Goal: Task Accomplishment & Management: Use online tool/utility

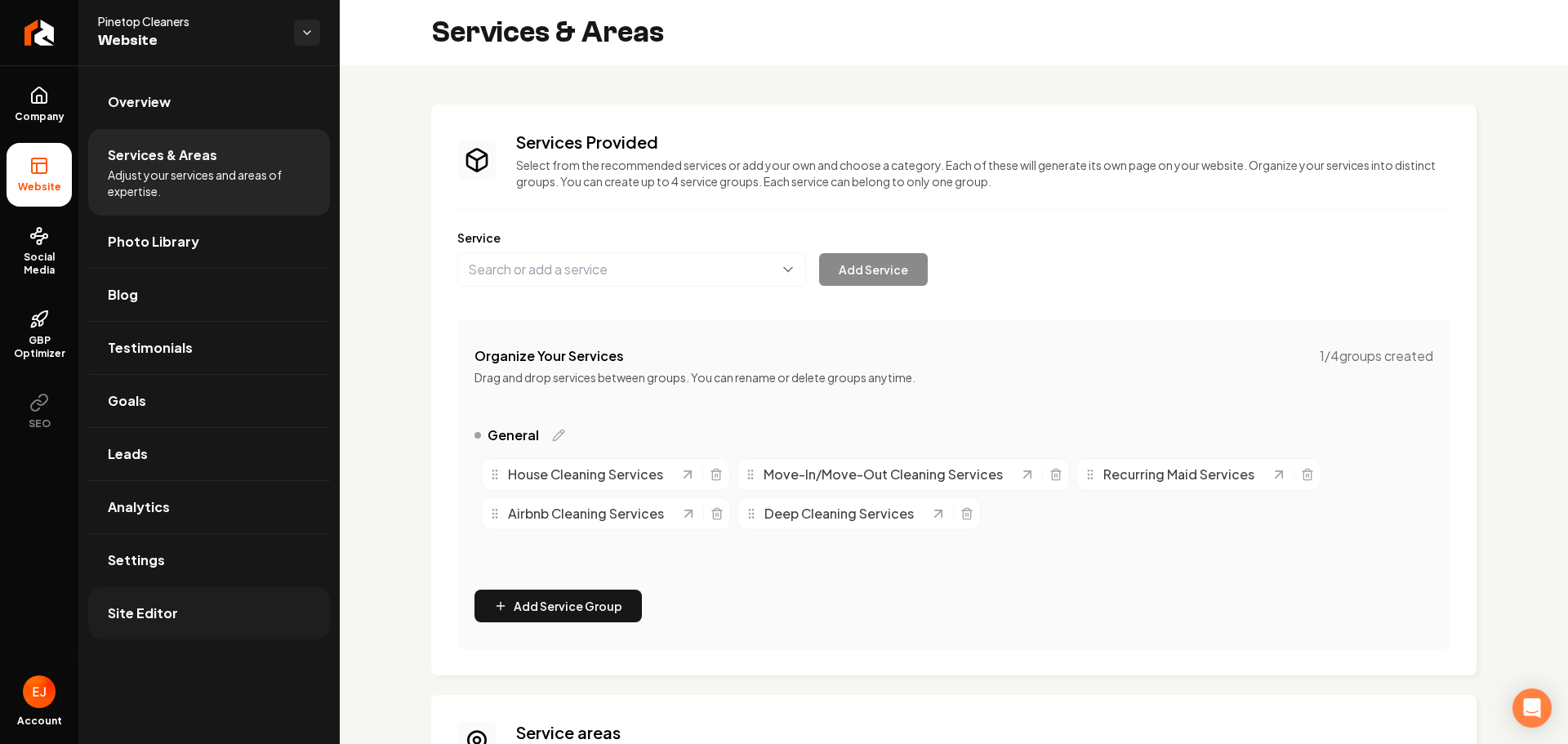
click at [172, 622] on span "Site Editor" at bounding box center [143, 613] width 70 height 20
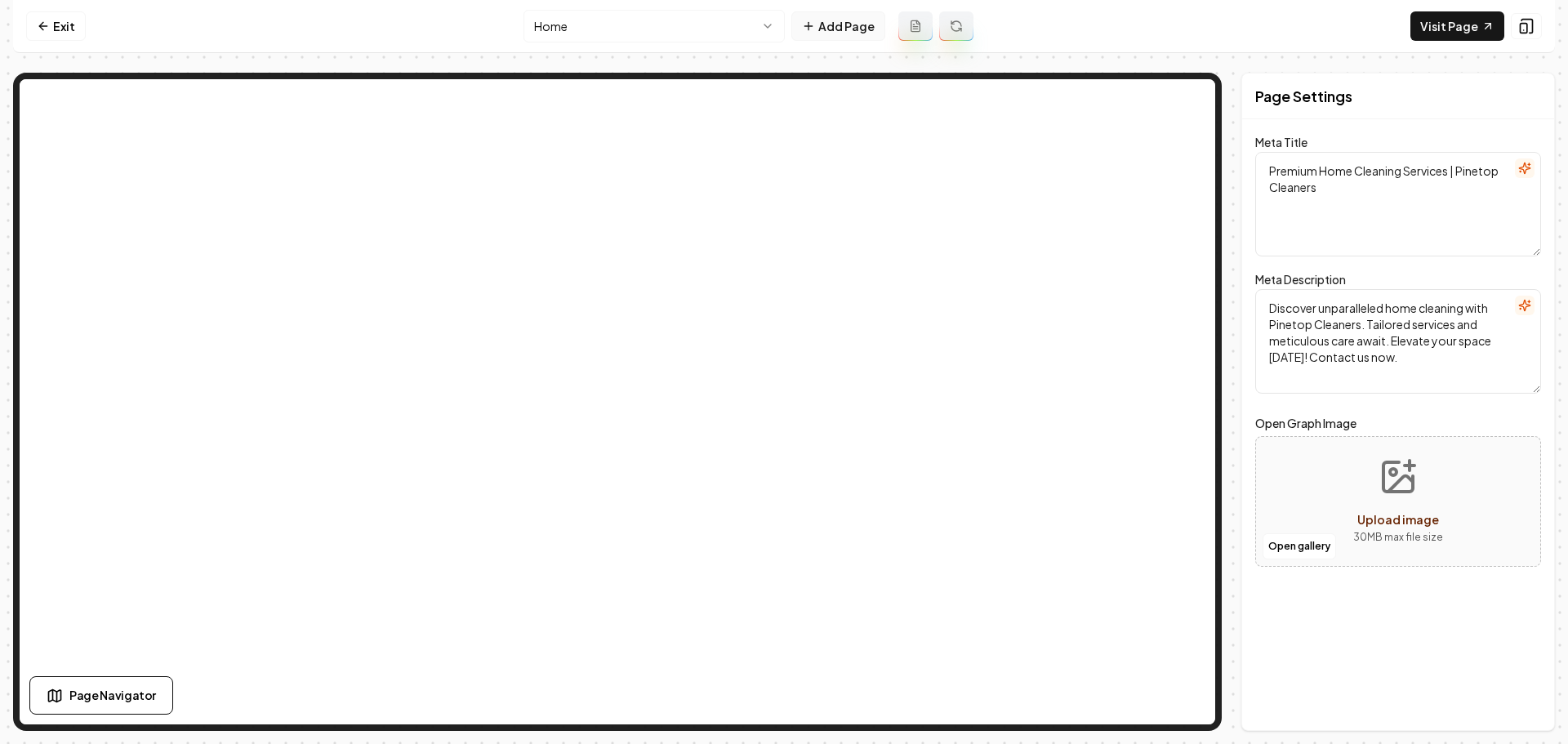
click at [861, 32] on button "Add Page" at bounding box center [838, 25] width 94 height 29
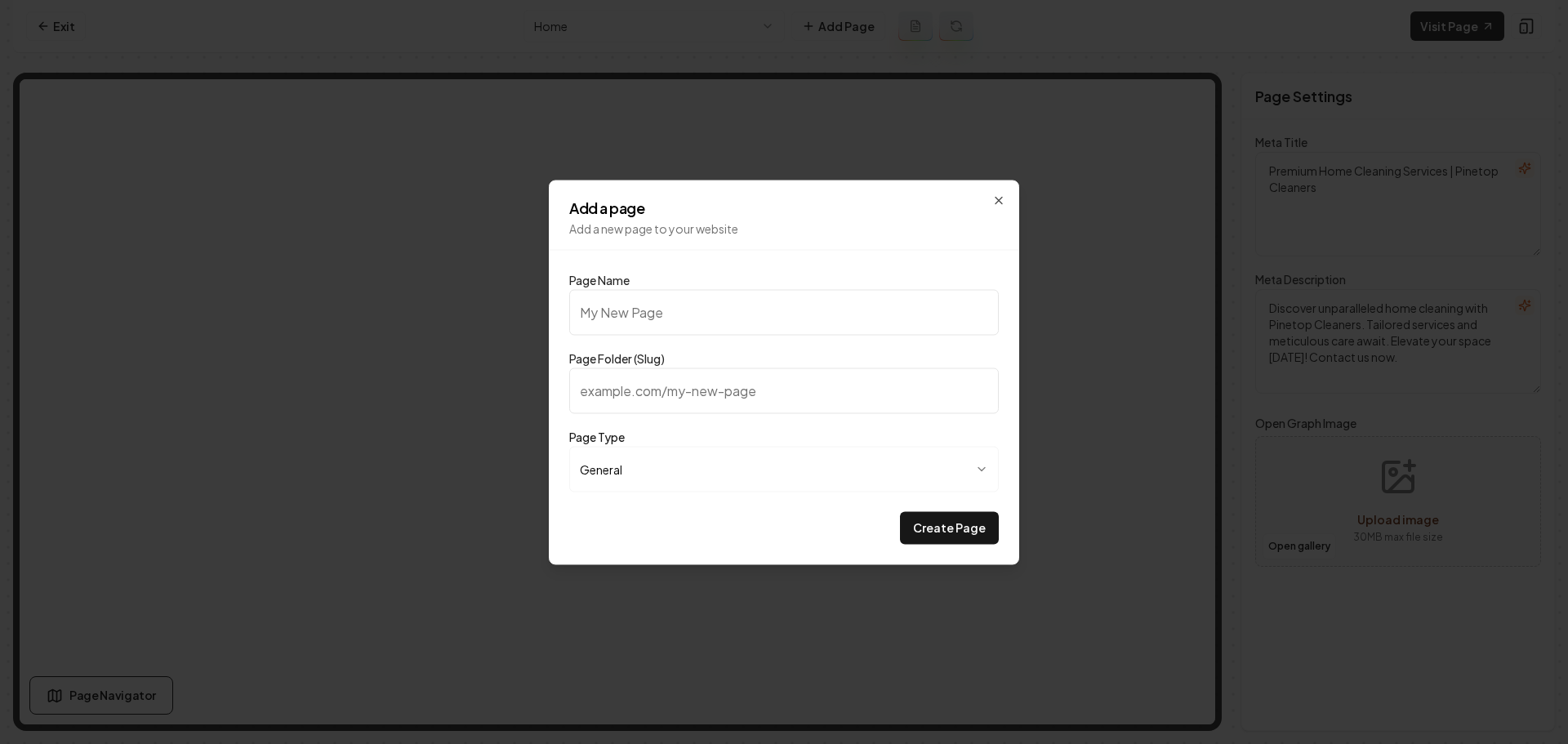
click at [715, 471] on body "**********" at bounding box center [784, 372] width 1568 height 744
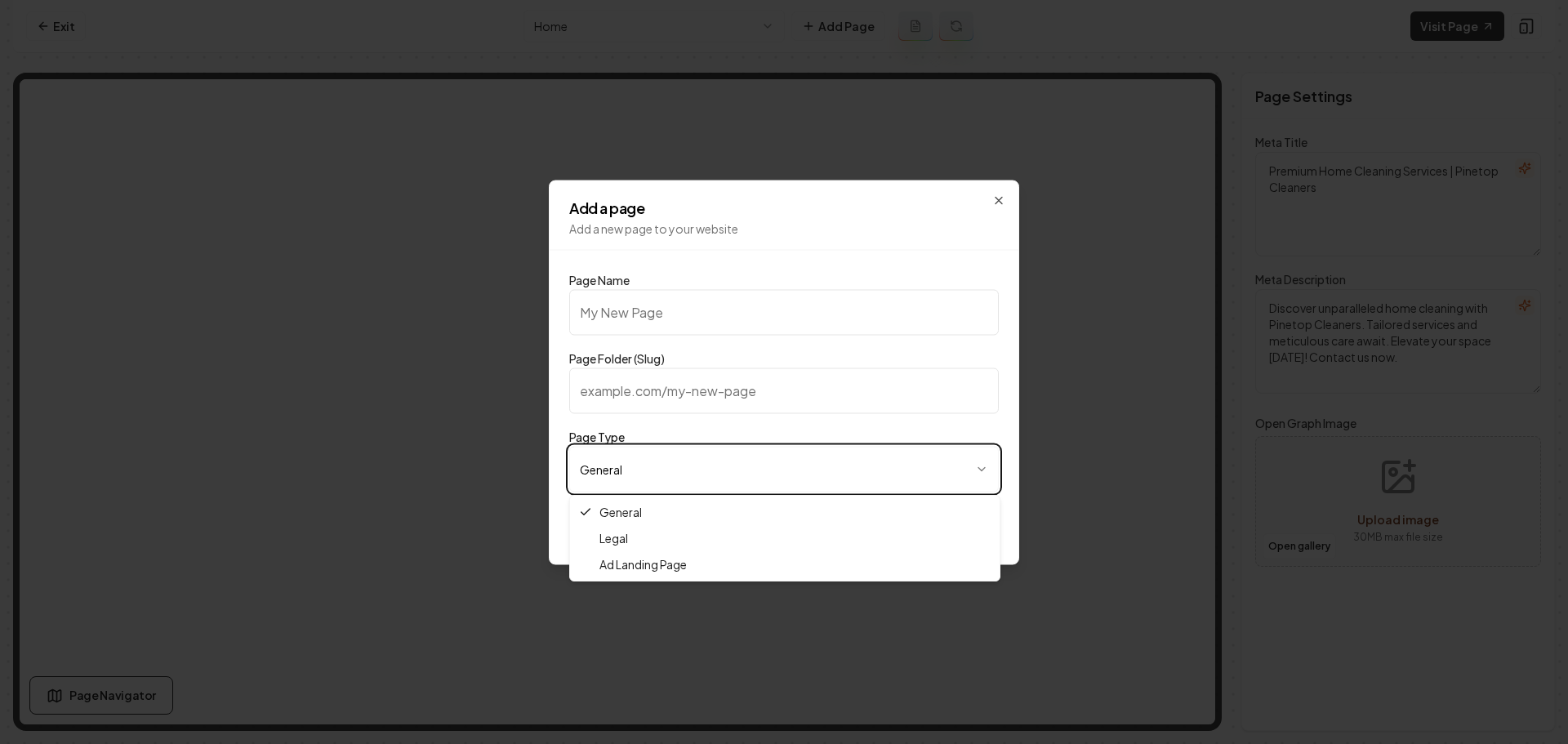
click at [332, 317] on div at bounding box center [784, 372] width 1568 height 744
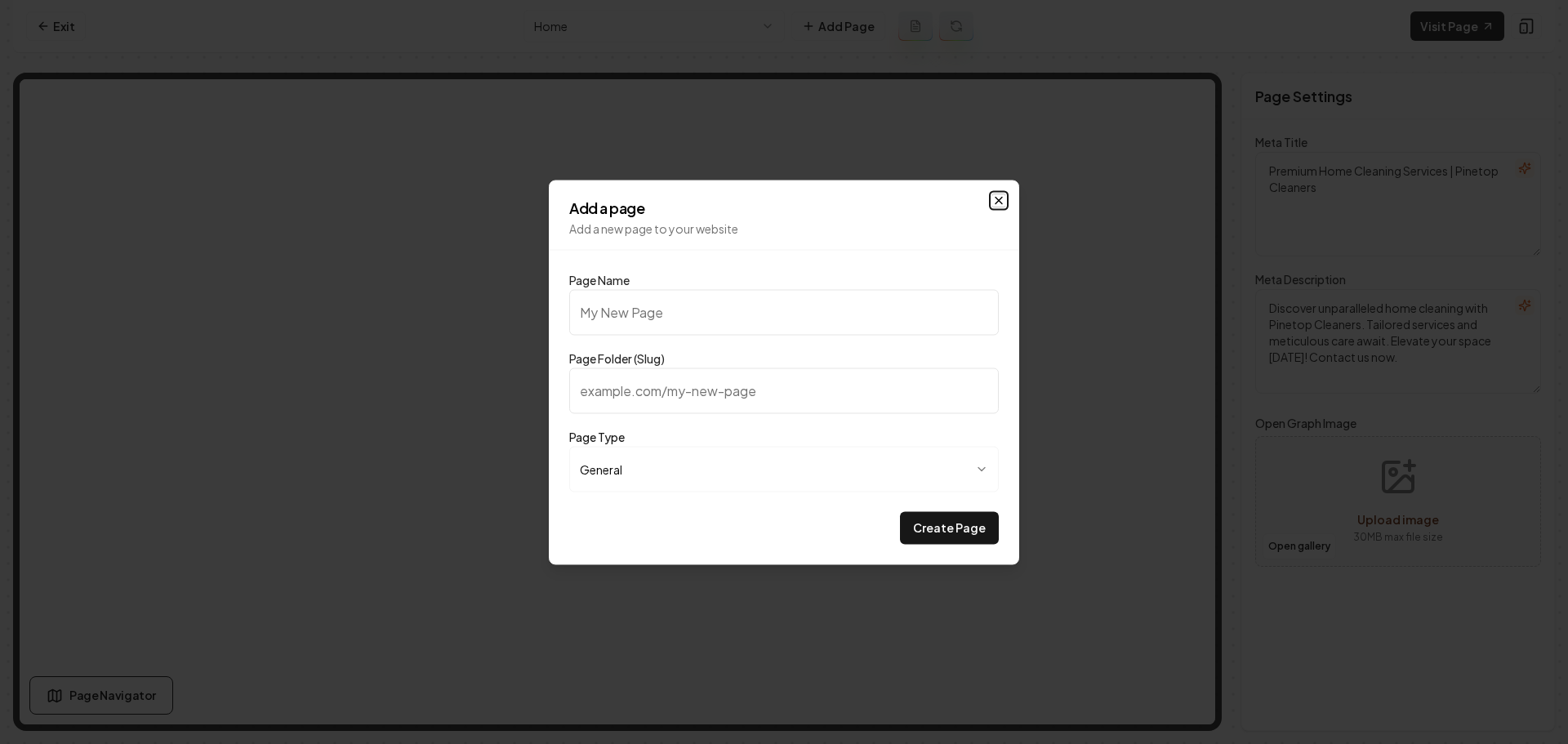
click at [1004, 202] on icon "button" at bounding box center [999, 200] width 13 height 13
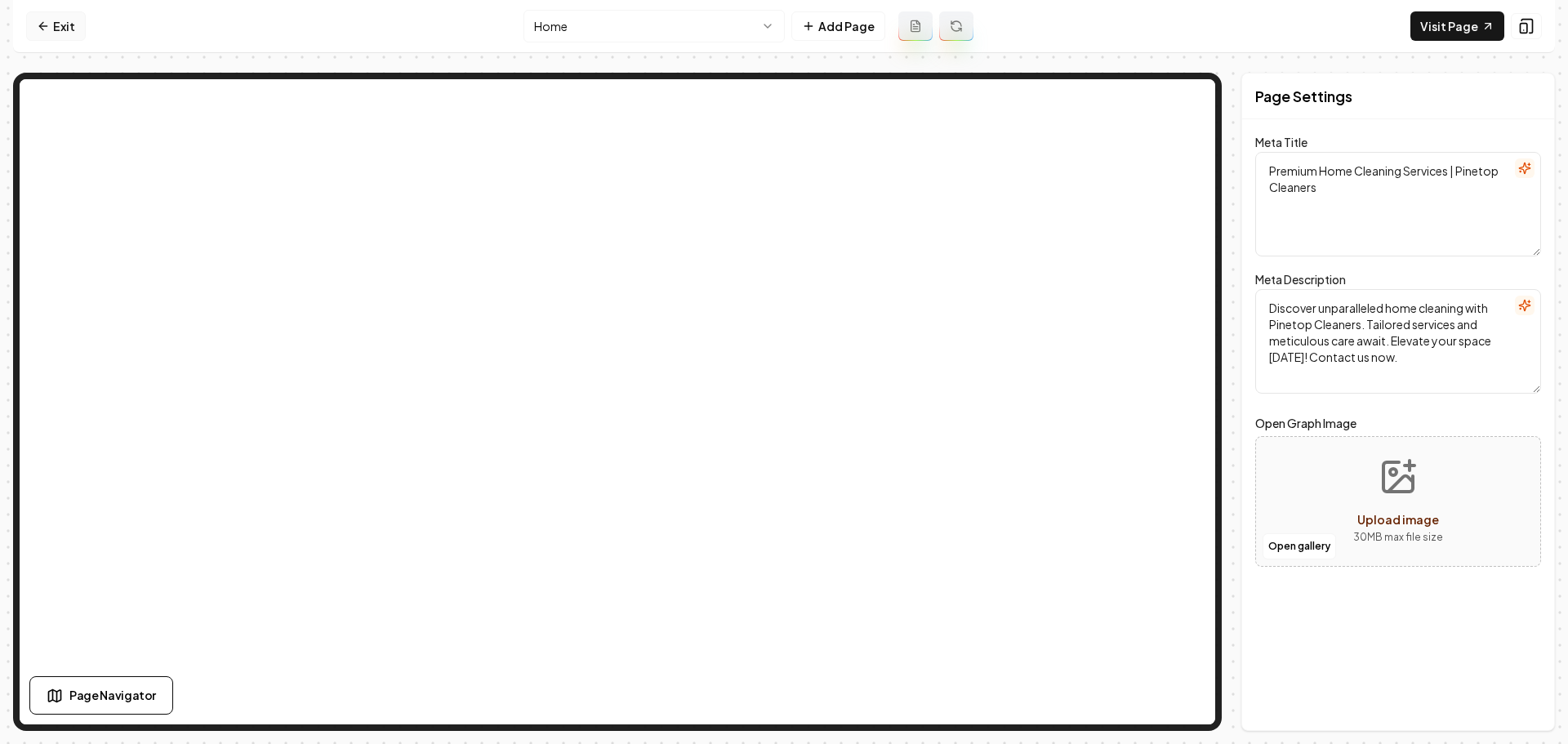
click at [55, 27] on link "Exit" at bounding box center [56, 25] width 60 height 29
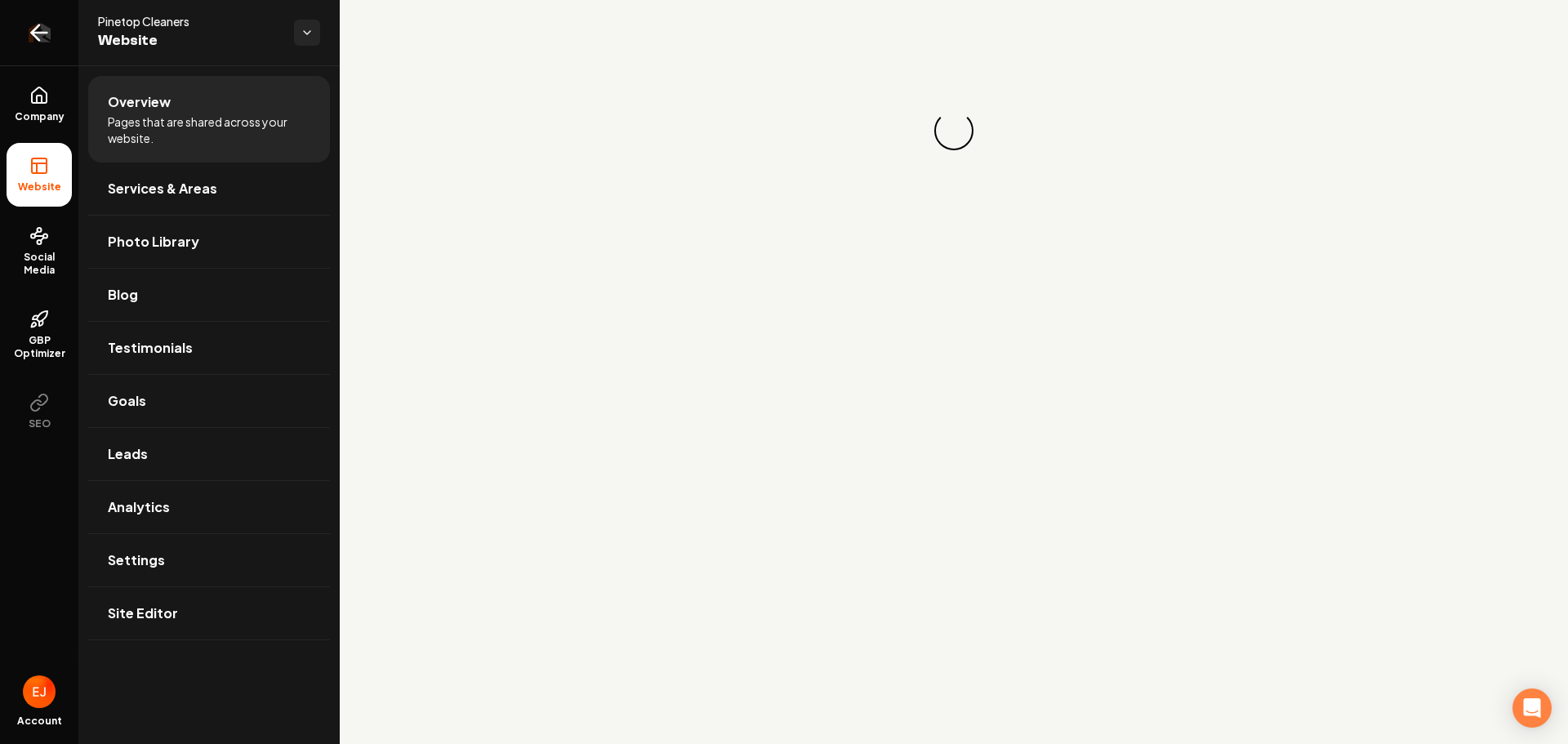
click at [44, 27] on icon "Return to dashboard" at bounding box center [40, 33] width 26 height 26
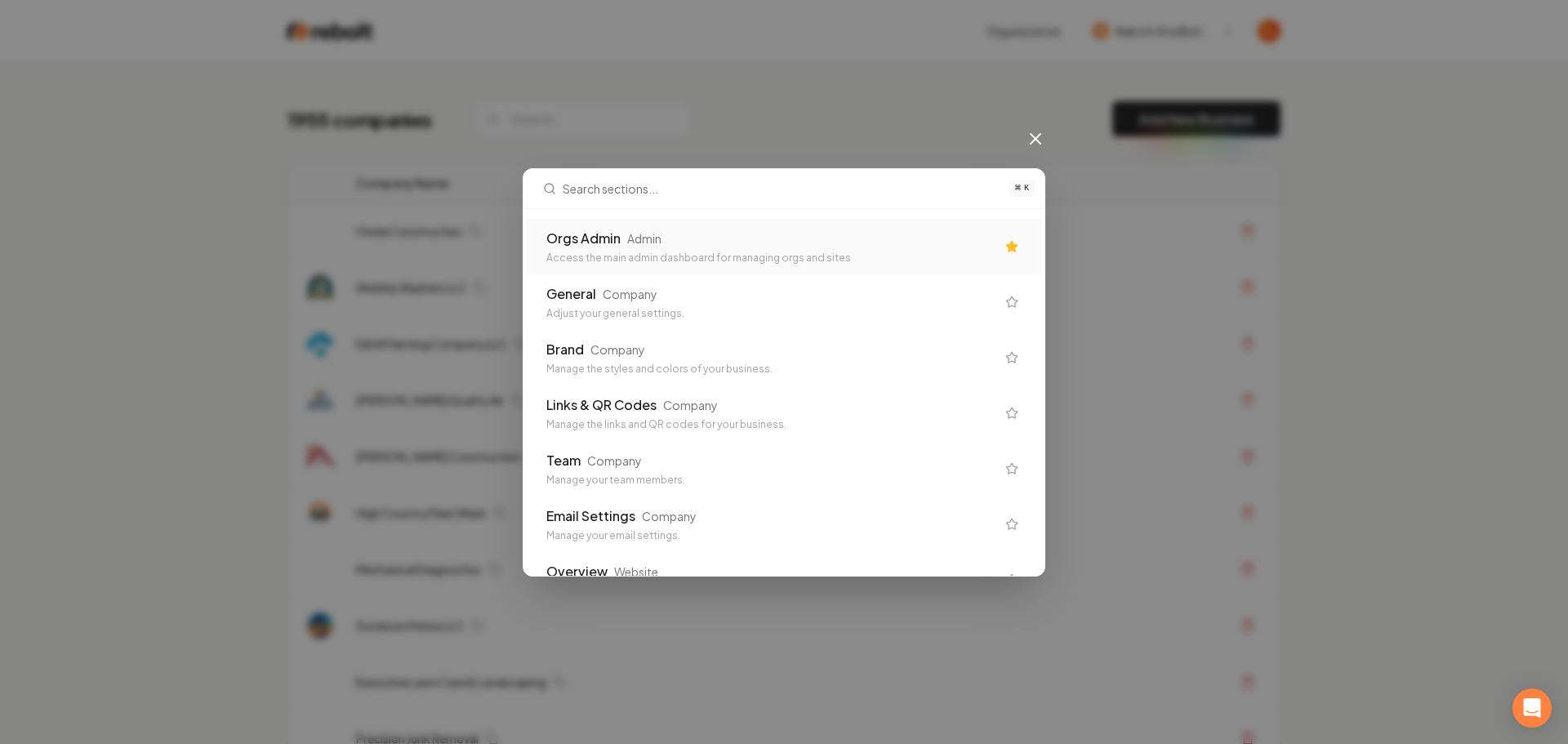
click at [741, 258] on div "Access the main admin dashboard for managing orgs and sites" at bounding box center [771, 258] width 450 height 13
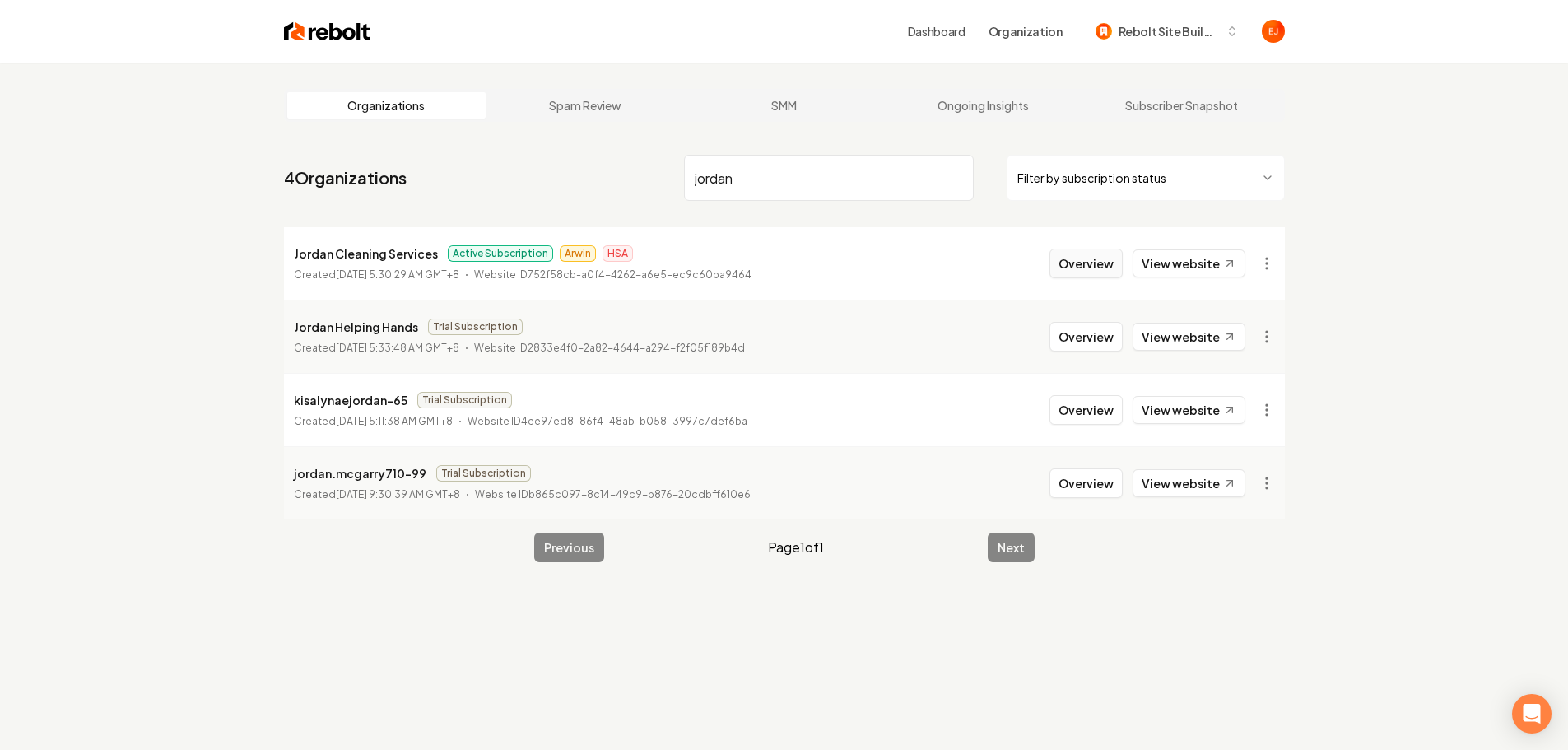
type input "jordan"
click at [1098, 259] on button "Overview" at bounding box center [1085, 263] width 73 height 30
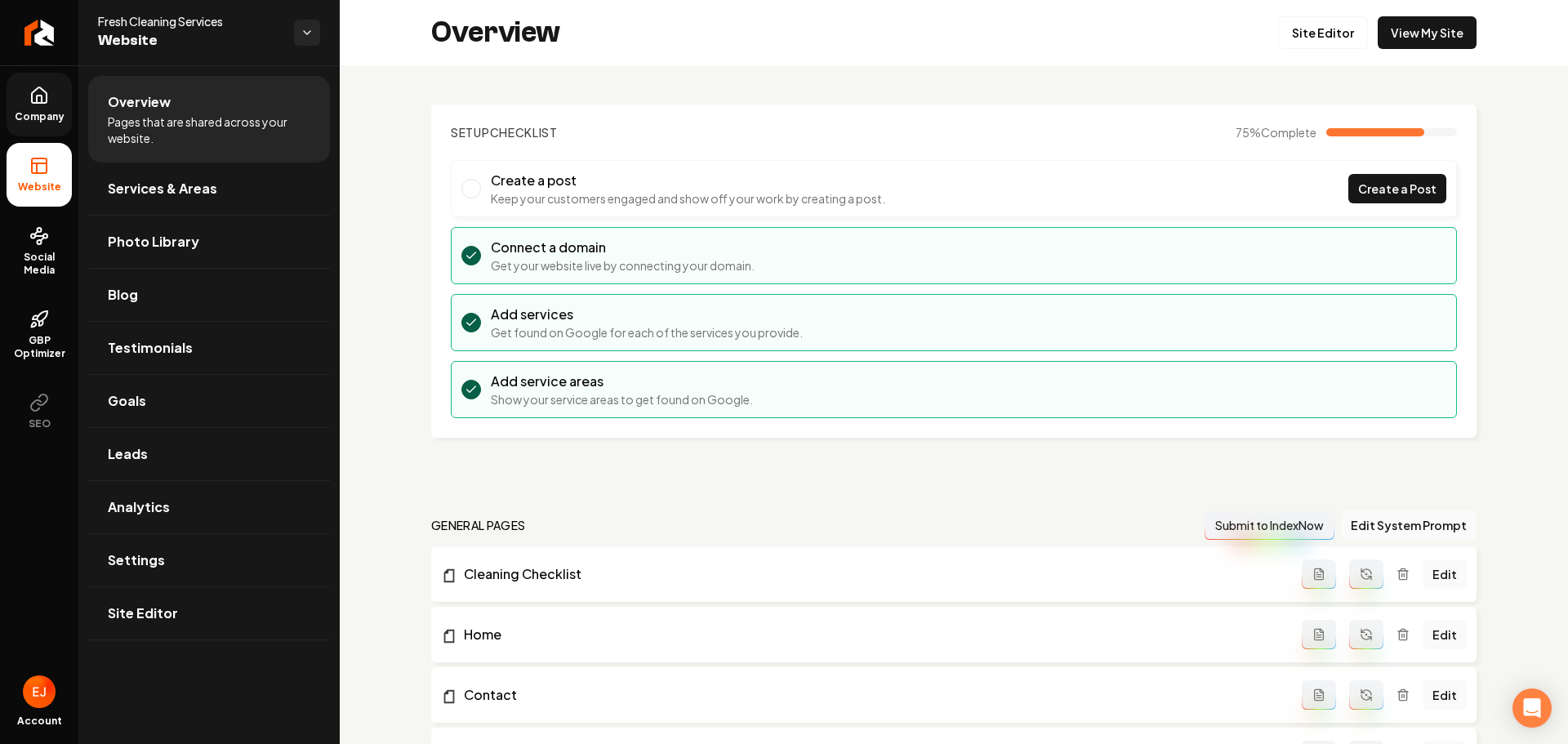
click at [13, 95] on link "Company" at bounding box center [39, 104] width 65 height 63
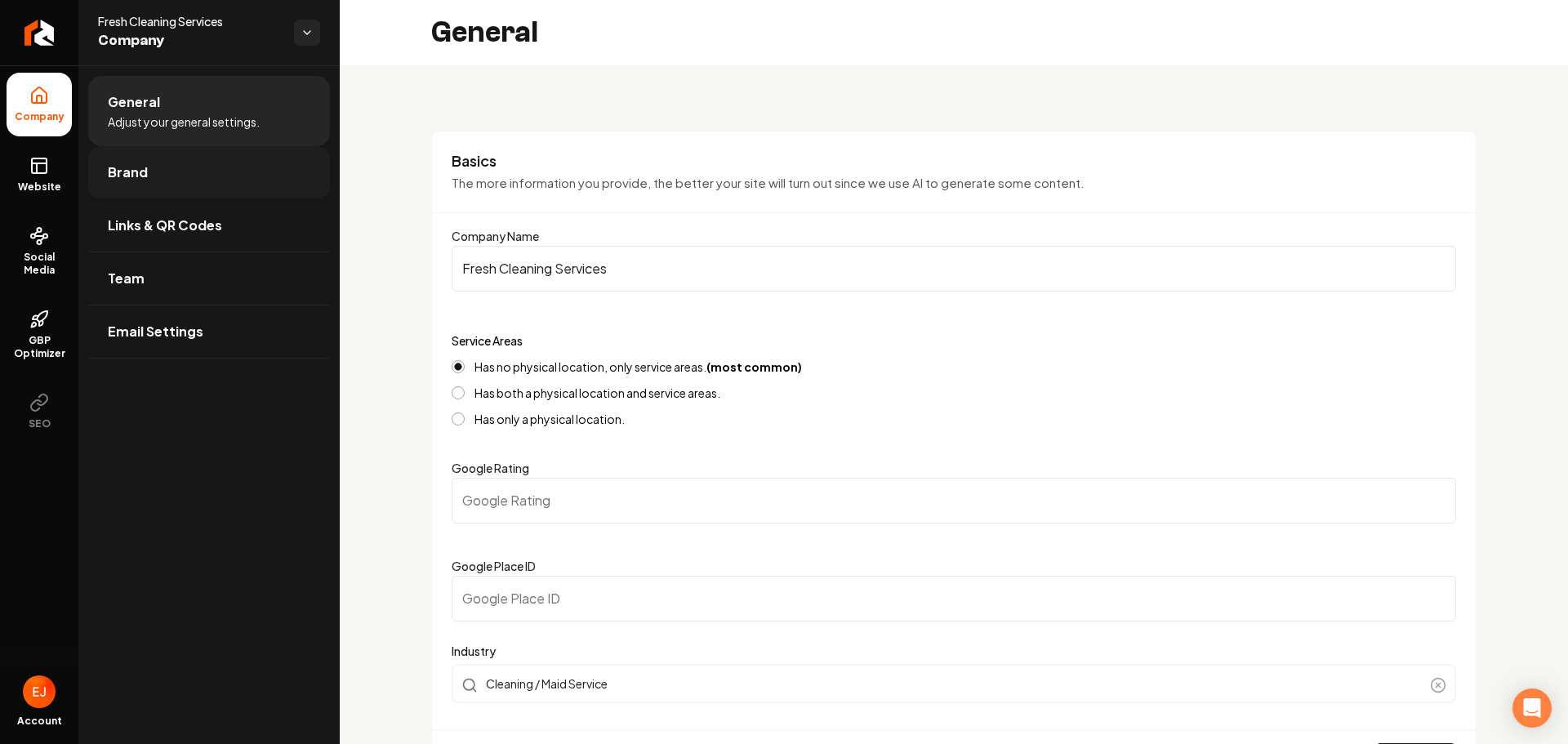
click at [154, 171] on link "Brand" at bounding box center [209, 172] width 242 height 52
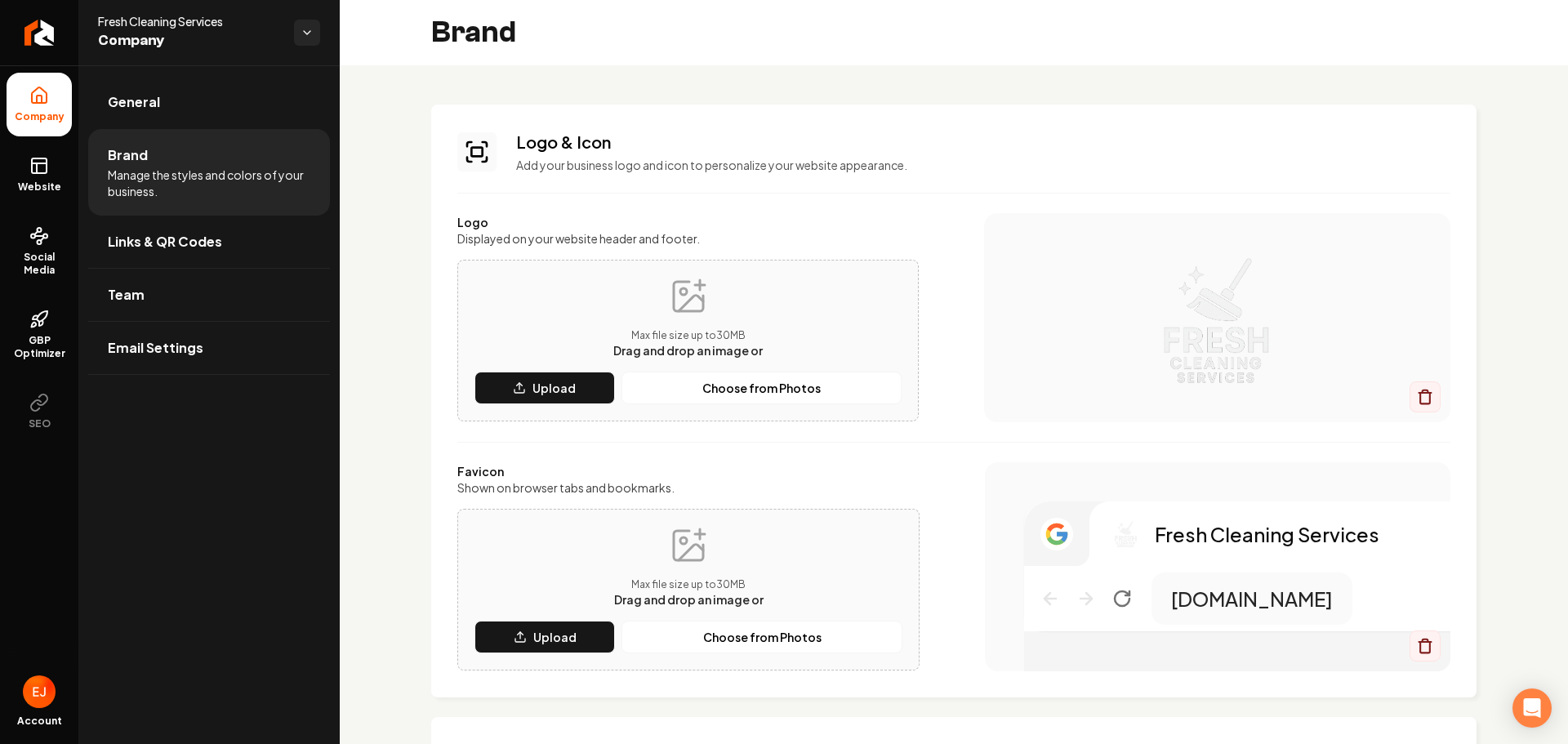
click at [678, 298] on icon "Main content area" at bounding box center [689, 296] width 40 height 40
click at [589, 389] on button "Upload" at bounding box center [544, 387] width 141 height 33
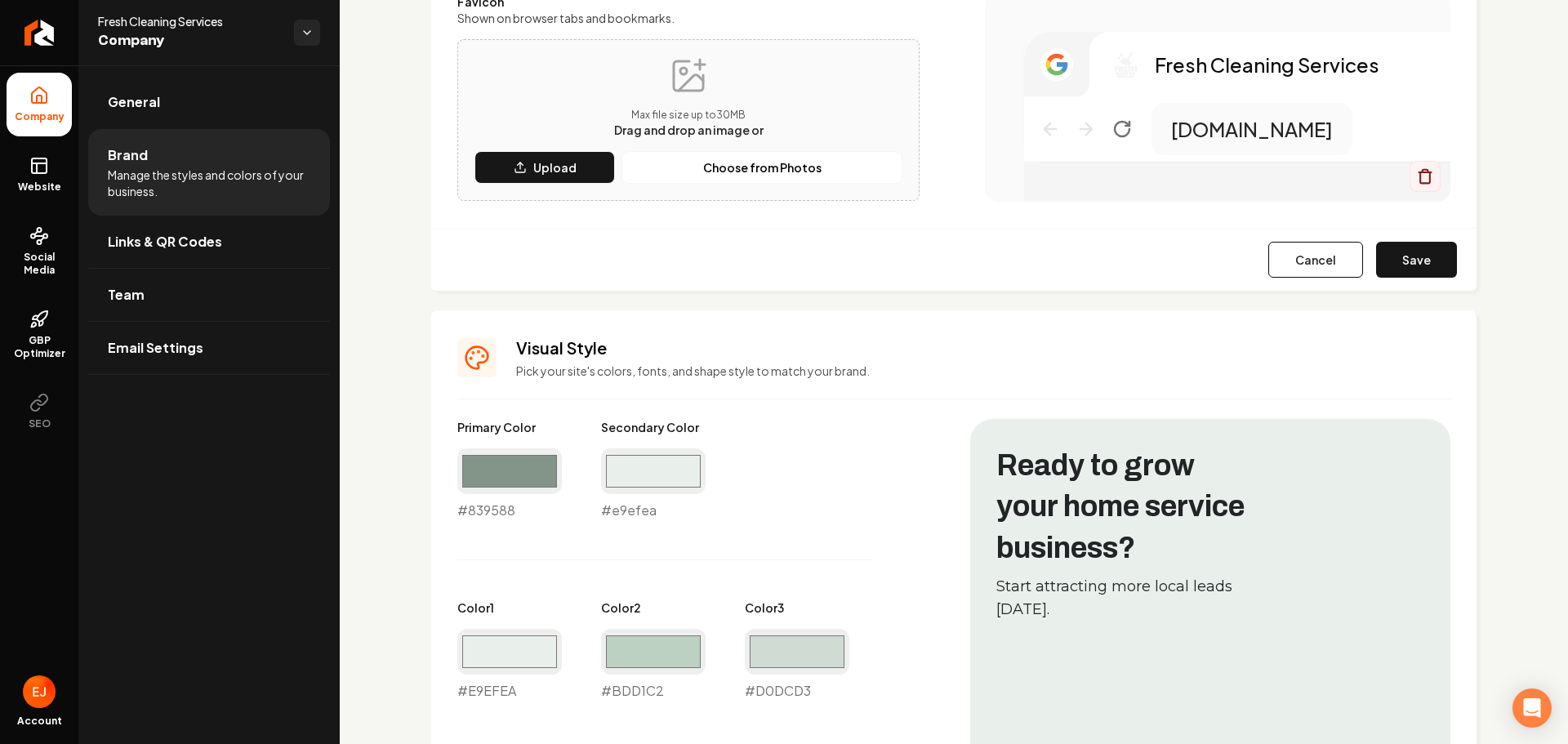
scroll to position [490, 0]
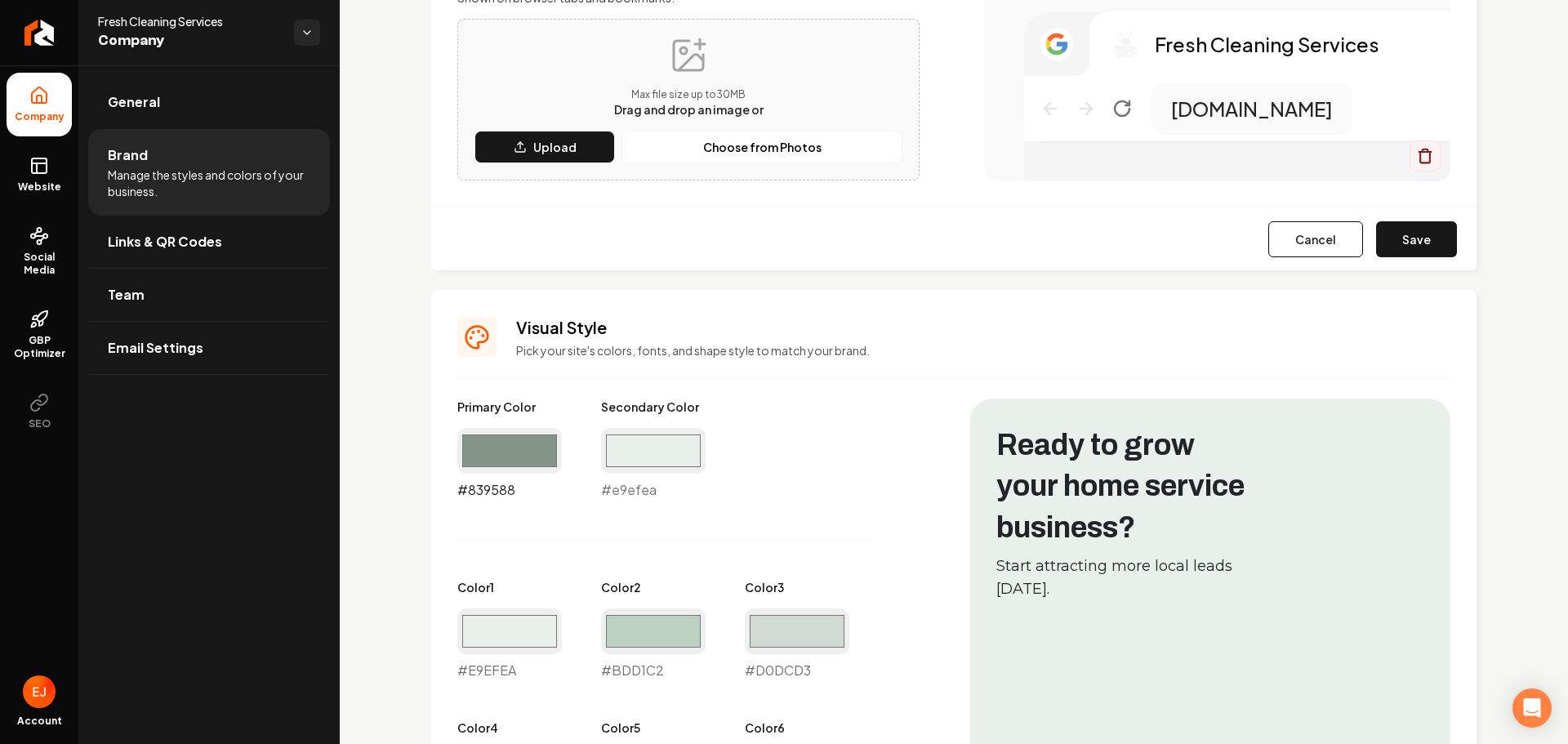
click at [512, 463] on input "#839588" at bounding box center [509, 450] width 105 height 45
click at [509, 469] on input "#c52688" at bounding box center [509, 450] width 105 height 45
type input "#c52623"
click at [849, 517] on div "Primary Color #c52623 #c52623 Secondary Color #e9efea #e9efea Color 1 #e9efea #…" at bounding box center [697, 680] width 480 height 563
click at [633, 446] on input "#e9efea" at bounding box center [653, 450] width 105 height 45
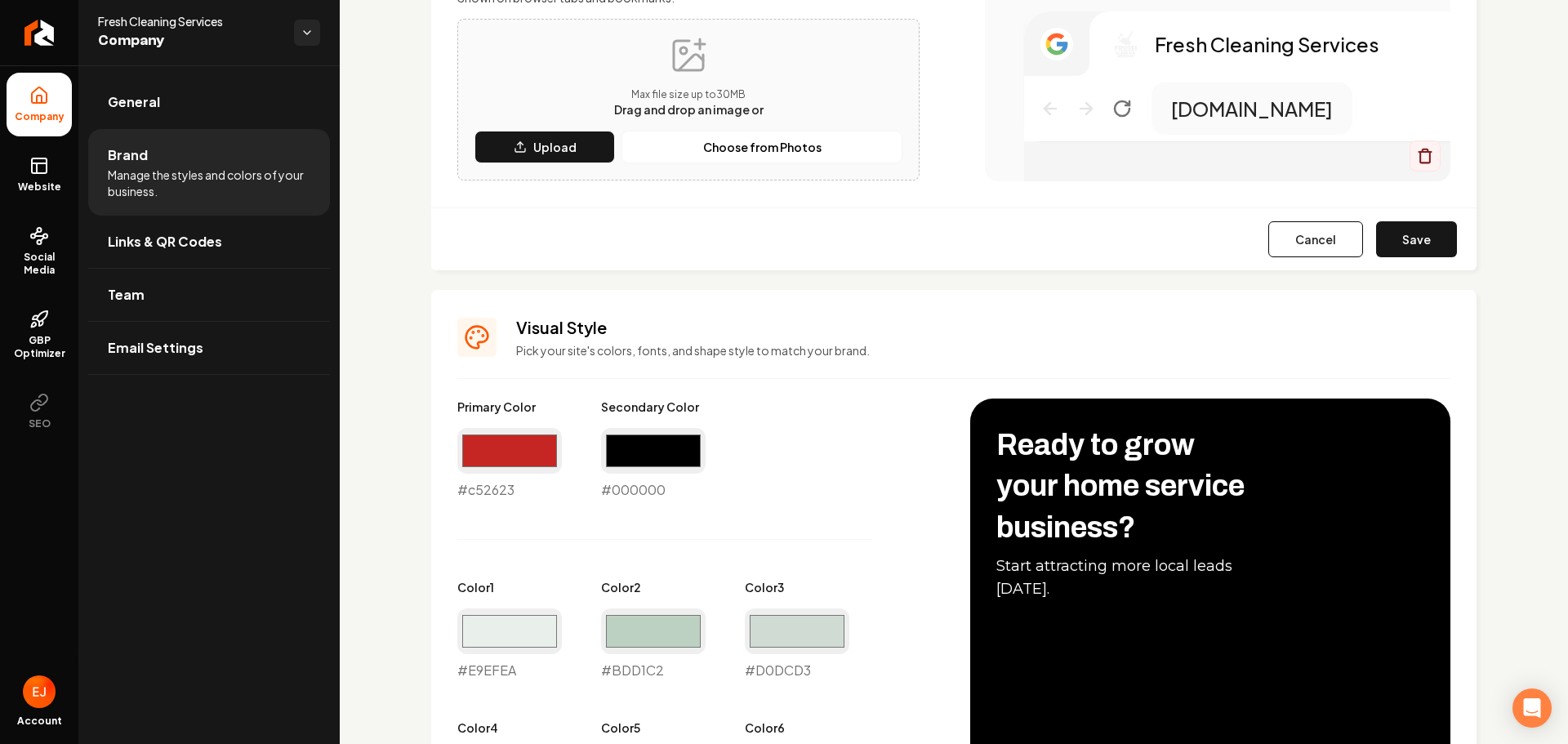
type input "#000000"
click at [912, 490] on div "Primary Color #c52623 #c52623 Secondary Color #000000 #000000 Color 1 #e9efea #…" at bounding box center [697, 680] width 480 height 563
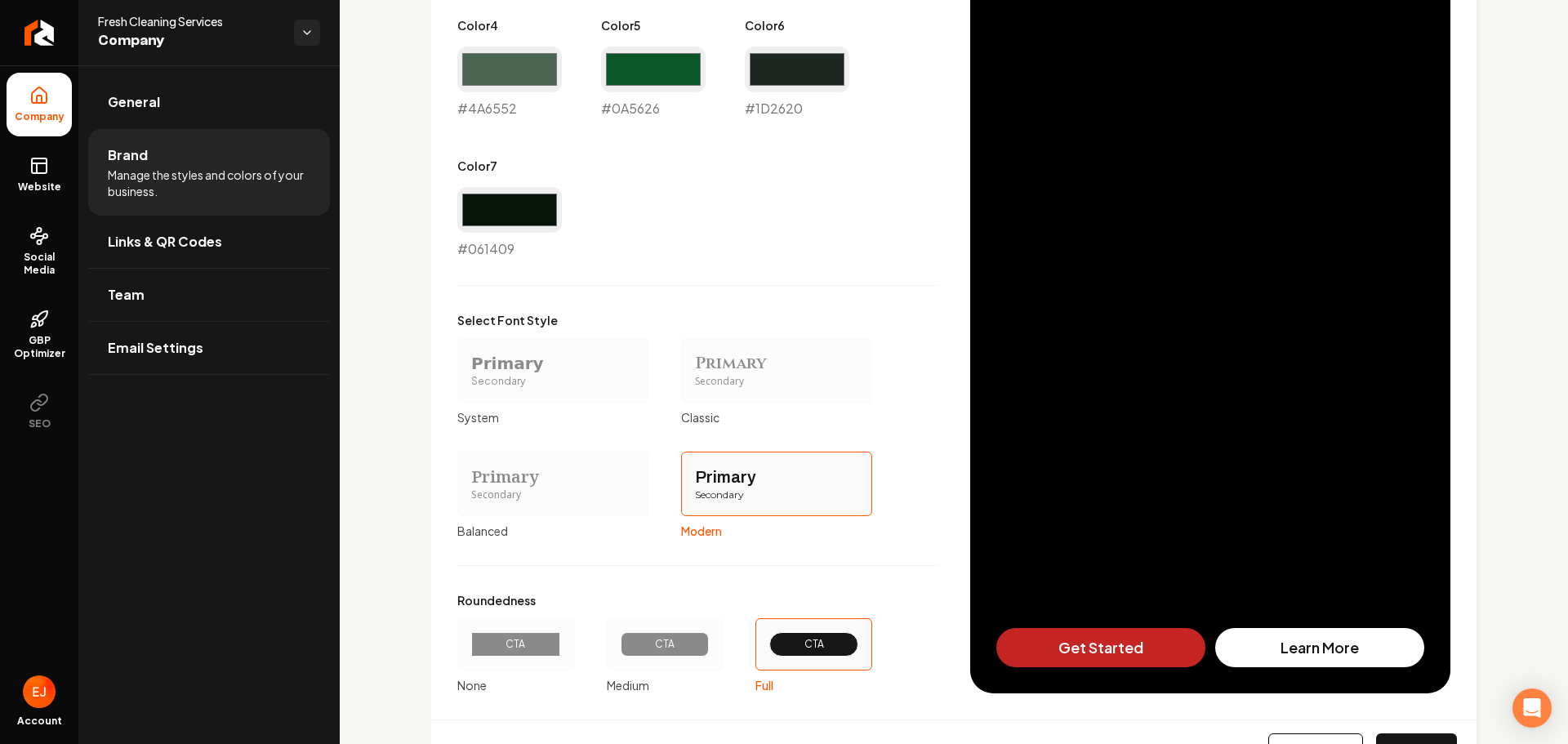
scroll to position [1270, 0]
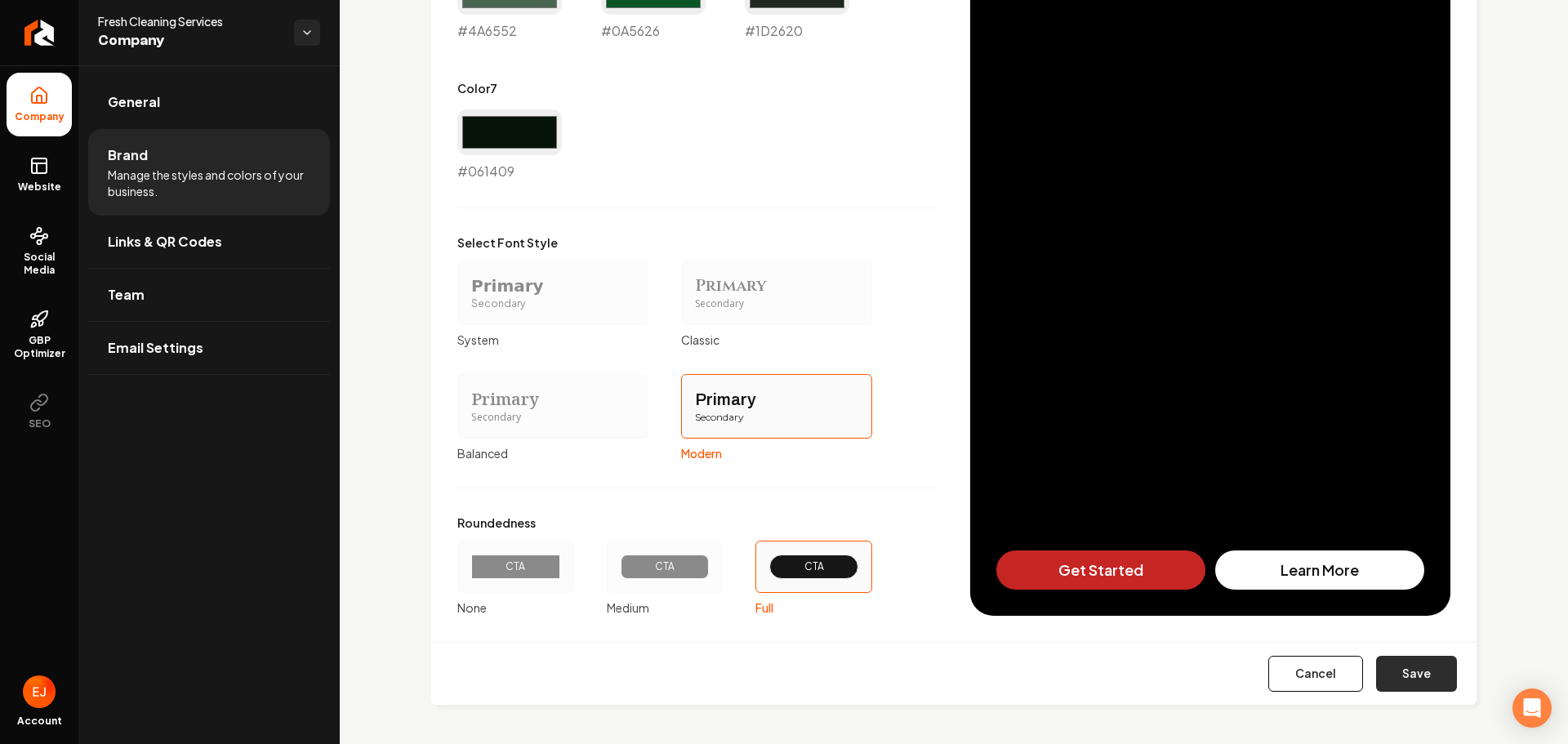
click at [1406, 672] on button "Save" at bounding box center [1417, 673] width 81 height 36
type input "#e9efea"
type input "#bdd1c2"
type input "#d0dcd3"
type input "#4a6552"
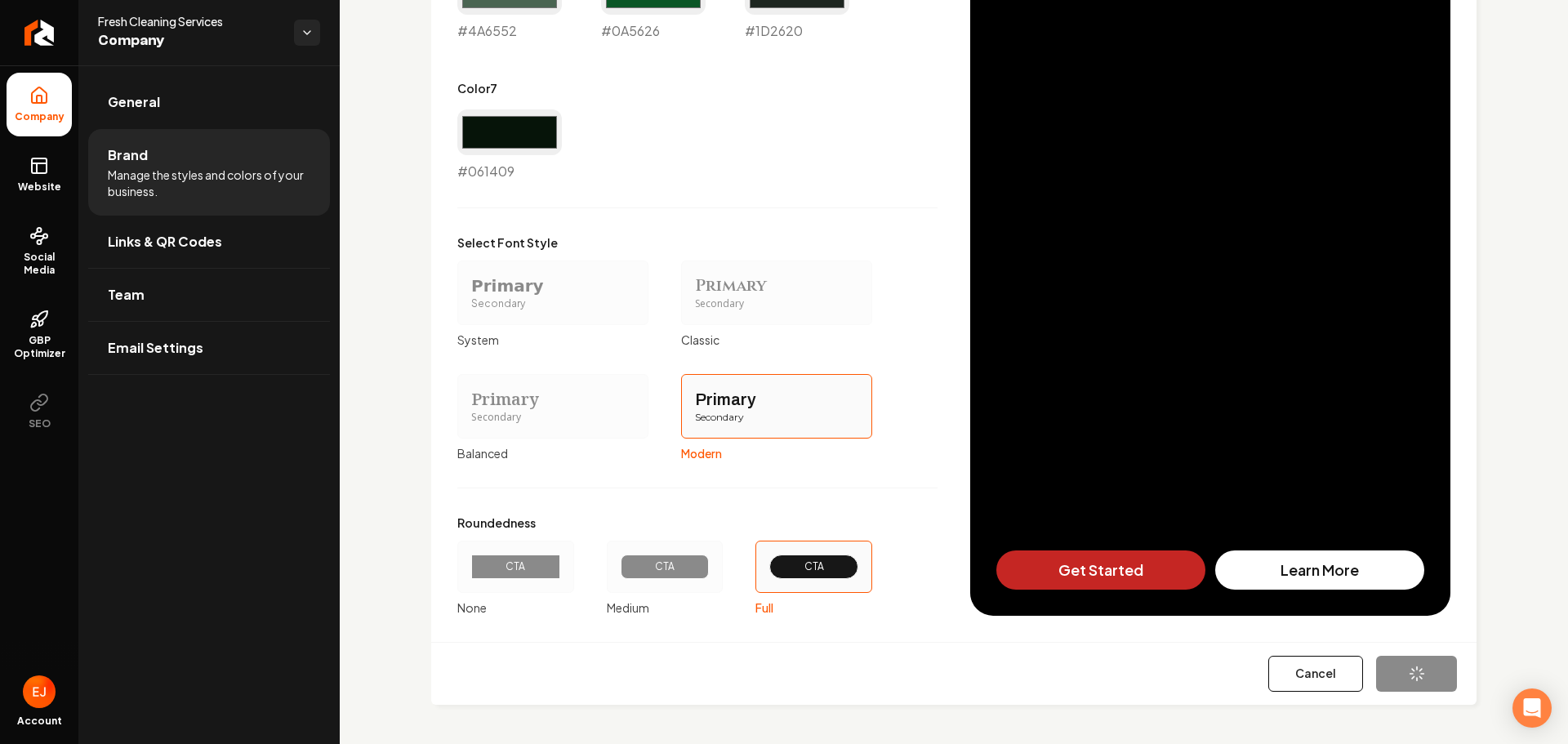
type input "#0a5626"
type input "#1d2620"
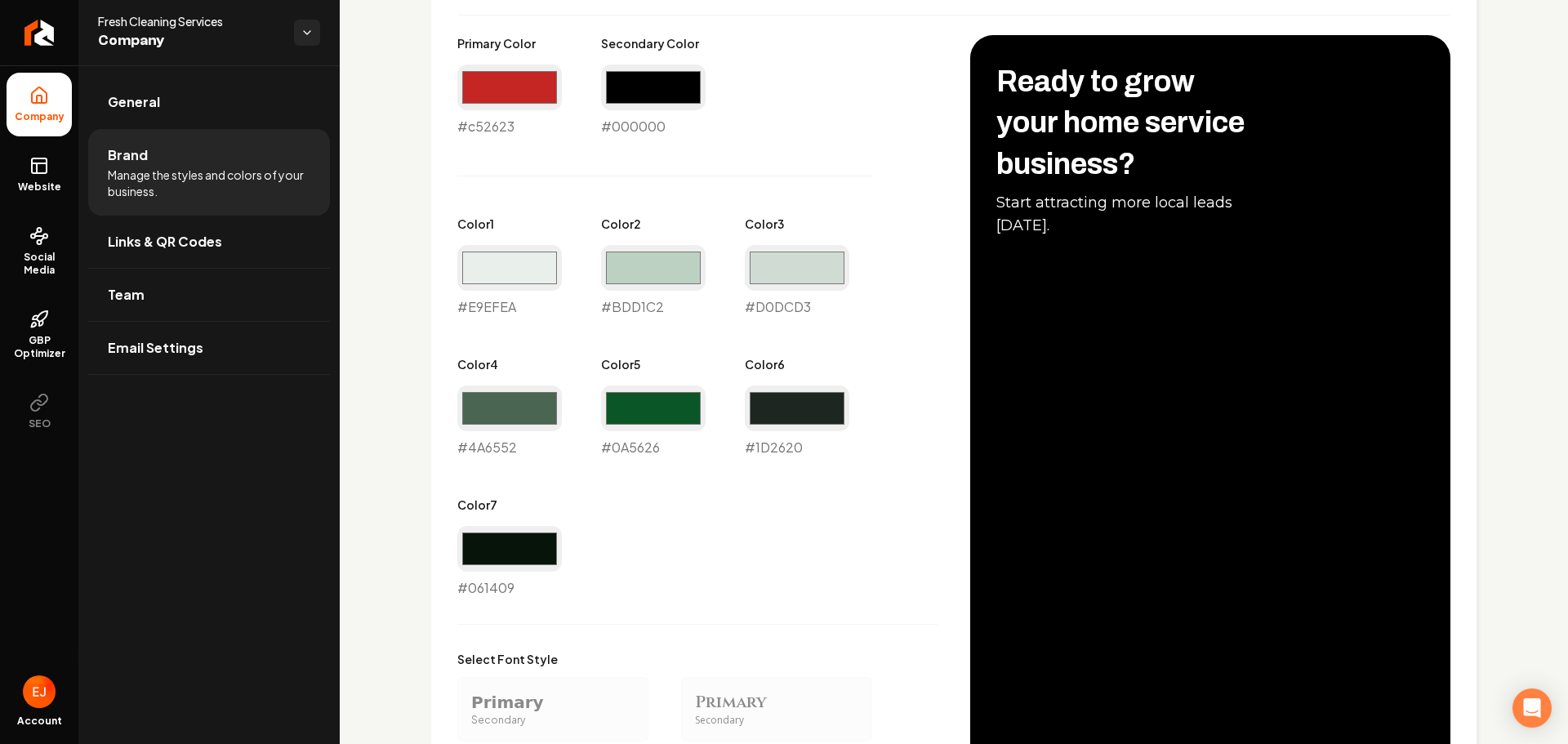
scroll to position [799, 0]
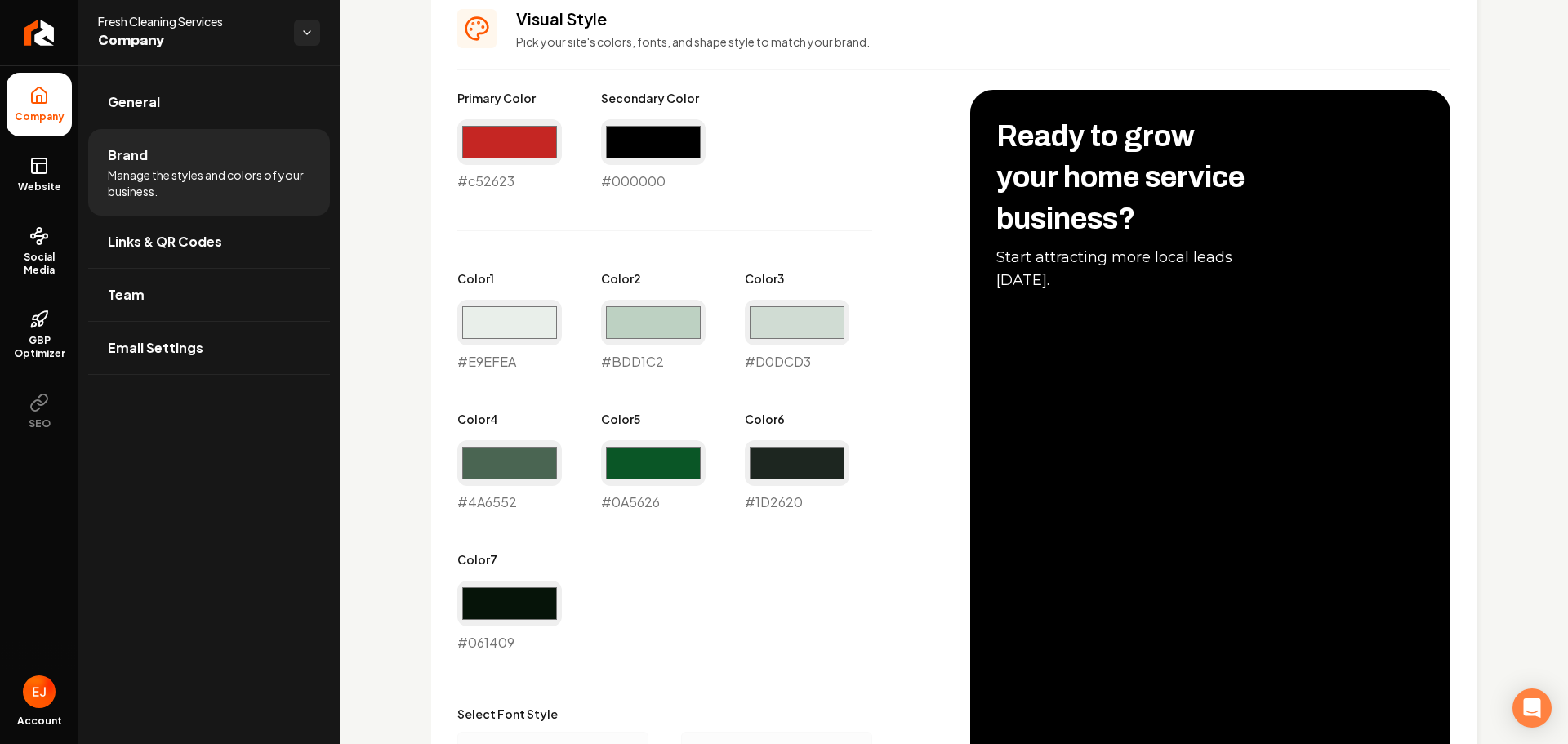
drag, startPoint x: 53, startPoint y: 184, endPoint x: 932, endPoint y: 64, distance: 887.2
click at [53, 184] on span "Website" at bounding box center [40, 187] width 57 height 13
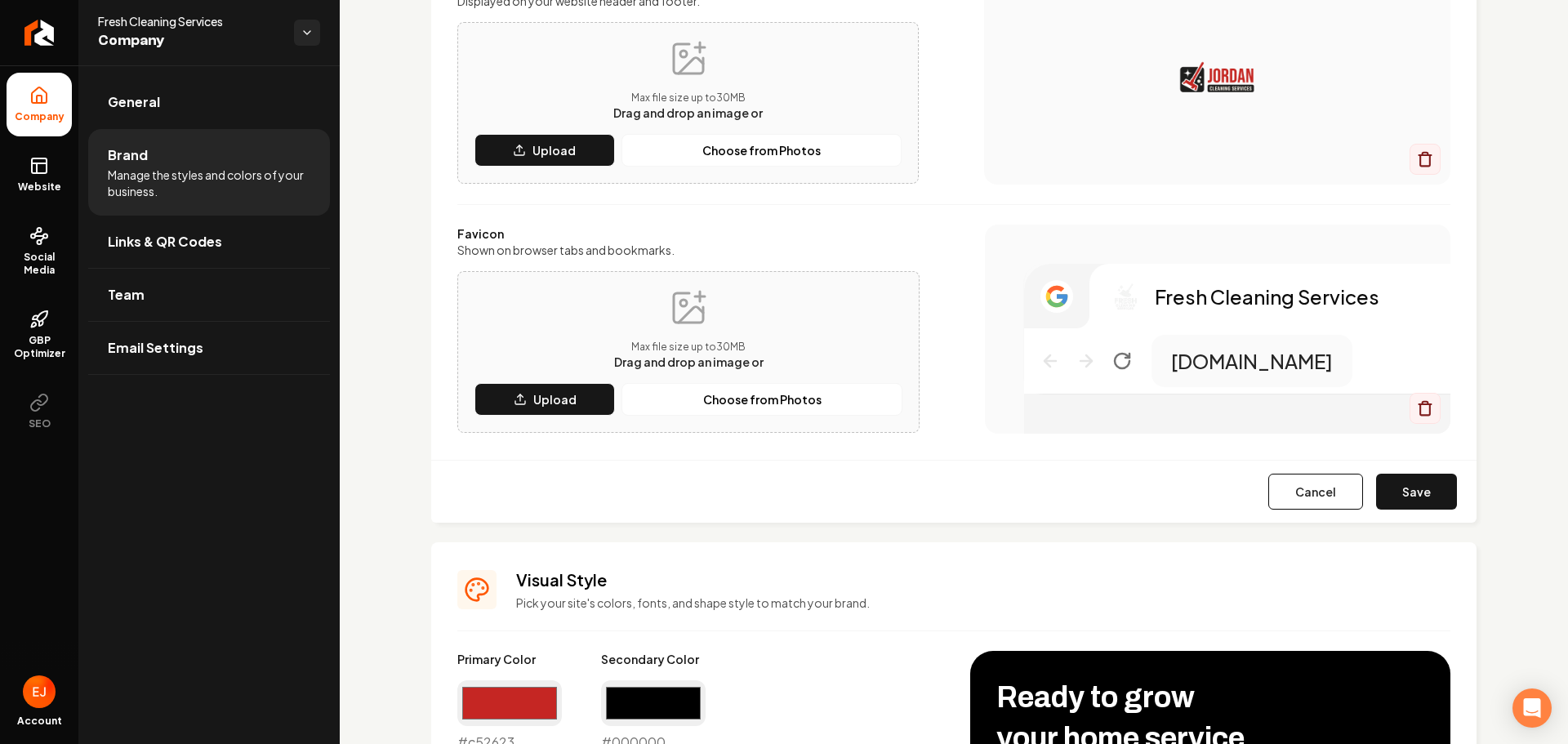
scroll to position [145, 0]
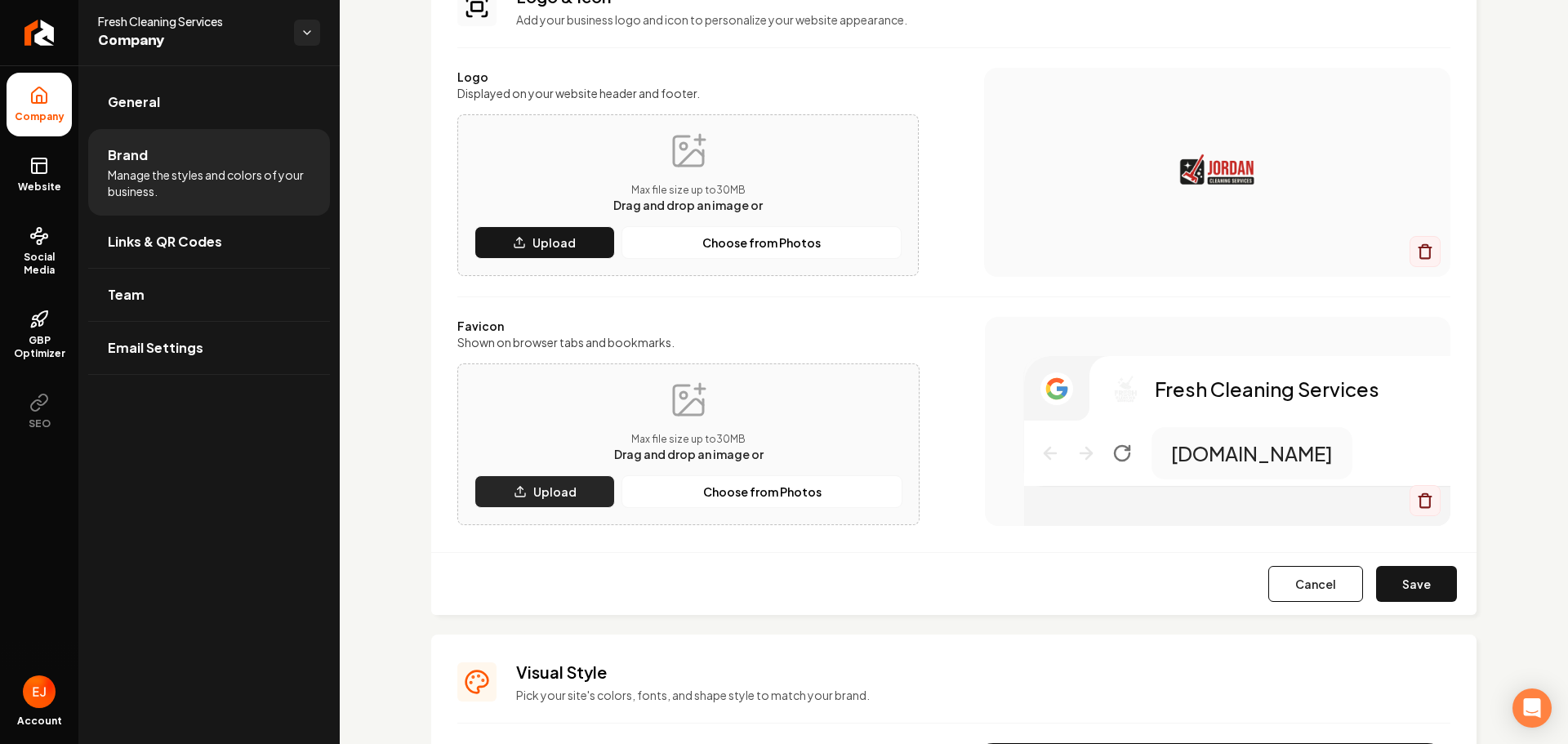
click at [576, 502] on button "Upload" at bounding box center [544, 491] width 141 height 33
click at [1412, 587] on button "Save" at bounding box center [1417, 583] width 81 height 36
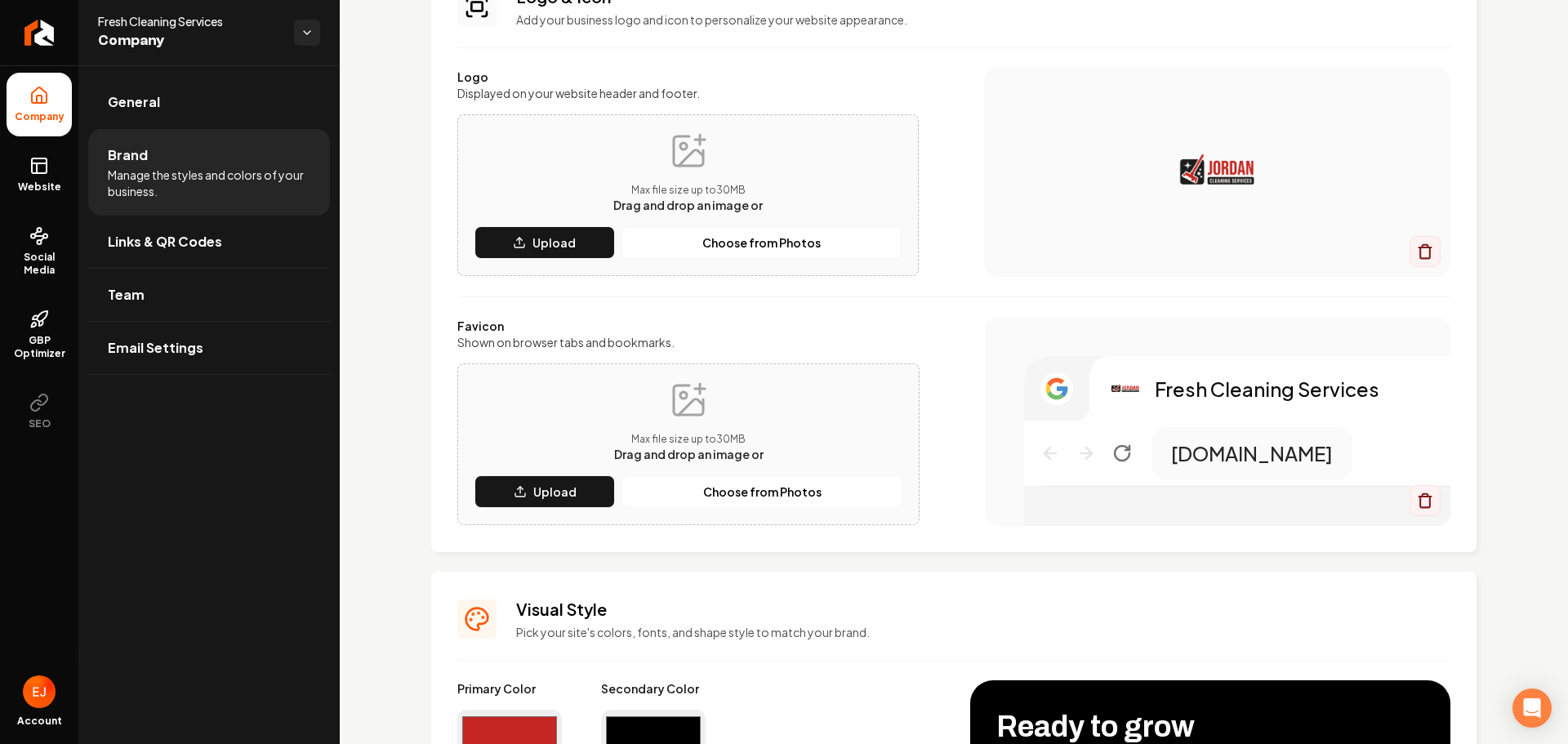
drag, startPoint x: 33, startPoint y: 175, endPoint x: 60, endPoint y: 208, distance: 42.6
click at [33, 175] on icon at bounding box center [39, 165] width 20 height 20
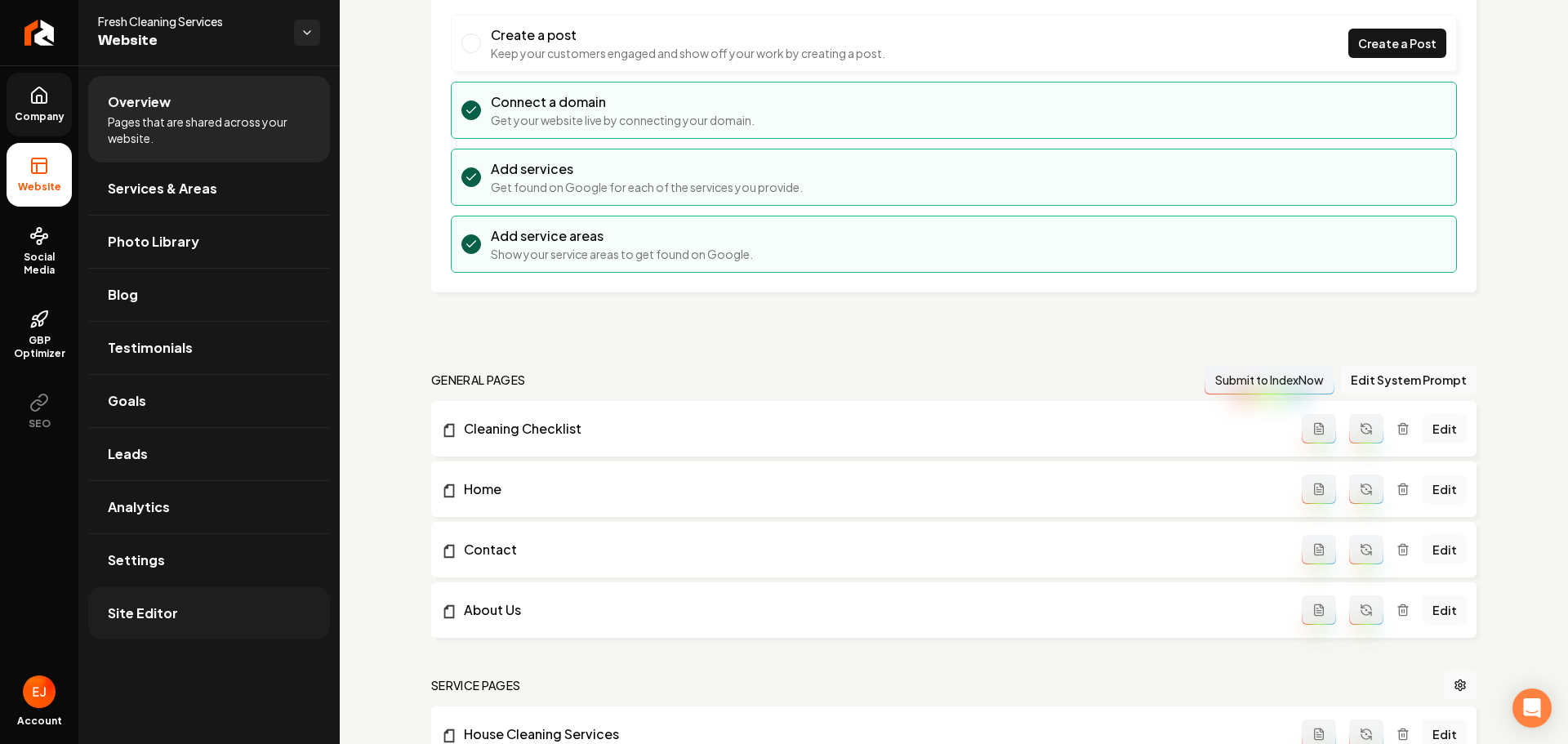
click at [203, 606] on link "Site Editor" at bounding box center [209, 613] width 242 height 52
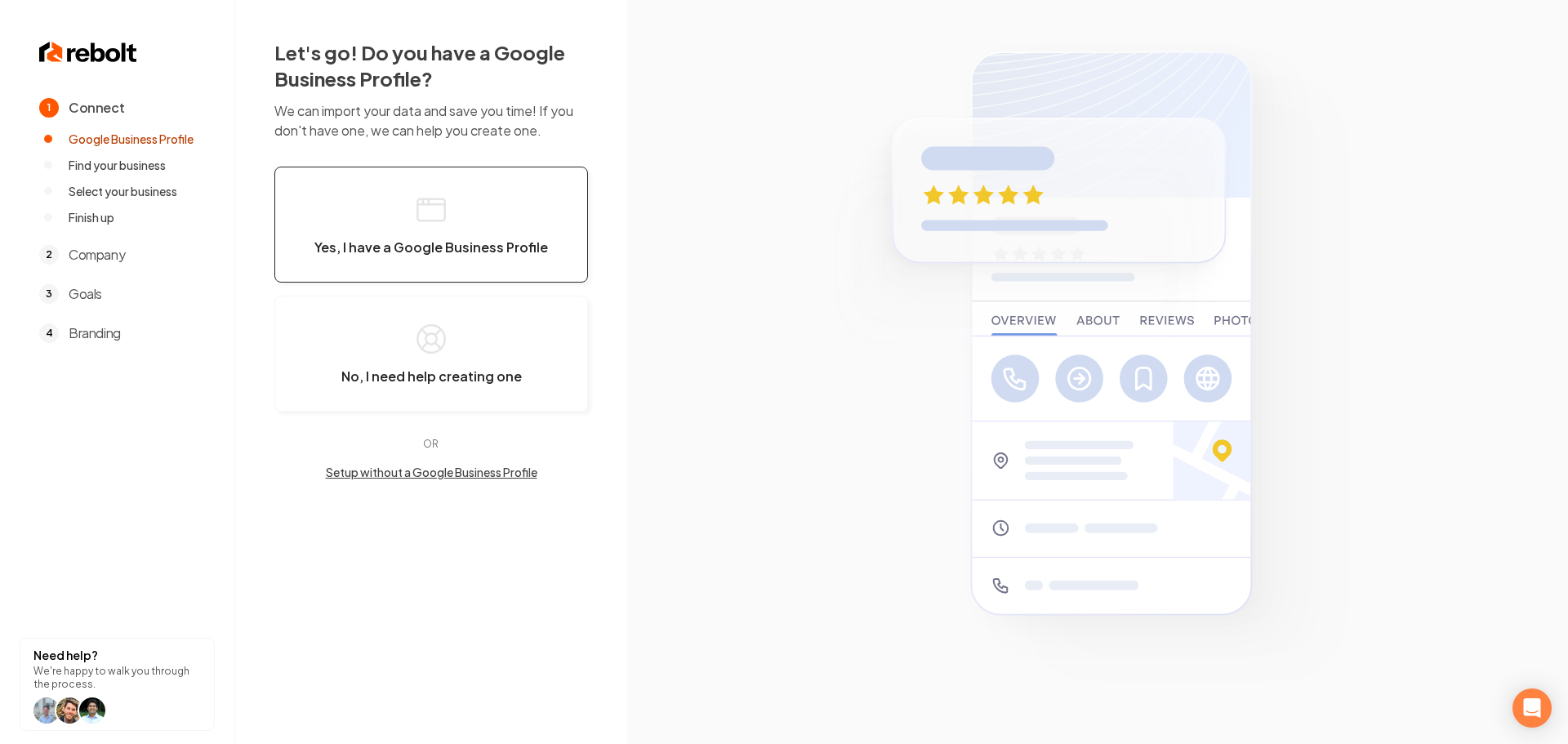
click at [468, 250] on span "Yes, I have a Google Business Profile" at bounding box center [431, 246] width 233 height 16
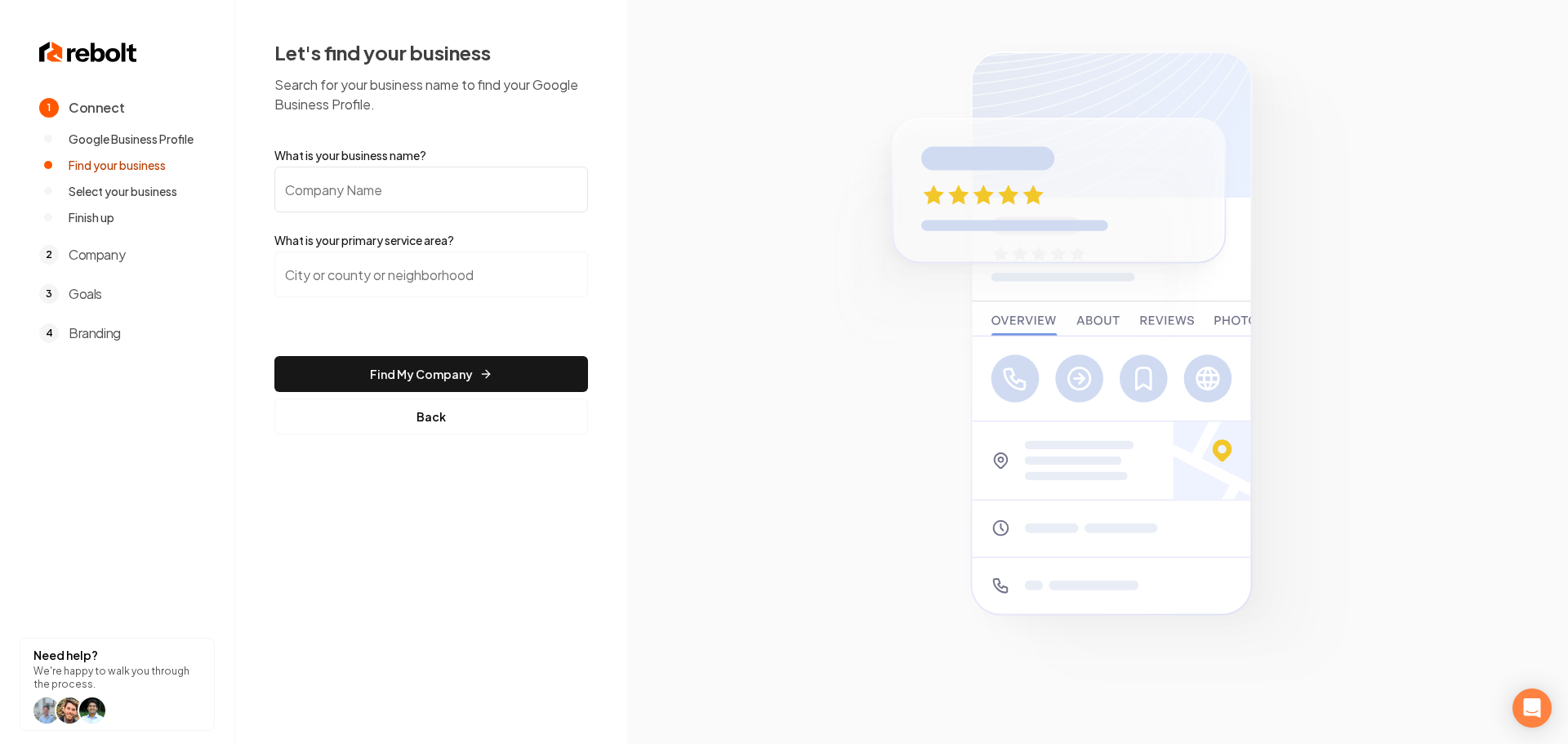
click at [437, 185] on input "What is your business name?" at bounding box center [432, 189] width 314 height 45
paste input "Jmg Construction"
drag, startPoint x: 304, startPoint y: 193, endPoint x: 293, endPoint y: 196, distance: 11.4
click at [293, 196] on input "Jmg Construction" at bounding box center [432, 189] width 314 height 45
drag, startPoint x: 306, startPoint y: 194, endPoint x: 278, endPoint y: 197, distance: 28.2
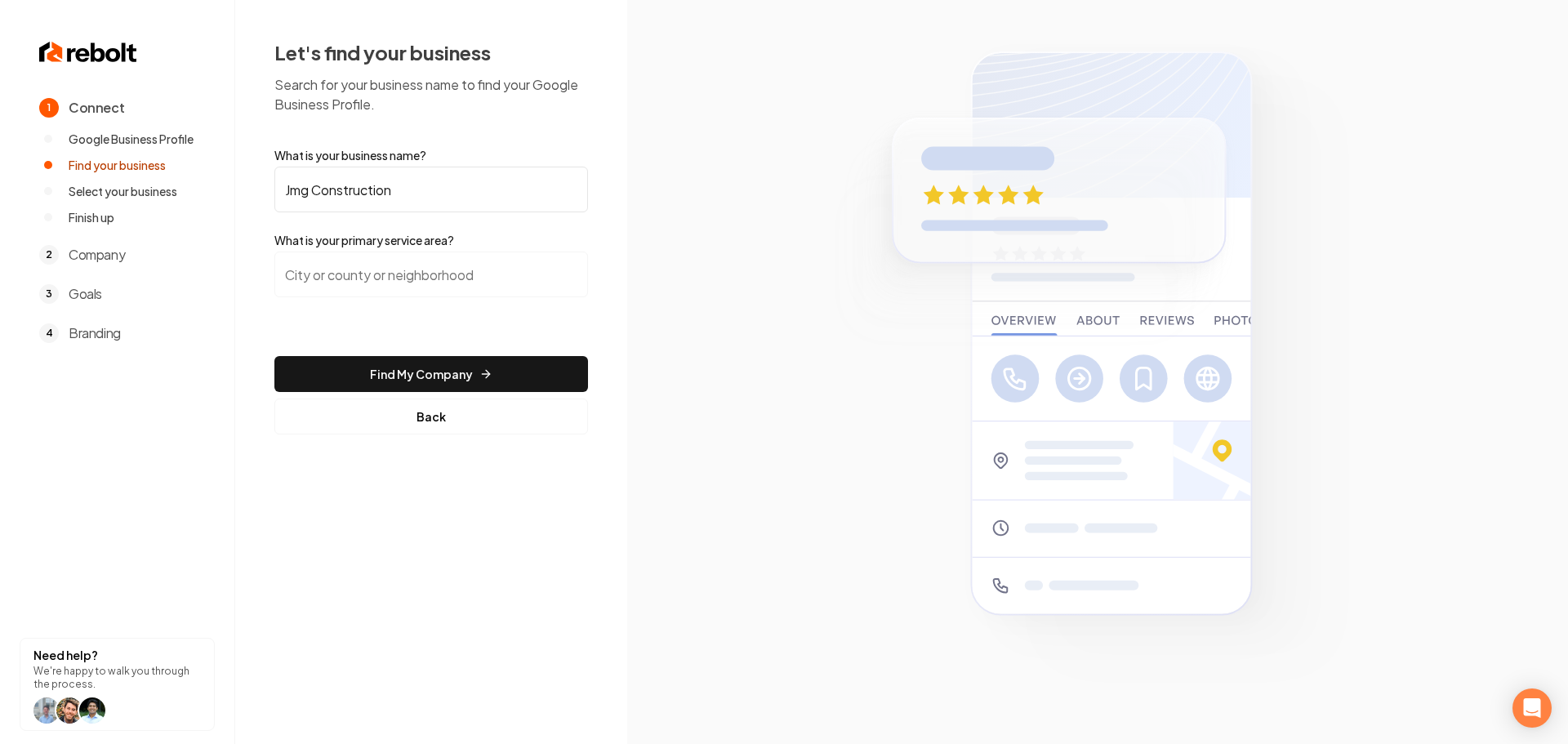
click at [278, 197] on input "Jmg Construction" at bounding box center [432, 189] width 314 height 45
type input "JMG Construction"
click at [362, 287] on input "search" at bounding box center [432, 274] width 314 height 45
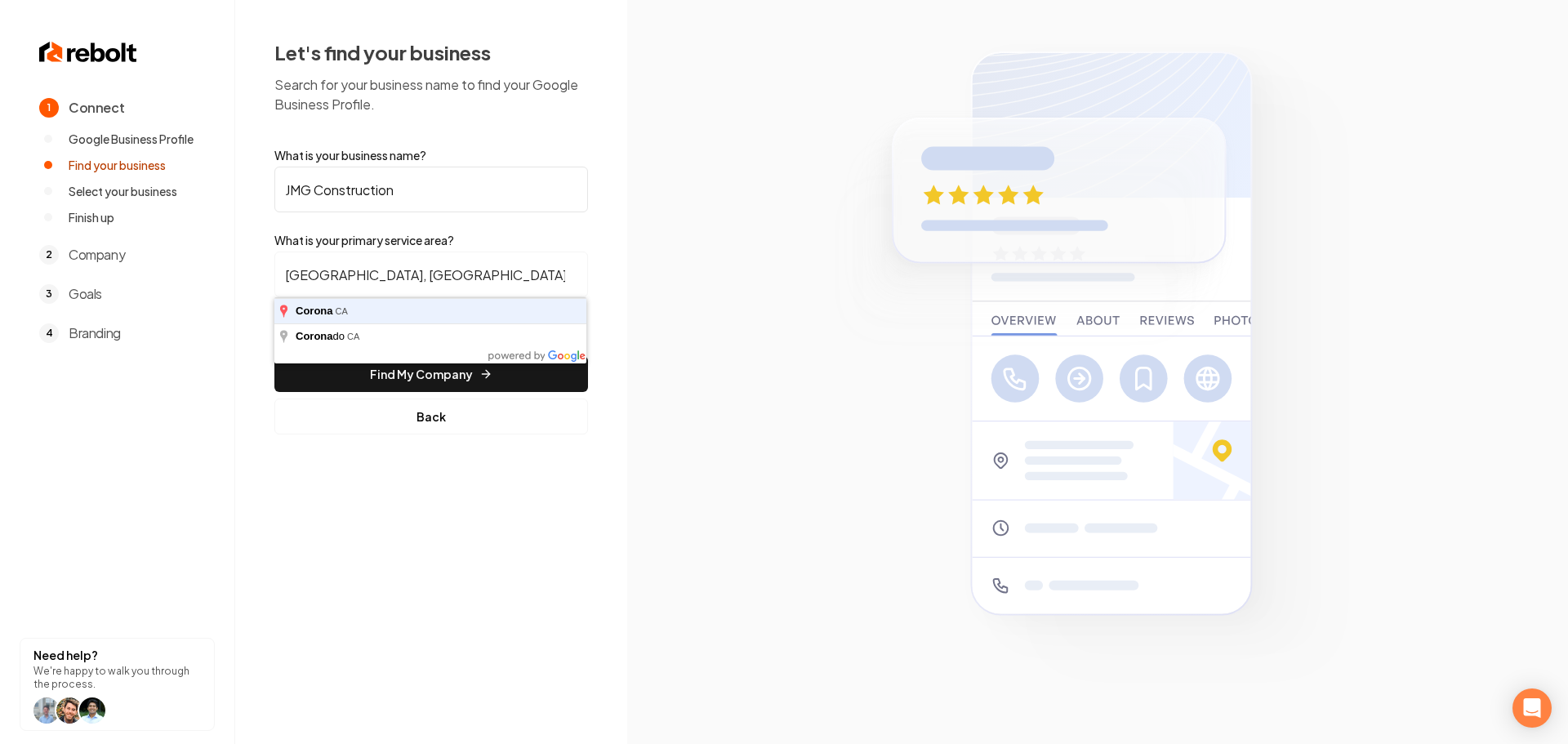
type input "[GEOGRAPHIC_DATA], [GEOGRAPHIC_DATA]"
click at [275, 356] on button "Find My Company" at bounding box center [432, 374] width 314 height 36
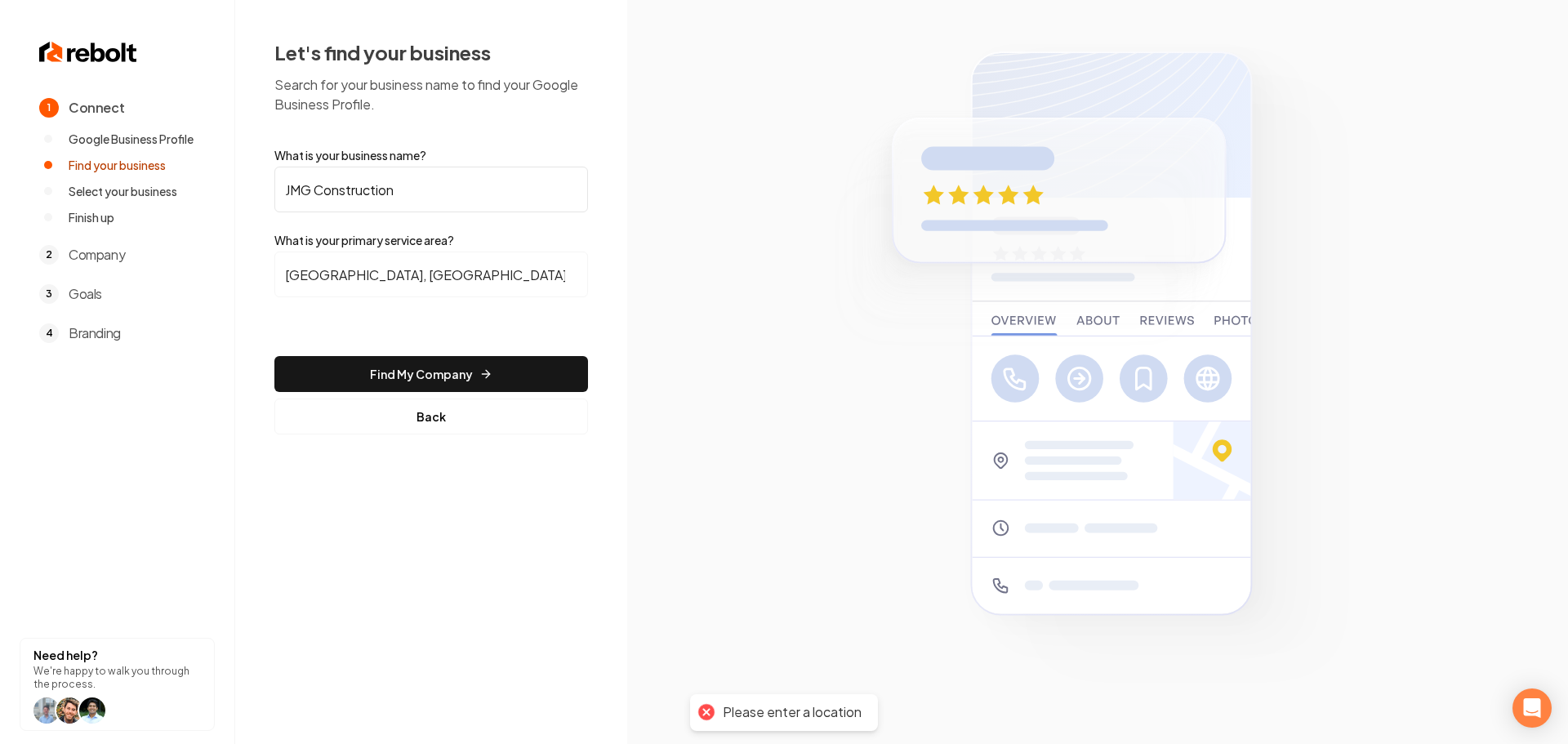
drag, startPoint x: 412, startPoint y: 360, endPoint x: 393, endPoint y: 364, distance: 19.4
click at [412, 361] on button "Find My Company" at bounding box center [432, 374] width 314 height 36
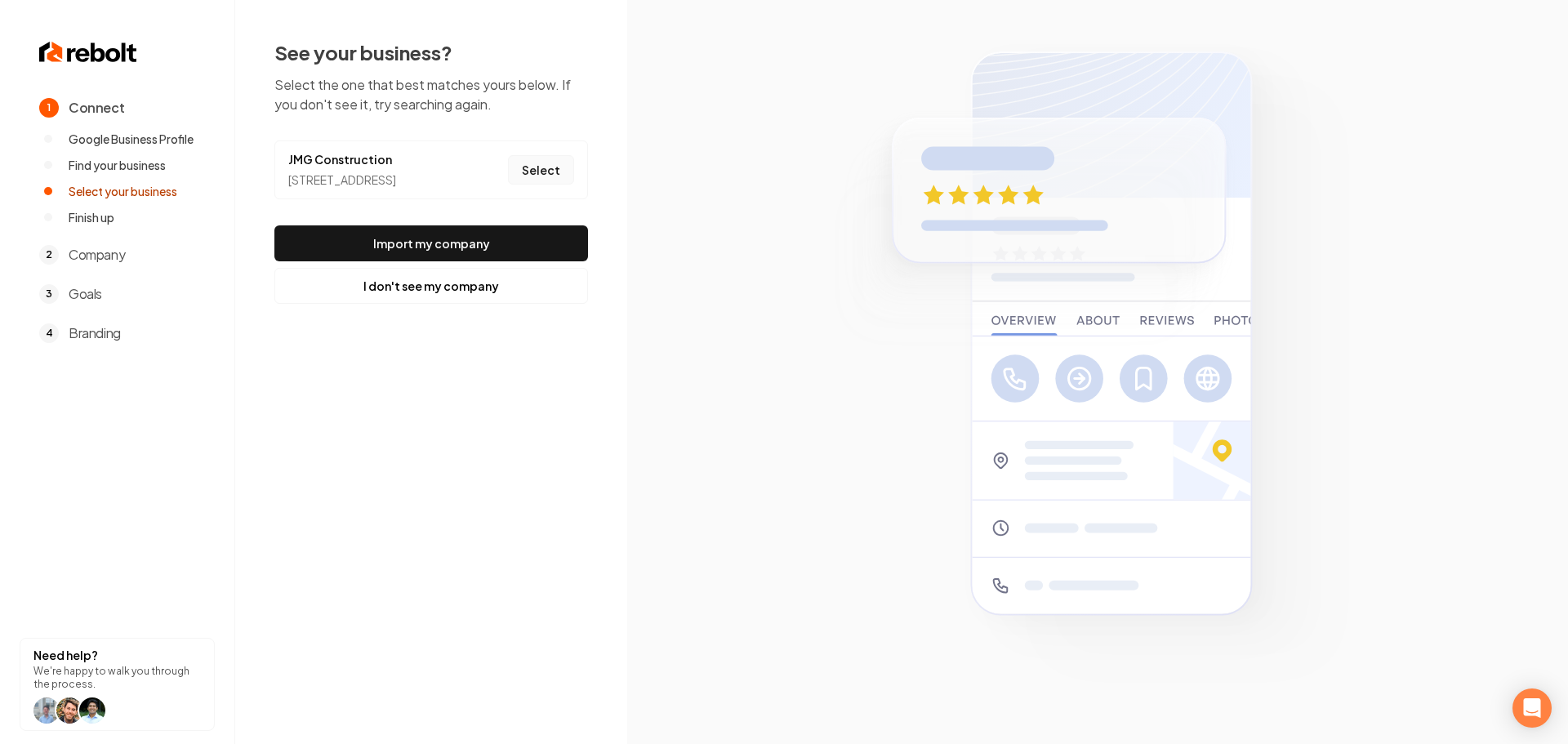
click at [558, 183] on button "Select" at bounding box center [541, 169] width 66 height 29
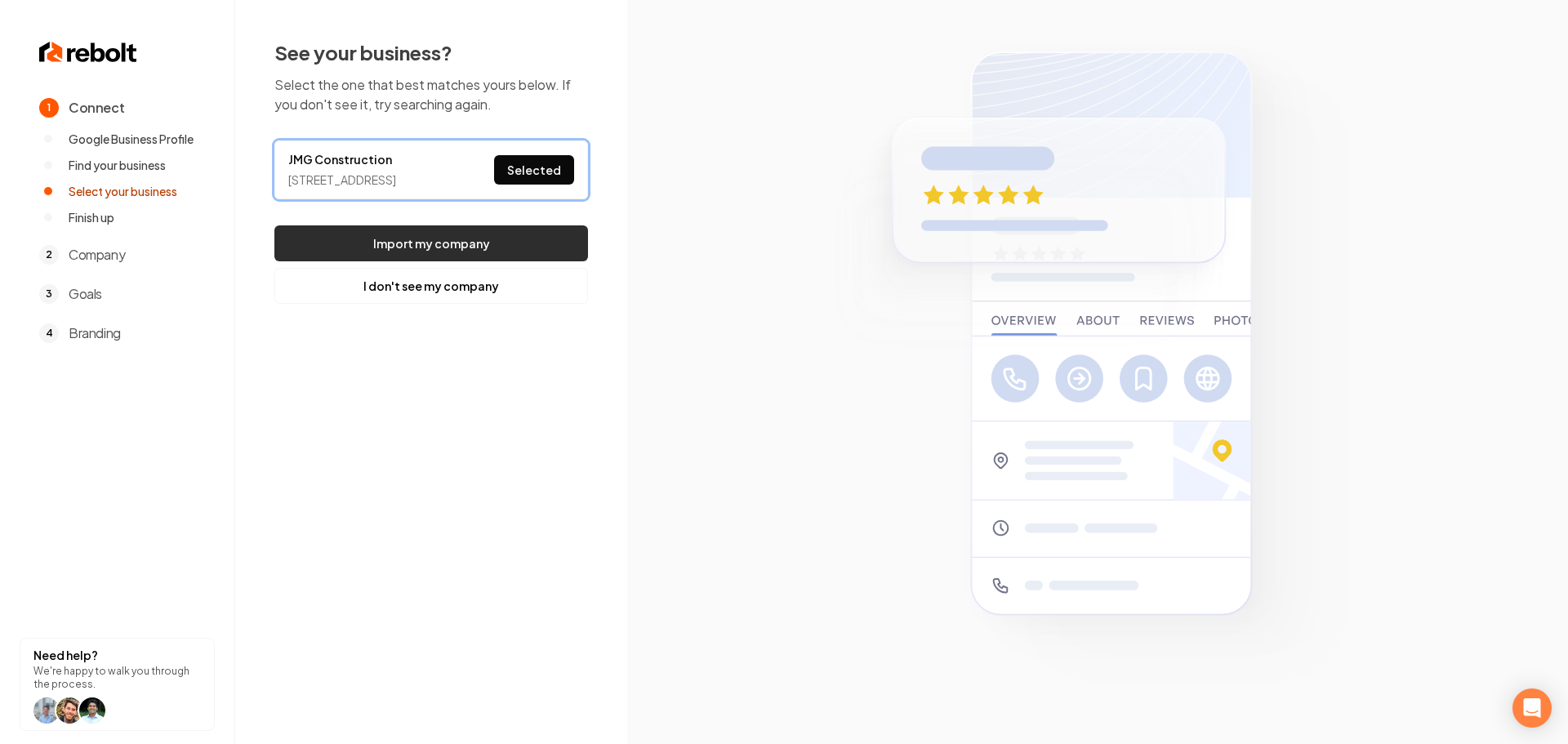
click at [511, 262] on button "Import my company" at bounding box center [432, 244] width 314 height 36
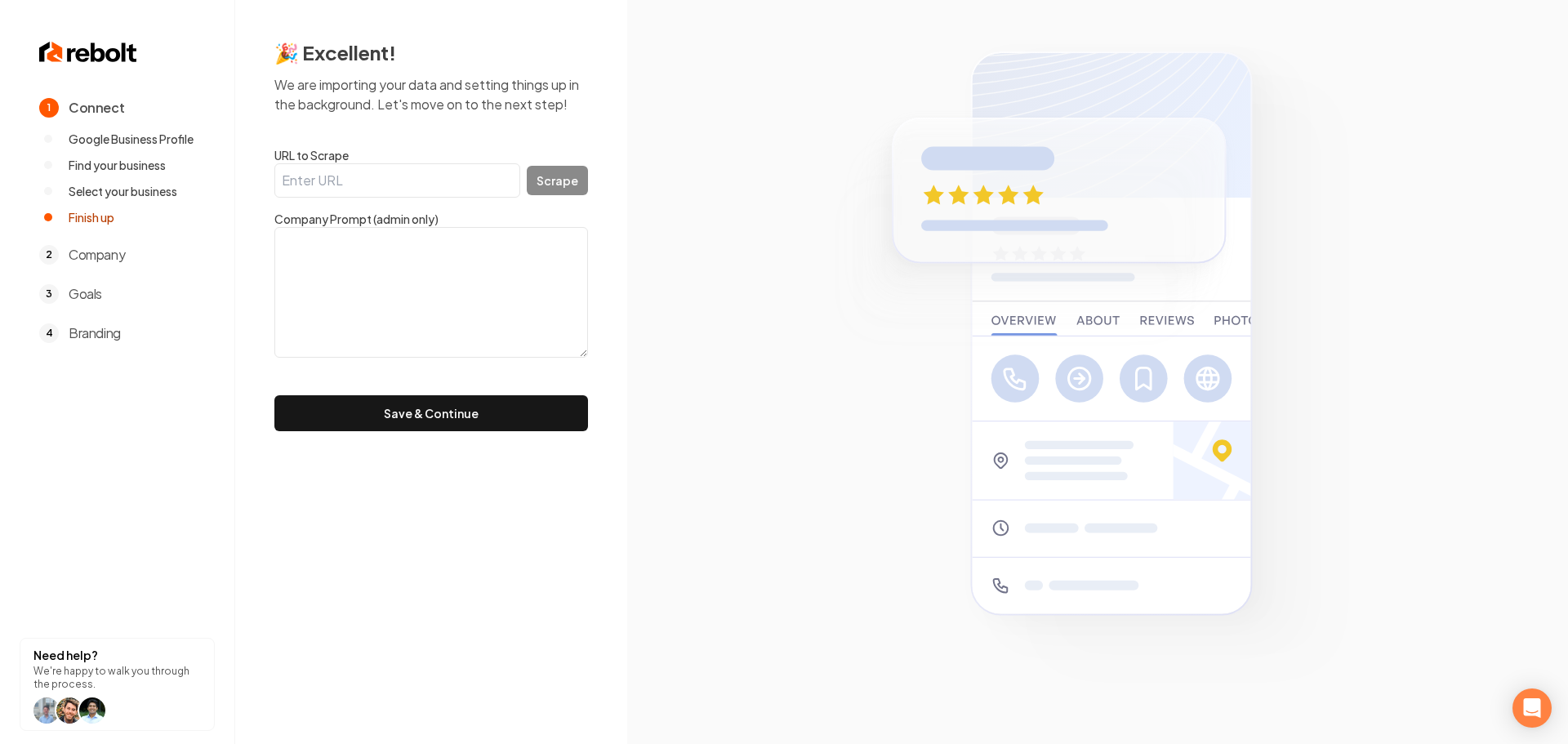
click at [373, 187] on input "URL to Scrape" at bounding box center [398, 180] width 246 height 34
paste input "[DOMAIN_NAME][URL]"
click at [557, 186] on div "[DOMAIN_NAME][URL] Scrape" at bounding box center [432, 180] width 314 height 34
click at [477, 189] on input "[DOMAIN_NAME][URL]" at bounding box center [398, 180] width 246 height 34
type input "[DOMAIN_NAME]"
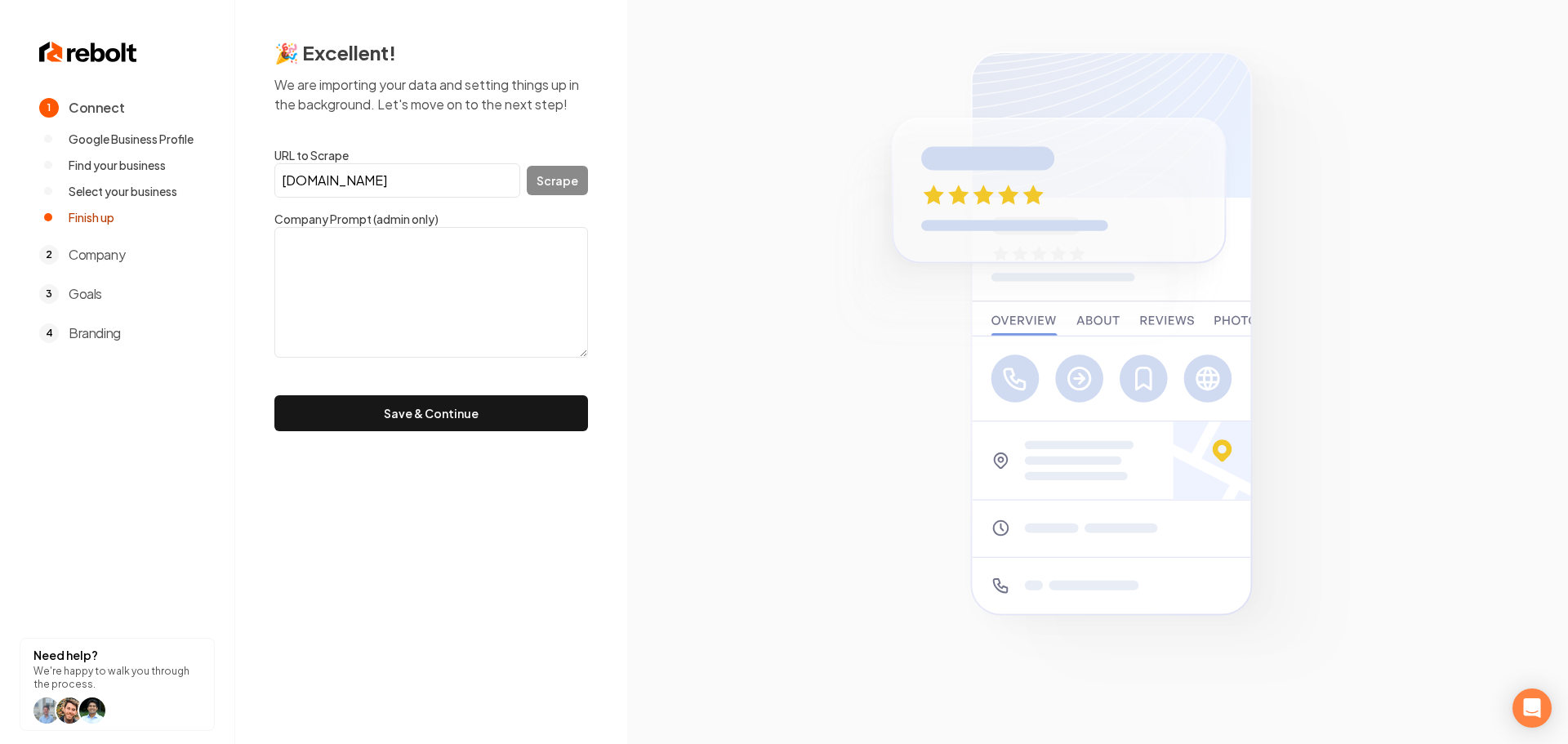
click at [557, 186] on div "[DOMAIN_NAME] Scrape" at bounding box center [432, 180] width 314 height 34
drag, startPoint x: 486, startPoint y: 172, endPoint x: 277, endPoint y: 172, distance: 209.0
click at [277, 172] on input "[DOMAIN_NAME]" at bounding box center [398, 180] width 246 height 34
click at [606, 395] on div "🎉 Excellent! We are importing your data and setting things up in the background…" at bounding box center [431, 235] width 392 height 470
click at [553, 177] on div "[DOMAIN_NAME] Scrape" at bounding box center [432, 180] width 314 height 34
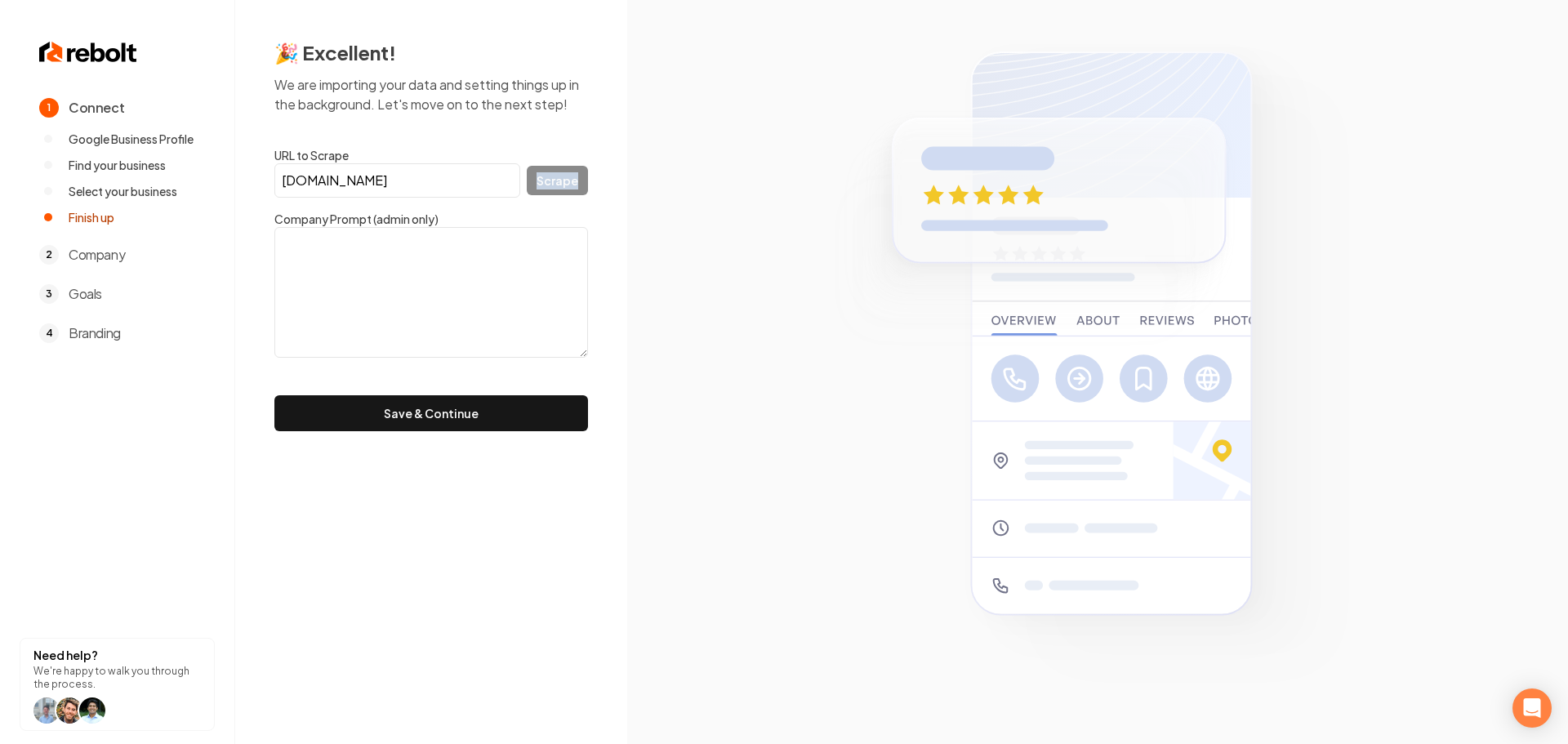
click at [553, 177] on div "[DOMAIN_NAME] Scrape" at bounding box center [432, 180] width 314 height 34
click at [367, 175] on input "[DOMAIN_NAME]" at bounding box center [398, 180] width 246 height 34
click at [106, 180] on div "1 Connect Google Business Profile Find your business Select your business Finis…" at bounding box center [784, 372] width 1568 height 744
paste input "[DOMAIN_NAME][URL]"
type input "[DOMAIN_NAME][URL]"
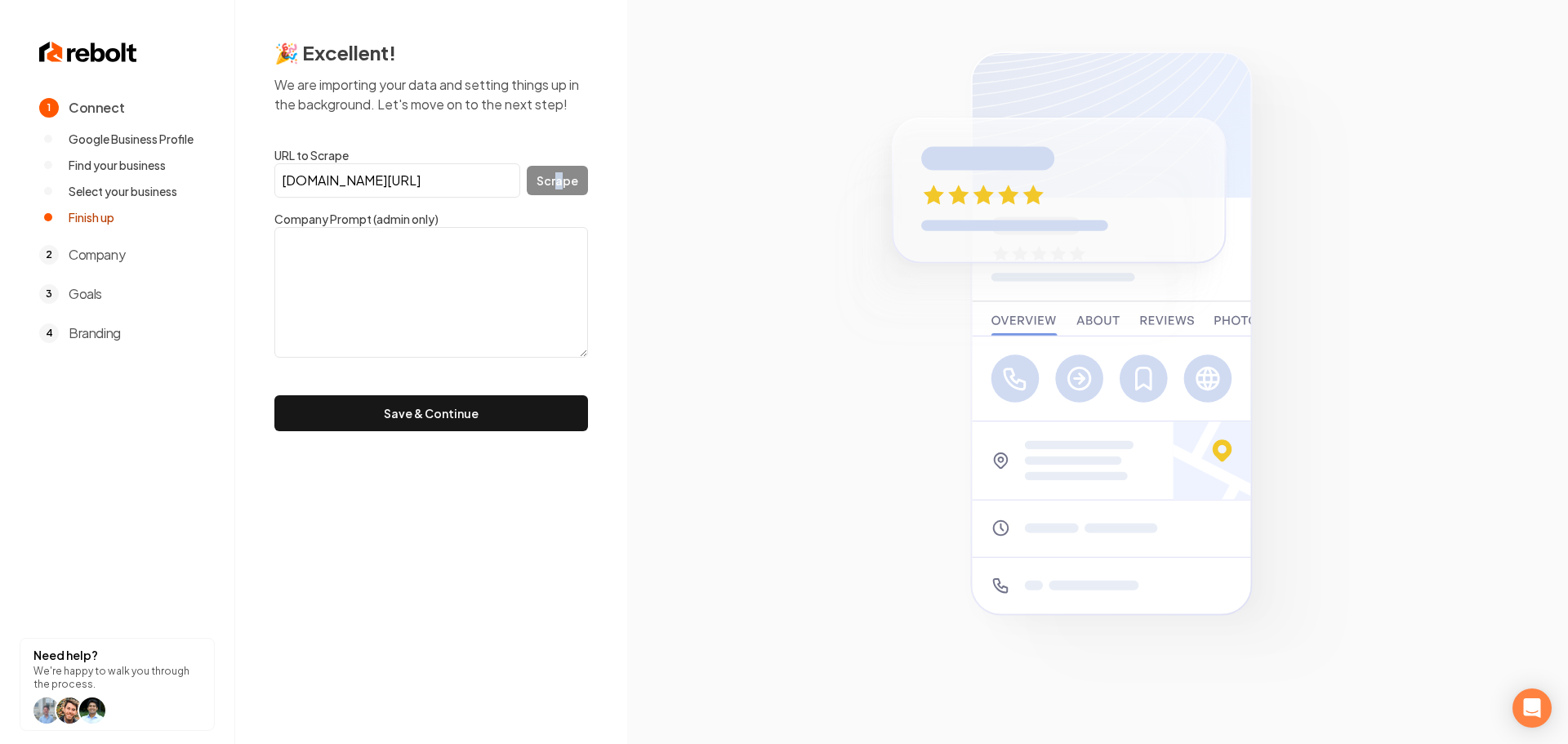
click at [558, 187] on div "[DOMAIN_NAME][URL] Scrape" at bounding box center [432, 180] width 314 height 34
click at [558, 186] on div "[DOMAIN_NAME][URL] Scrape" at bounding box center [432, 180] width 314 height 34
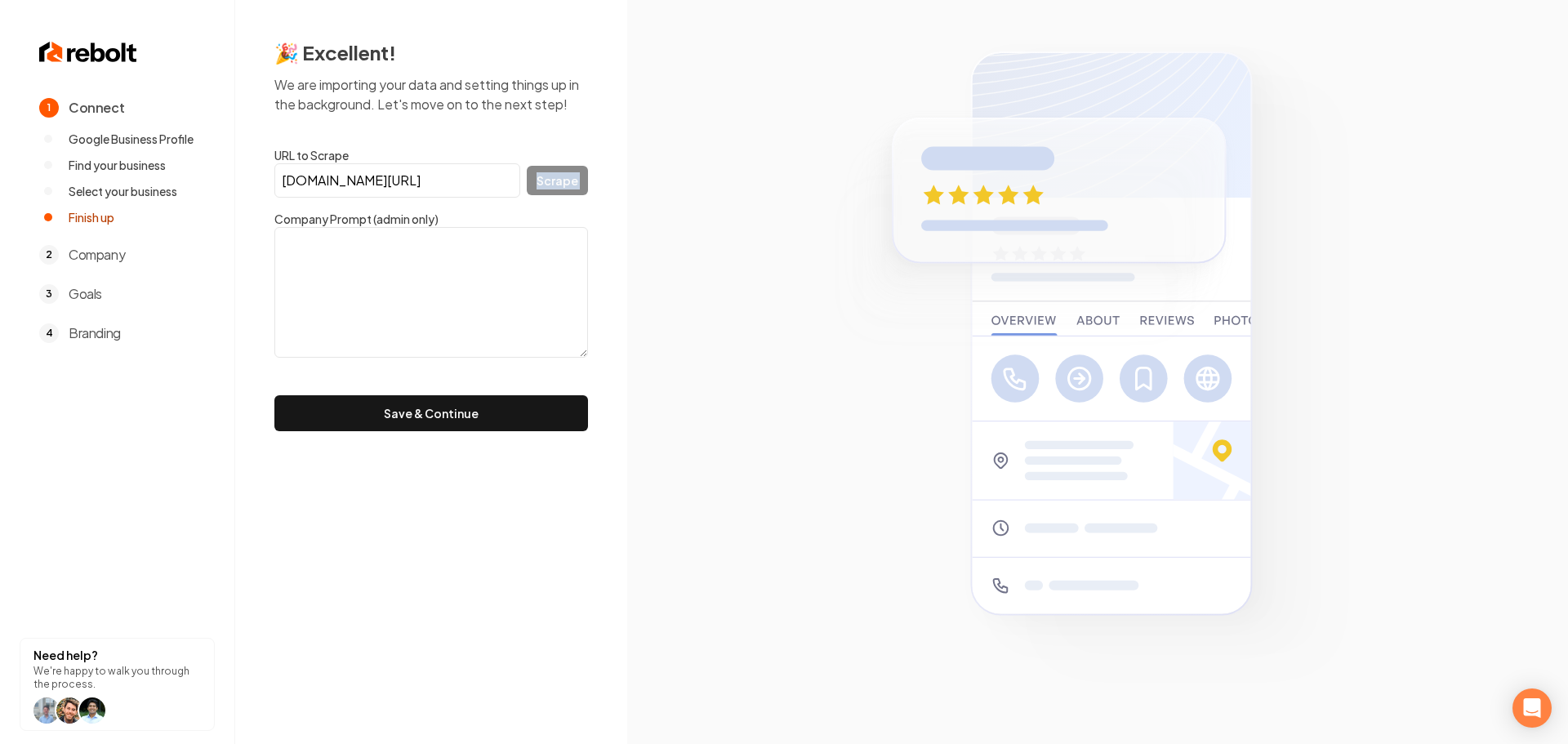
click at [556, 178] on div "[DOMAIN_NAME][URL] Scrape" at bounding box center [432, 180] width 314 height 34
click at [745, 283] on section at bounding box center [1098, 372] width 941 height 744
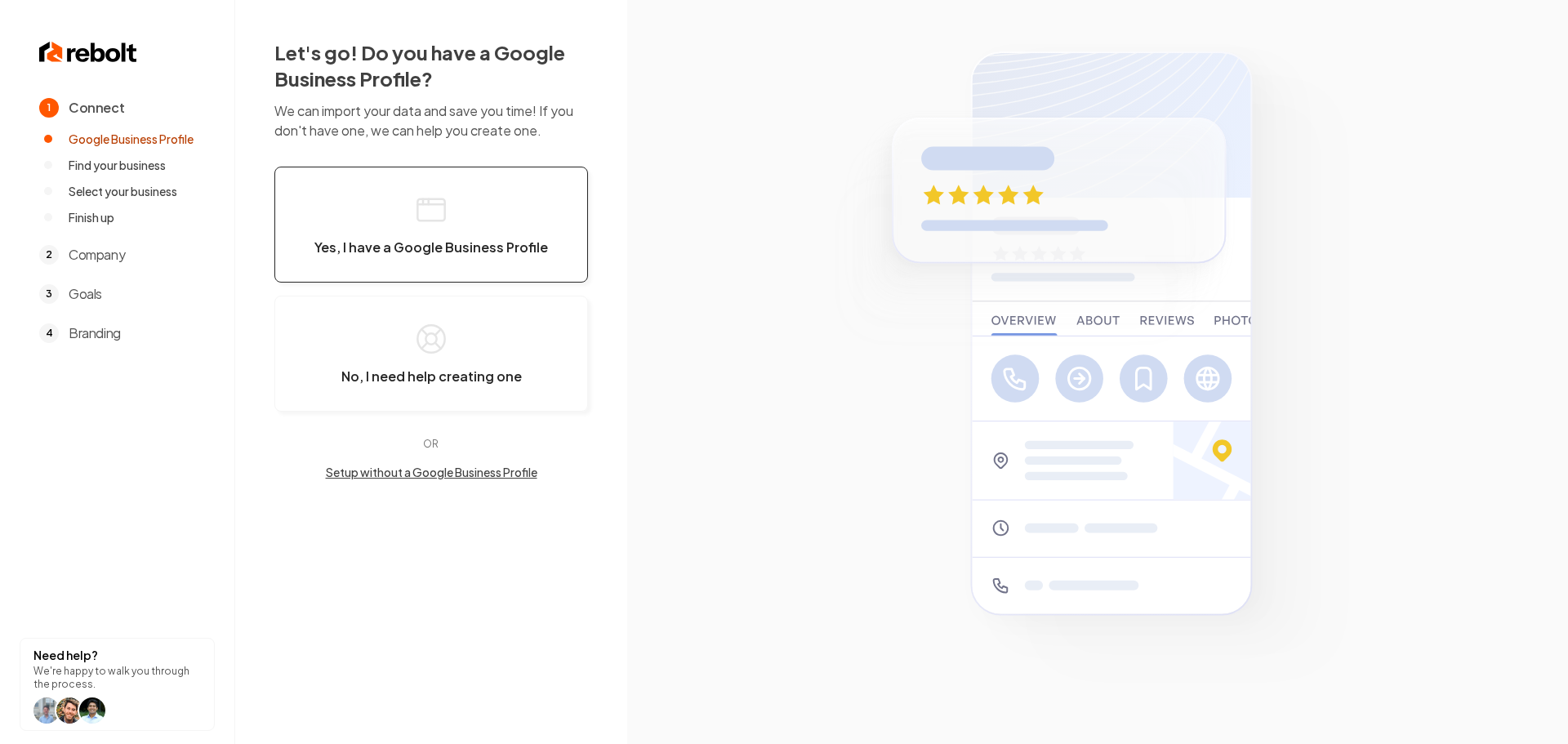
click at [504, 262] on button "Yes, I have a Google Business Profile" at bounding box center [432, 224] width 314 height 116
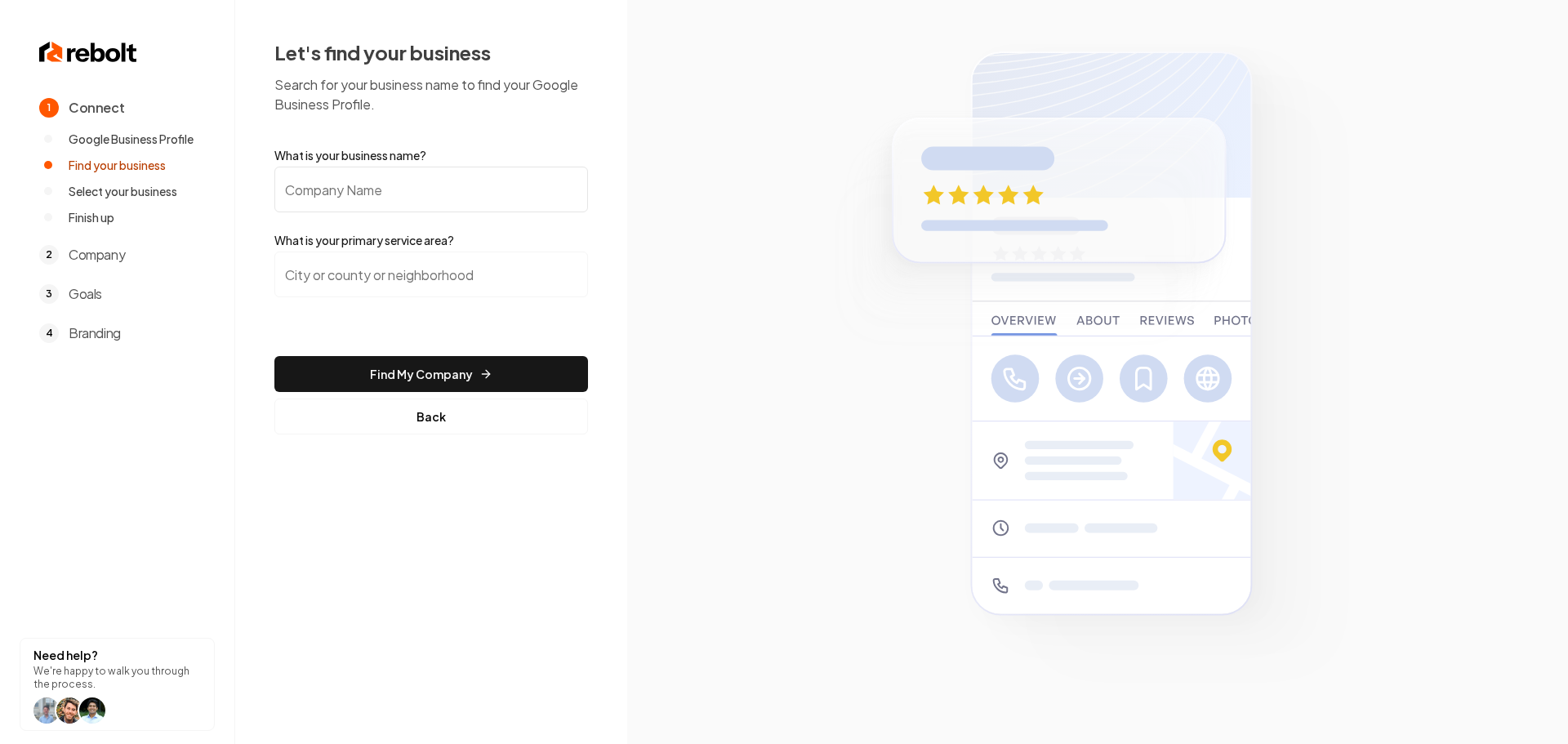
click at [385, 195] on input "What is your business name?" at bounding box center [432, 189] width 314 height 45
type input "JMG Construction"
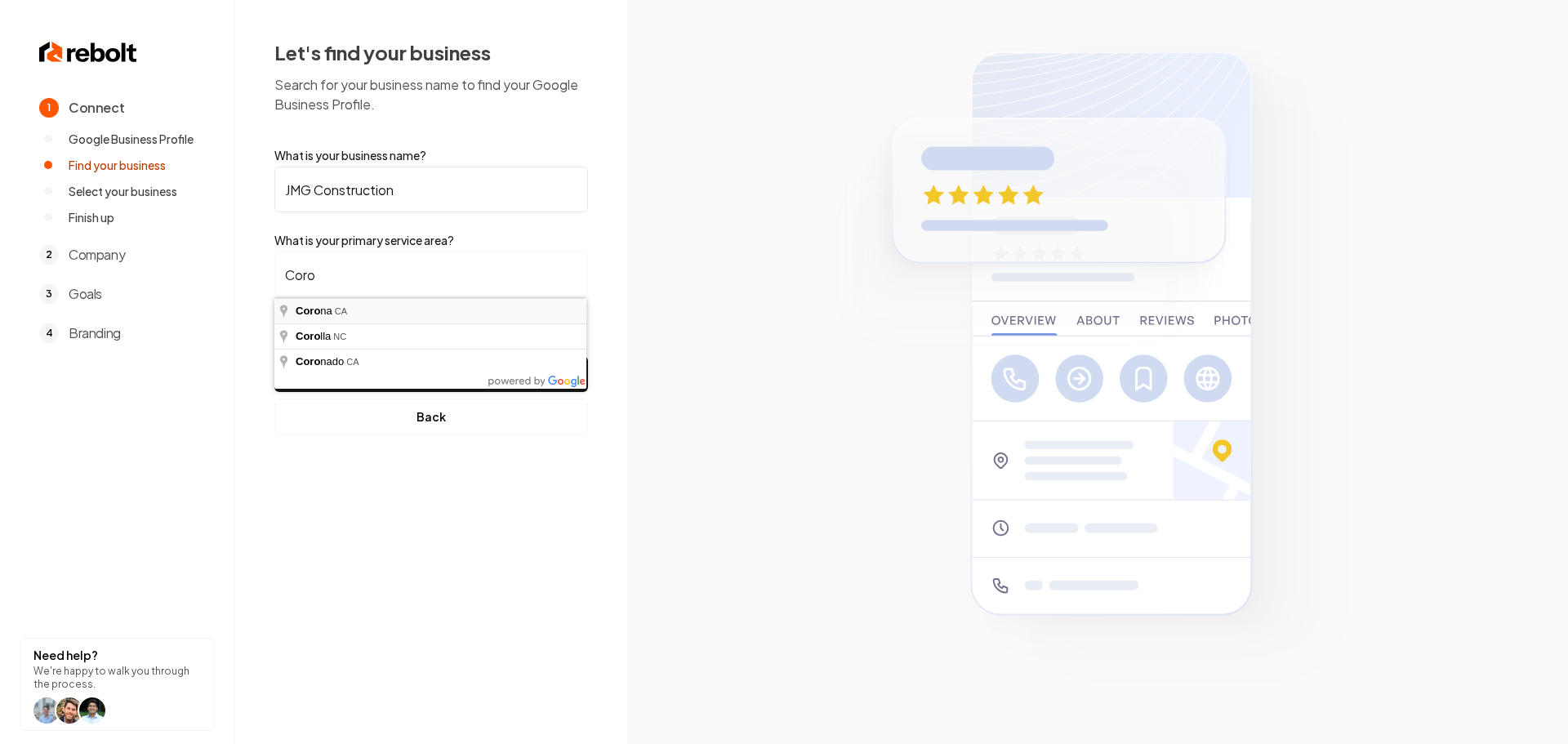
type input "[GEOGRAPHIC_DATA], [GEOGRAPHIC_DATA]"
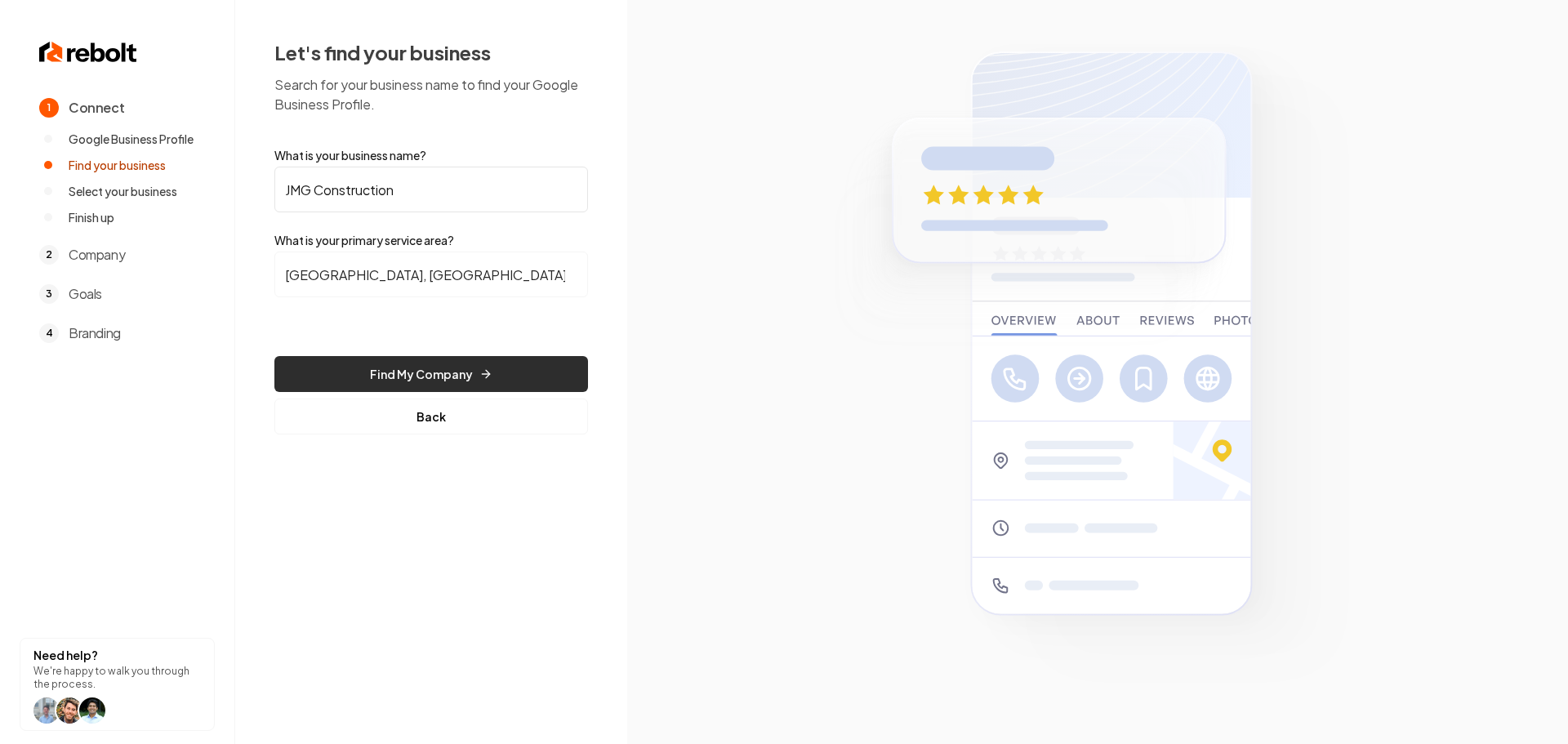
click at [382, 367] on button "Find My Company" at bounding box center [432, 374] width 314 height 36
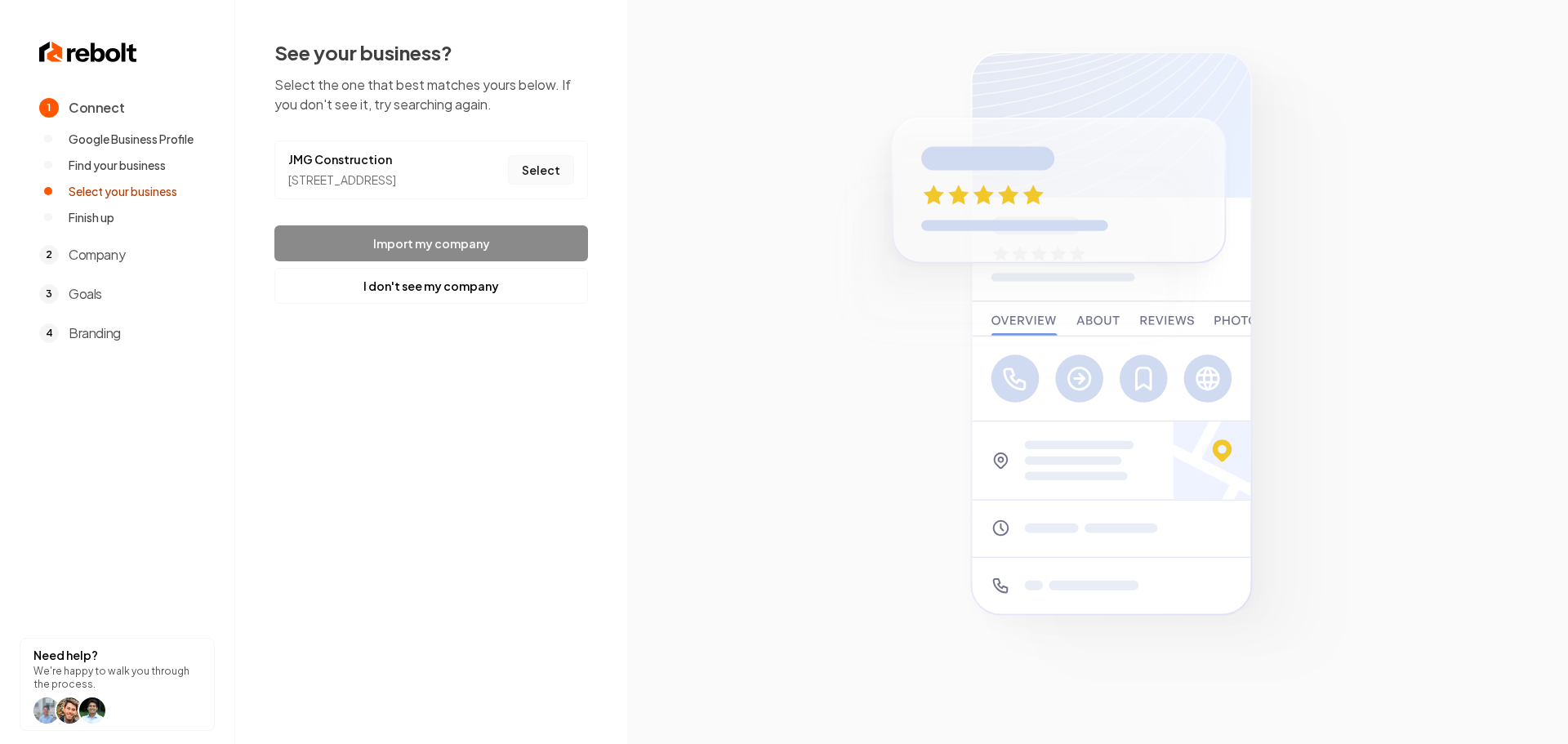
click at [529, 173] on button "Select" at bounding box center [541, 169] width 66 height 29
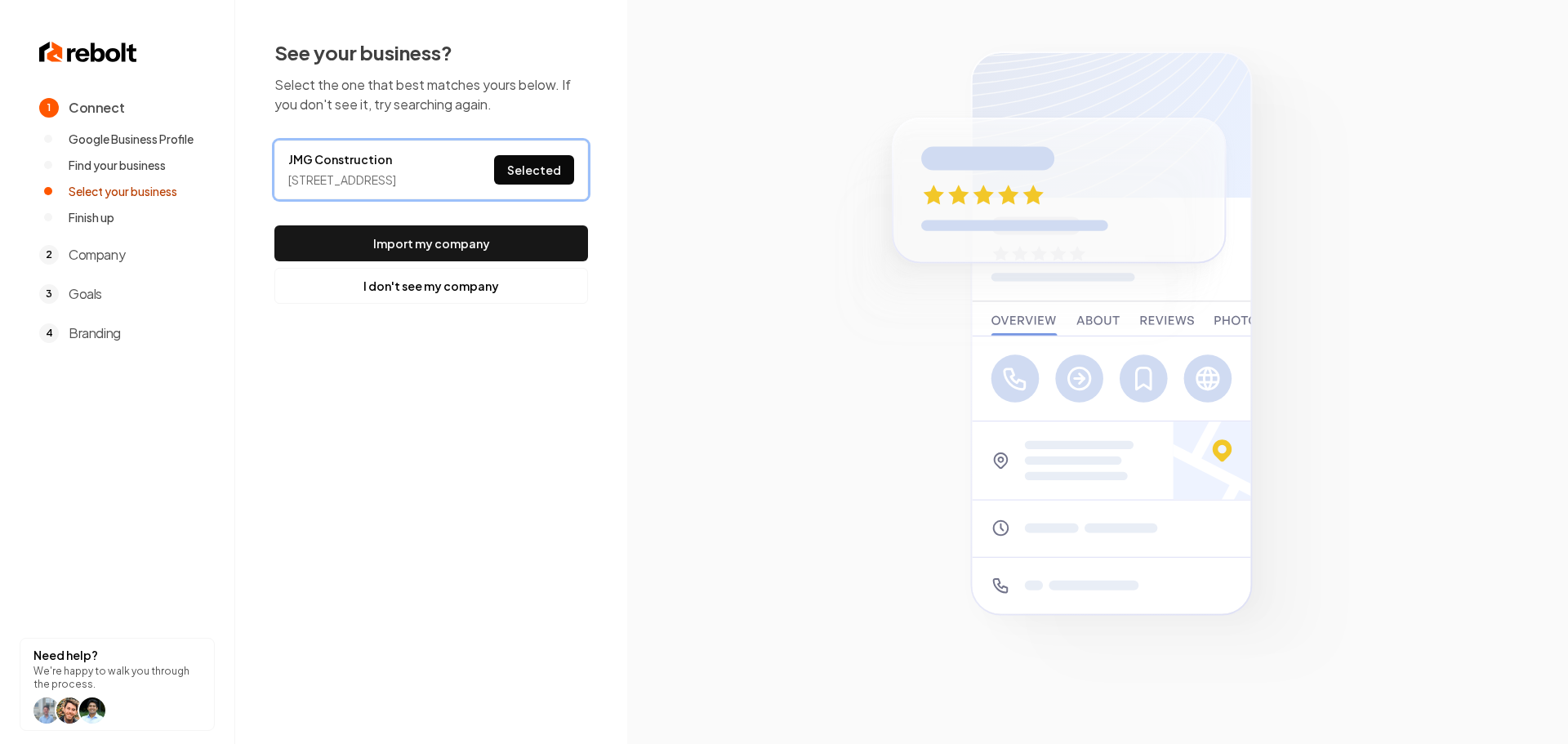
click at [503, 256] on button "Import my company" at bounding box center [432, 244] width 314 height 36
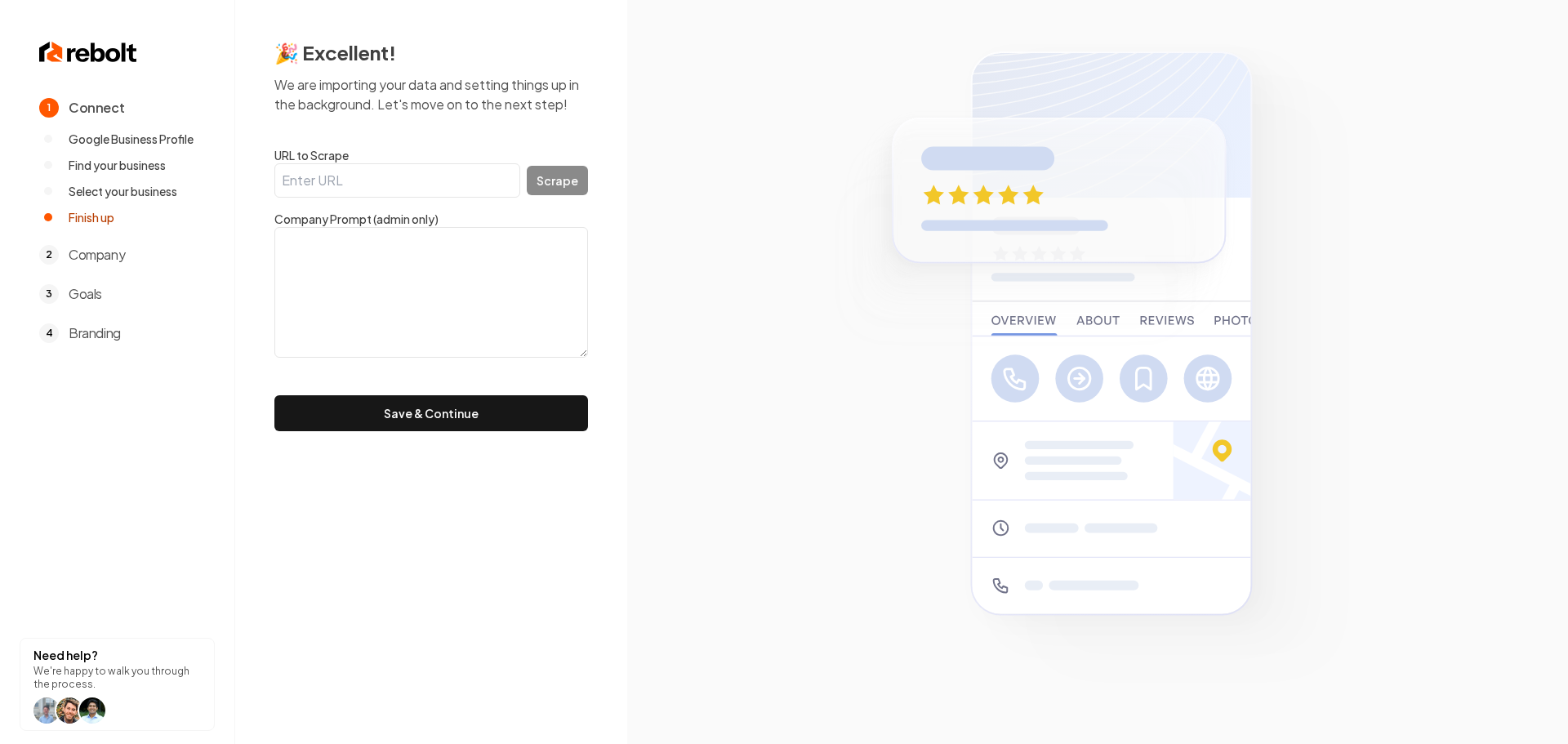
click at [383, 174] on input "URL to Scrape" at bounding box center [398, 180] width 246 height 34
paste input "[DOMAIN_NAME][URL]"
click at [562, 178] on div "[DOMAIN_NAME][URL] Scrape" at bounding box center [432, 180] width 314 height 34
click at [547, 193] on div "[DOMAIN_NAME][URL] Scrape" at bounding box center [432, 180] width 314 height 34
click at [558, 183] on div "[DOMAIN_NAME][URL] Scrape" at bounding box center [432, 180] width 314 height 34
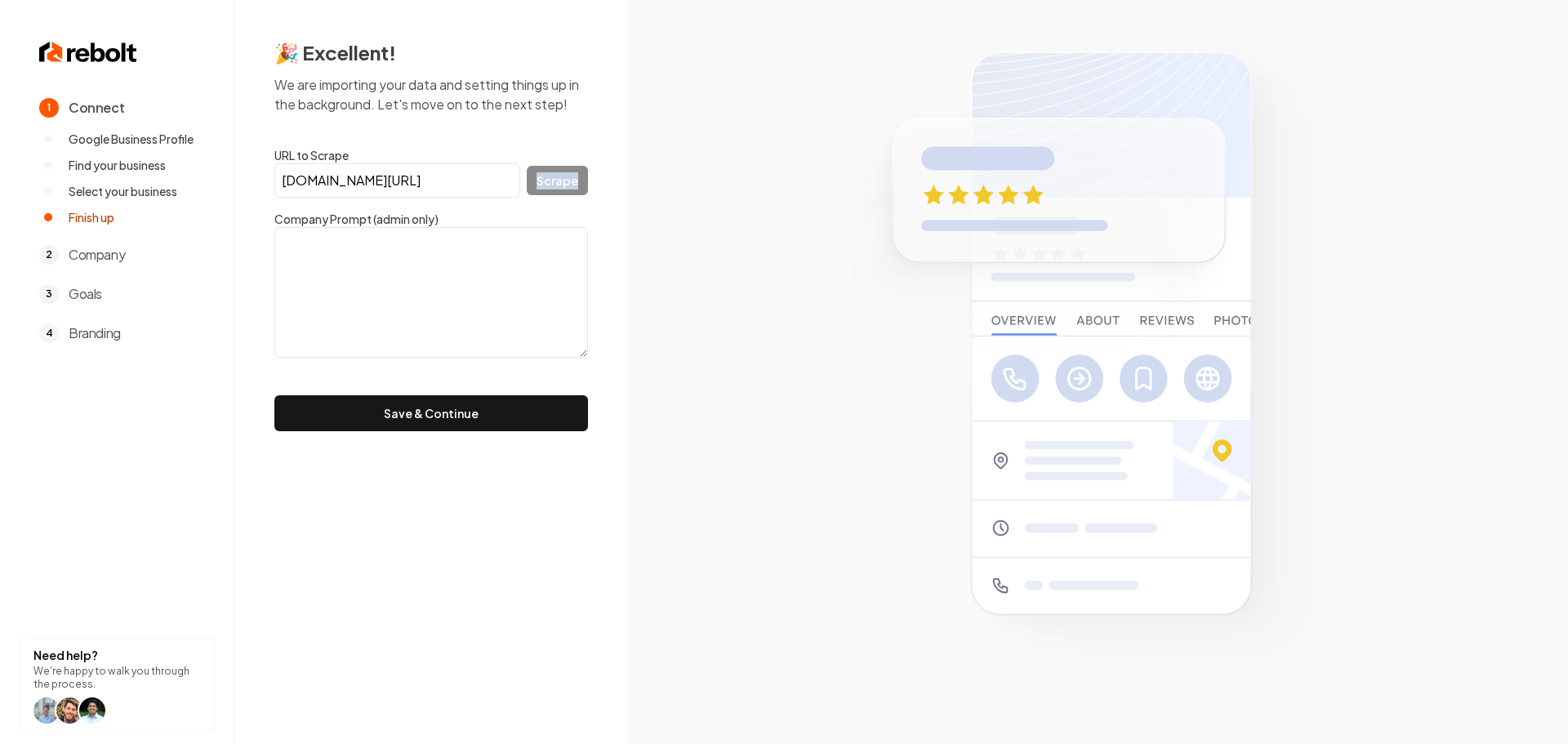
click at [558, 183] on div "[DOMAIN_NAME][URL] Scrape" at bounding box center [432, 180] width 314 height 34
click at [514, 253] on textarea at bounding box center [432, 292] width 314 height 130
click at [496, 187] on input "[DOMAIN_NAME][URL]" at bounding box center [398, 180] width 246 height 34
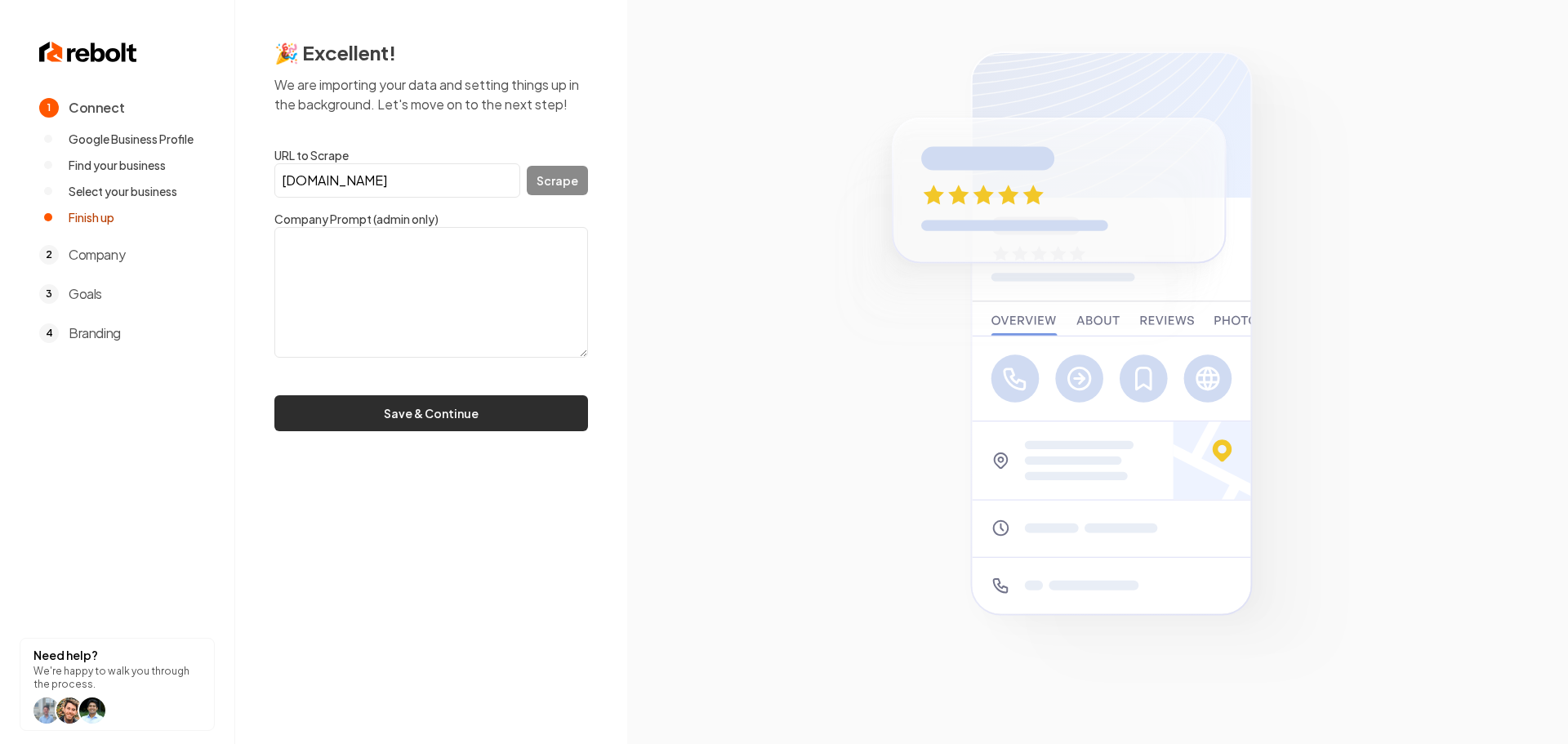
click at [443, 411] on button "Save & Continue" at bounding box center [432, 413] width 314 height 36
click at [463, 190] on input "[DOMAIN_NAME]" at bounding box center [398, 180] width 246 height 34
click at [485, 187] on input "[DOMAIN_NAME]" at bounding box center [398, 180] width 246 height 34
click at [388, 178] on input "[DOMAIN_NAME]" at bounding box center [398, 180] width 246 height 34
drag, startPoint x: 476, startPoint y: 177, endPoint x: 82, endPoint y: 144, distance: 395.4
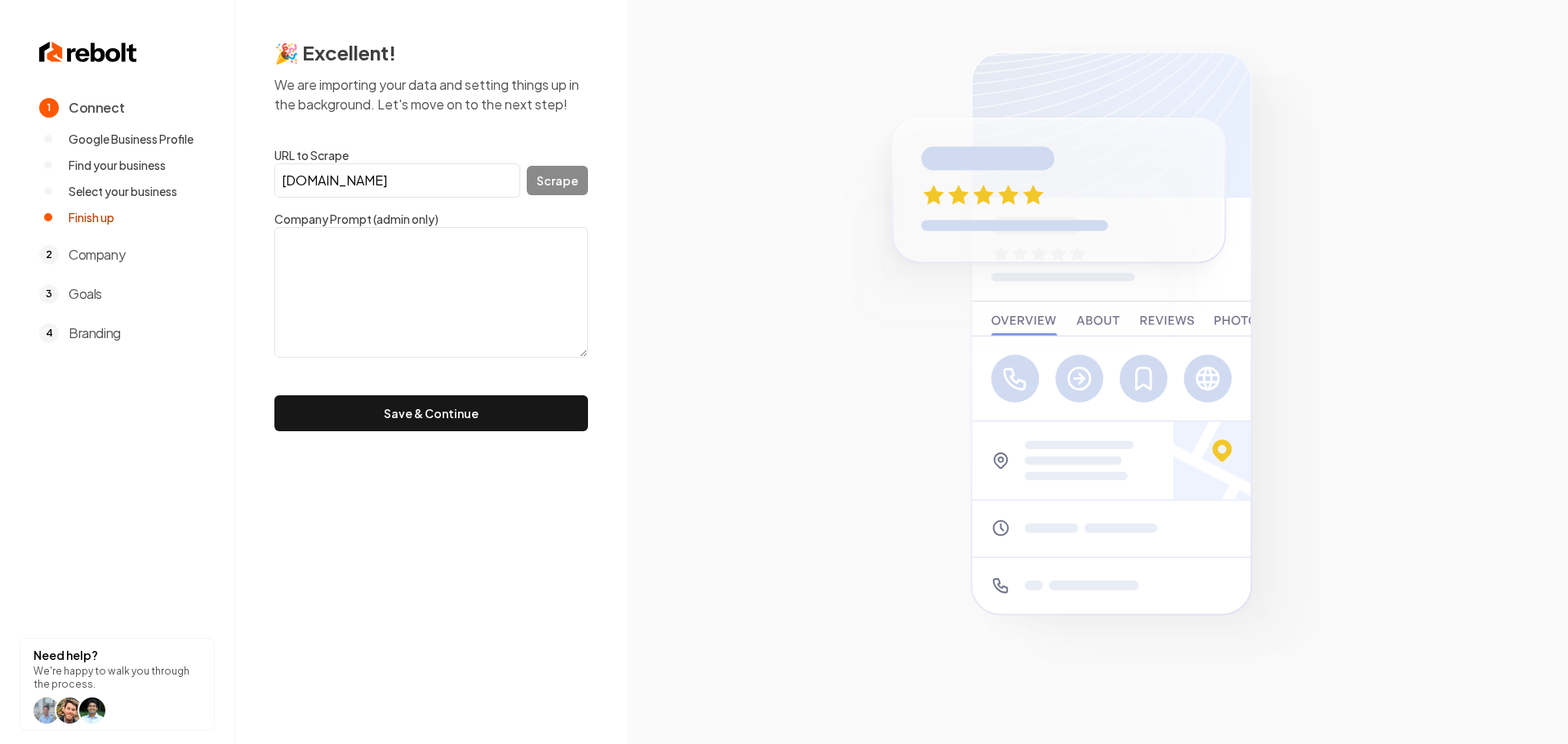
click at [82, 144] on div "1 Connect Google Business Profile Find your business Select your business Finis…" at bounding box center [784, 372] width 1568 height 744
paste input "https://www.jmgconstructionca.com/"
type input "https://www.jmgconstructionca.com/"
click at [566, 177] on button "Scrape" at bounding box center [557, 180] width 61 height 29
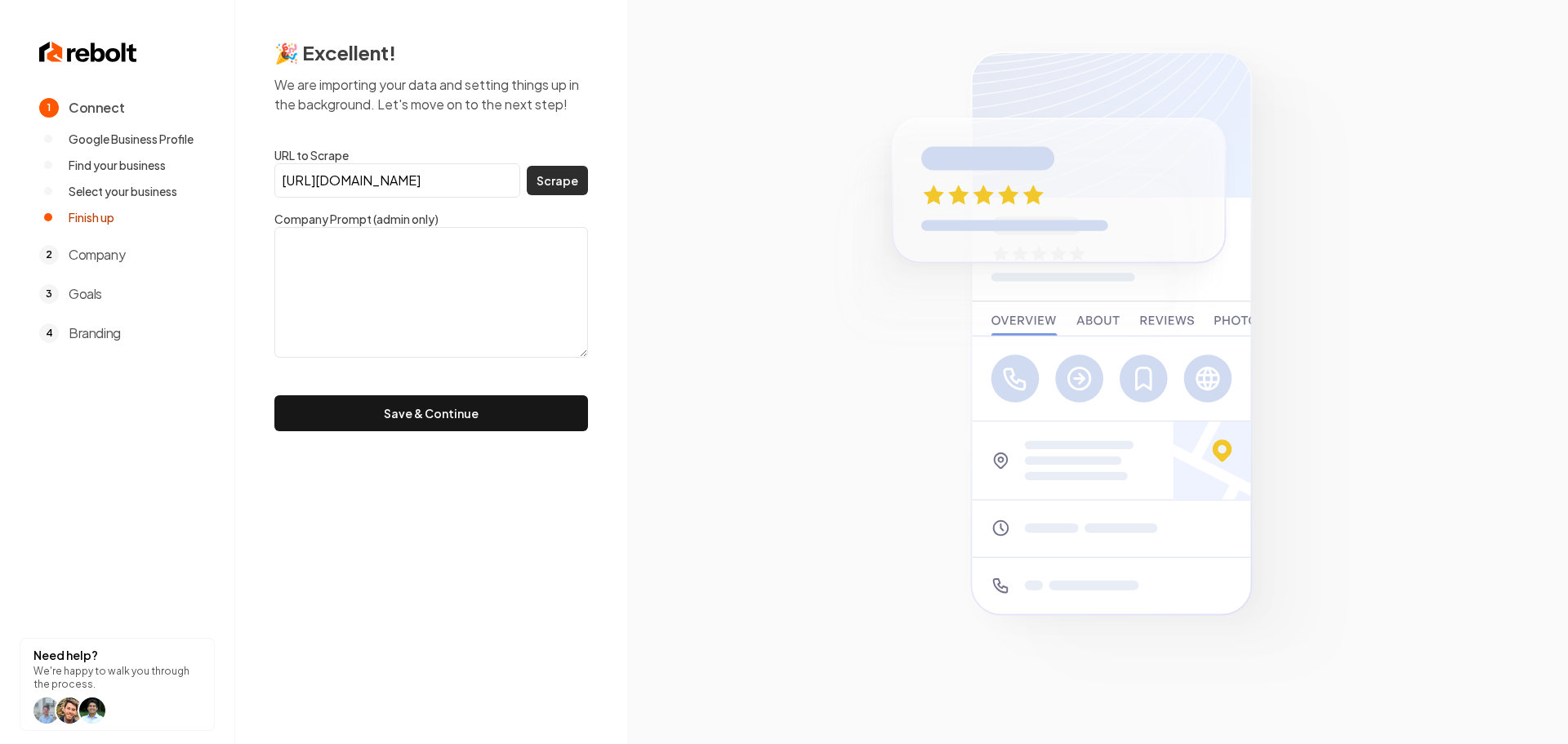
scroll to position [0, 0]
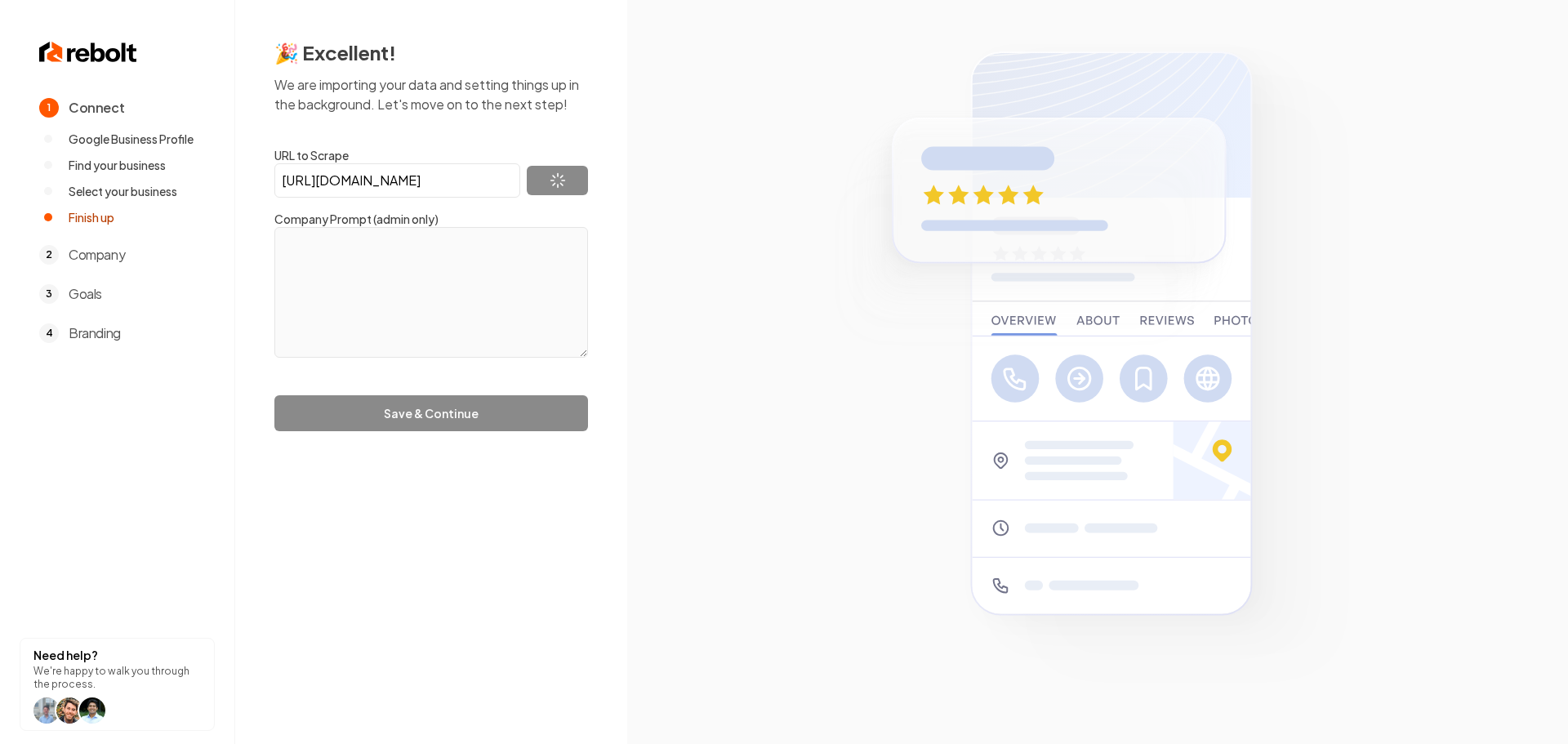
type textarea "Welcome to Our Website! Your property is the most important asset you have, so …"
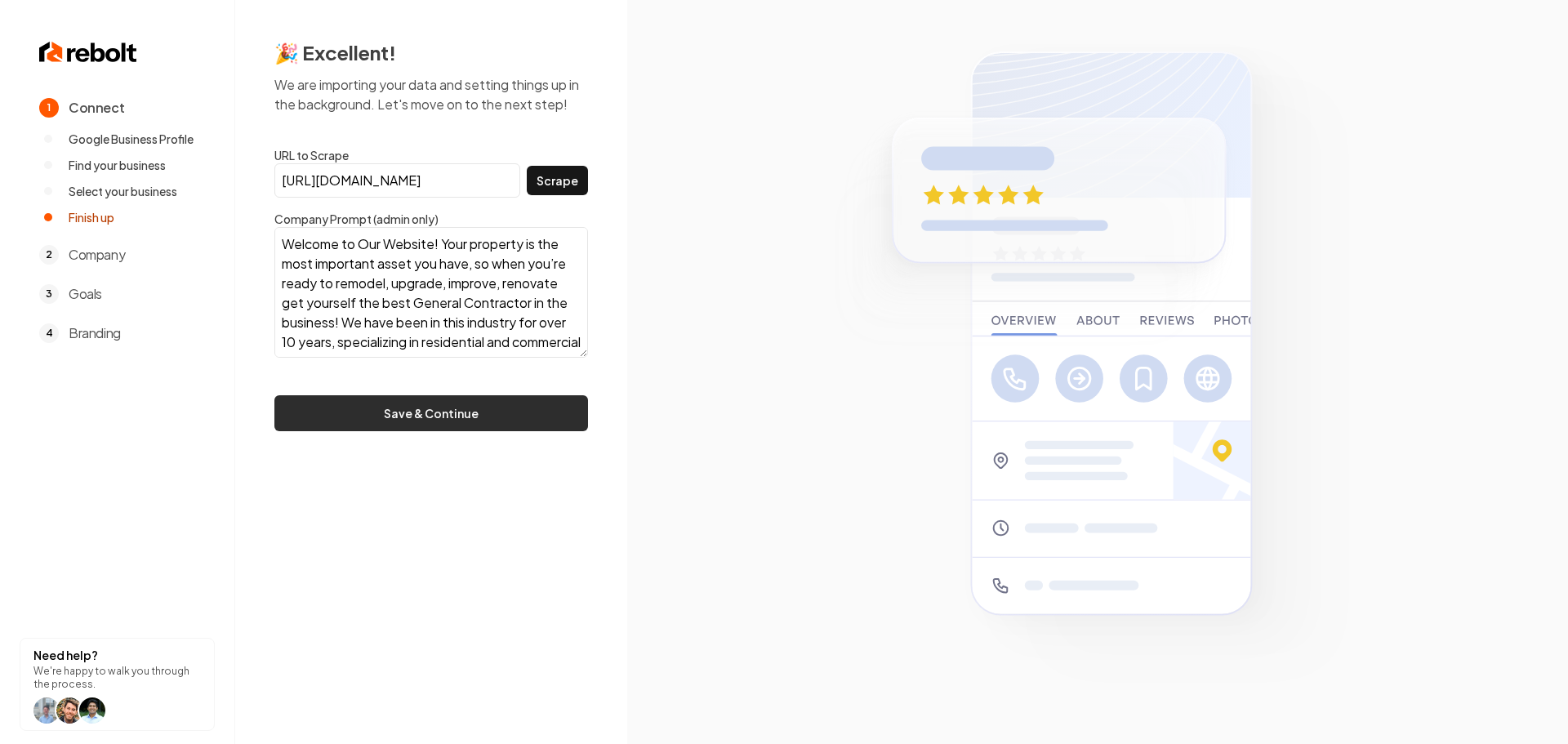
click at [447, 414] on button "Save & Continue" at bounding box center [432, 413] width 314 height 36
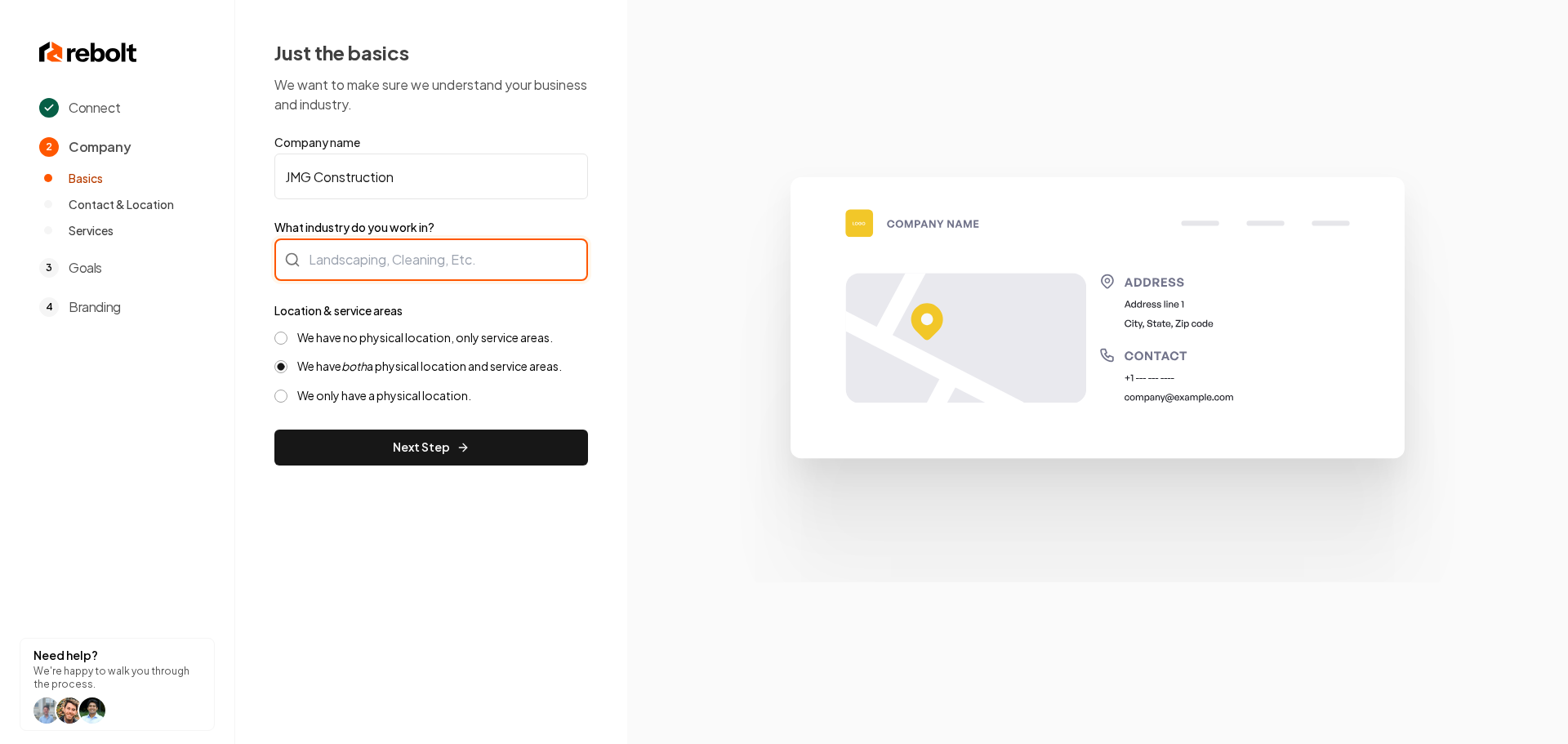
click at [423, 265] on div at bounding box center [432, 259] width 314 height 42
type input "HVAC"
click at [342, 337] on label "We have no physical location, only service areas." at bounding box center [425, 337] width 256 height 15
click at [287, 337] on button "We have no physical location, only service areas." at bounding box center [281, 338] width 13 height 13
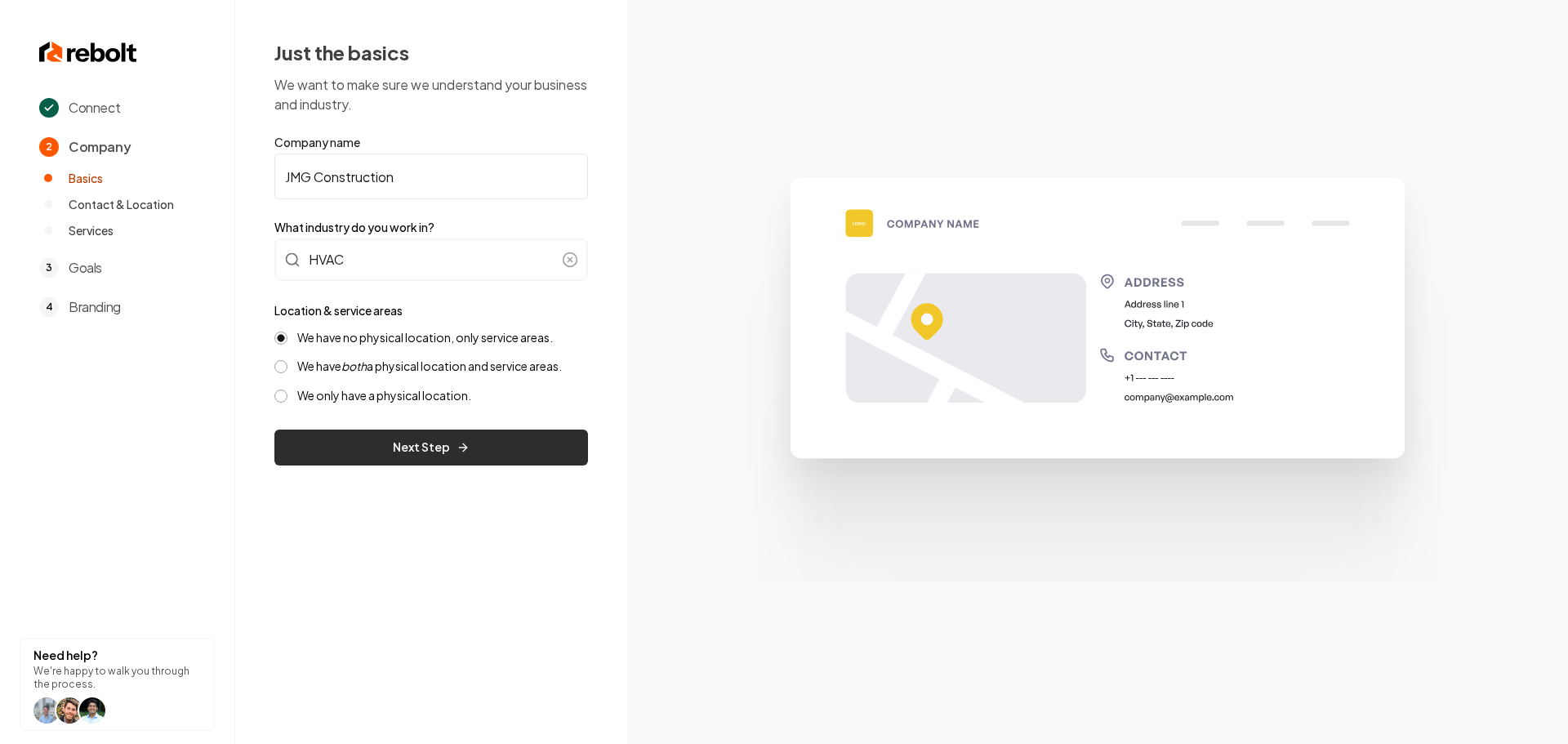
click at [346, 438] on button "Next Step" at bounding box center [432, 448] width 314 height 36
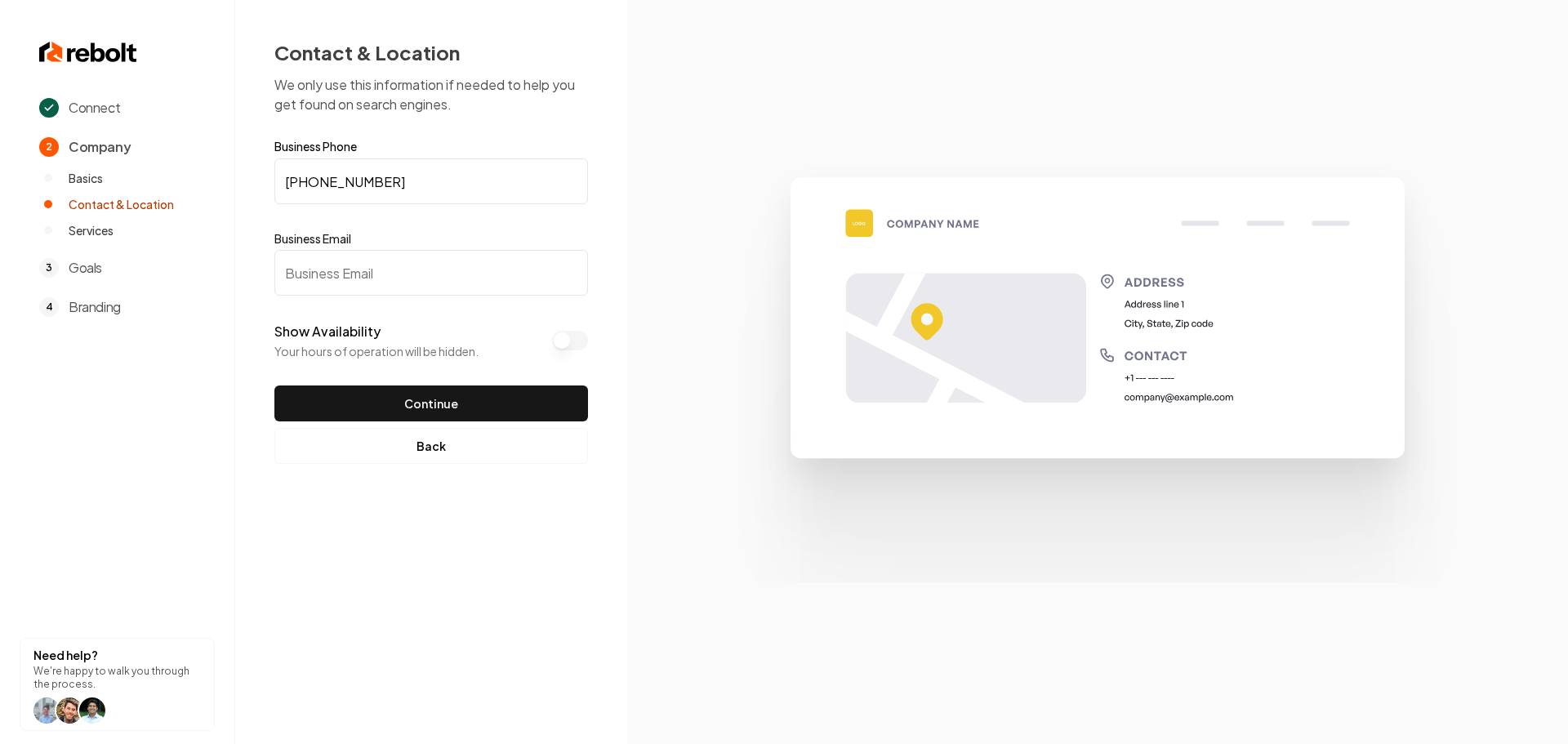
click at [376, 282] on input "Business Email" at bounding box center [432, 273] width 314 height 45
paste input "jmggeneralcontractor@gmail.com"
type input "jmggeneralcontractor@gmail.com"
click at [405, 394] on button "Continue" at bounding box center [432, 403] width 314 height 36
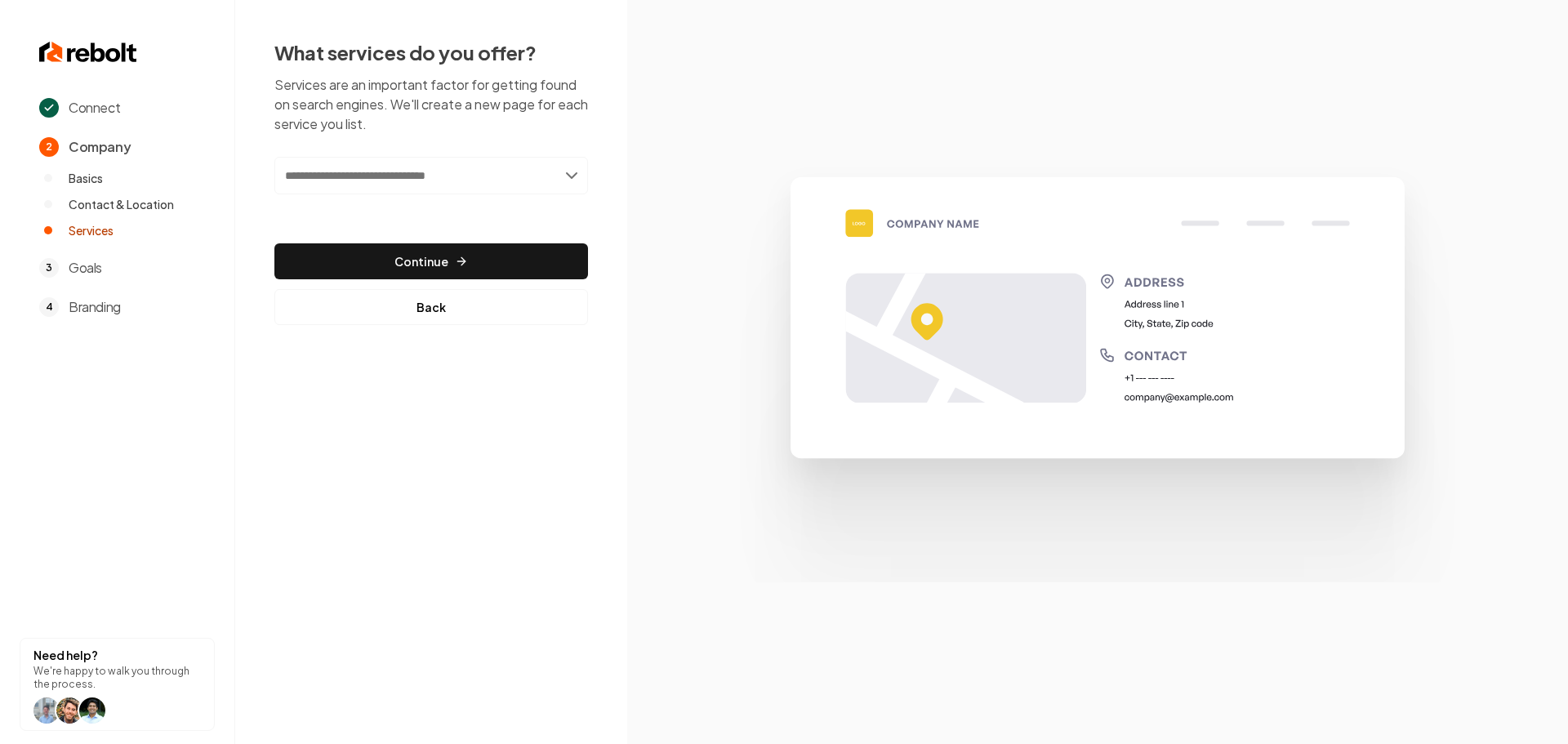
click at [433, 185] on input "text" at bounding box center [432, 176] width 314 height 38
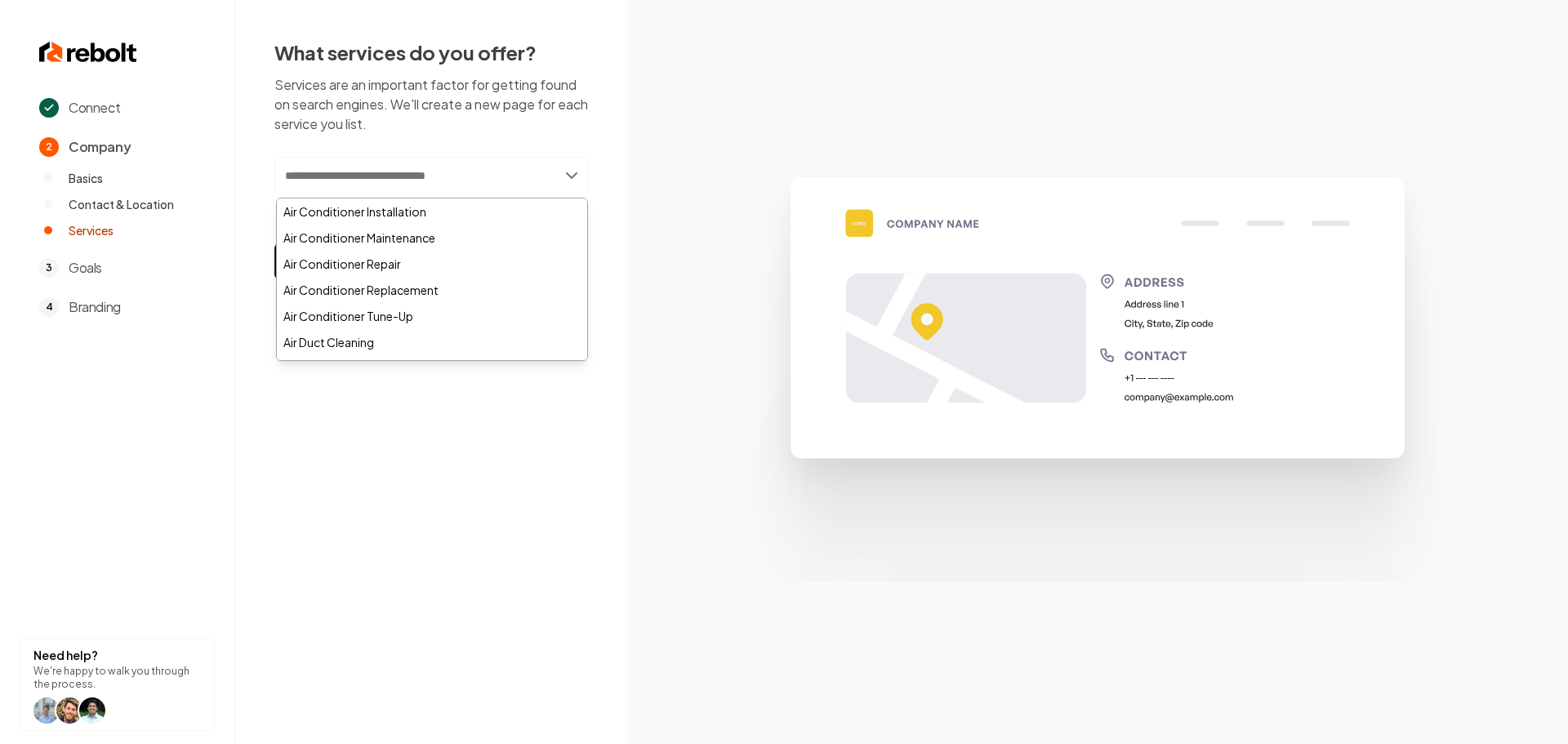
click at [435, 191] on input "text" at bounding box center [432, 176] width 314 height 38
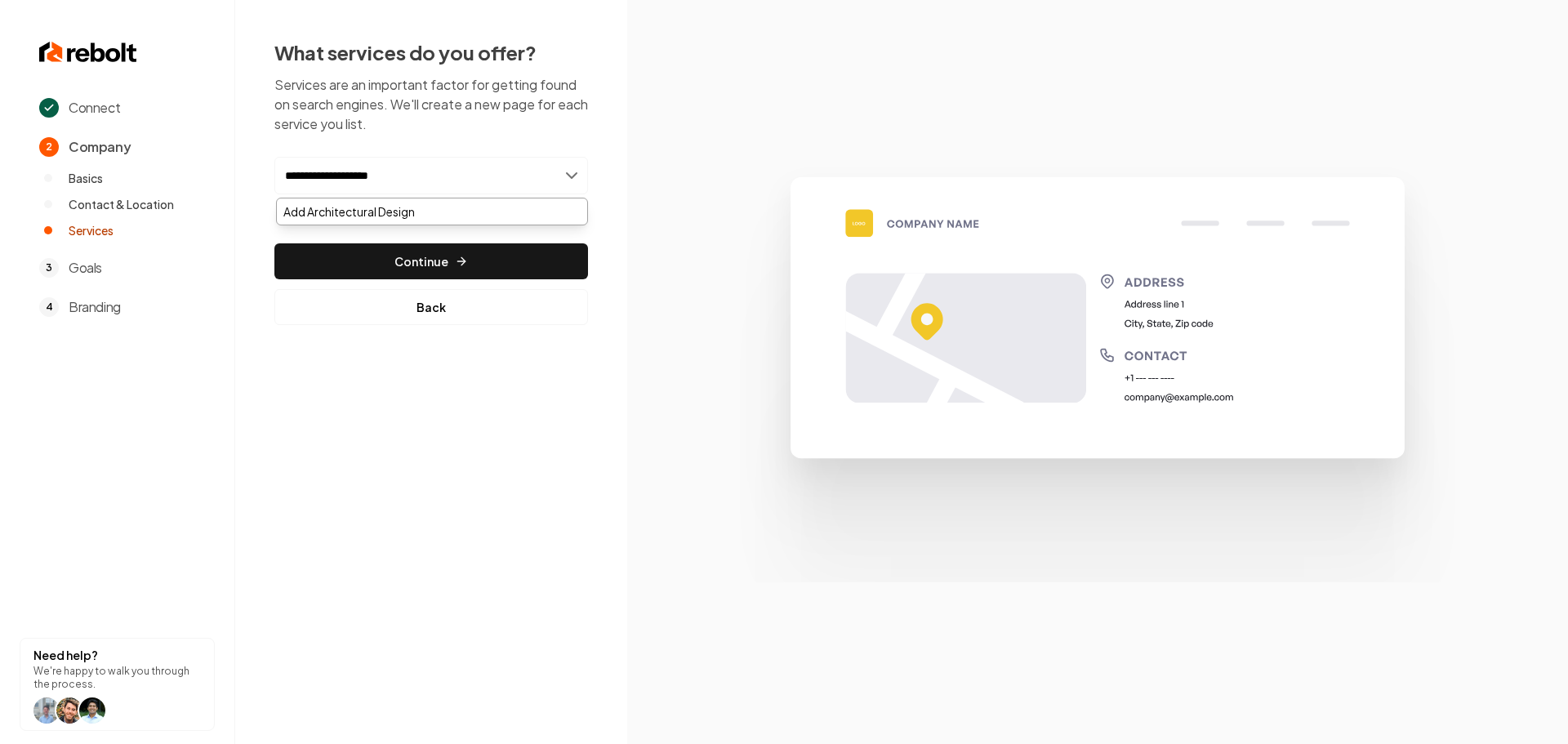
type input "**********"
click at [415, 205] on div "Add Architectural Design" at bounding box center [432, 211] width 311 height 26
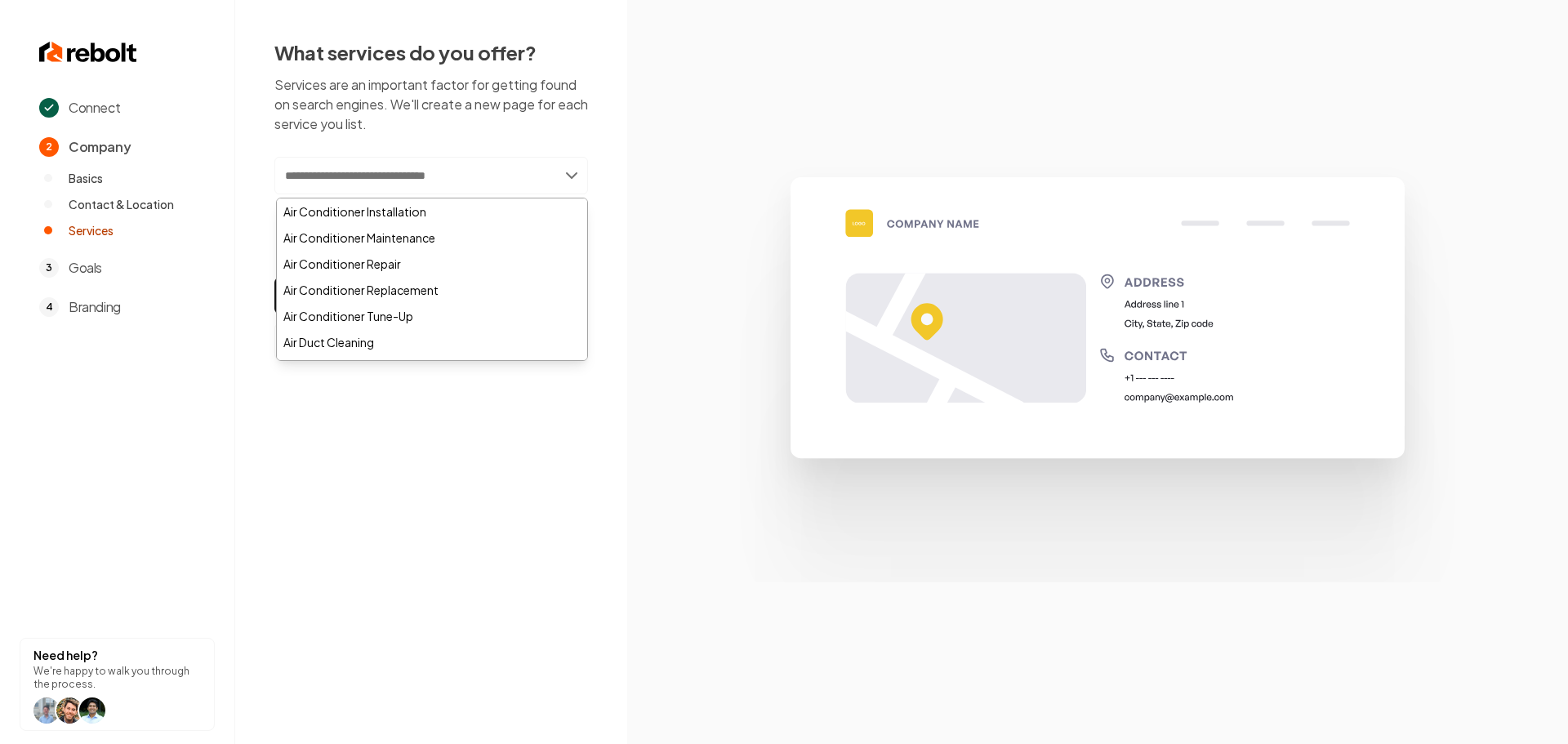
click at [434, 175] on input "text" at bounding box center [432, 176] width 314 height 38
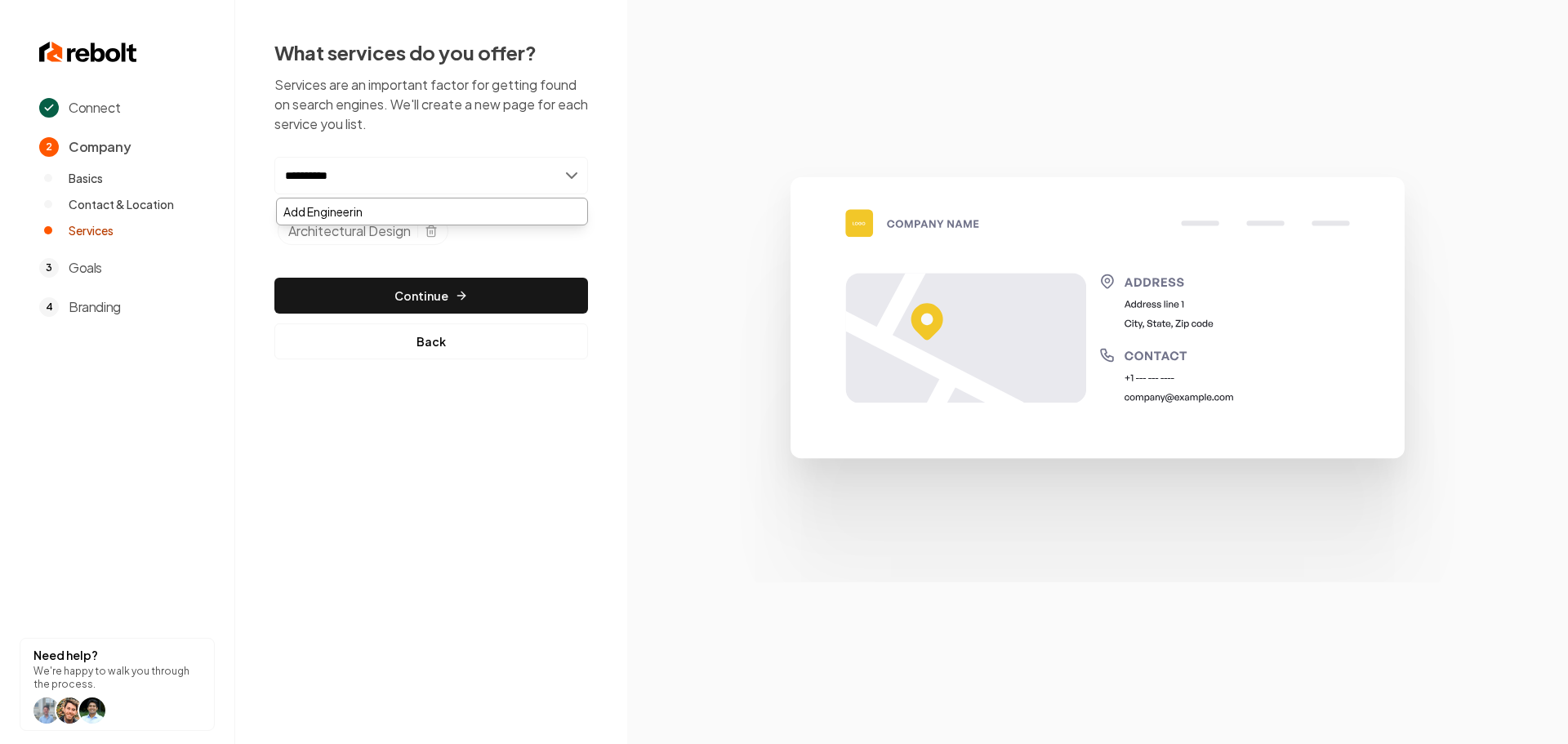
type input "**********"
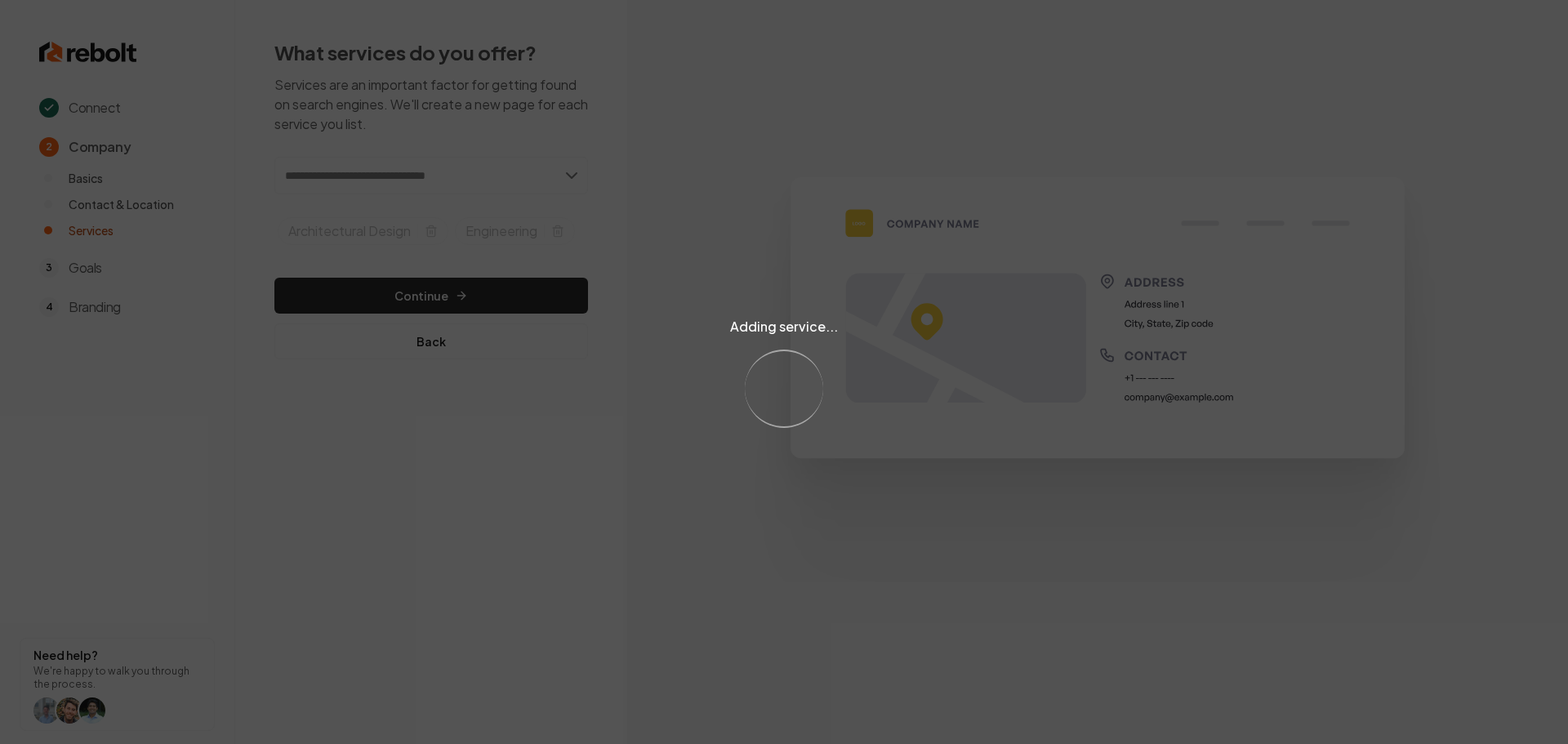
type input "*"
type input "**********"
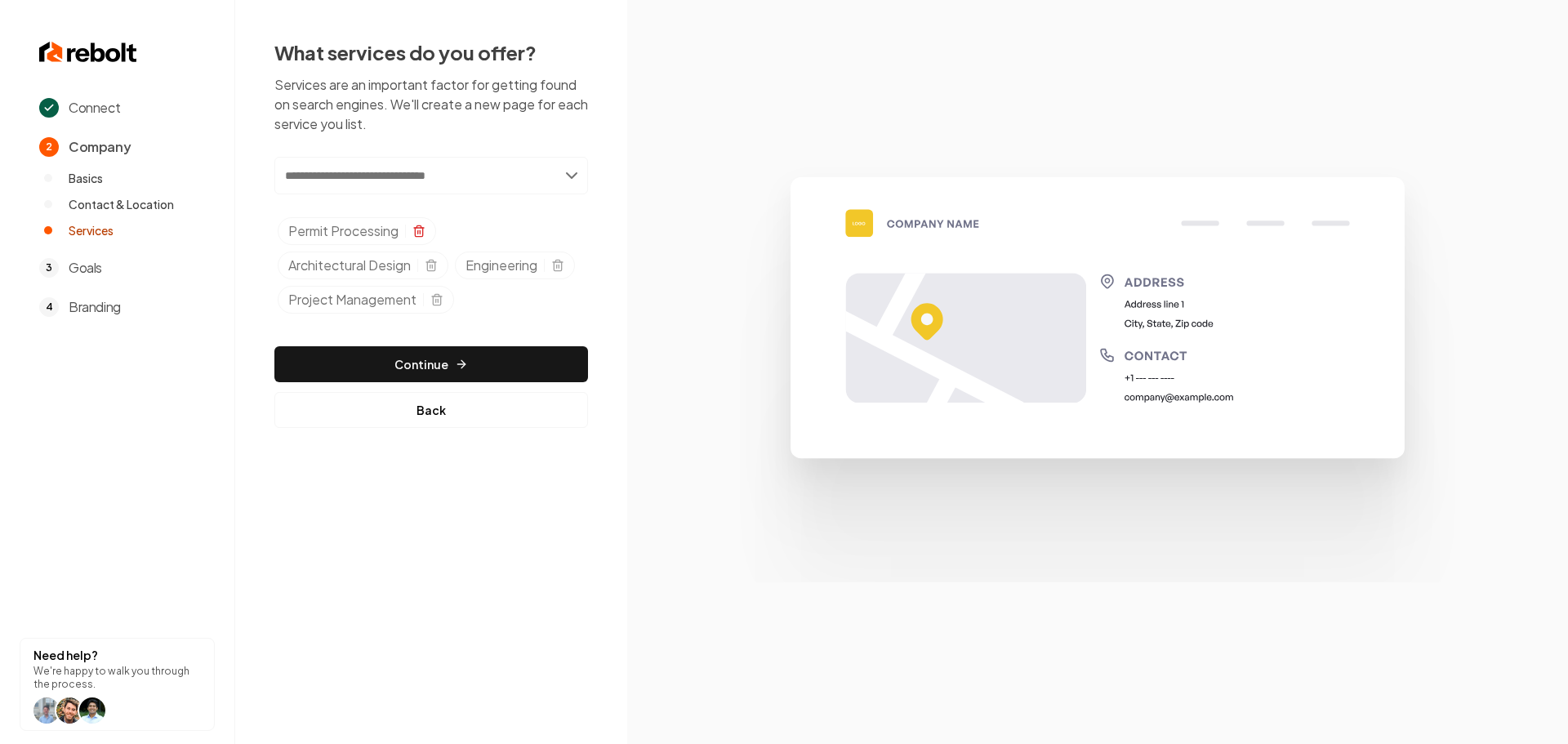
click at [422, 229] on icon "Selected tags" at bounding box center [419, 231] width 13 height 13
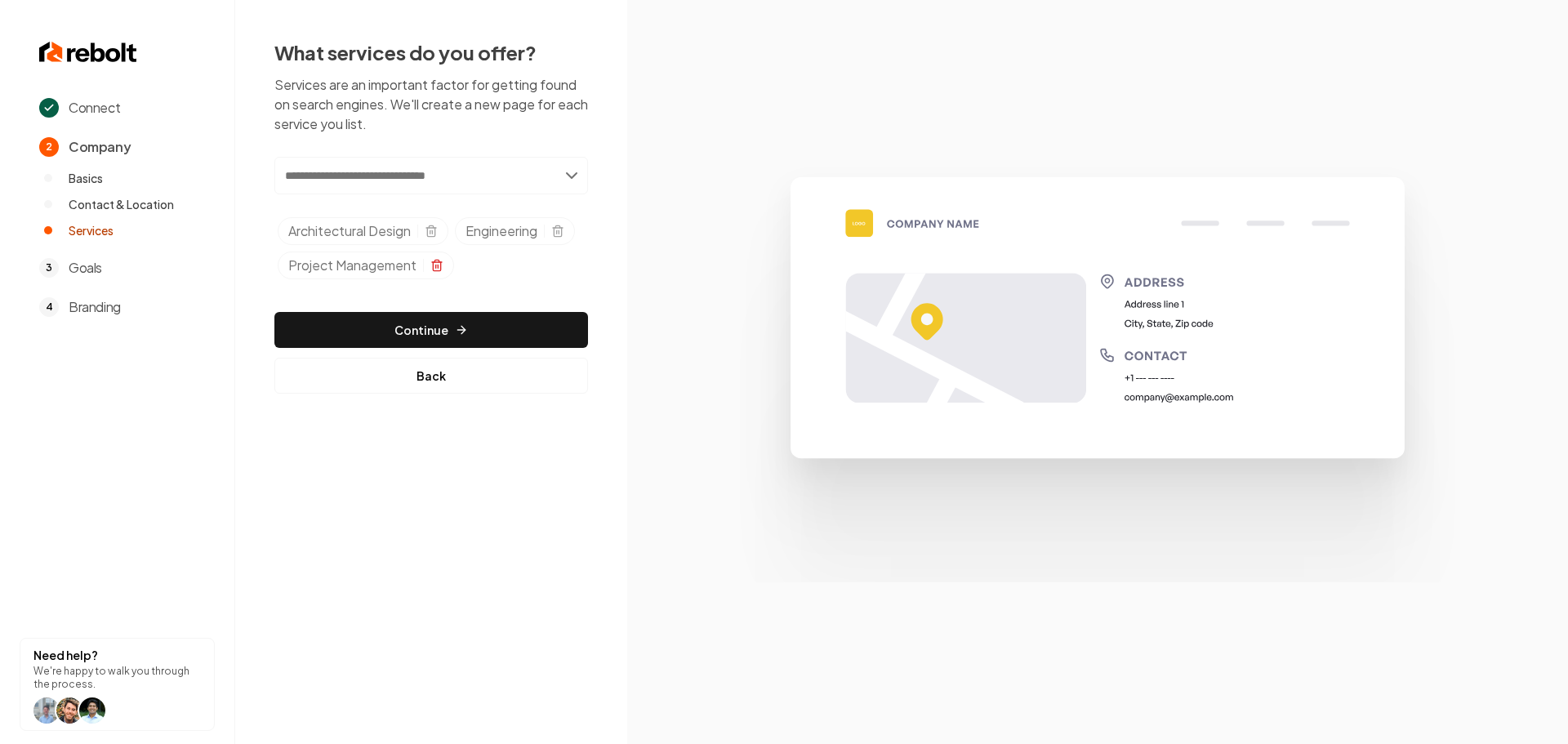
click at [432, 270] on icon "Selected tags" at bounding box center [437, 265] width 13 height 13
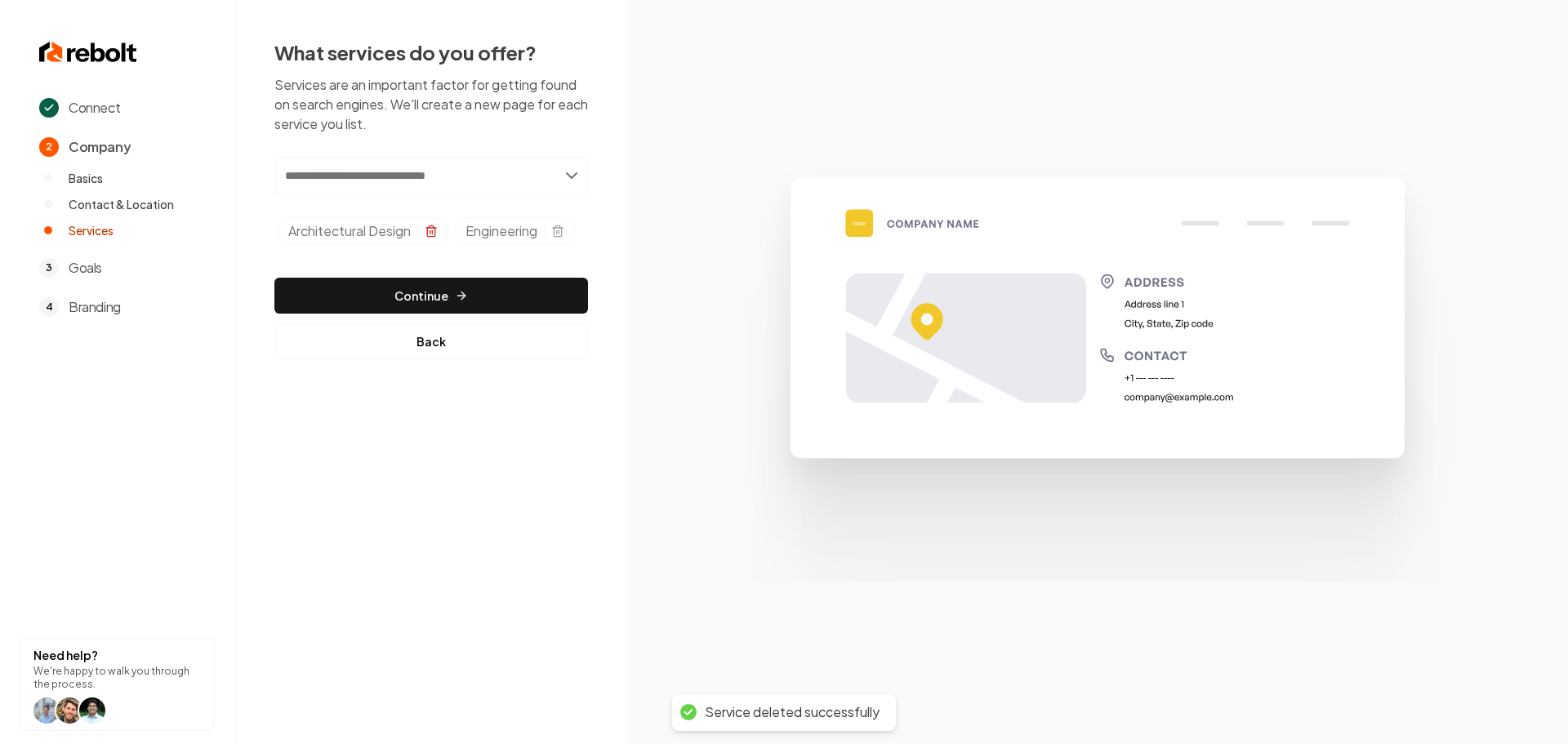
click at [433, 234] on icon "Selected tags" at bounding box center [432, 231] width 13 height 13
click at [384, 233] on icon "Selected tags" at bounding box center [381, 231] width 13 height 13
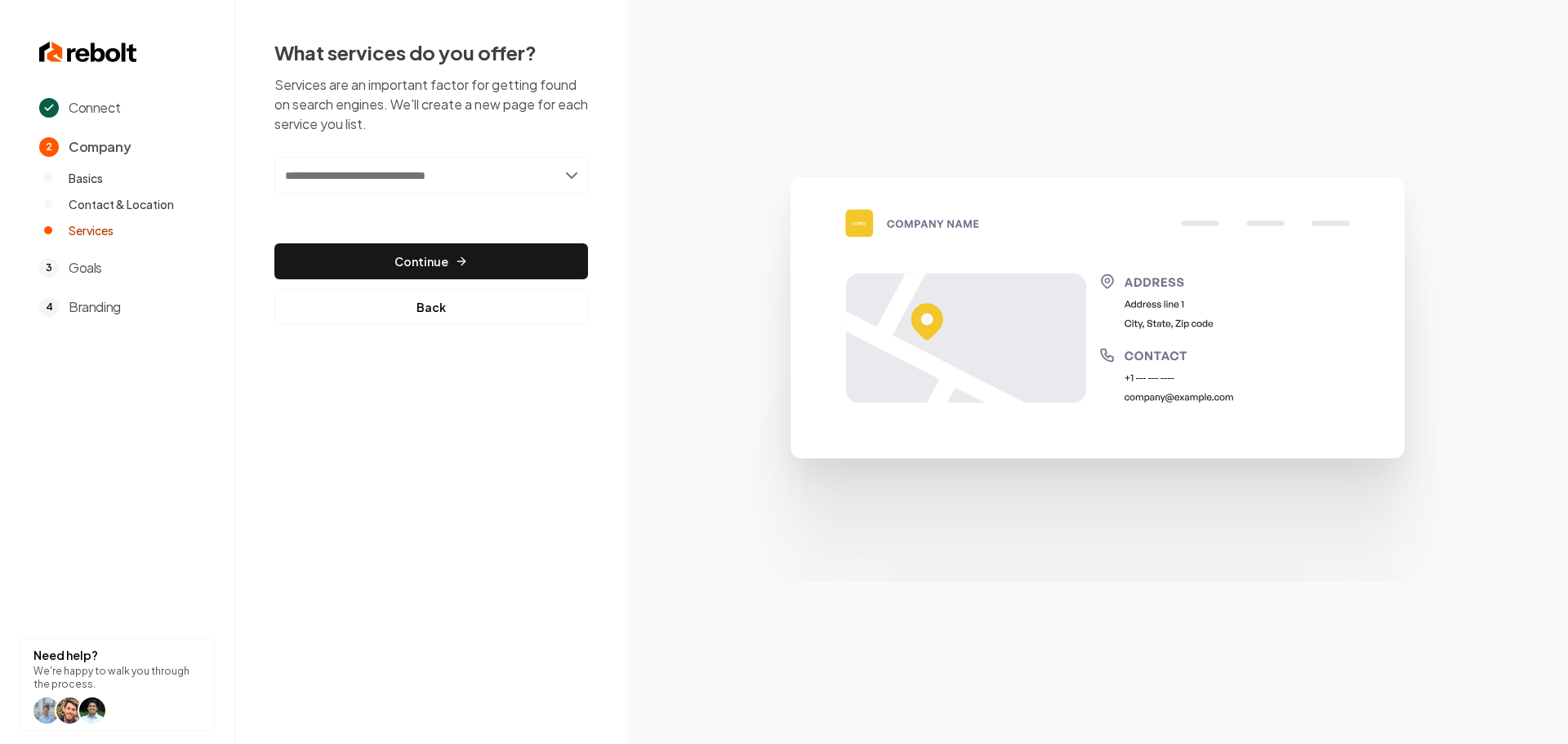
click at [520, 165] on input "text" at bounding box center [432, 176] width 314 height 38
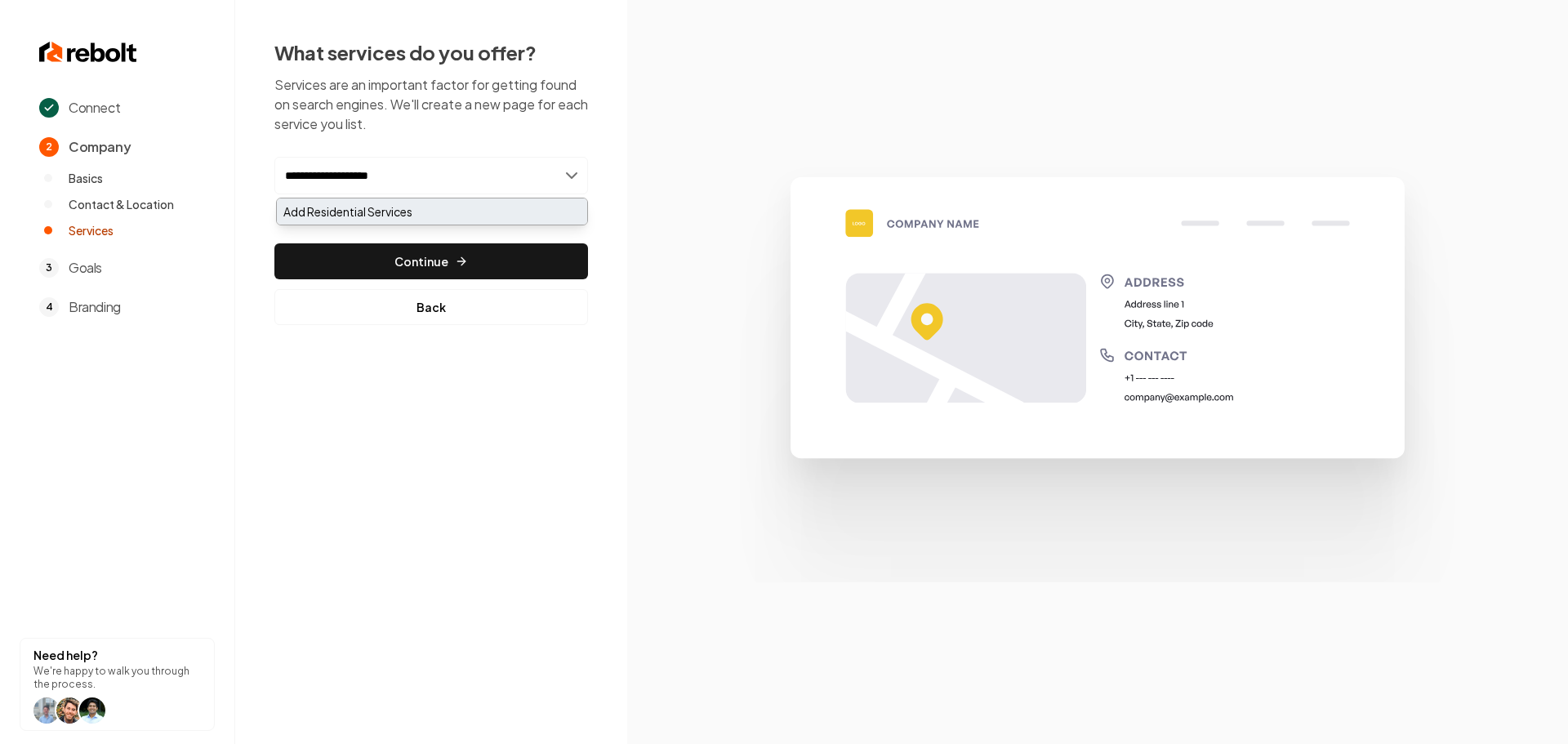
type input "**********"
click at [486, 217] on div "Add Residential Services" at bounding box center [432, 211] width 311 height 26
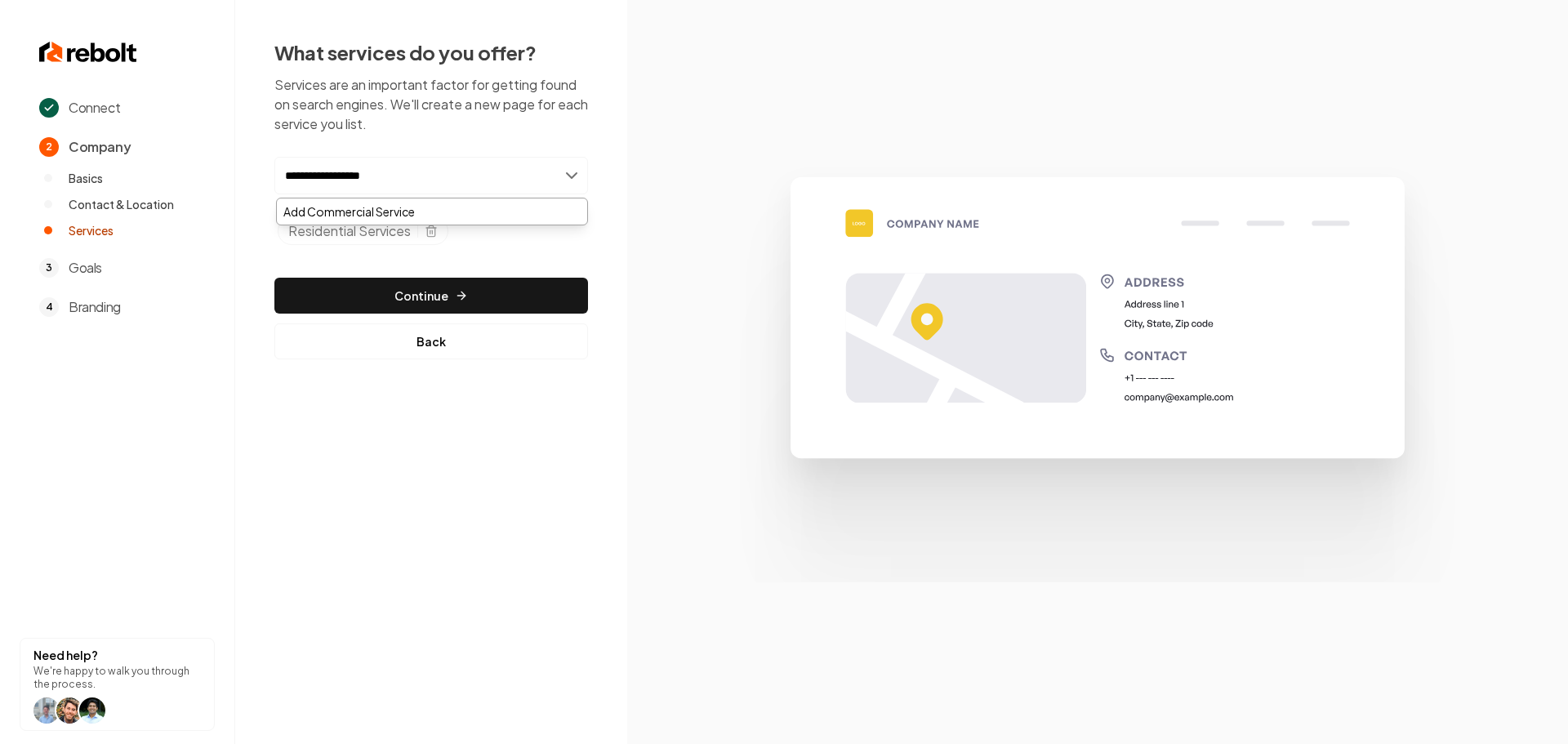
type input "**********"
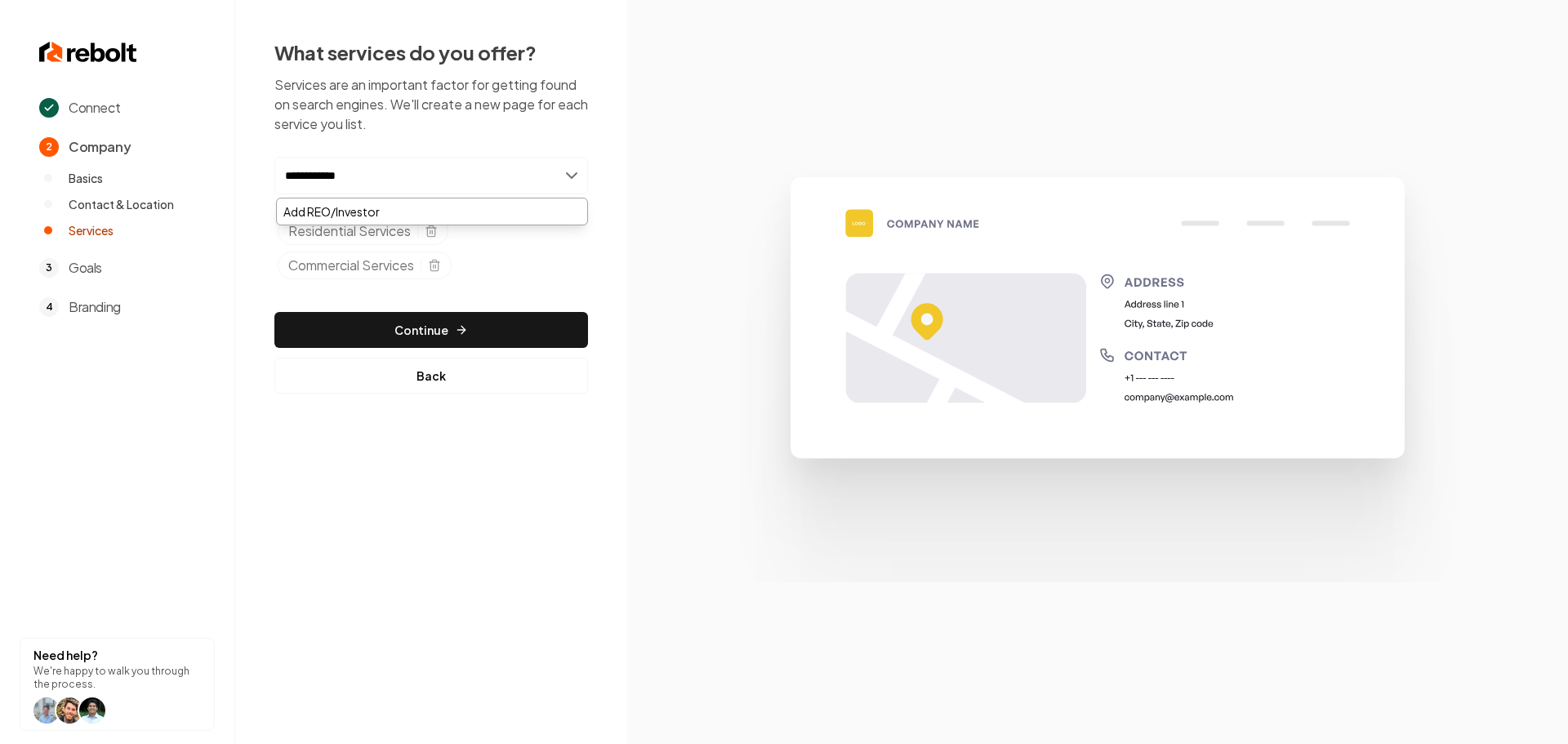
type input "**********"
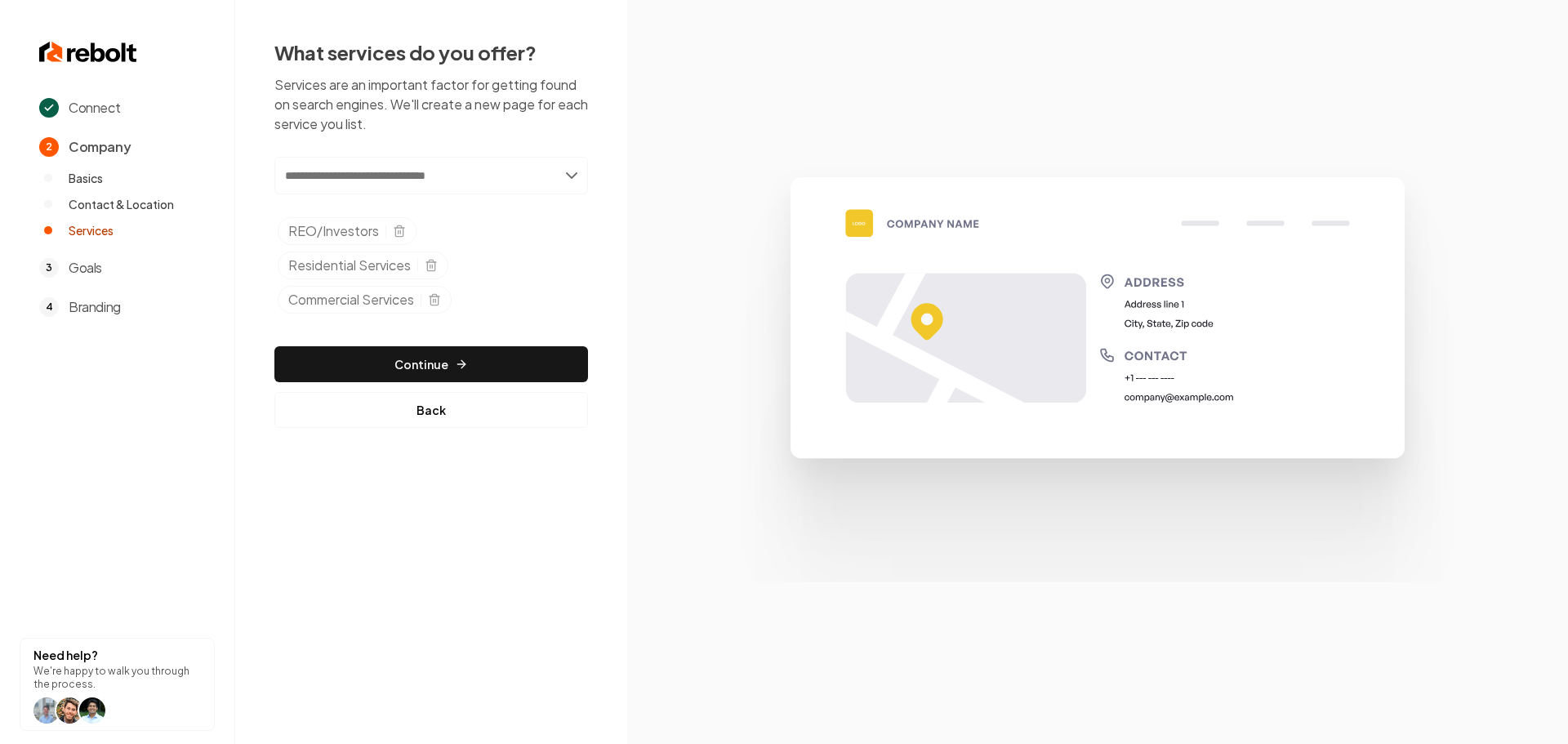
click at [531, 192] on input "text" at bounding box center [432, 176] width 314 height 38
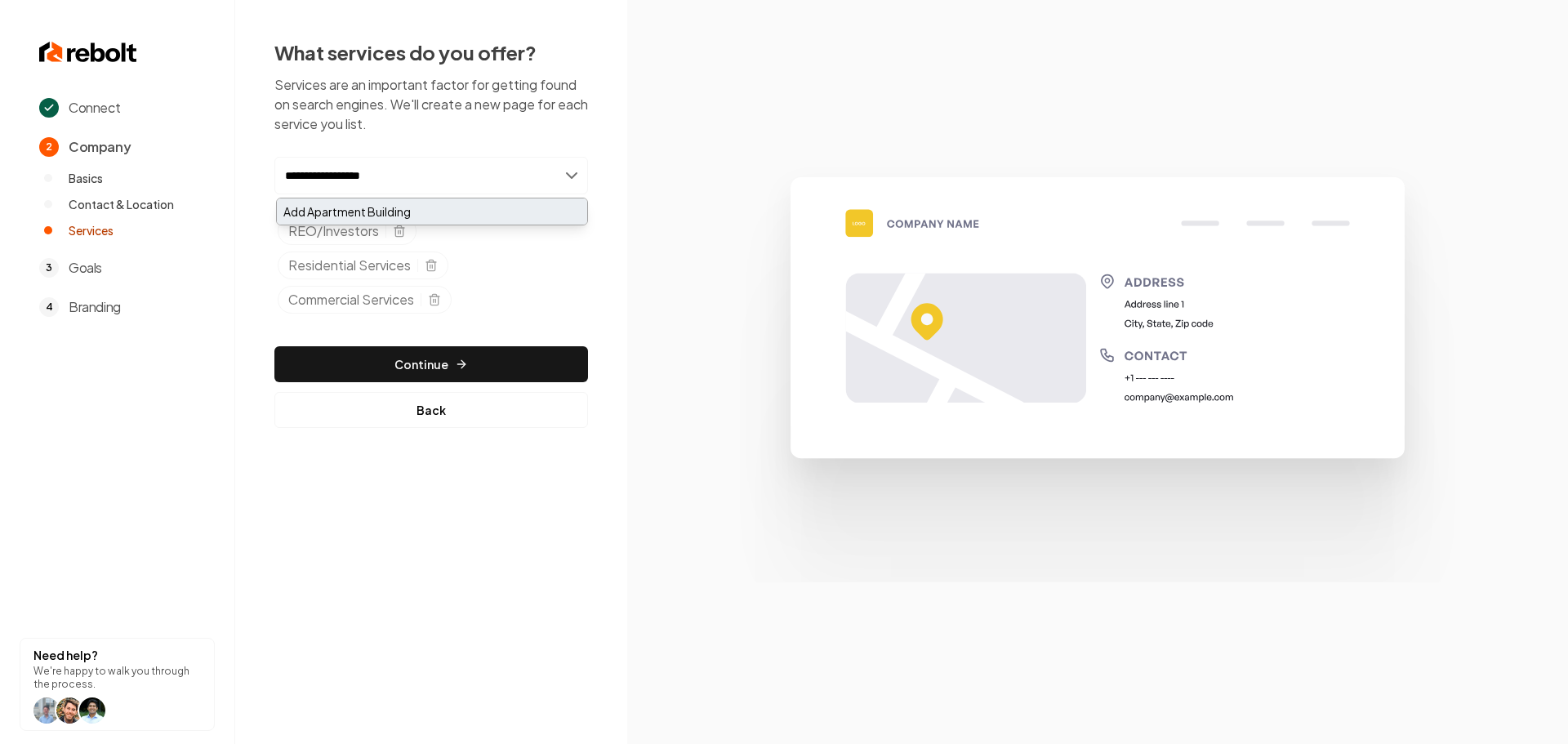
type input "**********"
click at [454, 224] on div "Add Apartment Building" at bounding box center [432, 211] width 311 height 26
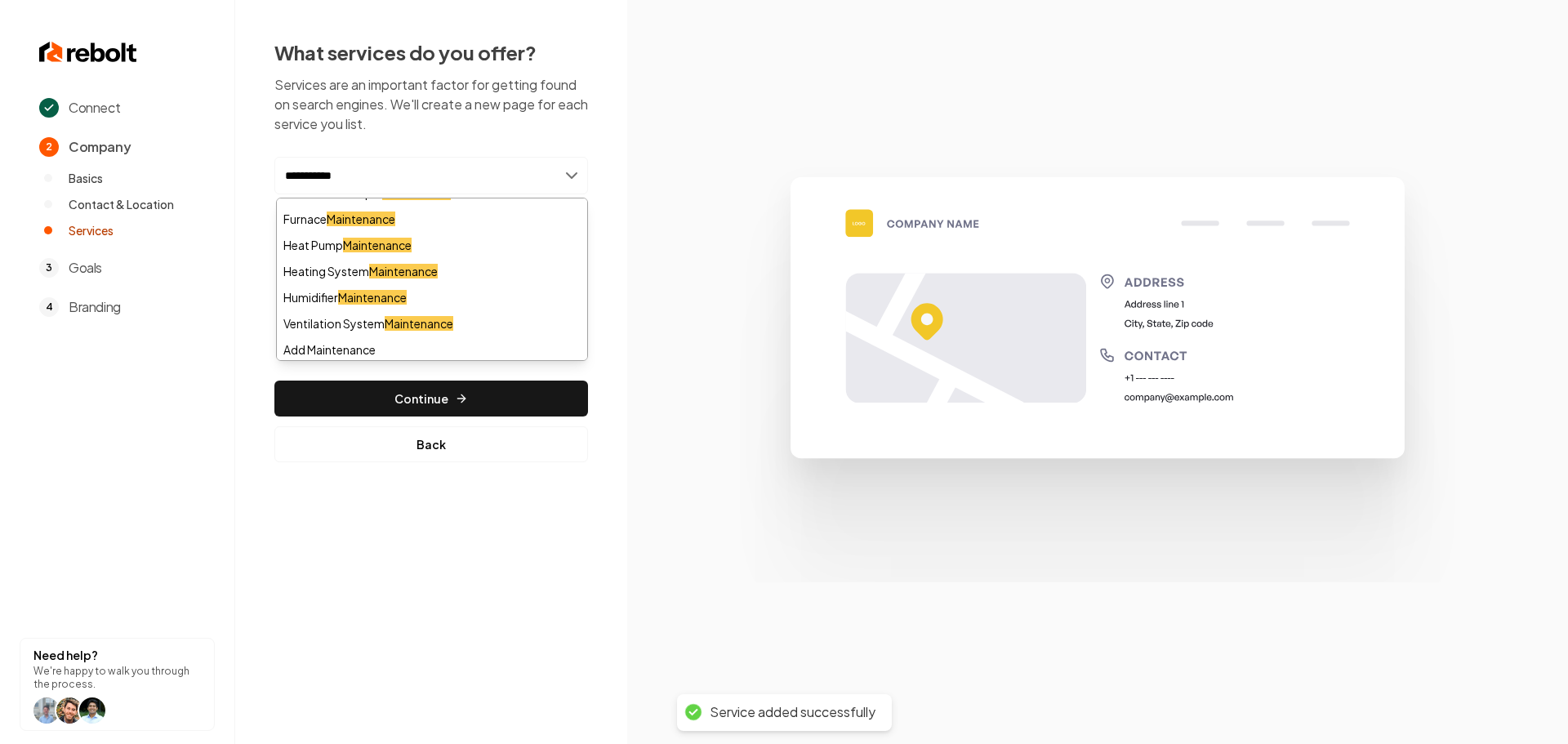
scroll to position [126, 0]
type input "**********"
click at [366, 340] on div "Add Maintenance" at bounding box center [432, 347] width 311 height 26
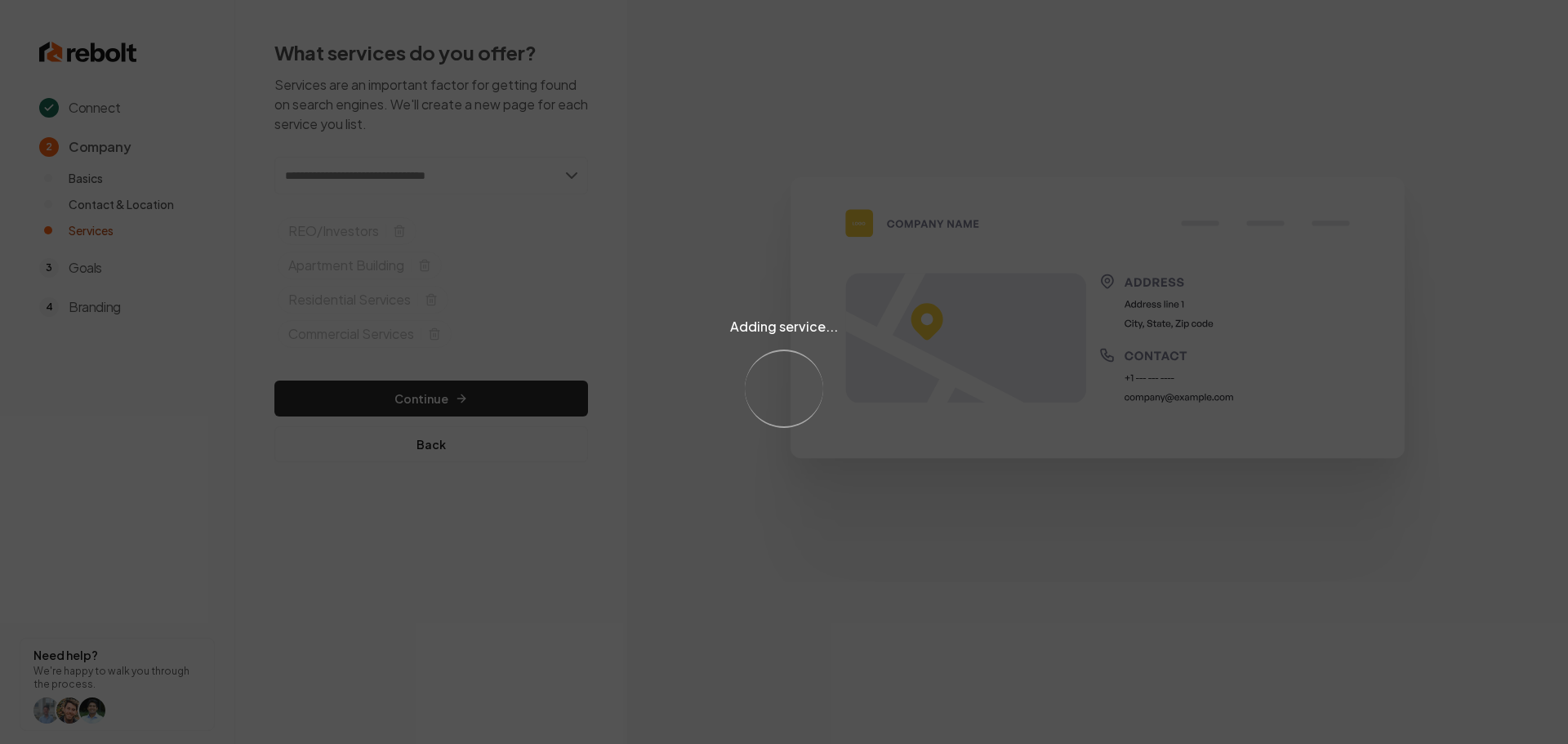
click at [454, 184] on div "Adding service... Loading..." at bounding box center [784, 372] width 1568 height 744
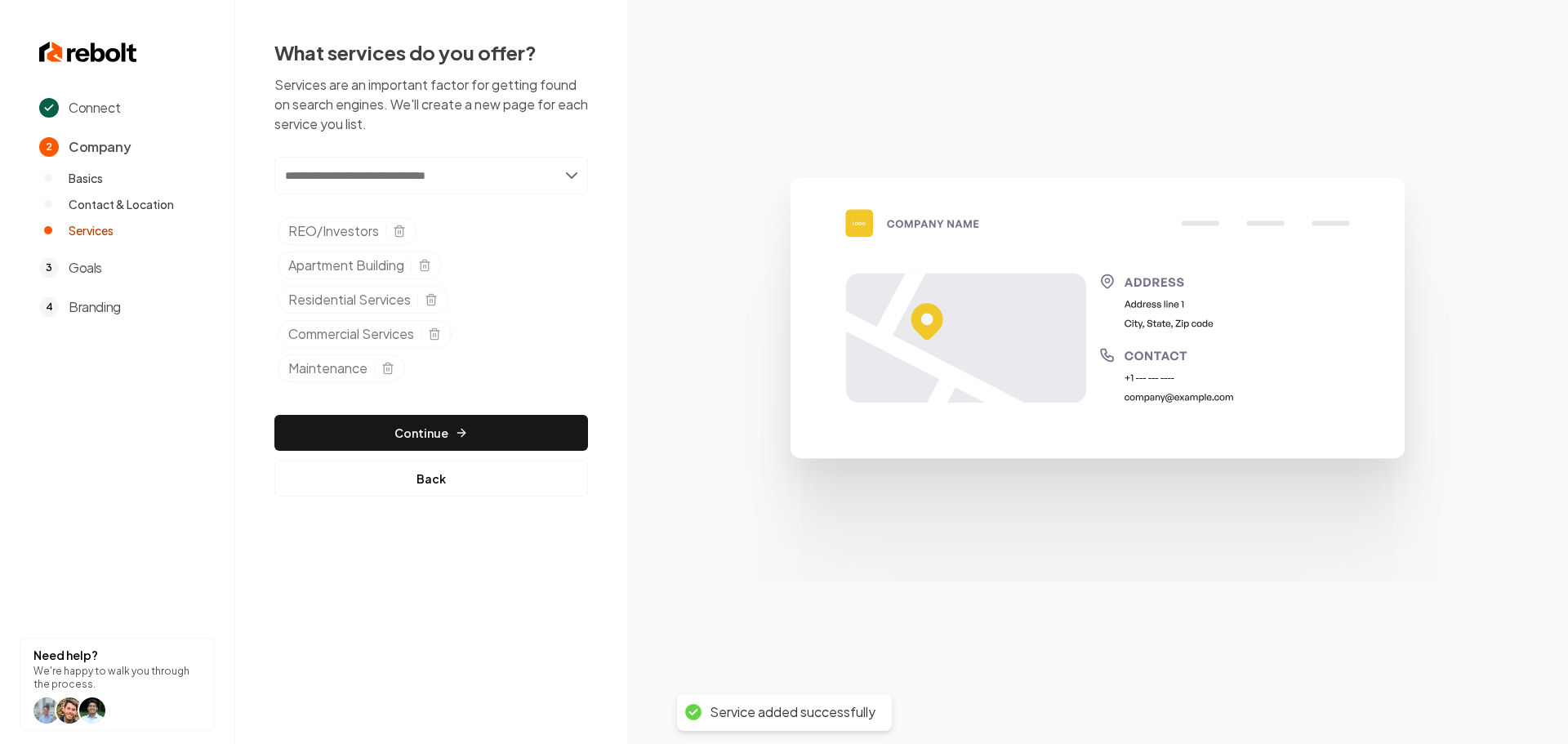
click at [454, 183] on input "text" at bounding box center [432, 176] width 314 height 38
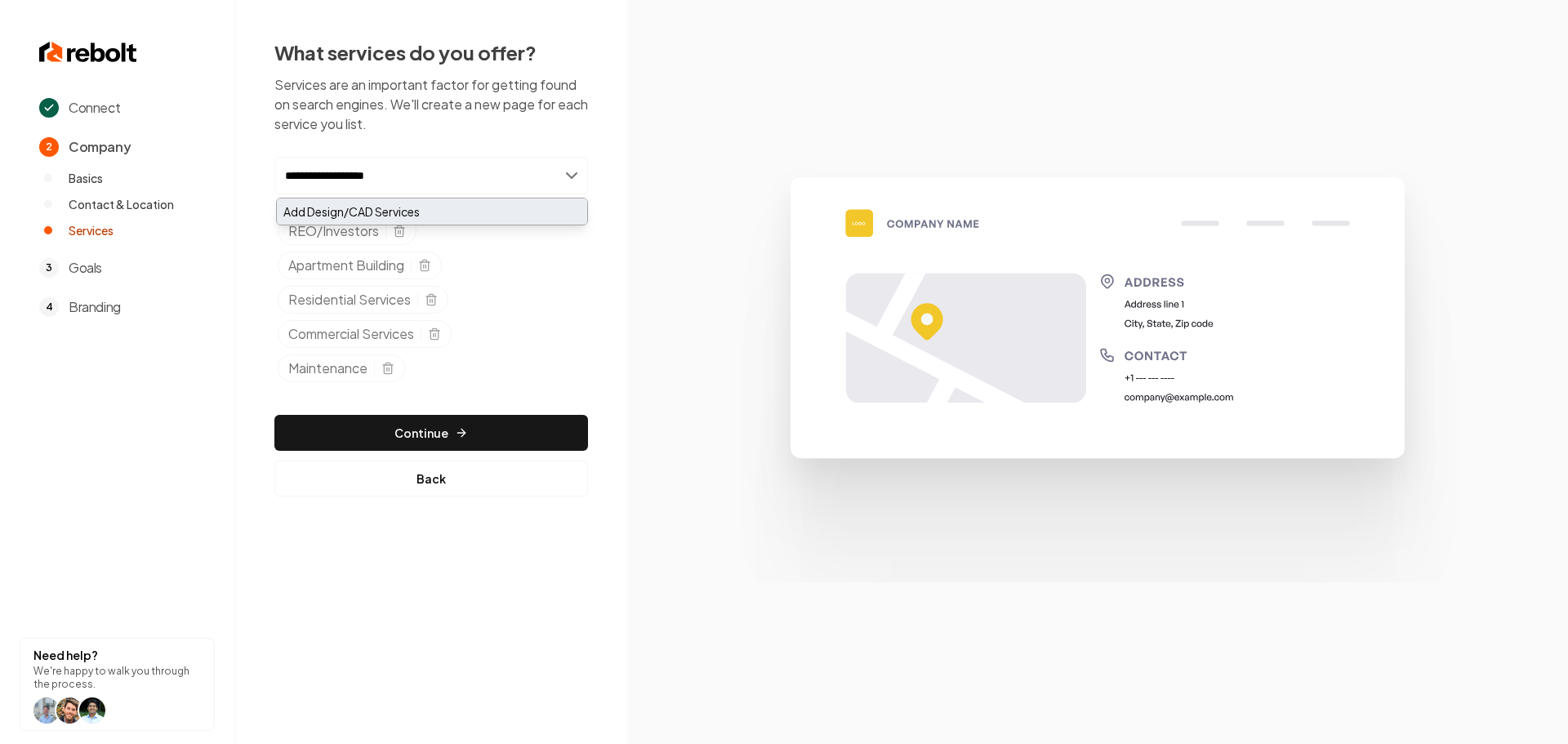
type input "**********"
click at [432, 218] on div "Add Design/CAD Services" at bounding box center [432, 211] width 311 height 26
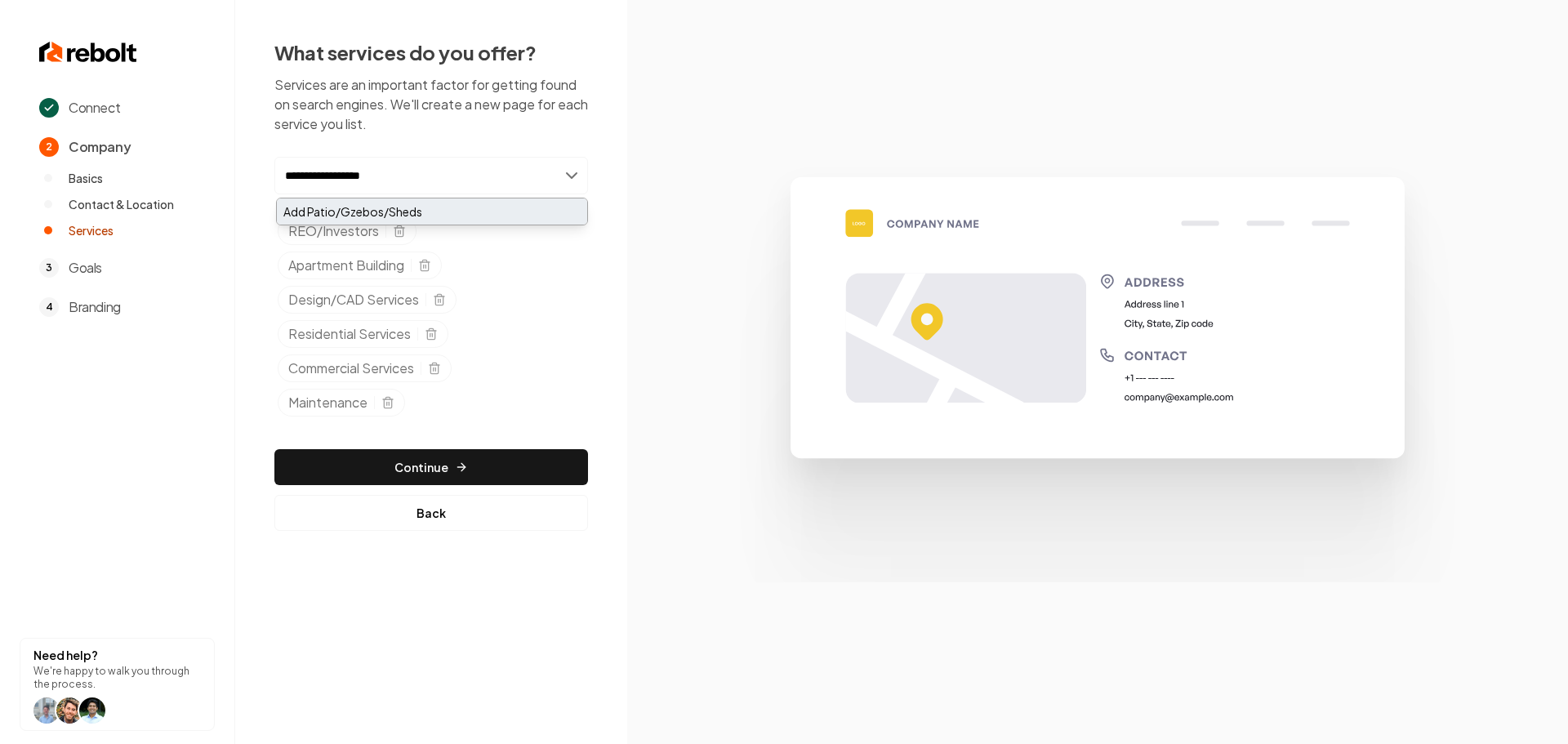
type input "**********"
click at [448, 206] on div "Add Patio/Gzebos/Sheds" at bounding box center [432, 211] width 311 height 26
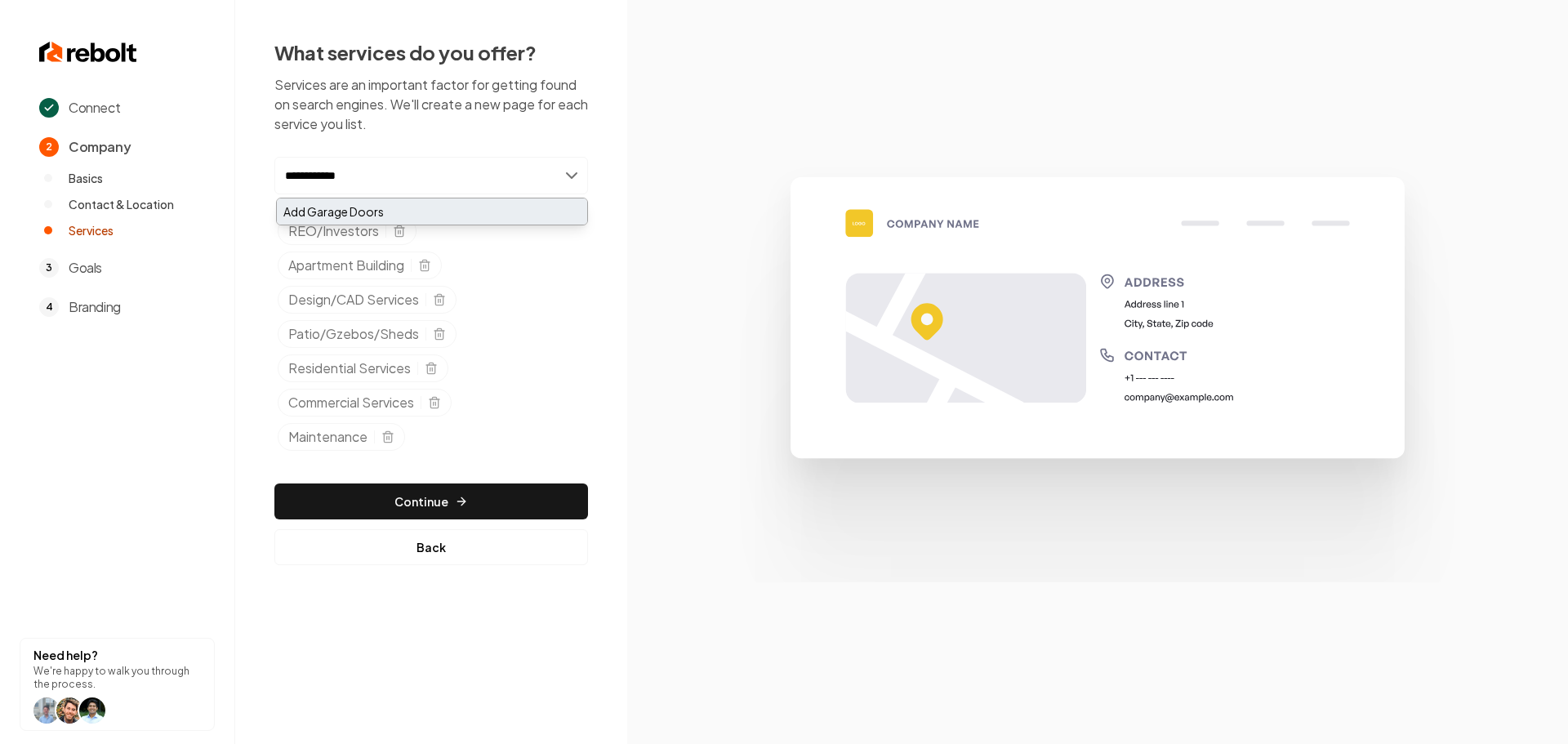
type input "**********"
click at [395, 205] on div "Add Garage Doors" at bounding box center [432, 211] width 311 height 26
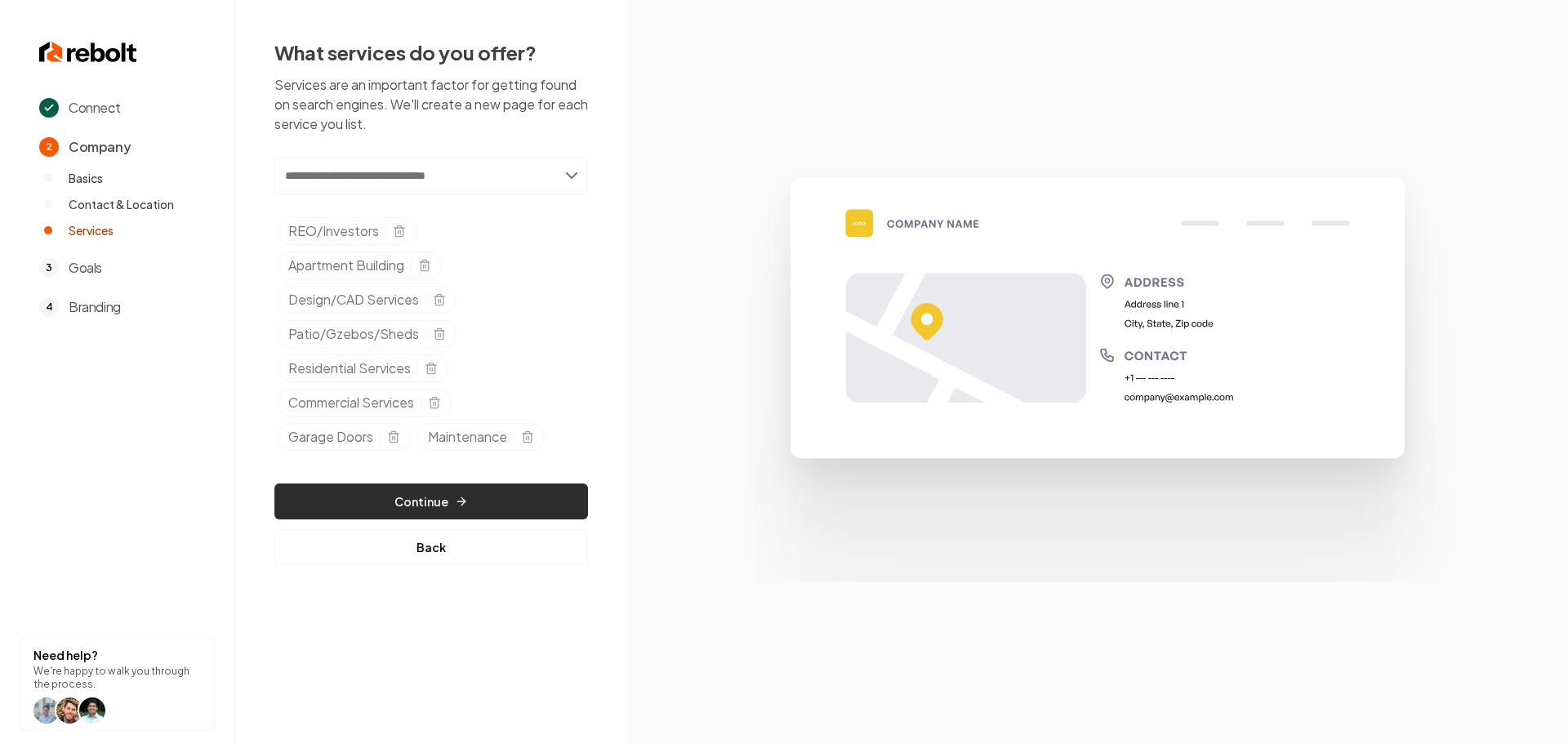
click at [486, 499] on button "Continue" at bounding box center [432, 501] width 314 height 36
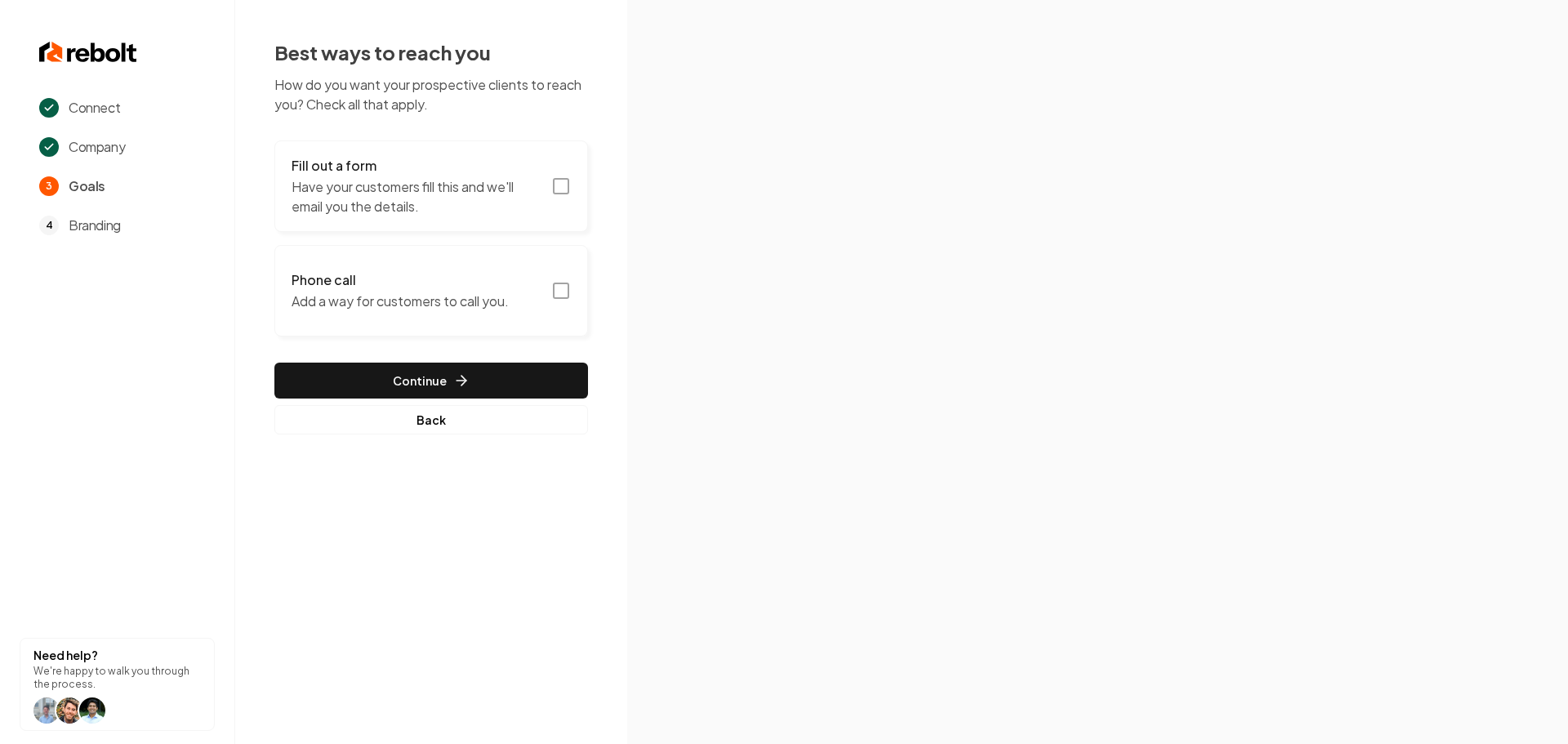
click at [560, 190] on button "Fill out a form Have your customers fill this and we'll email you the details." at bounding box center [432, 186] width 314 height 92
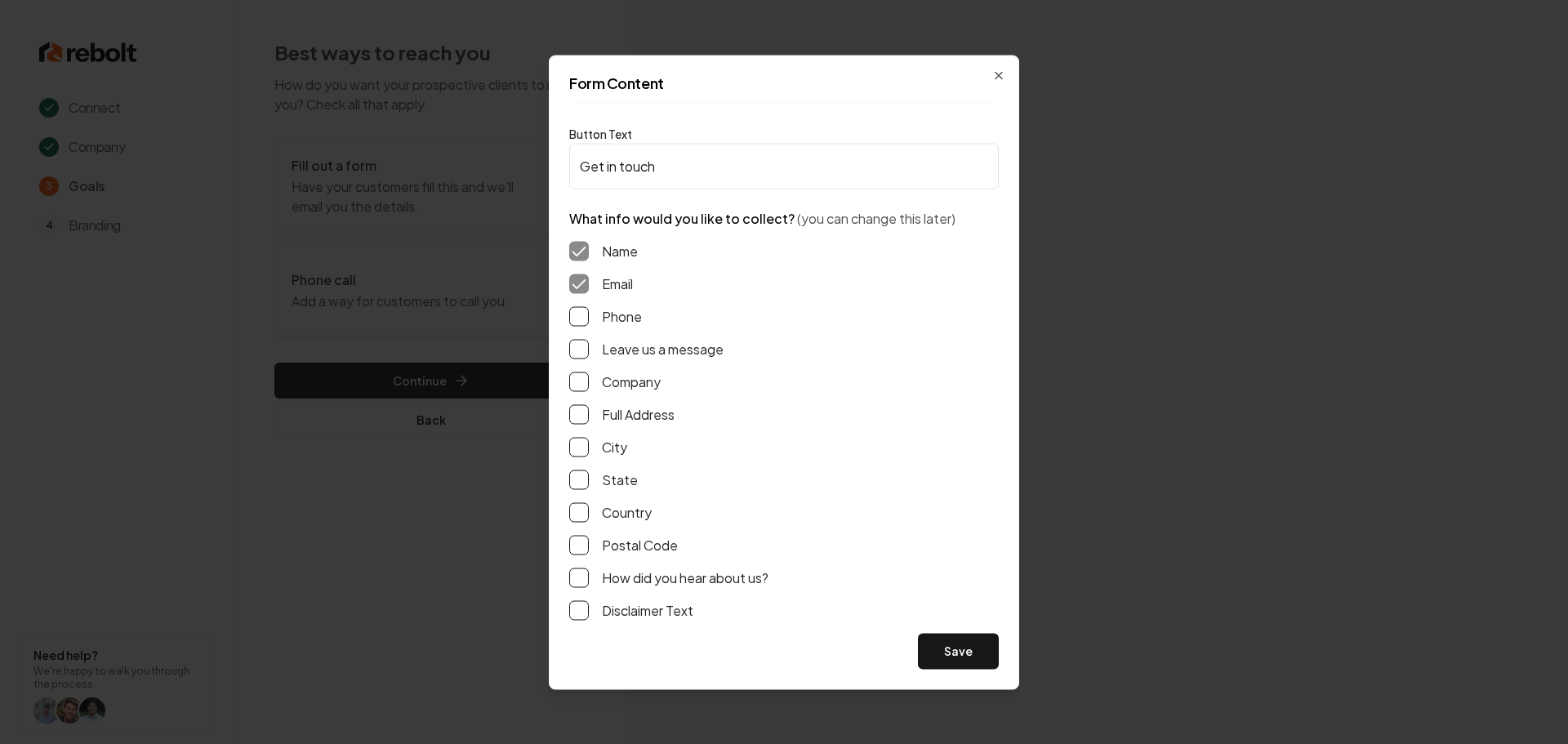
click at [582, 314] on button "Phone" at bounding box center [579, 315] width 20 height 20
click at [582, 351] on button "Leave us a message" at bounding box center [579, 348] width 20 height 20
drag, startPoint x: 578, startPoint y: 419, endPoint x: 586, endPoint y: 414, distance: 9.4
click at [579, 418] on button "Full Address" at bounding box center [579, 414] width 20 height 20
click at [961, 654] on button "Save" at bounding box center [959, 651] width 81 height 36
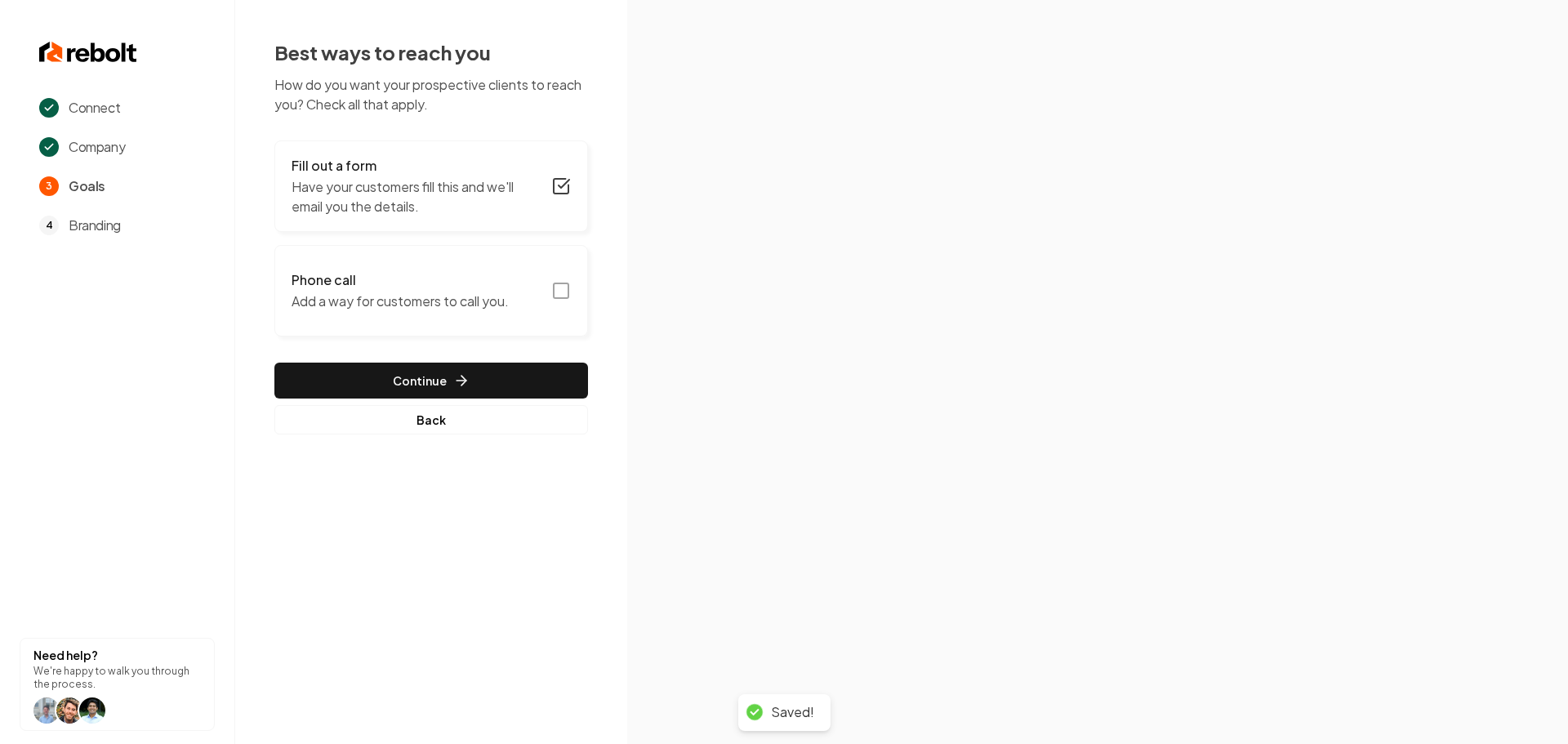
click at [560, 292] on icon "button" at bounding box center [561, 290] width 20 height 20
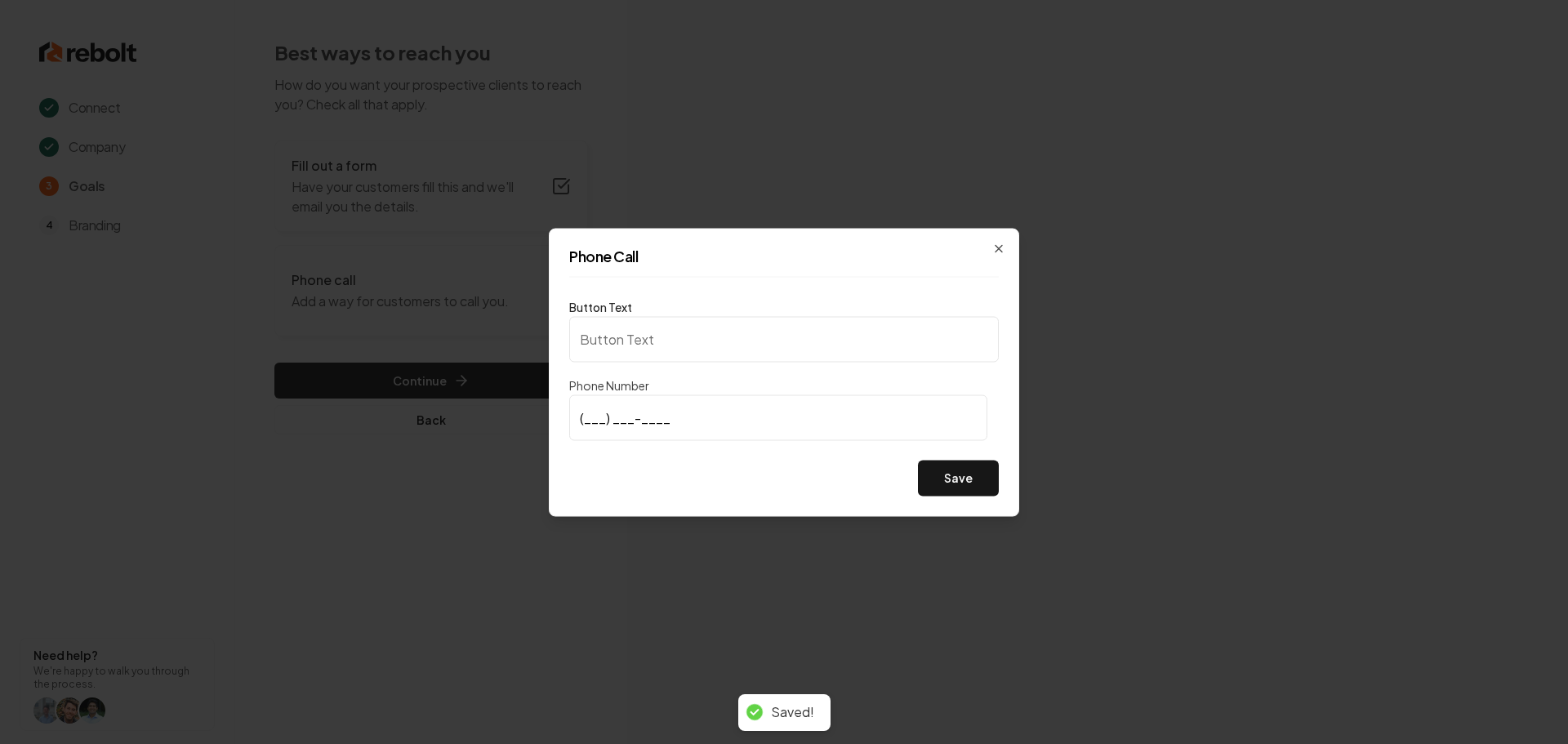
type input "Call us"
type input "(951) 220-2499"
click at [975, 478] on button "Save" at bounding box center [959, 478] width 81 height 36
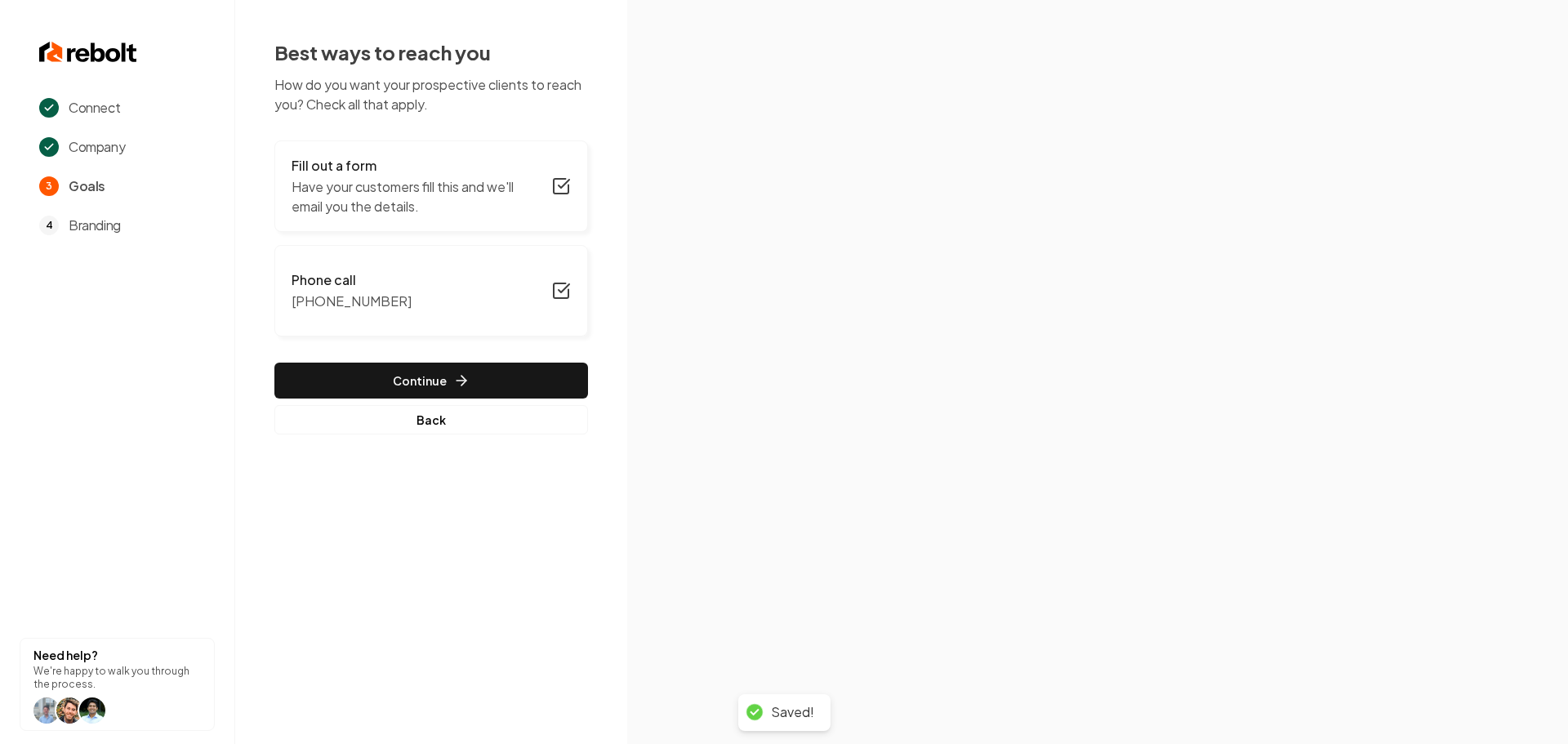
click at [94, 219] on span "Branding" at bounding box center [94, 225] width 52 height 20
click at [480, 382] on button "Continue" at bounding box center [432, 380] width 314 height 36
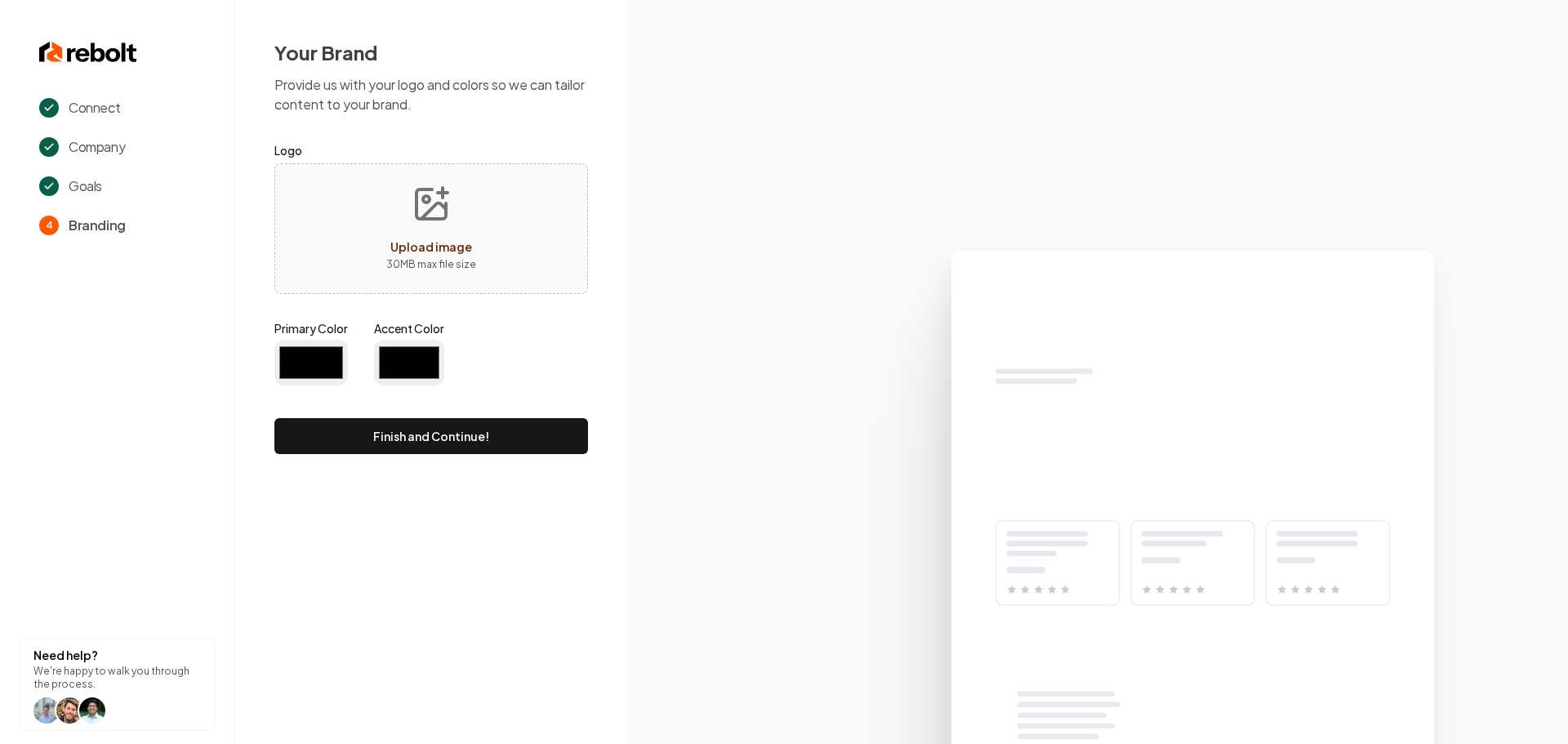
type input "#194d33"
type input "#70be00"
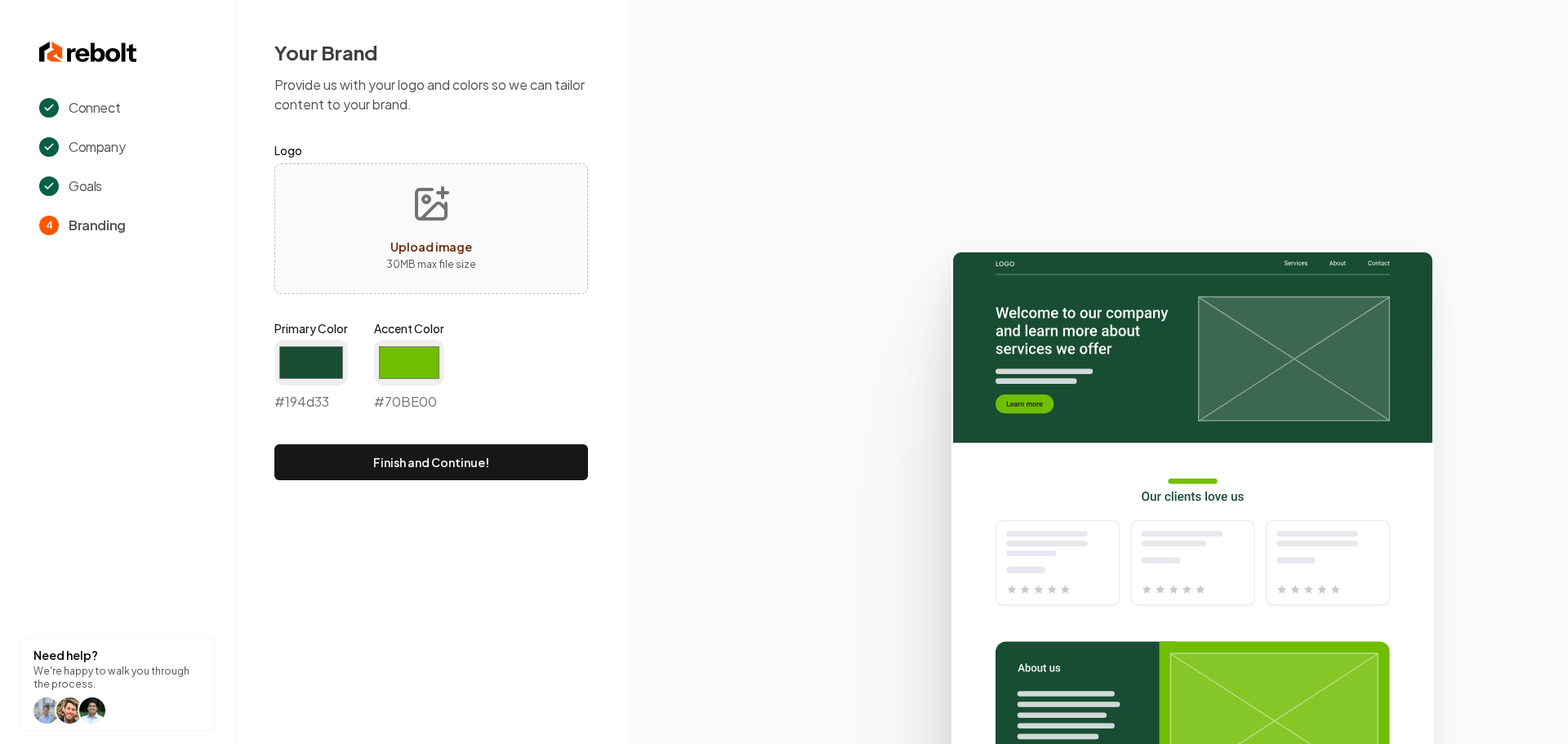
click at [459, 216] on button "Upload image 30 MB max file size" at bounding box center [431, 228] width 116 height 114
type input "**********"
click at [288, 363] on input "#194d33" at bounding box center [312, 363] width 74 height 45
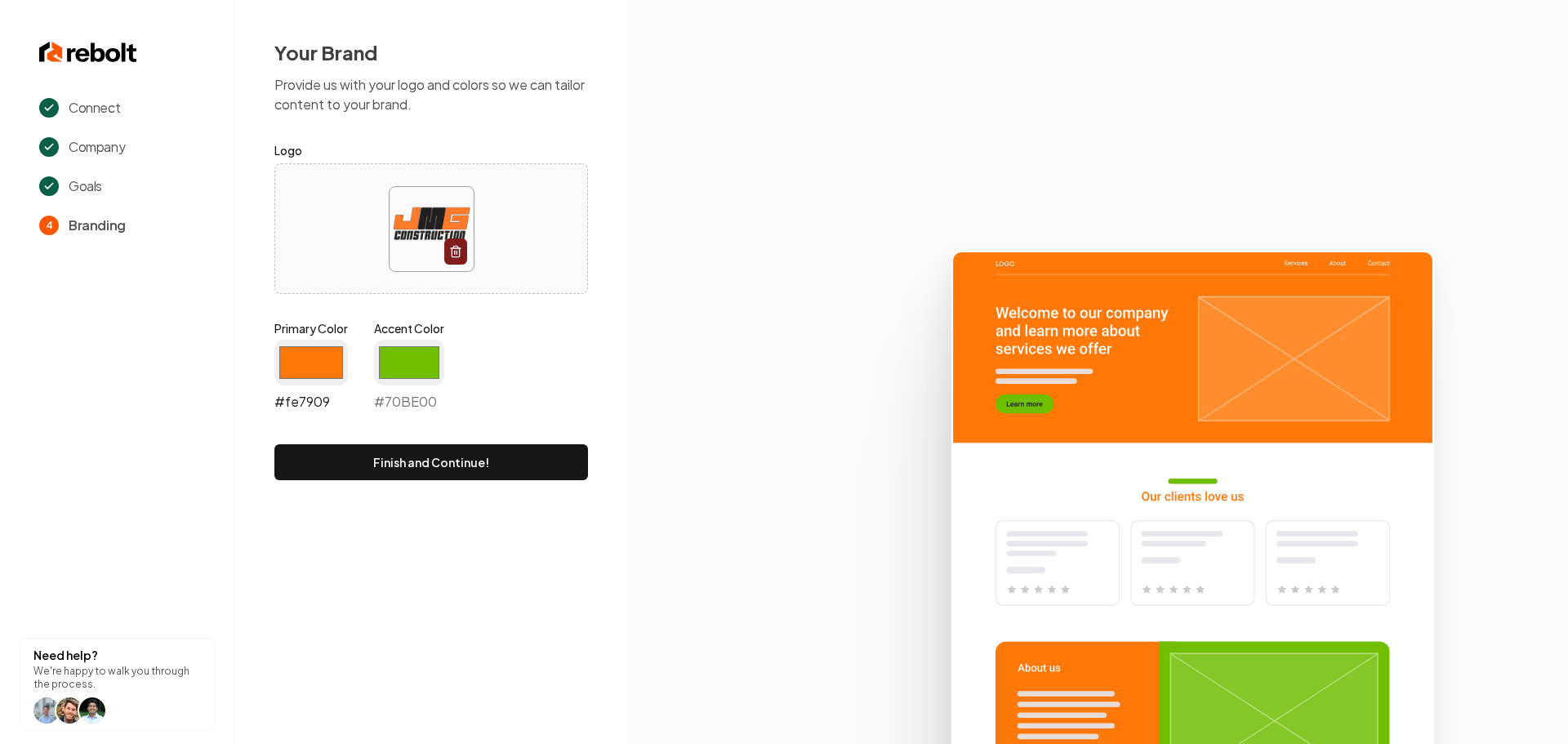
click at [309, 373] on input "#fe7909" at bounding box center [312, 363] width 74 height 45
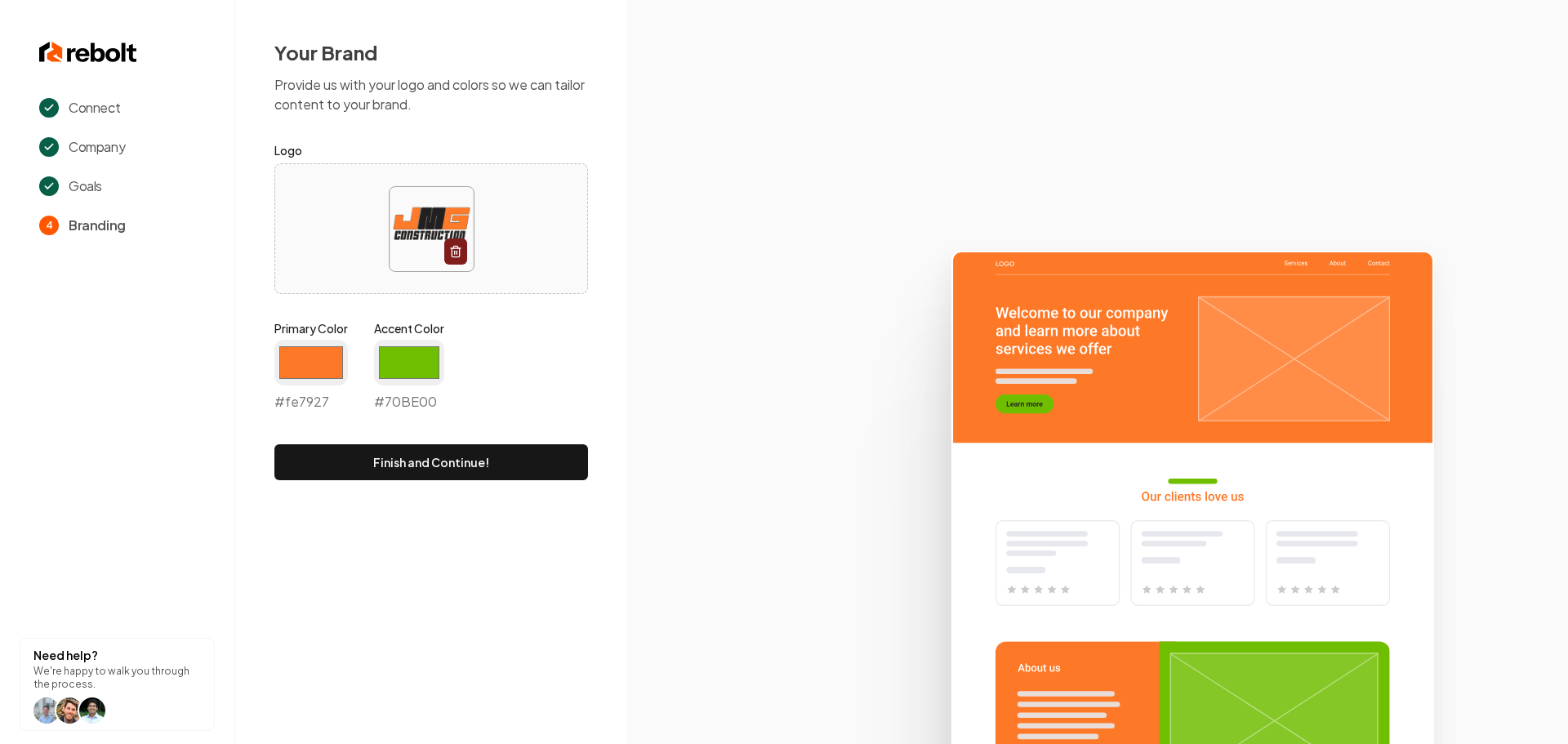
type input "#fe7927"
click at [586, 570] on div "Connect Company Goals 4 Branding Need help? We're happy to walk you through the…" at bounding box center [784, 372] width 1568 height 744
click at [425, 379] on input "#70be00" at bounding box center [409, 363] width 70 height 45
click at [405, 373] on input "#70be00" at bounding box center [409, 363] width 70 height 45
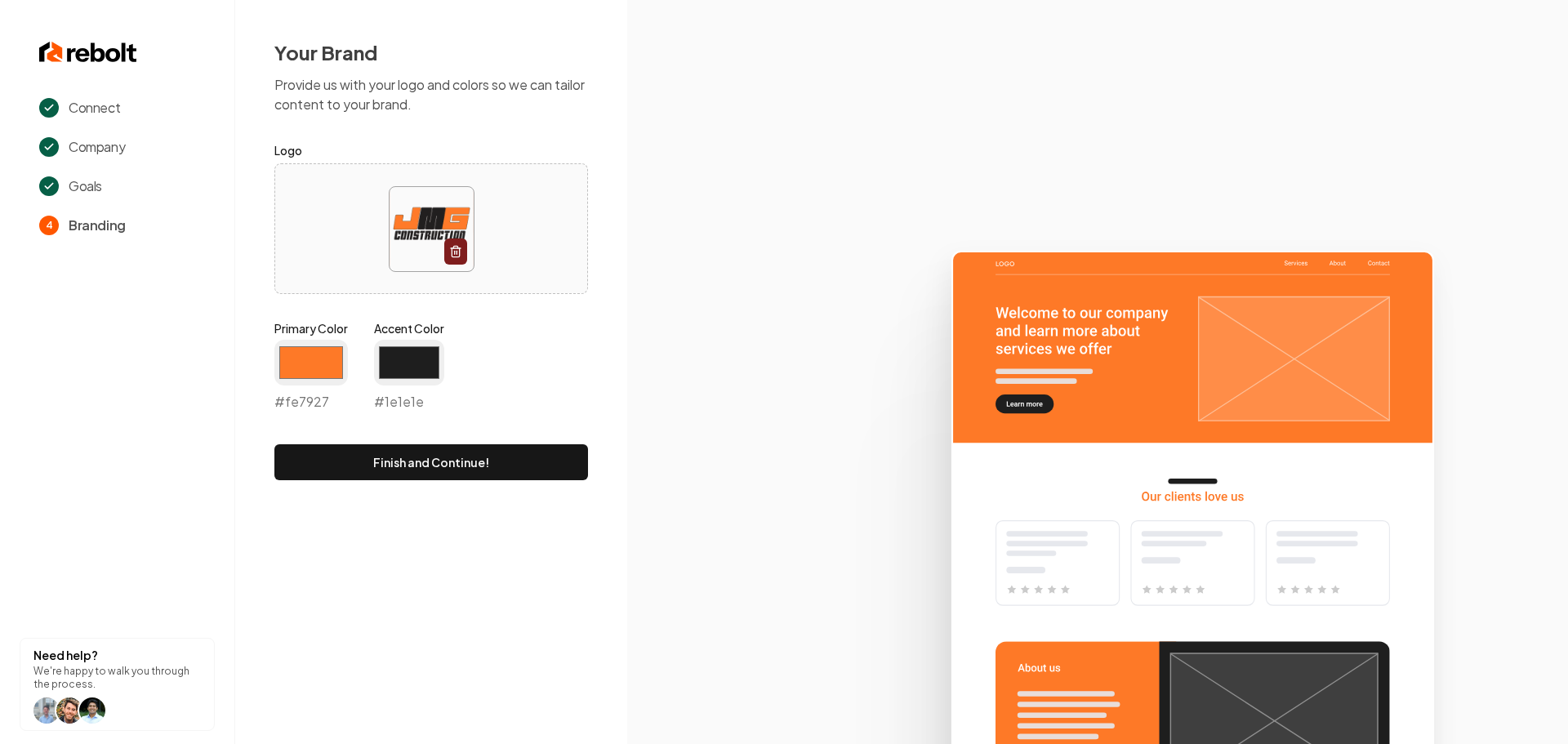
type input "#1e1e1e"
click at [697, 582] on icon at bounding box center [1098, 490] width 941 height 507
click at [434, 457] on button "Finish and Continue!" at bounding box center [432, 462] width 314 height 36
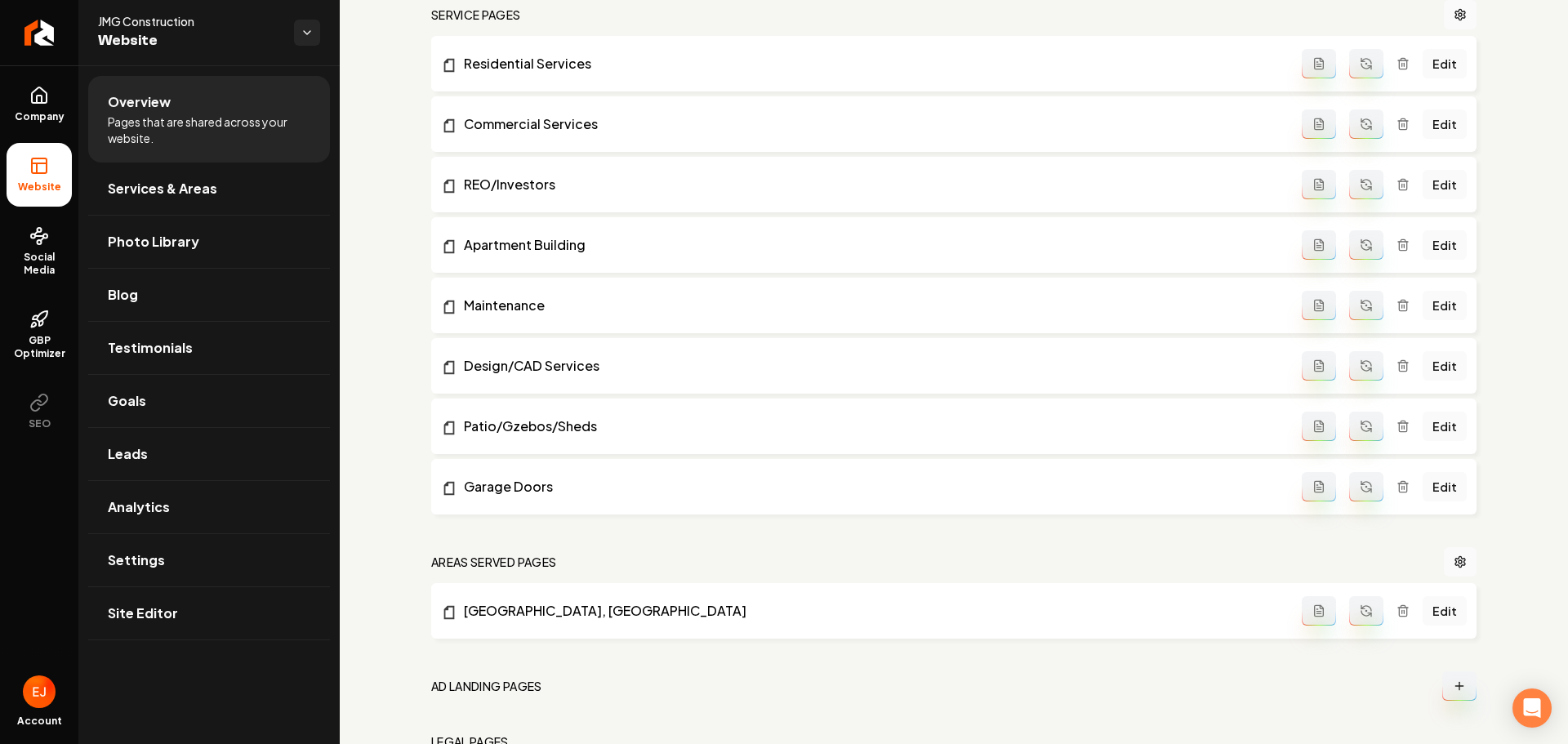
scroll to position [866, 0]
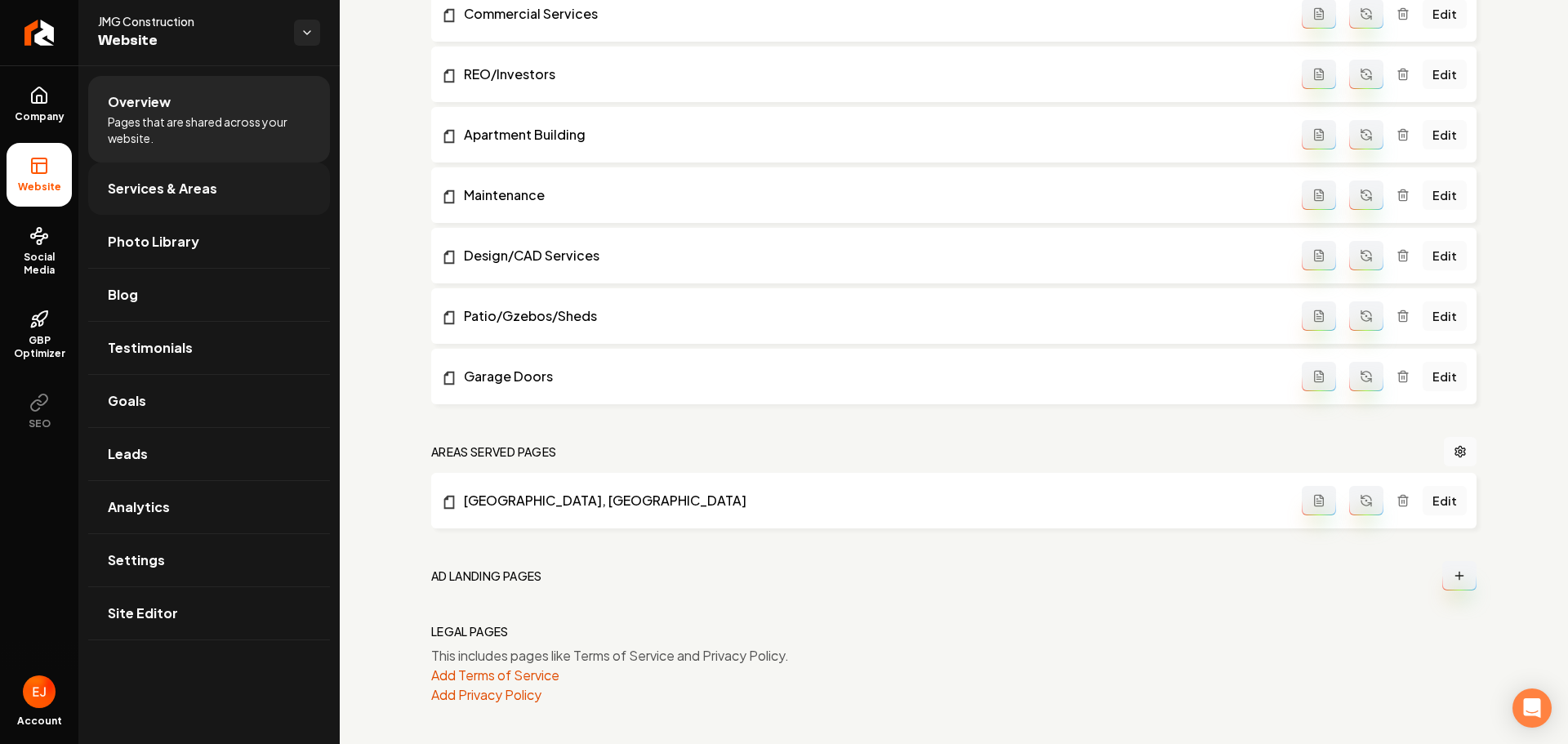
click at [183, 196] on span "Services & Areas" at bounding box center [162, 188] width 110 height 20
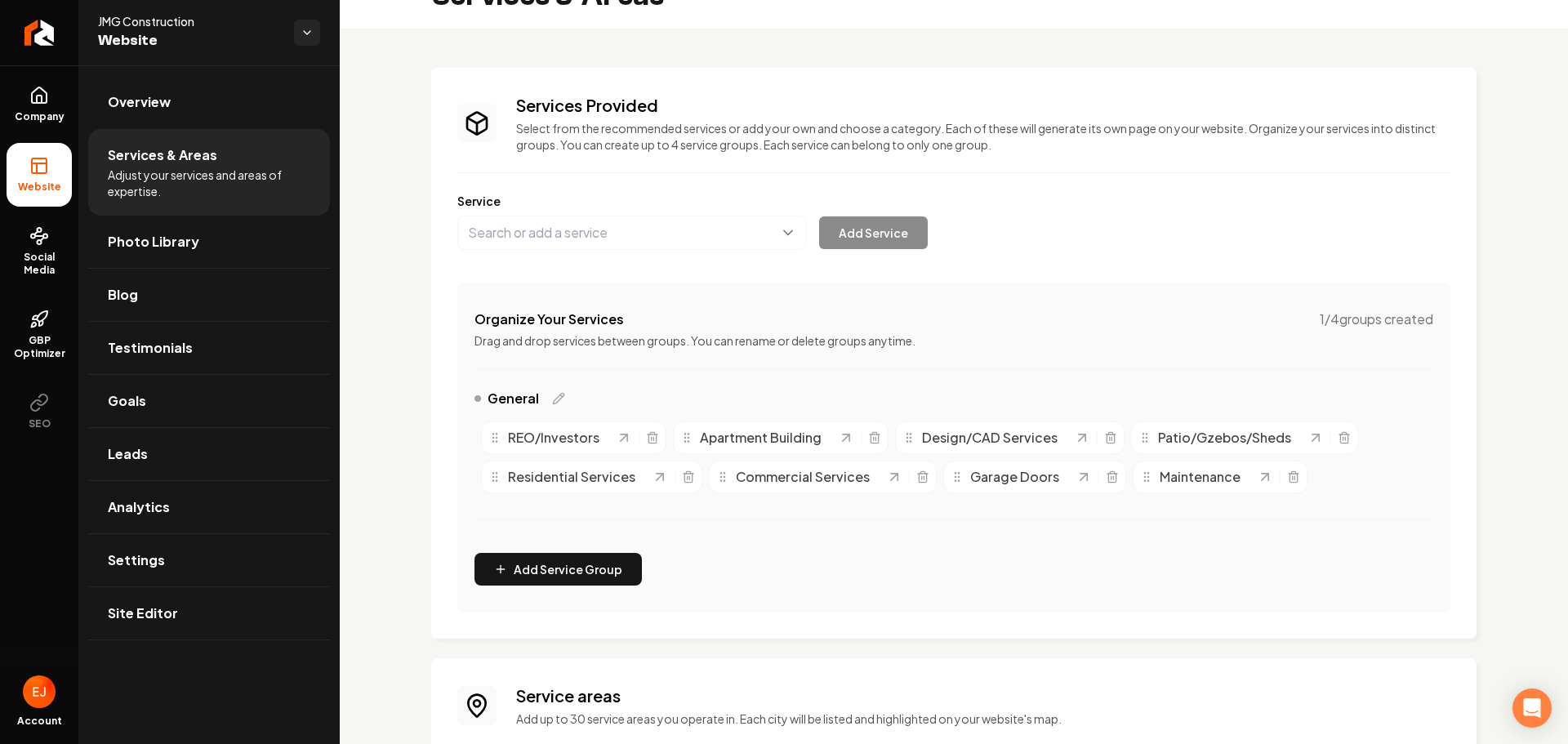
scroll to position [236, 0]
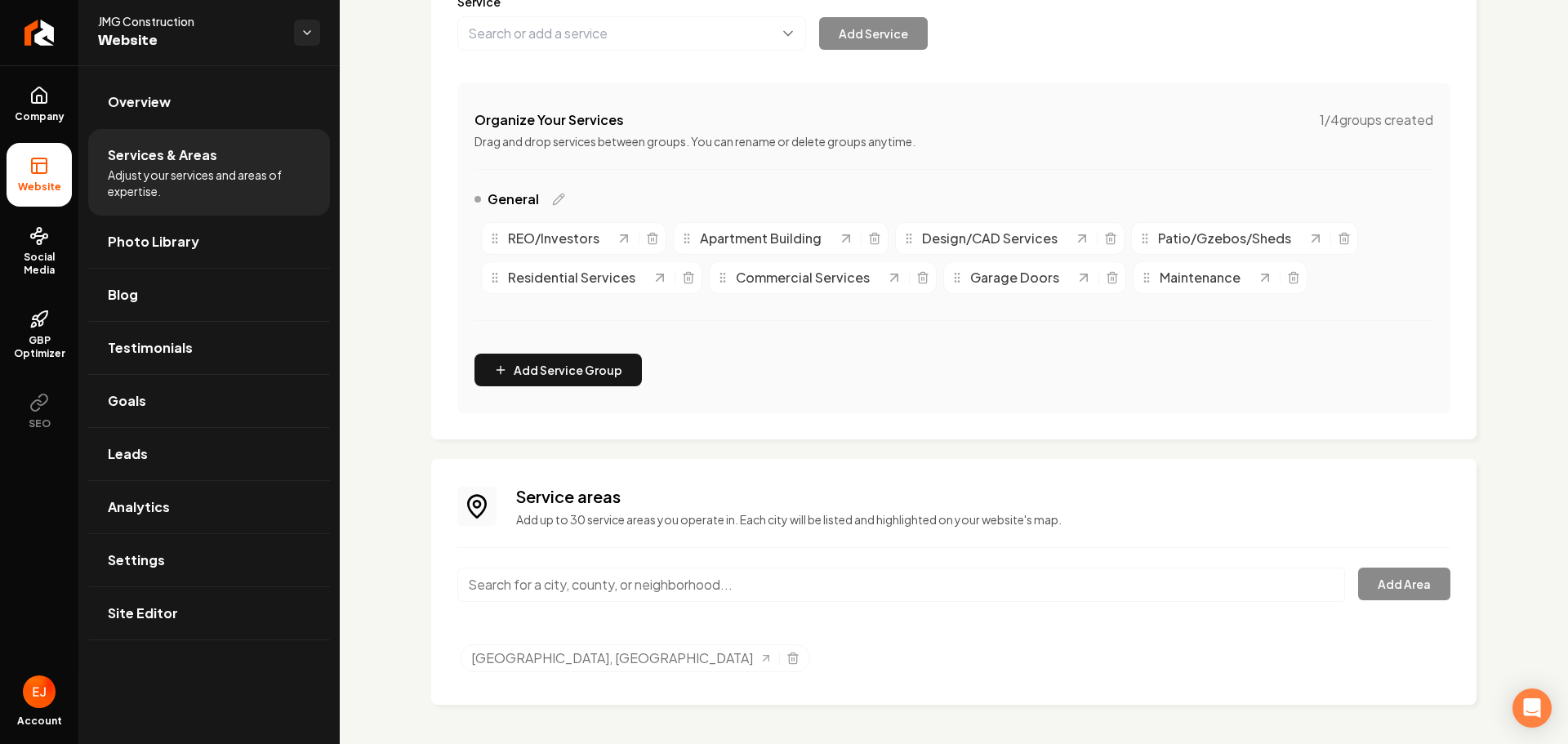
click at [602, 575] on input "Main content area" at bounding box center [901, 584] width 888 height 34
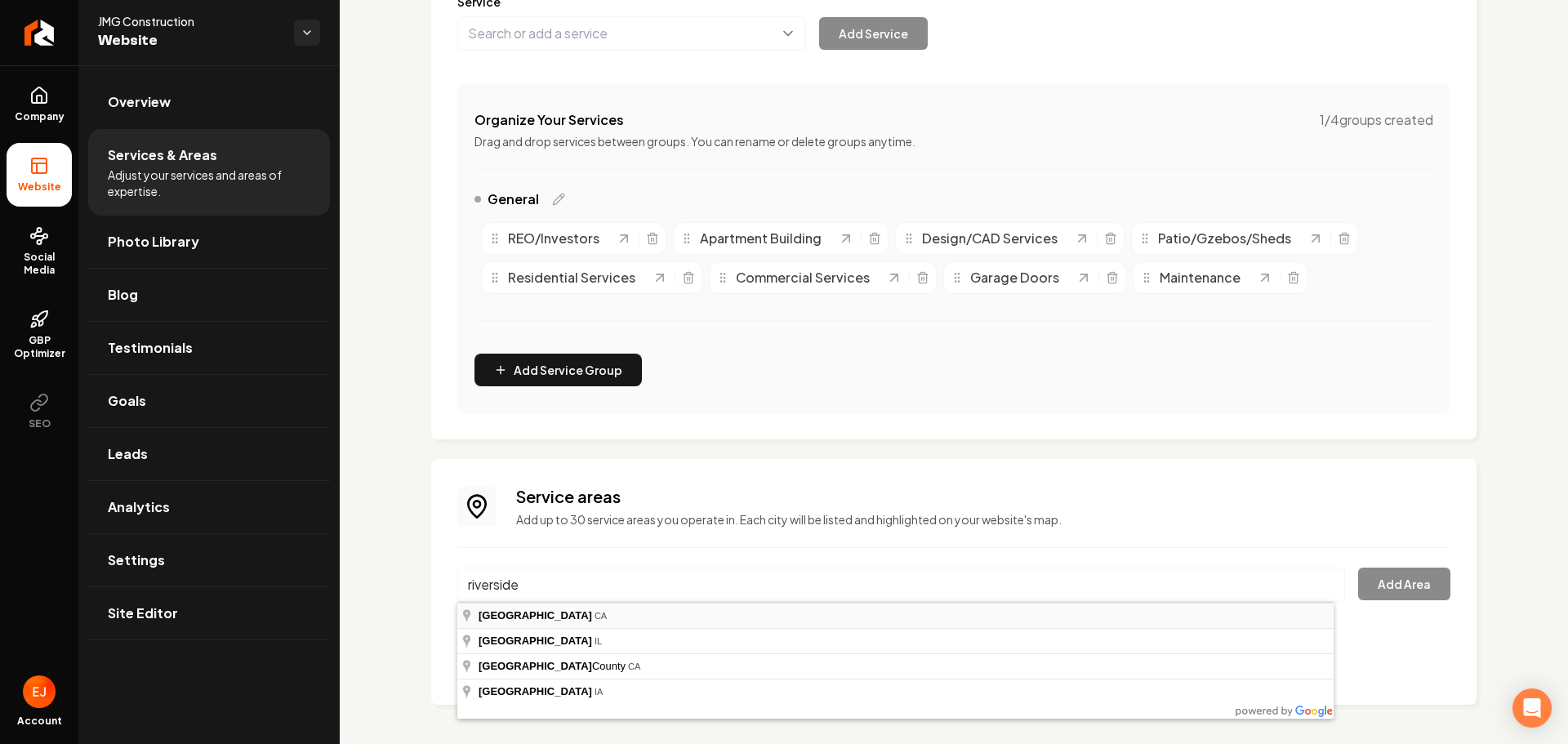
type input "Riverside, CA"
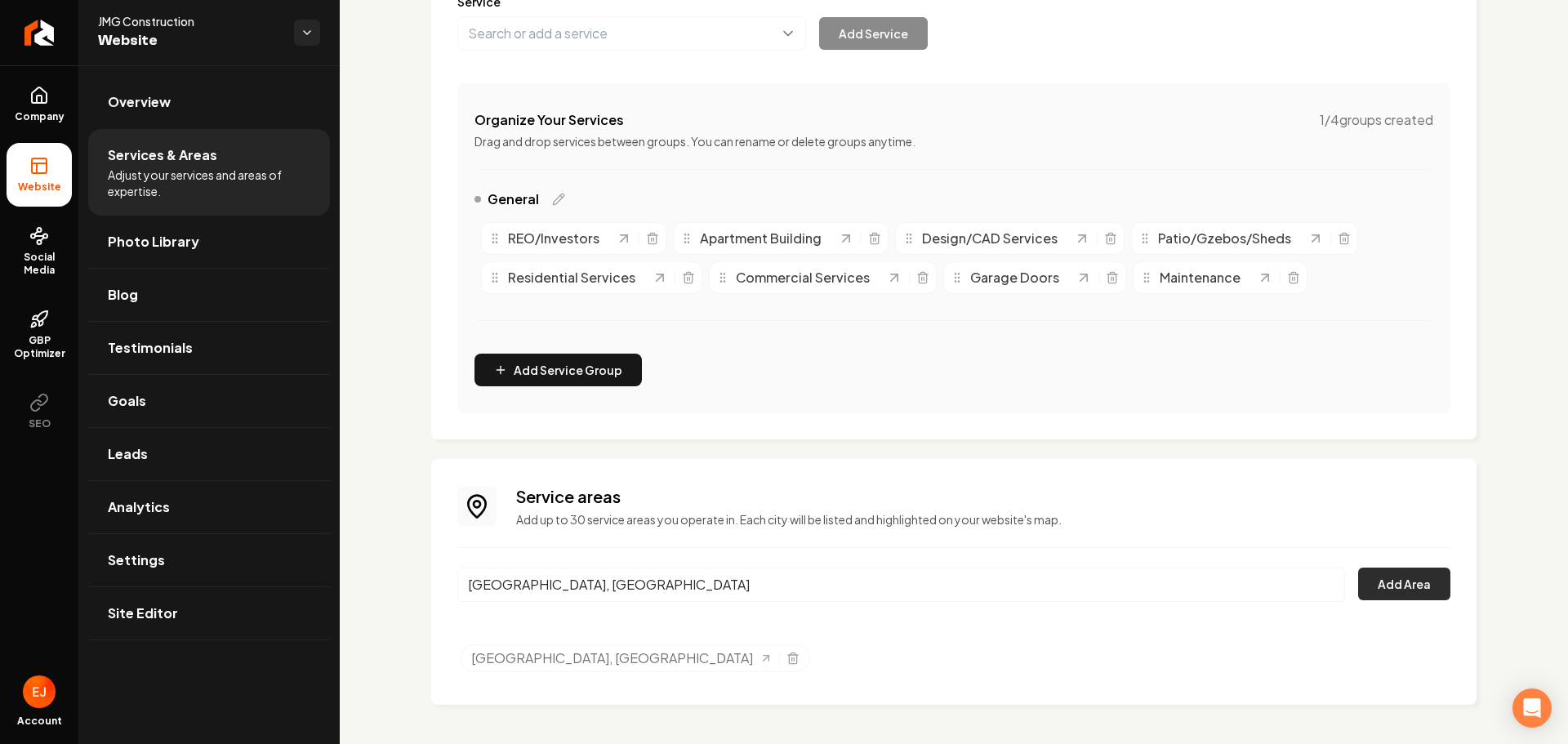
click at [1373, 578] on button "Add Area" at bounding box center [1405, 583] width 93 height 33
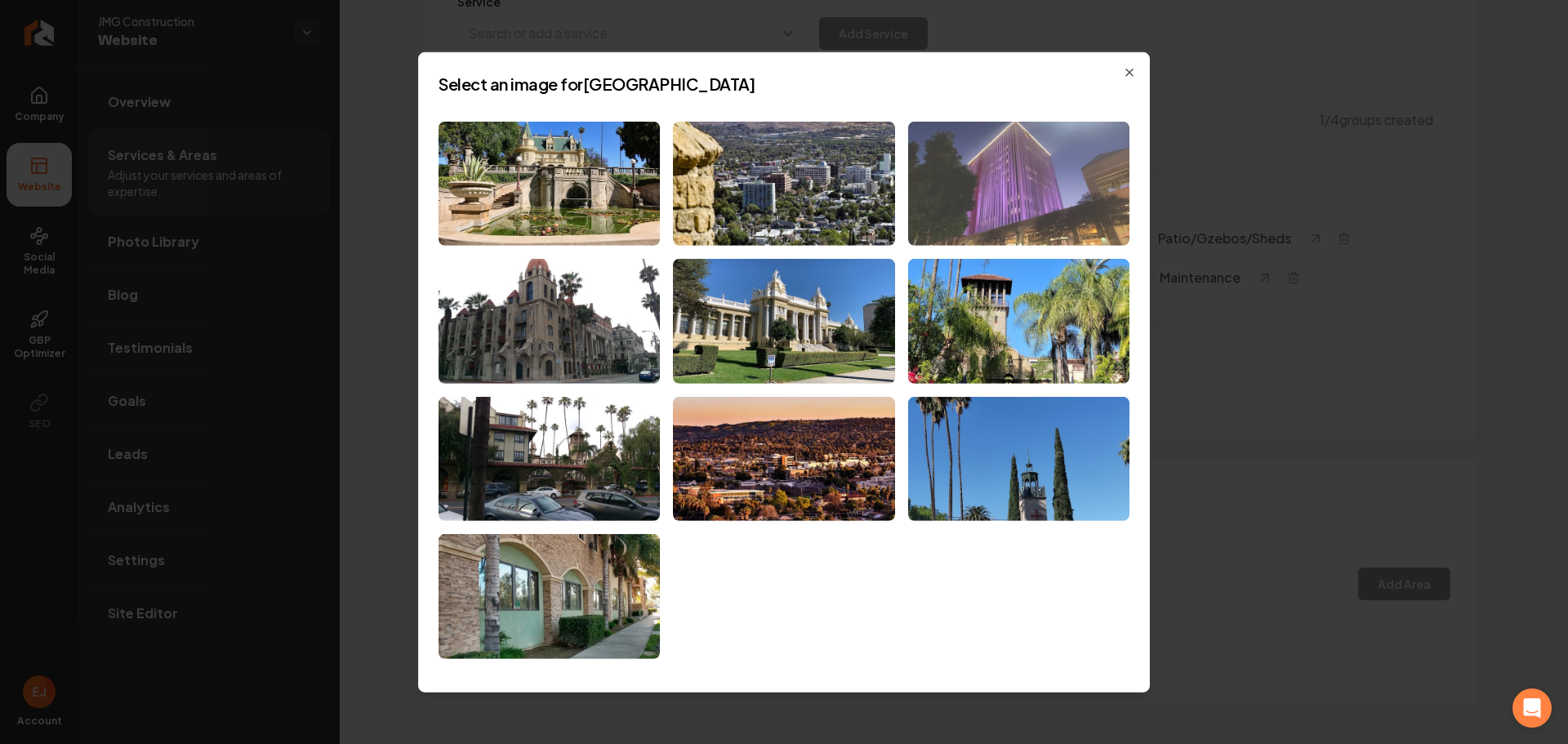
click at [1028, 236] on img at bounding box center [1018, 183] width 221 height 125
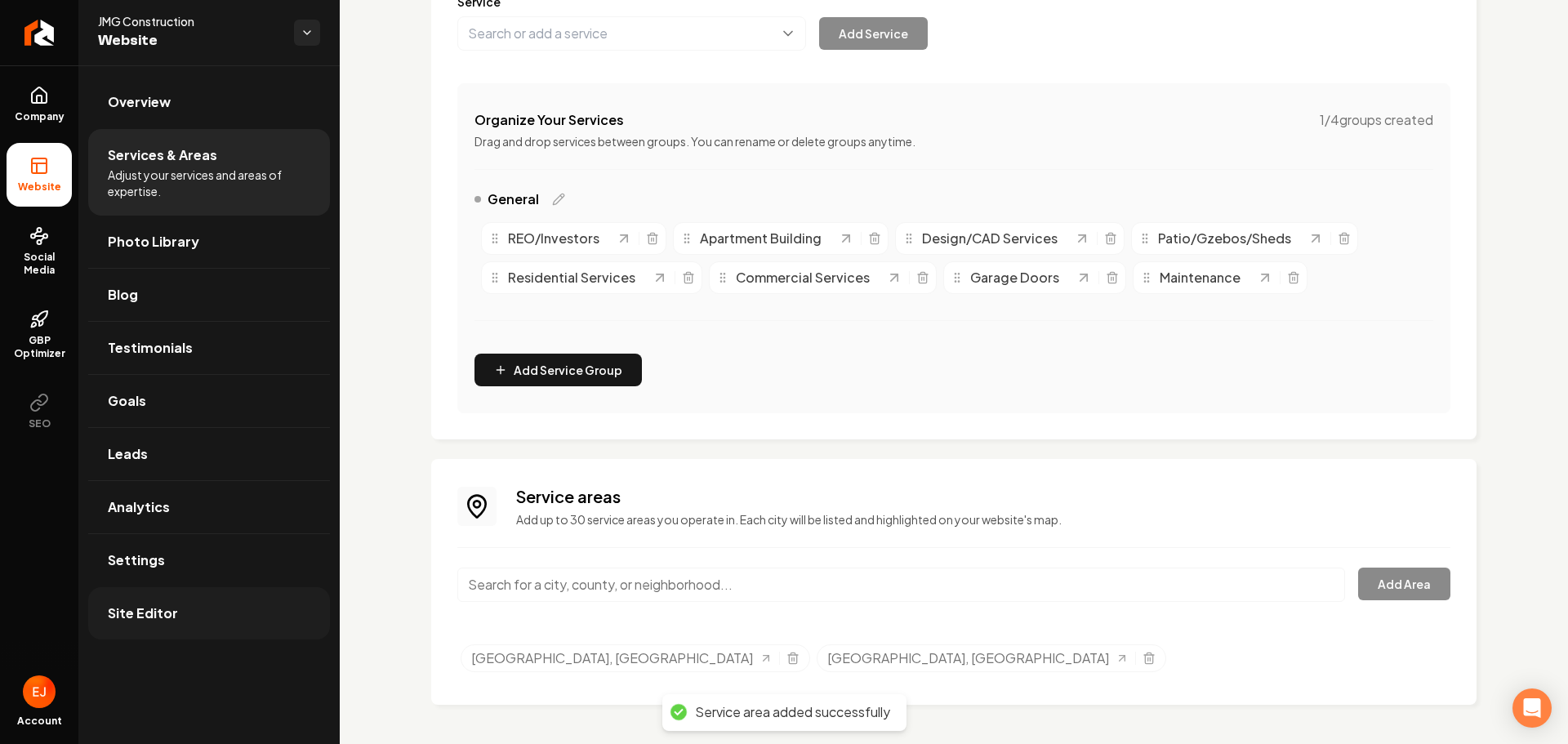
click at [177, 617] on link "Site Editor" at bounding box center [209, 613] width 242 height 52
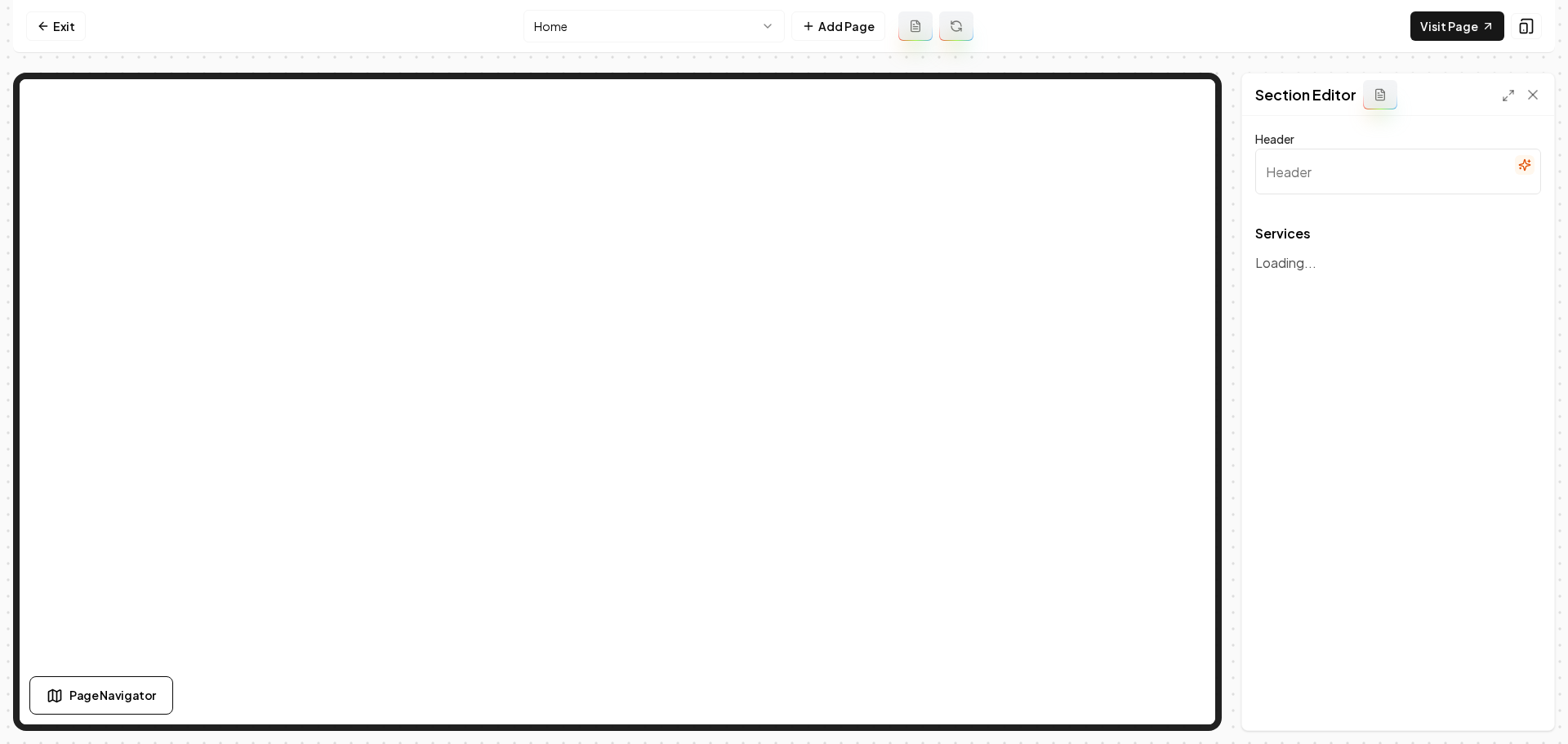
type input "Our Expert HVAC Services"
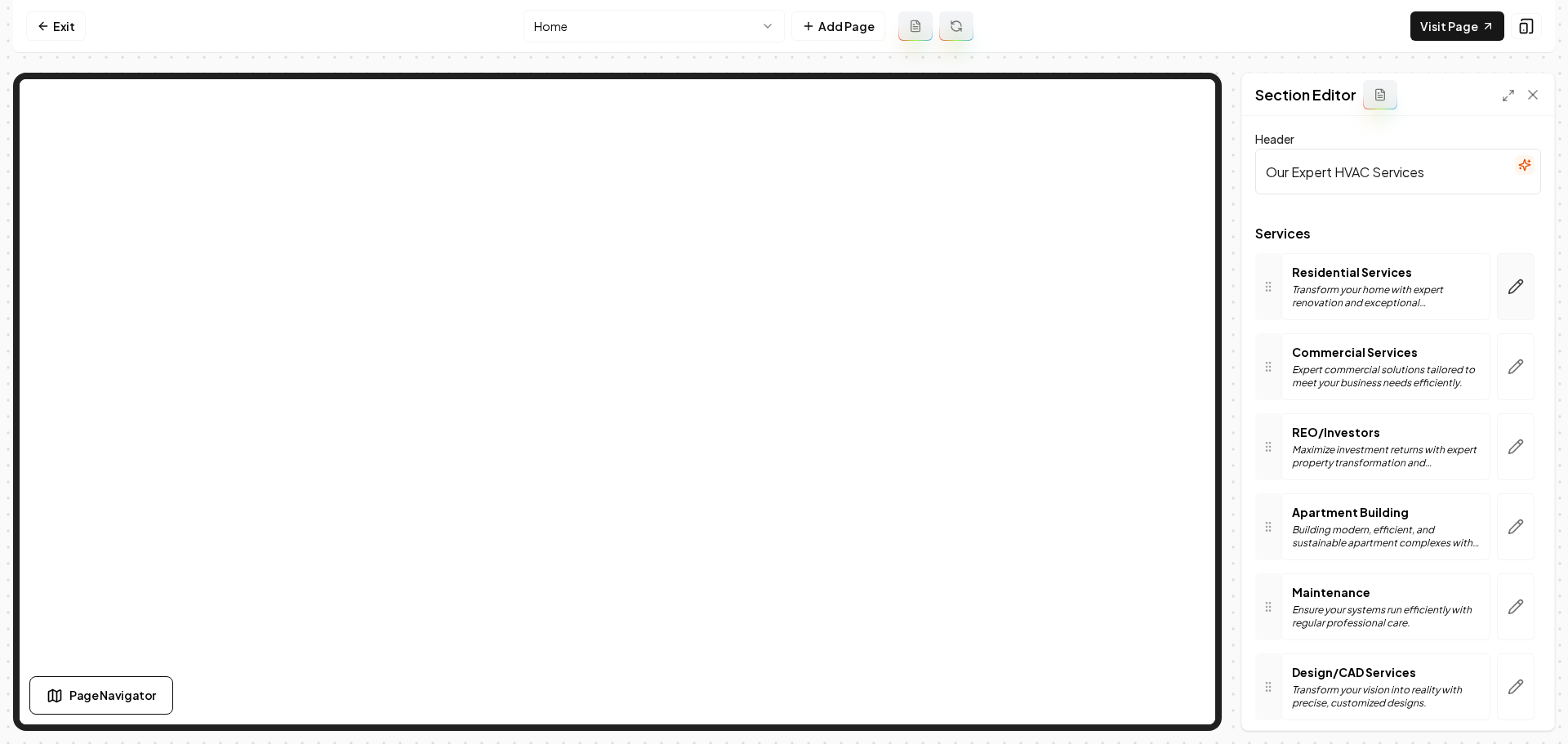
click at [1516, 287] on button "button" at bounding box center [1516, 286] width 38 height 67
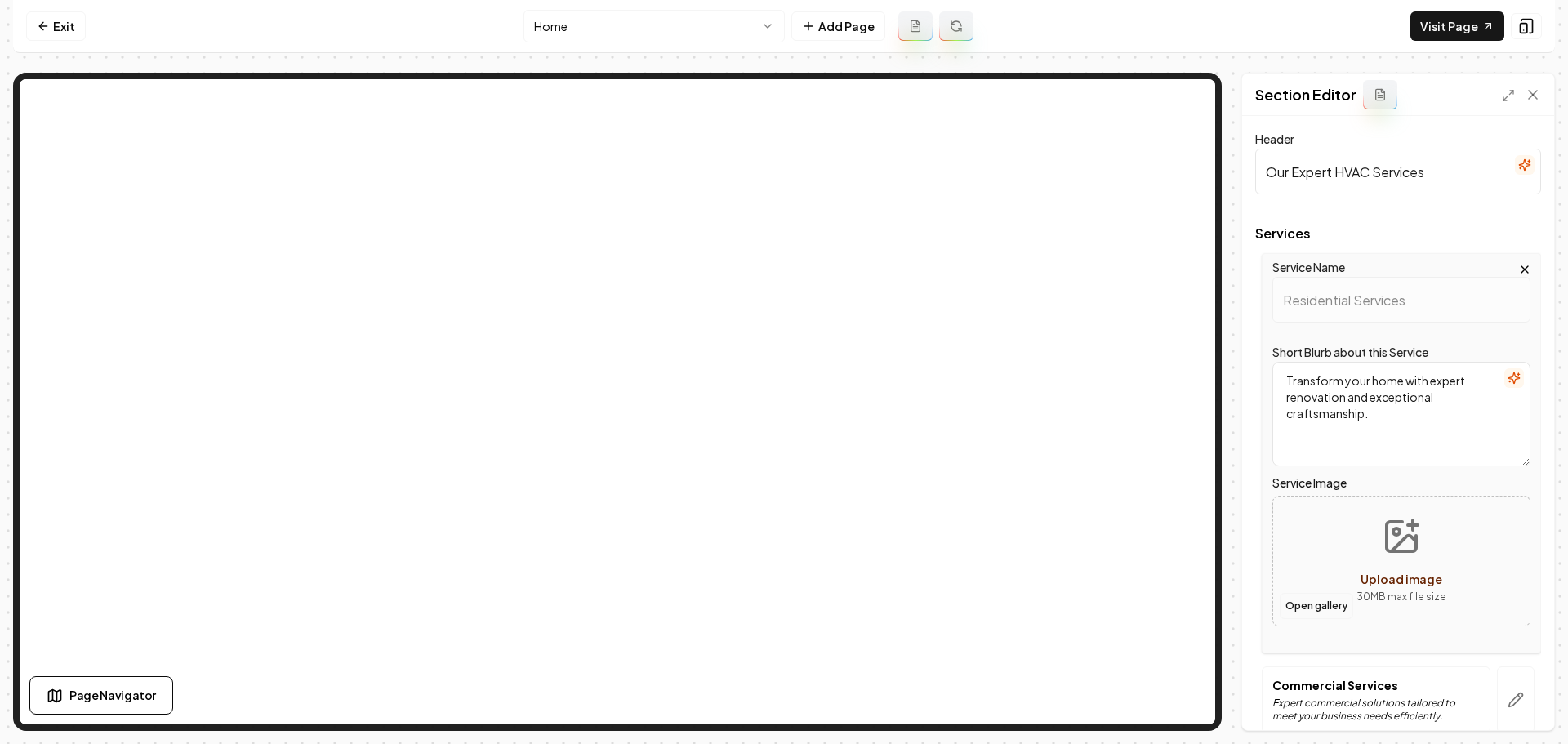
click at [1311, 615] on button "Open gallery" at bounding box center [1317, 606] width 74 height 26
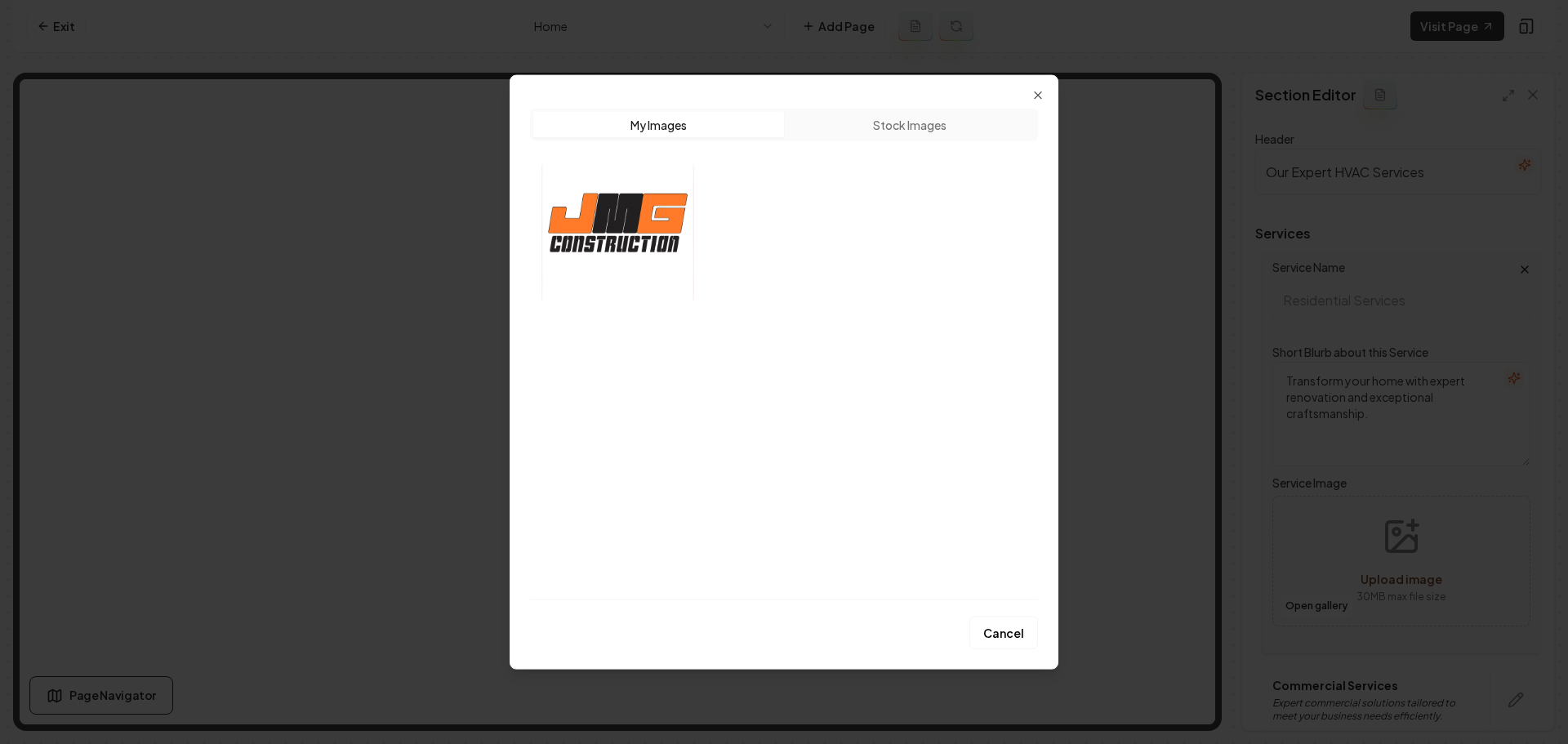
click at [1029, 99] on div "Upload My Images Stock Images" at bounding box center [784, 347] width 508 height 504
click at [1048, 93] on div "Upload My Images Stock Images Cancel Close" at bounding box center [784, 372] width 549 height 595
click at [1041, 93] on icon "button" at bounding box center [1038, 94] width 13 height 13
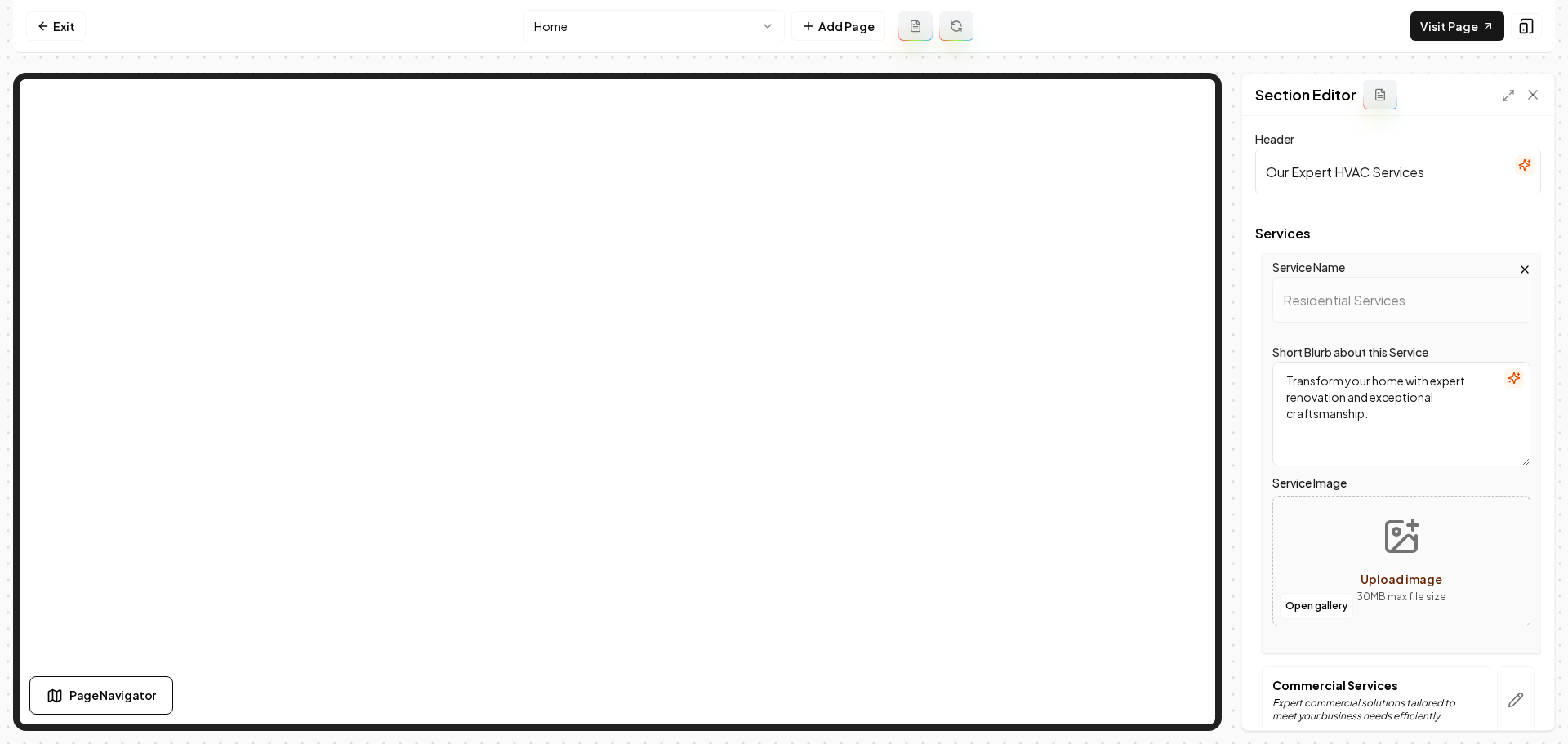
click at [1394, 541] on icon "Upload image" at bounding box center [1404, 543] width 25 height 15
type input "**********"
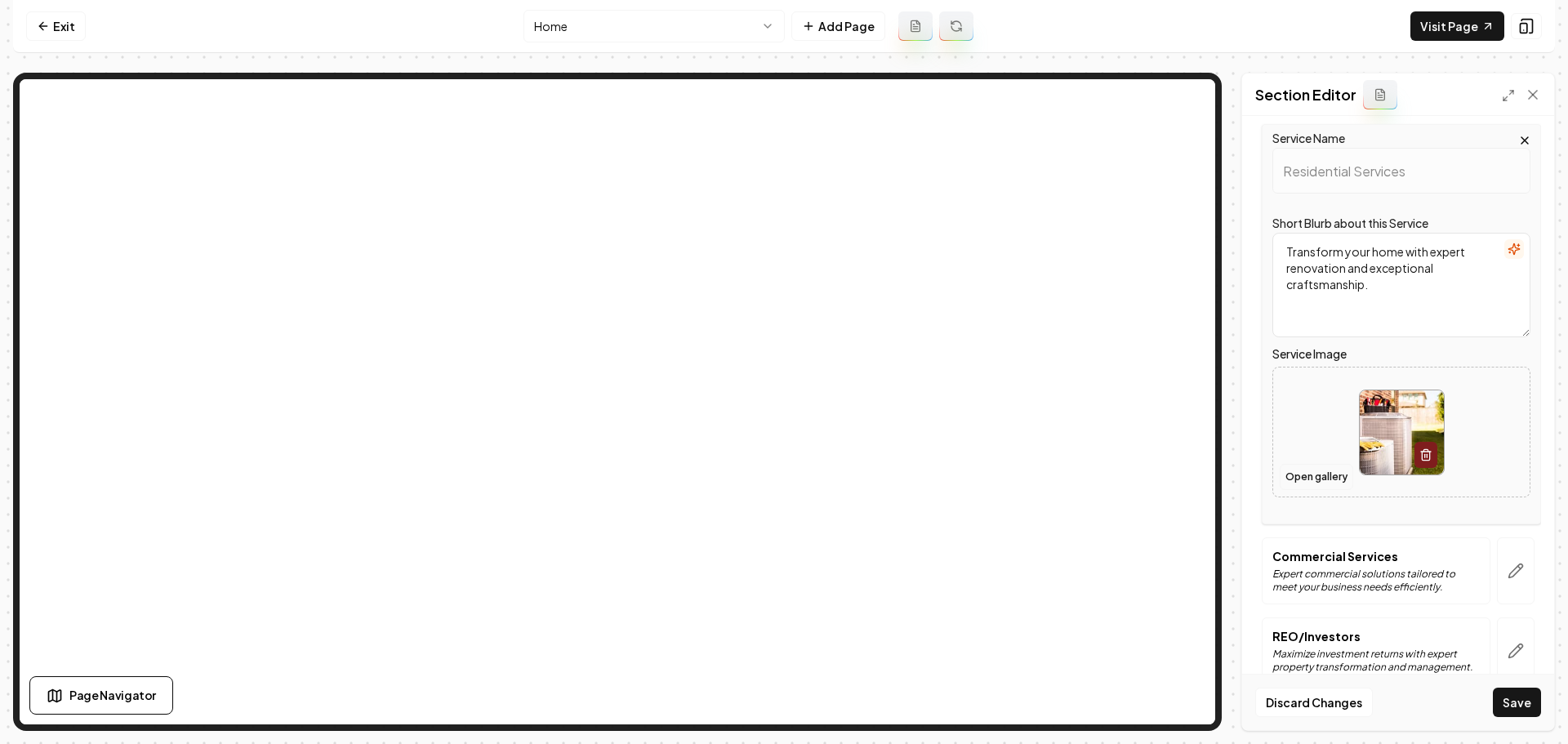
scroll to position [558, 0]
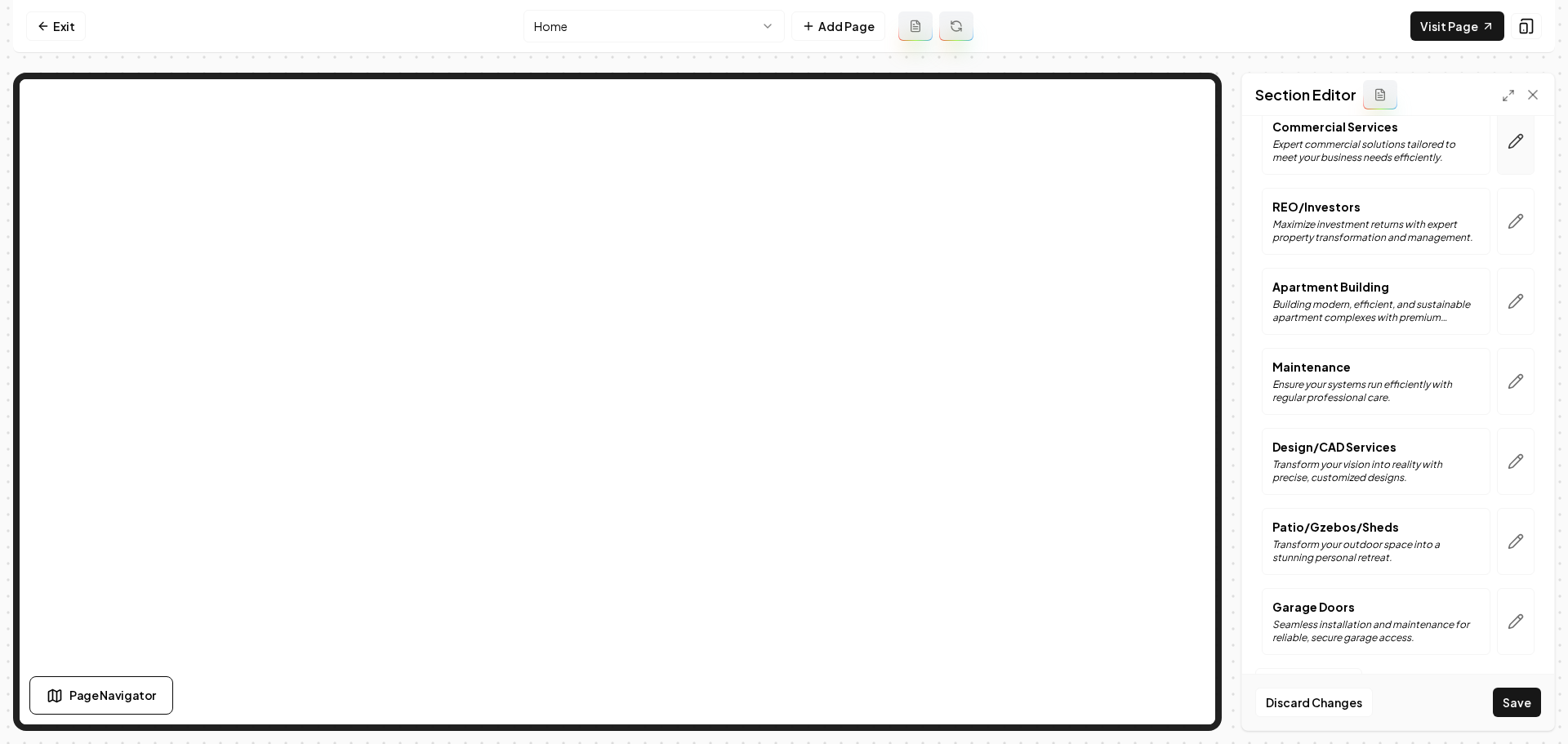
click at [1502, 158] on button "button" at bounding box center [1516, 141] width 38 height 67
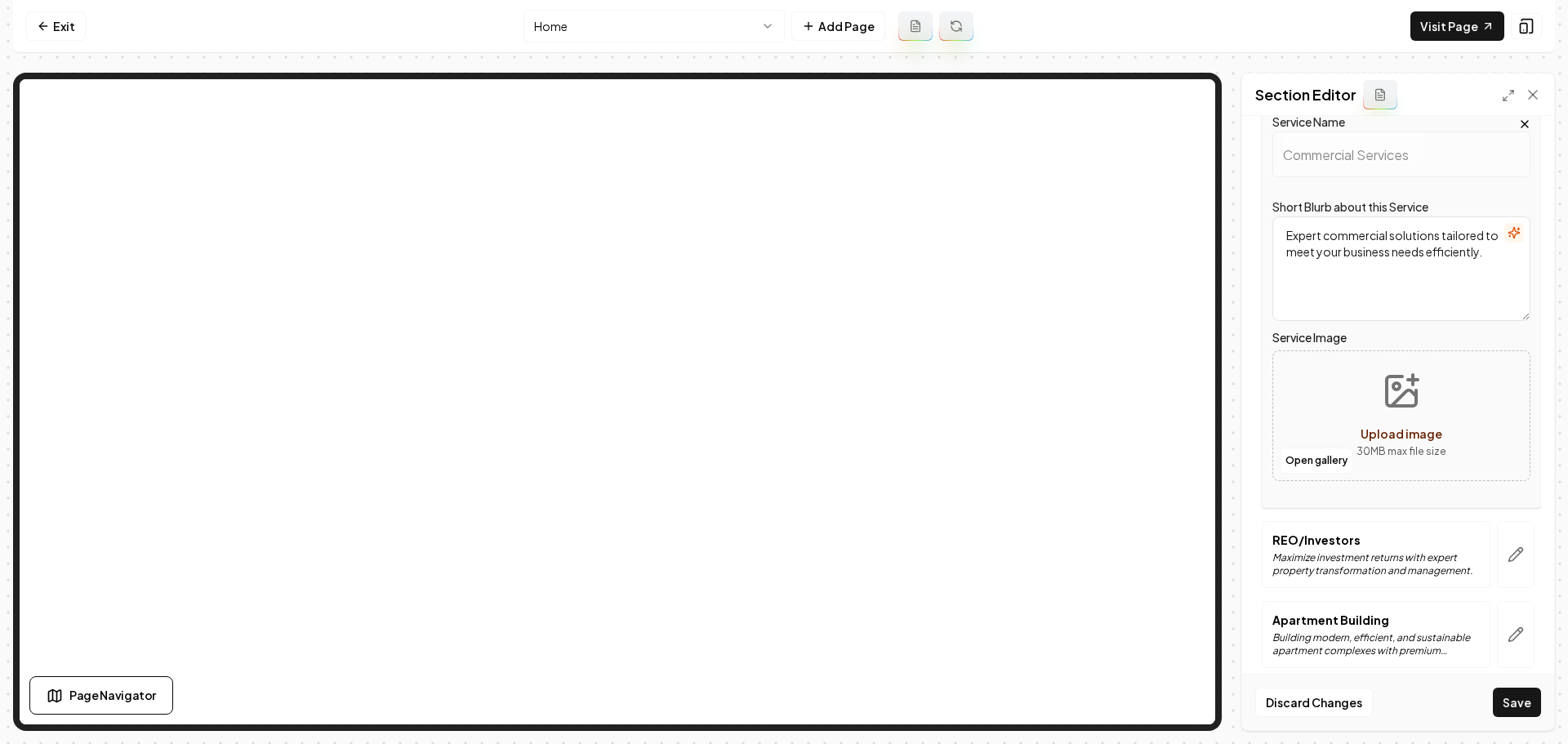
click at [1412, 383] on icon "Upload image" at bounding box center [1402, 391] width 40 height 40
type input "**********"
click at [1508, 556] on icon "button" at bounding box center [1515, 553] width 16 height 16
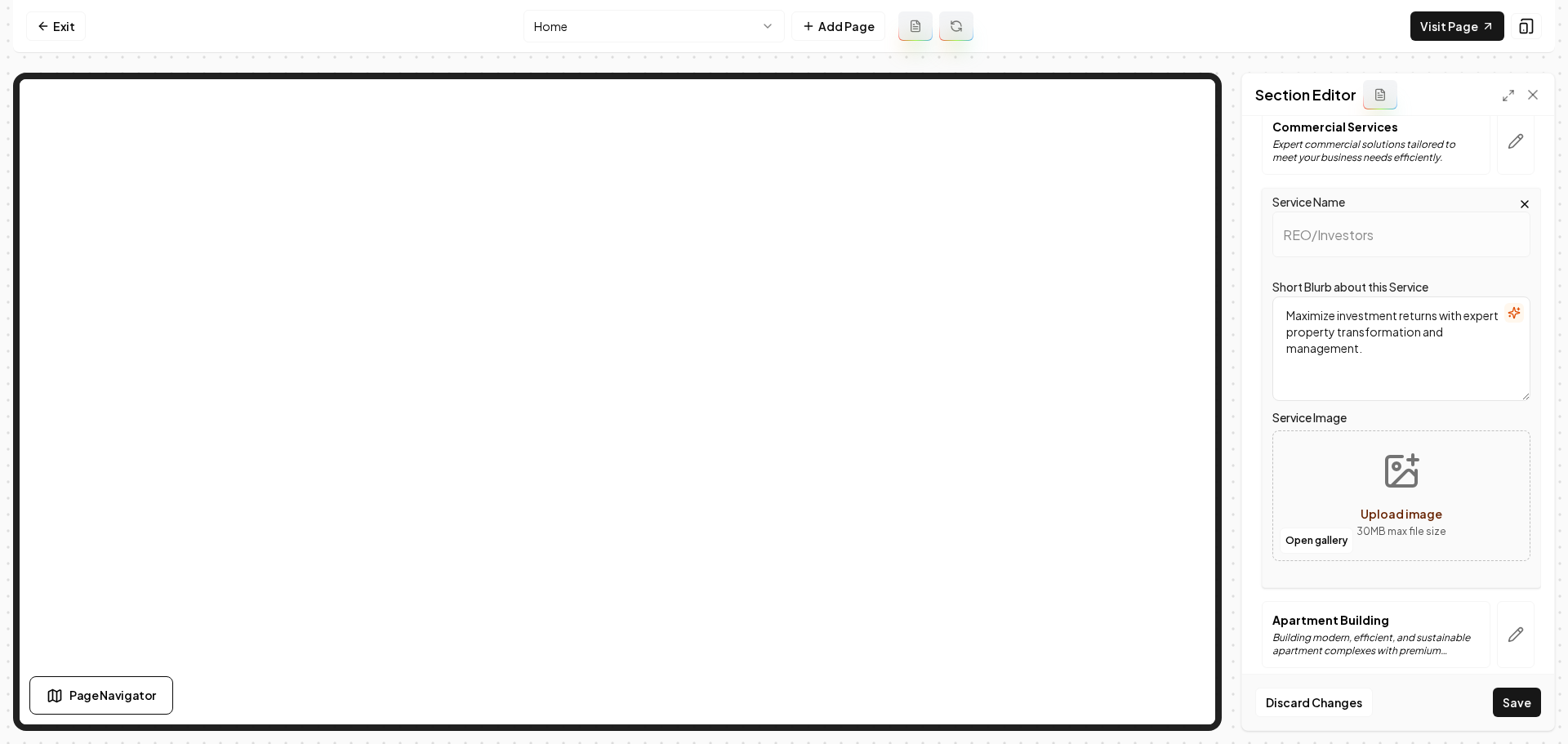
click at [1391, 481] on icon "Upload image" at bounding box center [1404, 478] width 25 height 15
type input "**********"
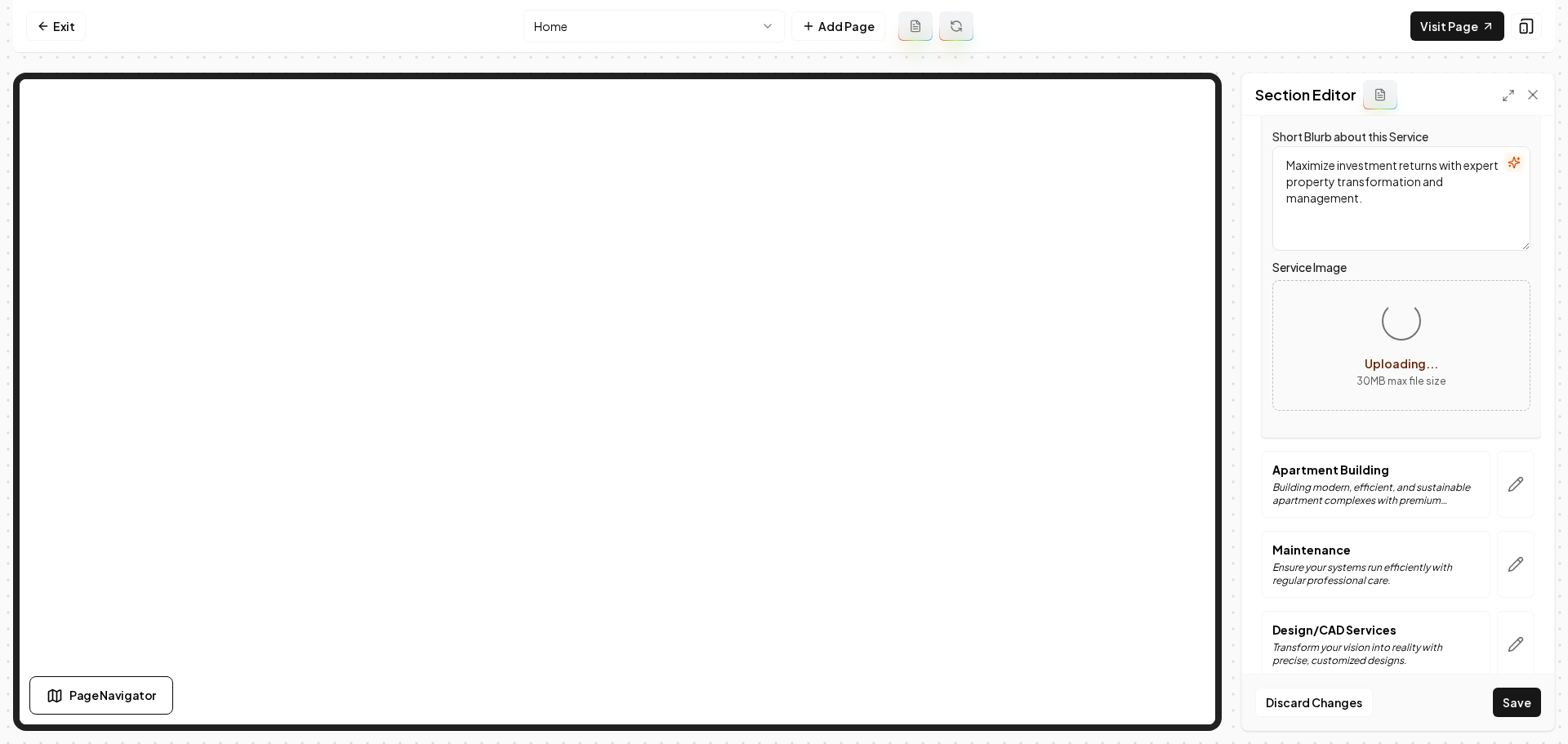
scroll to position [389, 0]
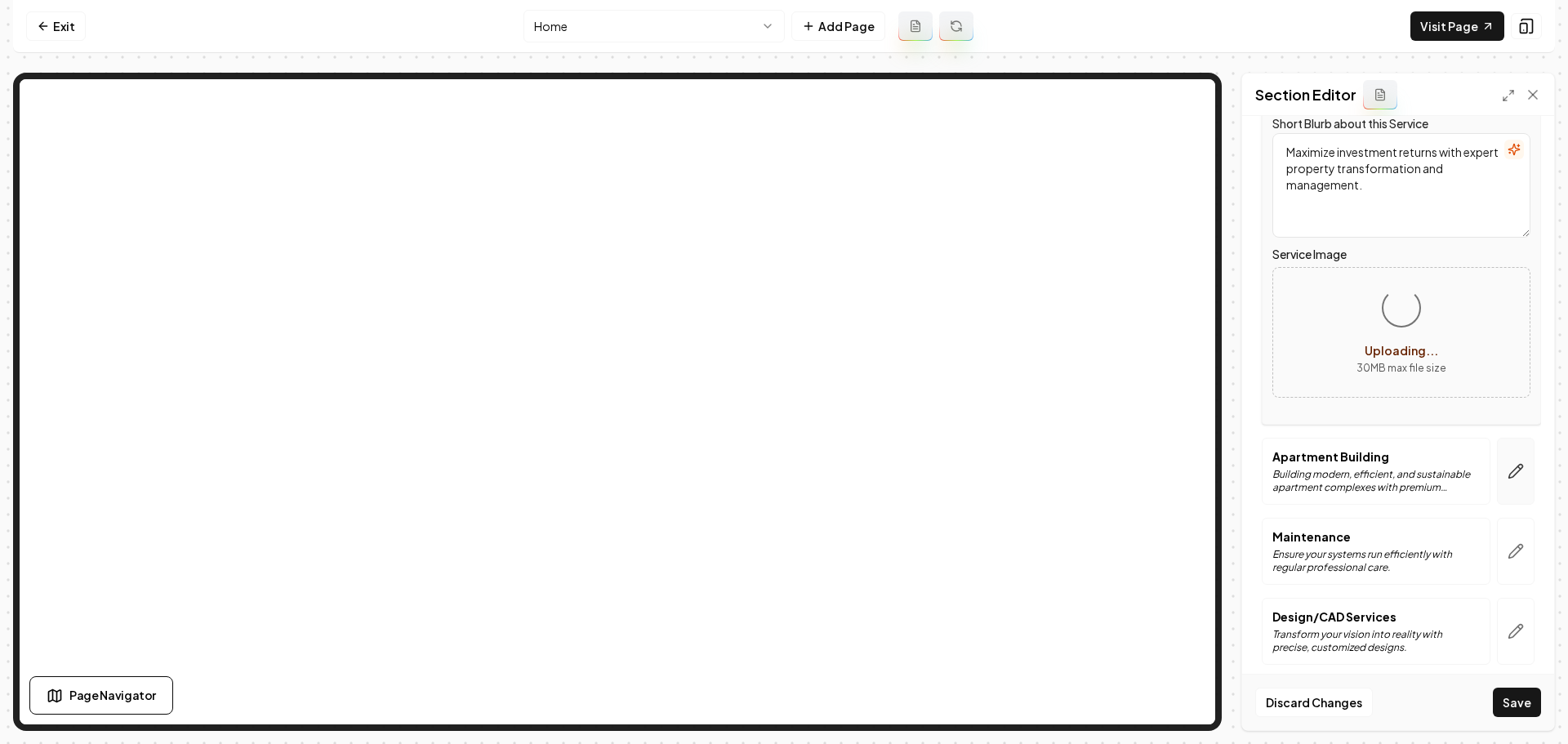
click at [1508, 467] on icon "button" at bounding box center [1515, 470] width 16 height 16
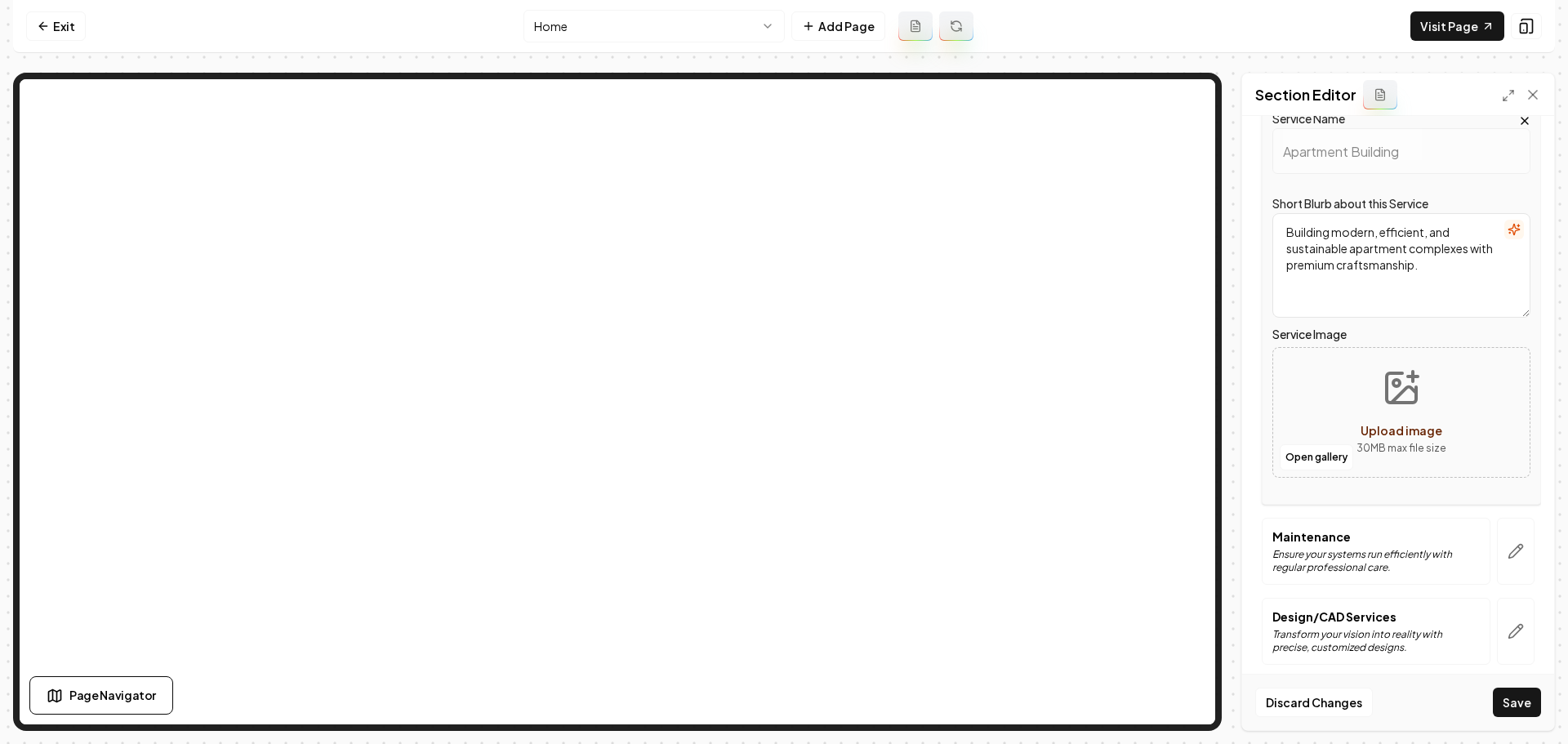
click at [1405, 396] on icon "Upload image" at bounding box center [1402, 388] width 40 height 40
type input "**********"
click at [1378, 423] on img at bounding box center [1402, 413] width 84 height 84
click at [1518, 564] on button "button" at bounding box center [1516, 550] width 38 height 67
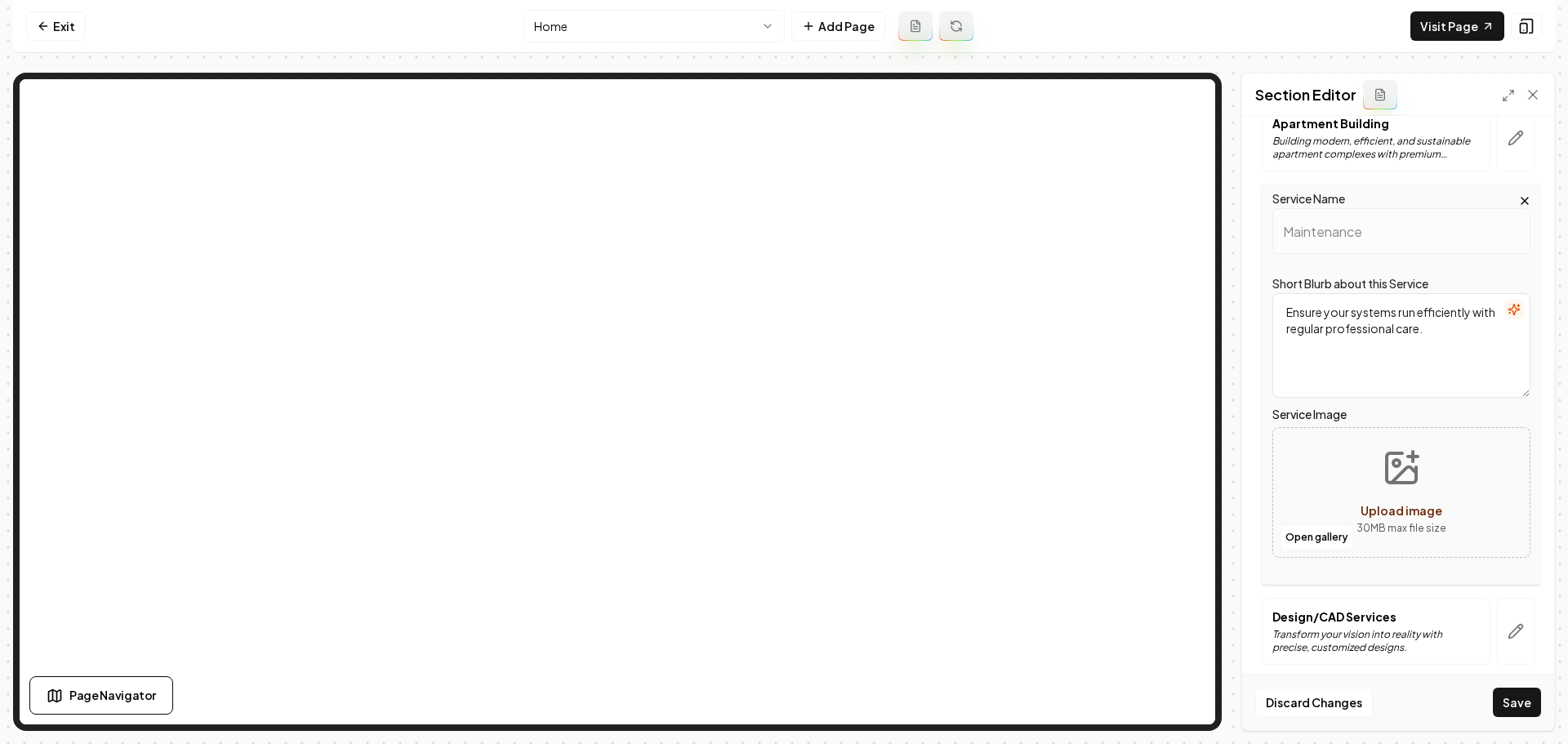
click at [1386, 467] on icon "Upload image" at bounding box center [1402, 468] width 40 height 40
type input "**********"
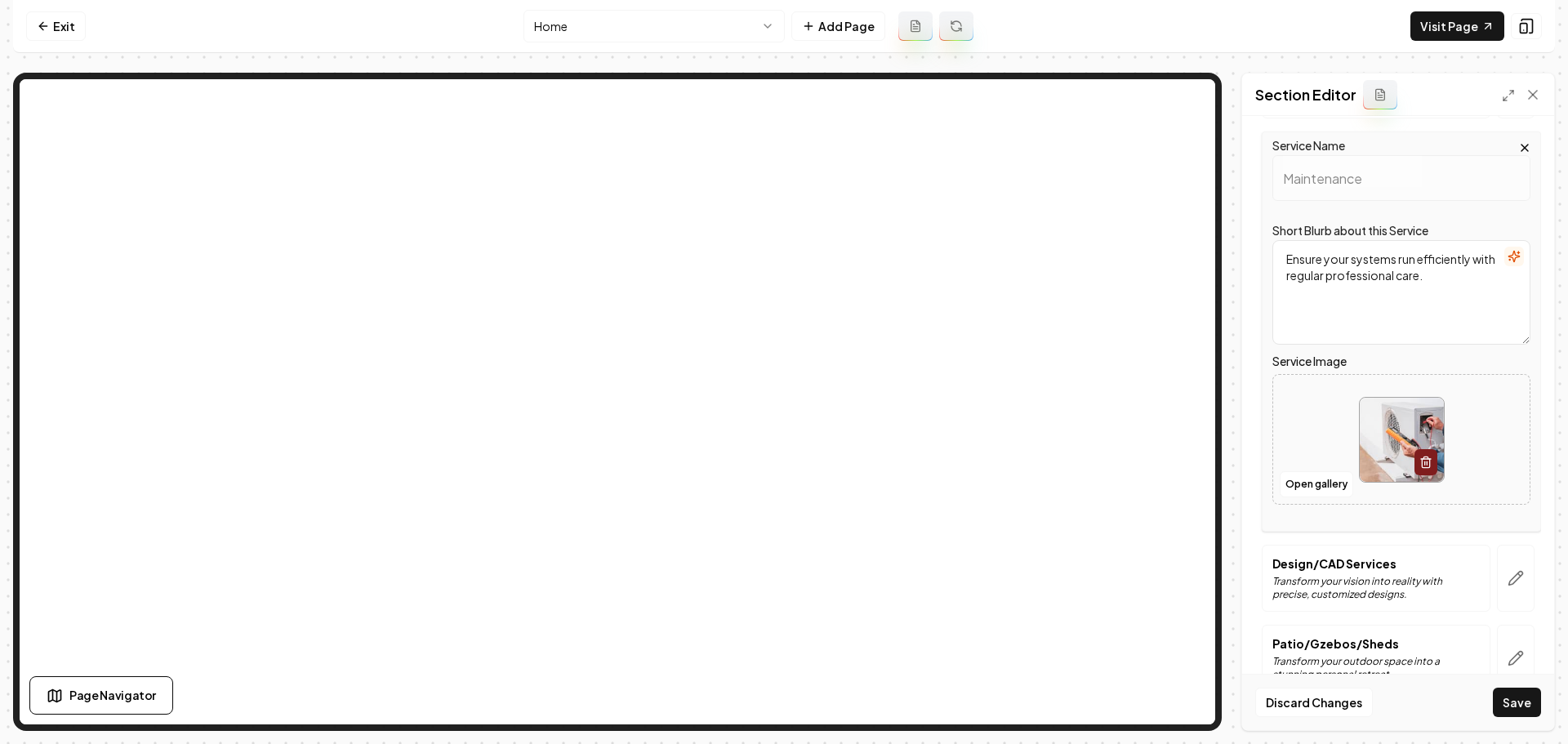
scroll to position [558, 0]
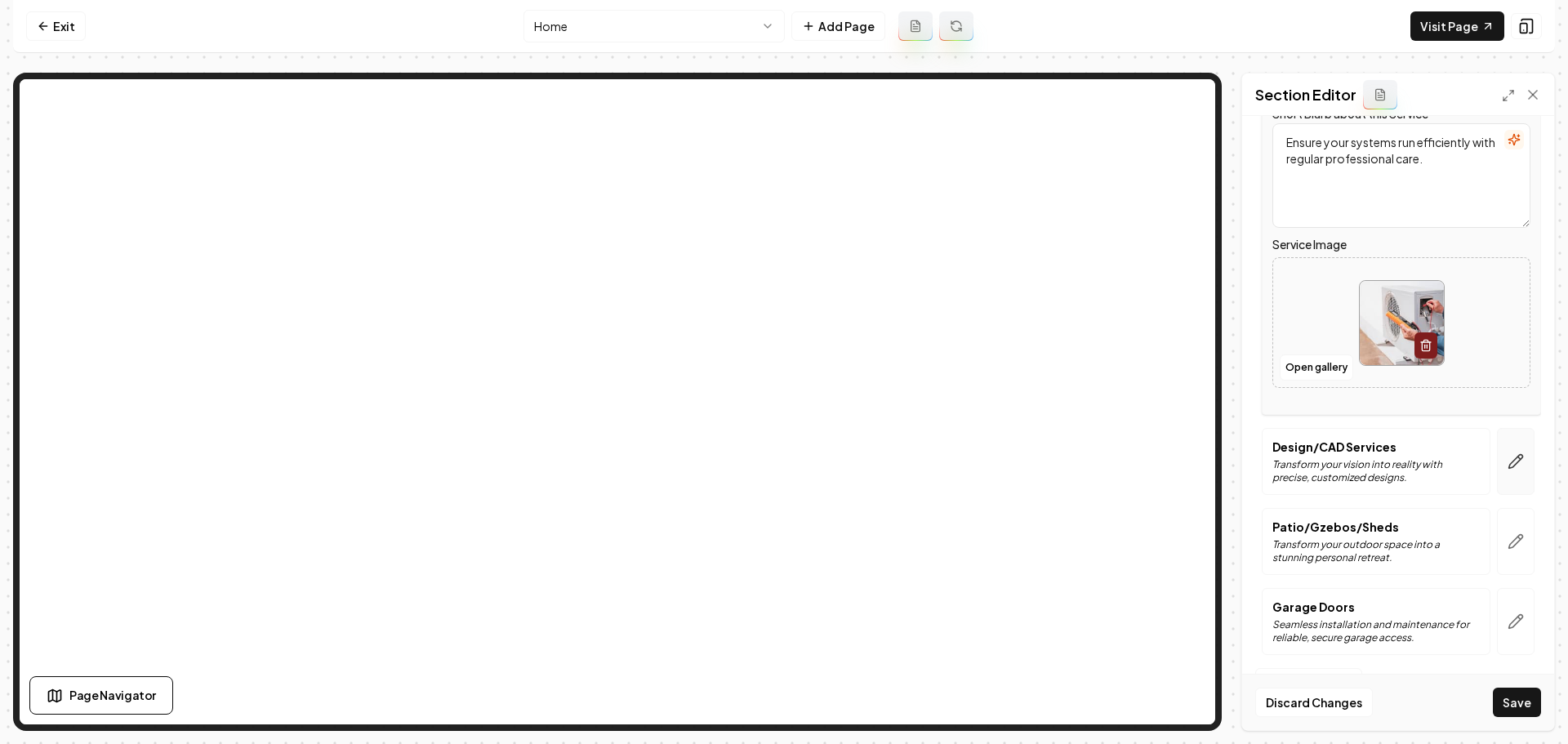
click at [1511, 467] on button "button" at bounding box center [1516, 461] width 38 height 67
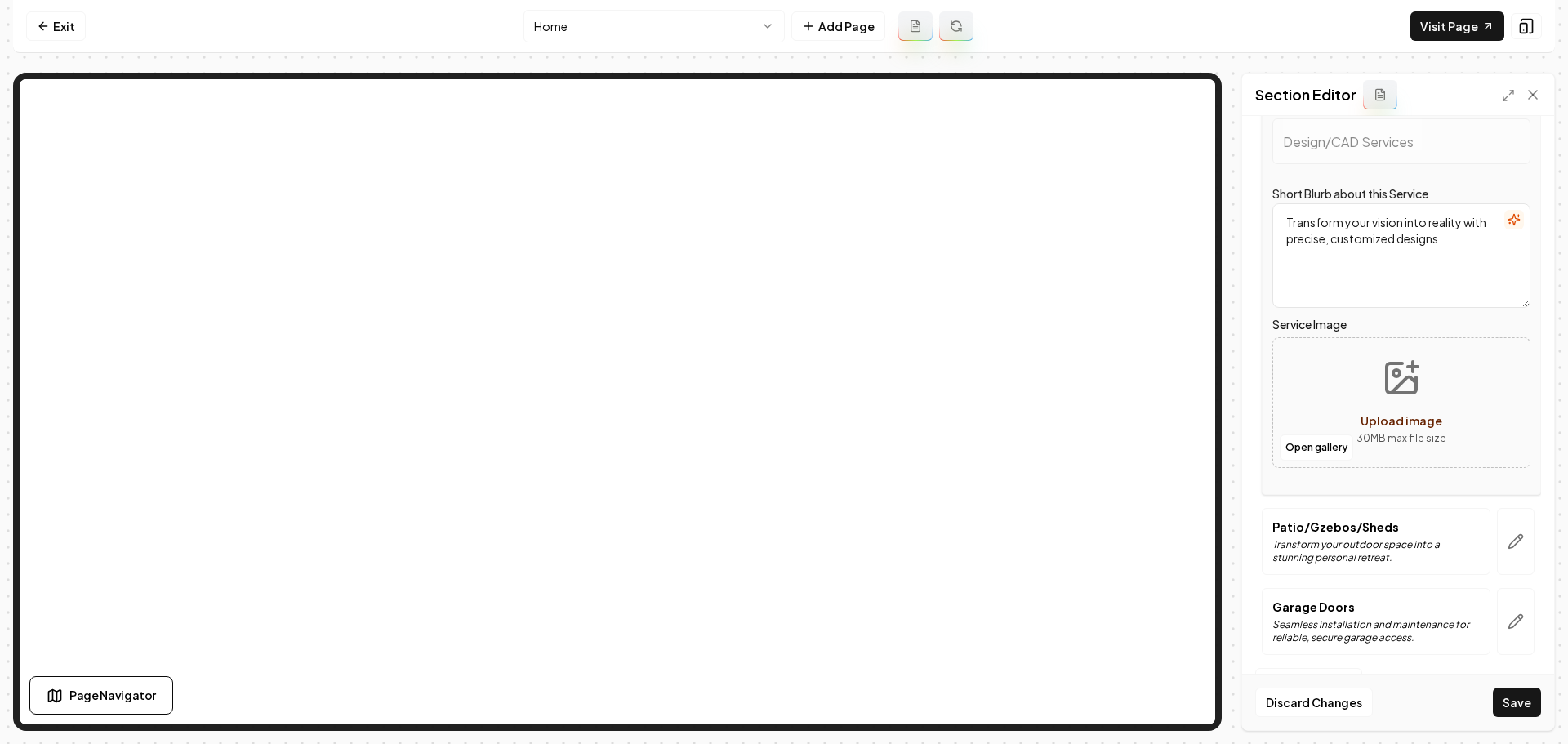
click at [1382, 412] on div "Upload image" at bounding box center [1401, 420] width 81 height 20
type input "**********"
click at [1508, 542] on icon "button" at bounding box center [1515, 541] width 16 height 16
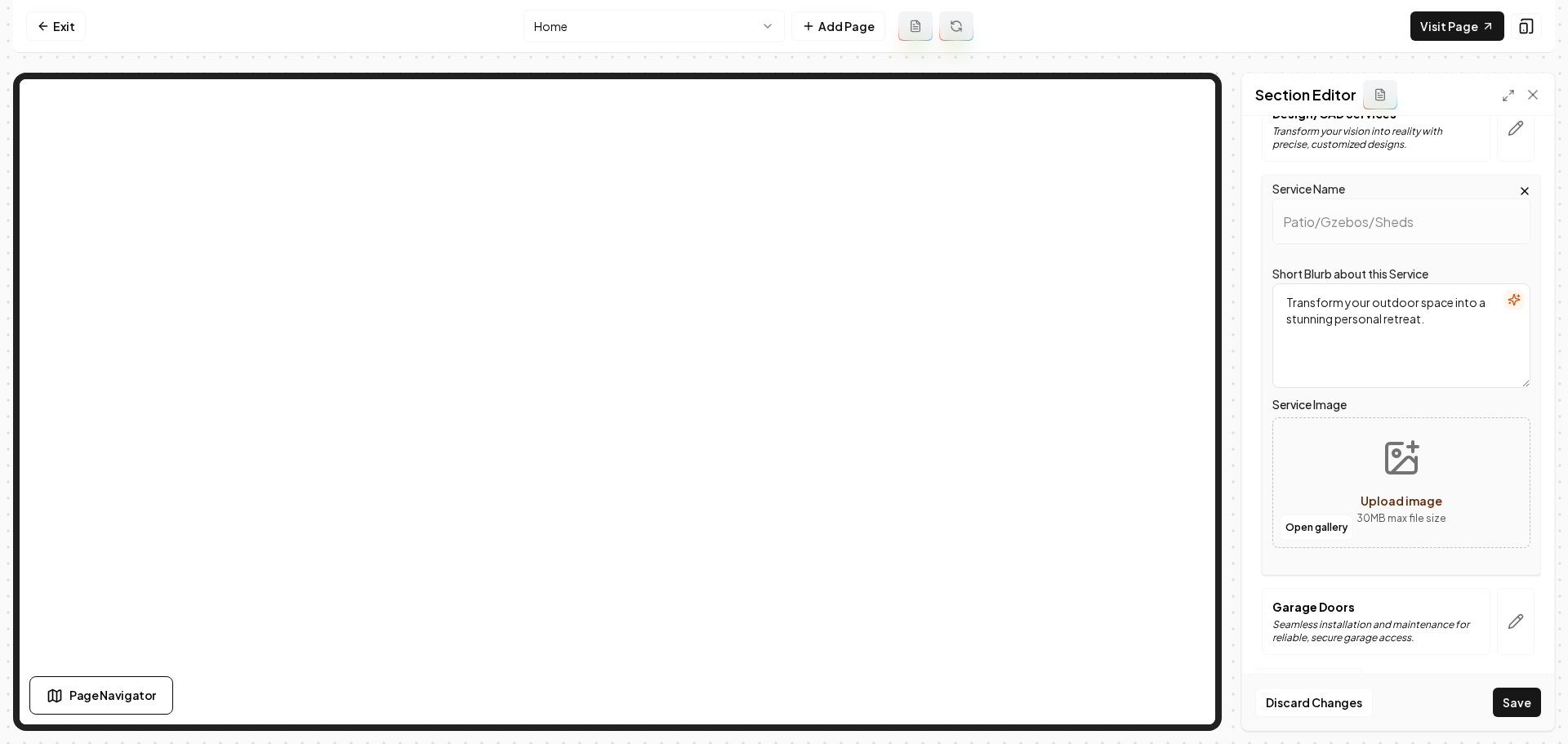
click at [1397, 460] on icon "Upload image" at bounding box center [1404, 465] width 25 height 15
type input "**********"
click at [1507, 631] on button "button" at bounding box center [1516, 621] width 38 height 67
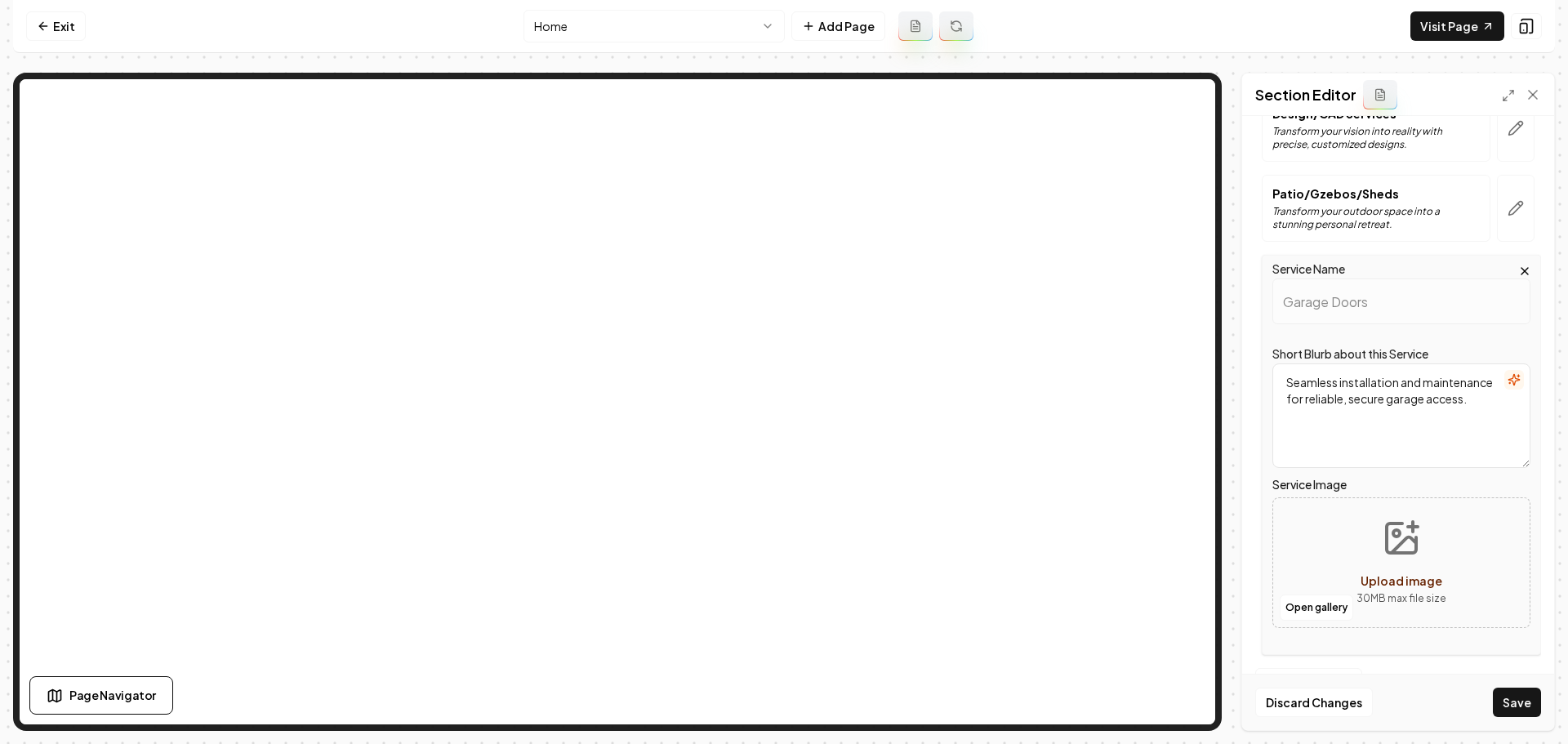
click at [1382, 541] on icon "Upload image" at bounding box center [1402, 538] width 40 height 40
type input "**********"
click at [1515, 696] on button "Save" at bounding box center [1517, 702] width 48 height 29
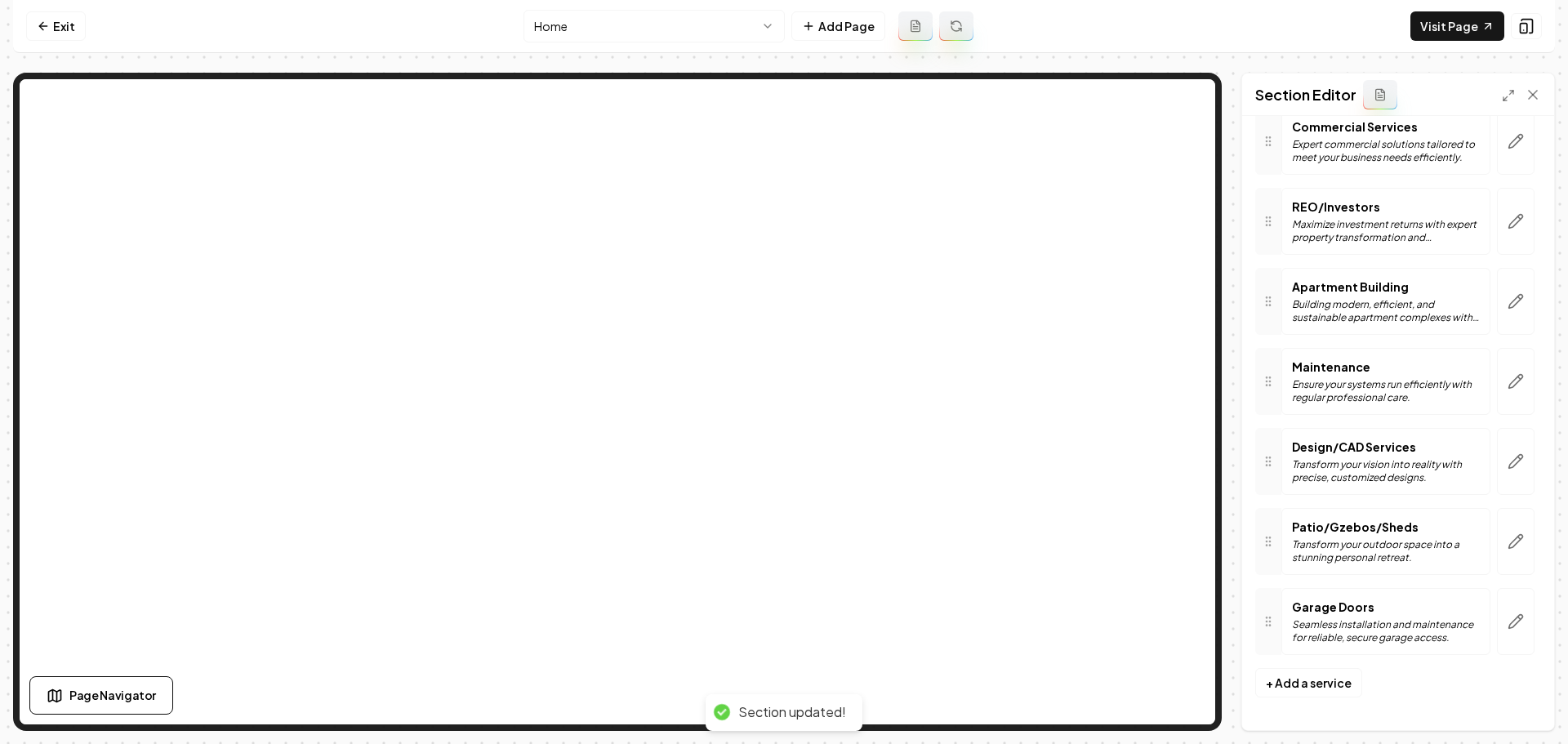
scroll to position [226, 0]
click at [1436, 31] on link "Visit Page" at bounding box center [1457, 25] width 94 height 29
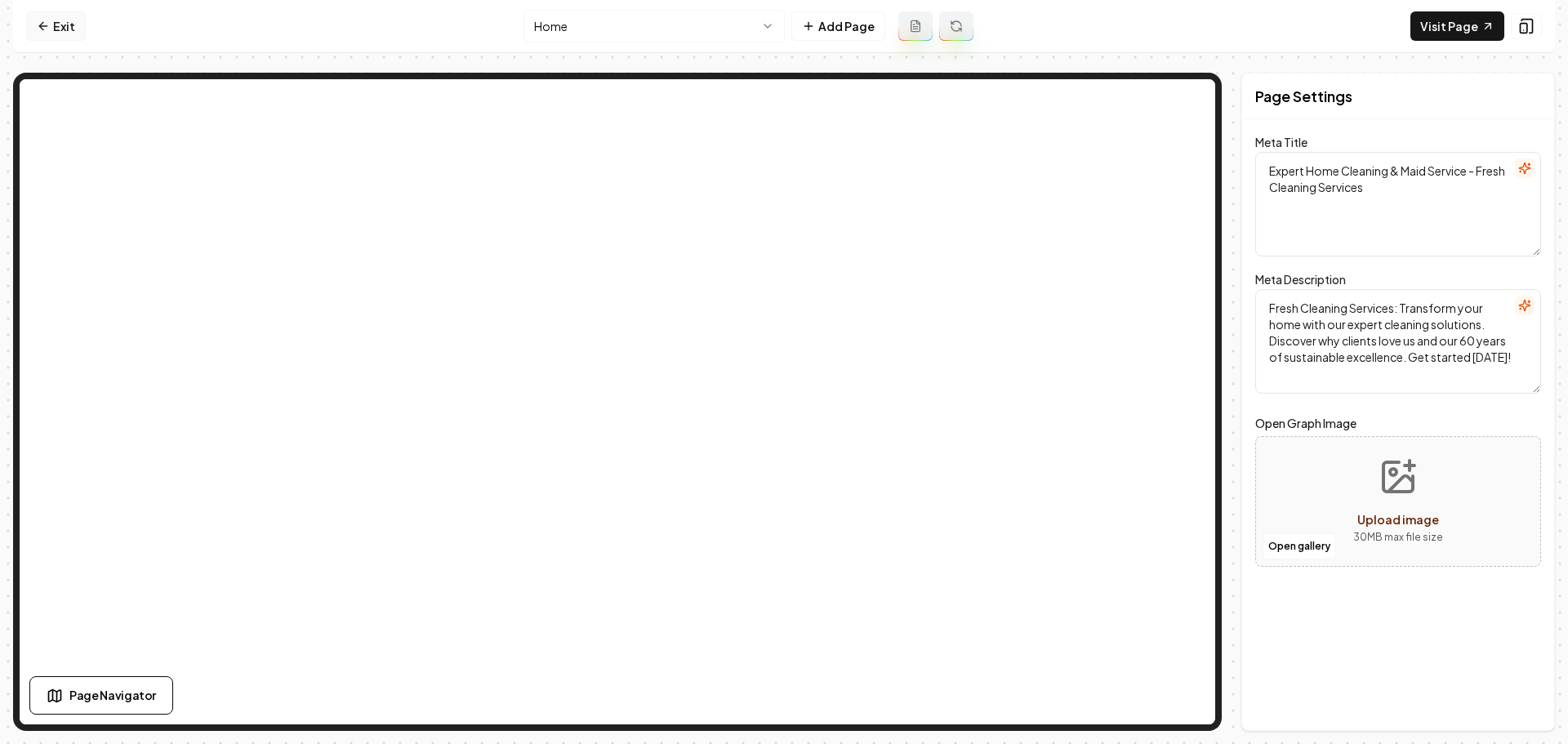
click at [41, 29] on icon at bounding box center [43, 26] width 13 height 13
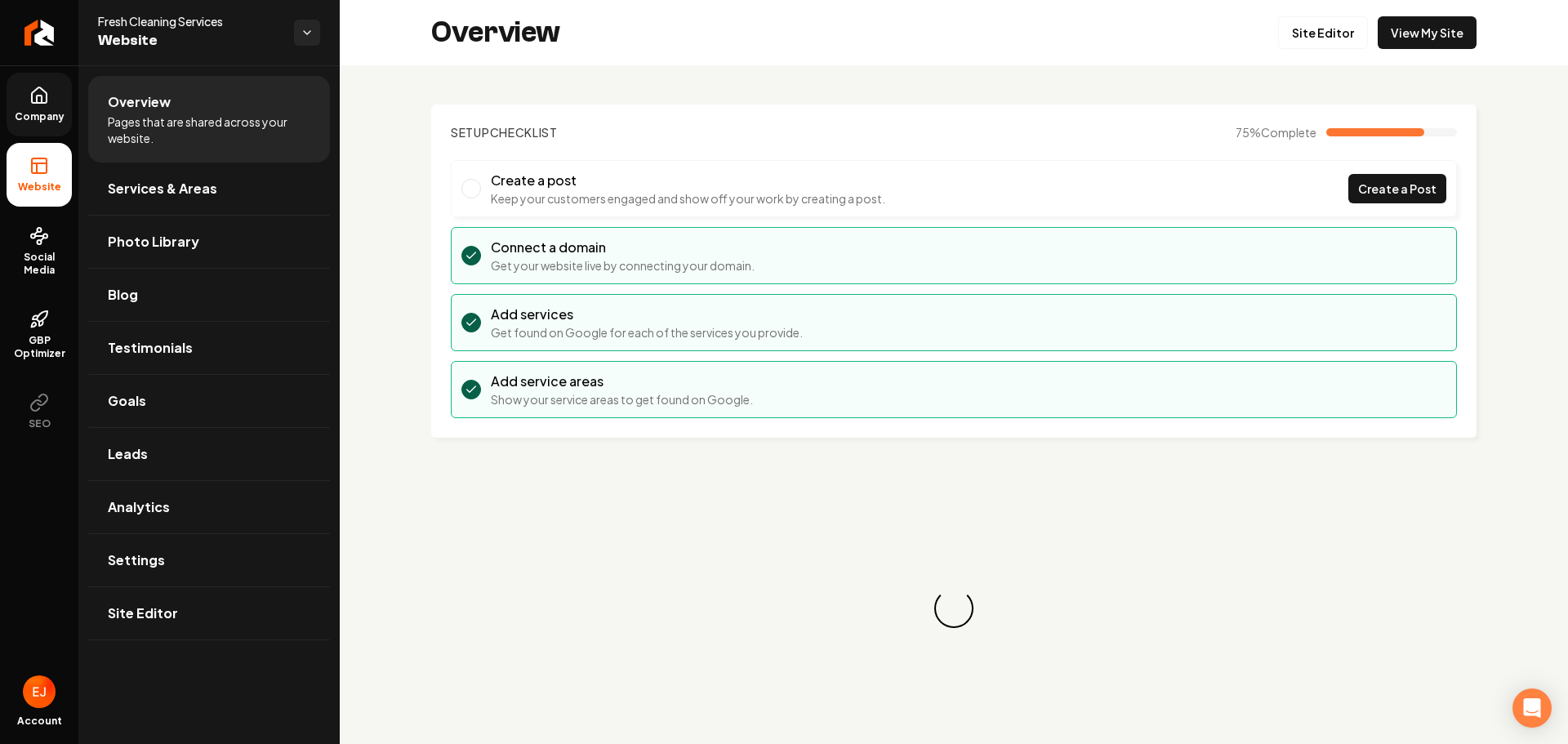
click at [47, 110] on span "Company" at bounding box center [40, 117] width 63 height 13
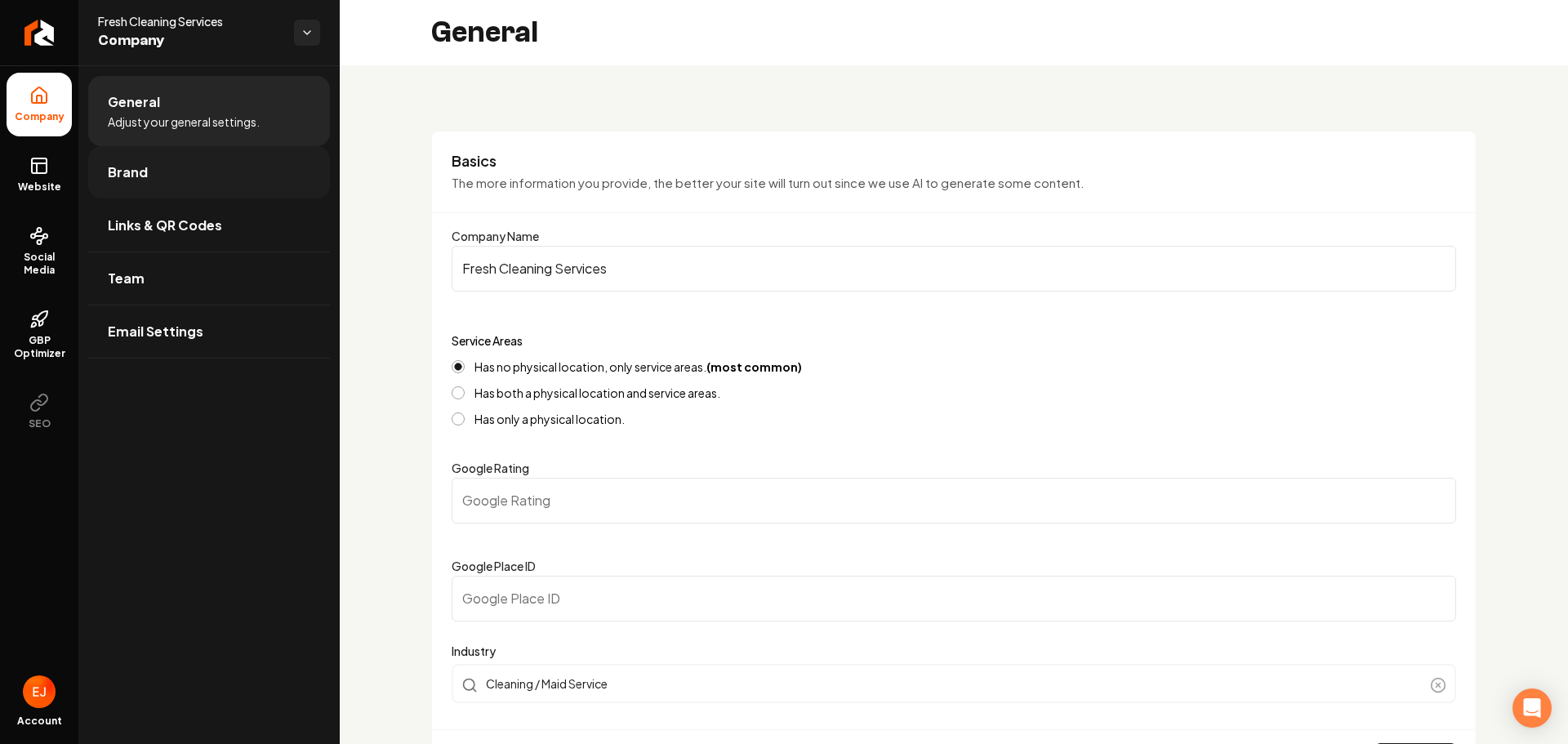
click at [208, 190] on link "Brand" at bounding box center [209, 172] width 242 height 52
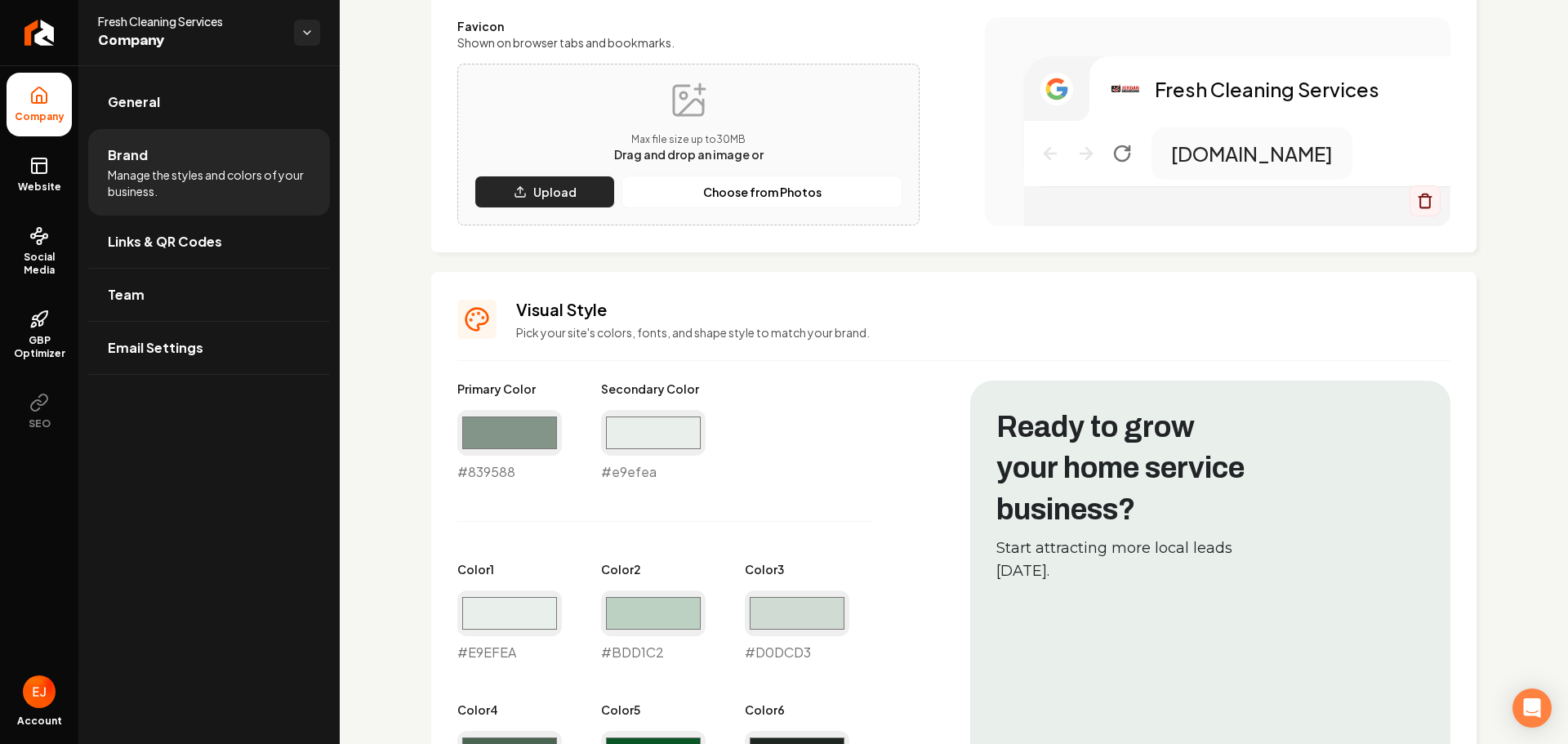
scroll to position [653, 0]
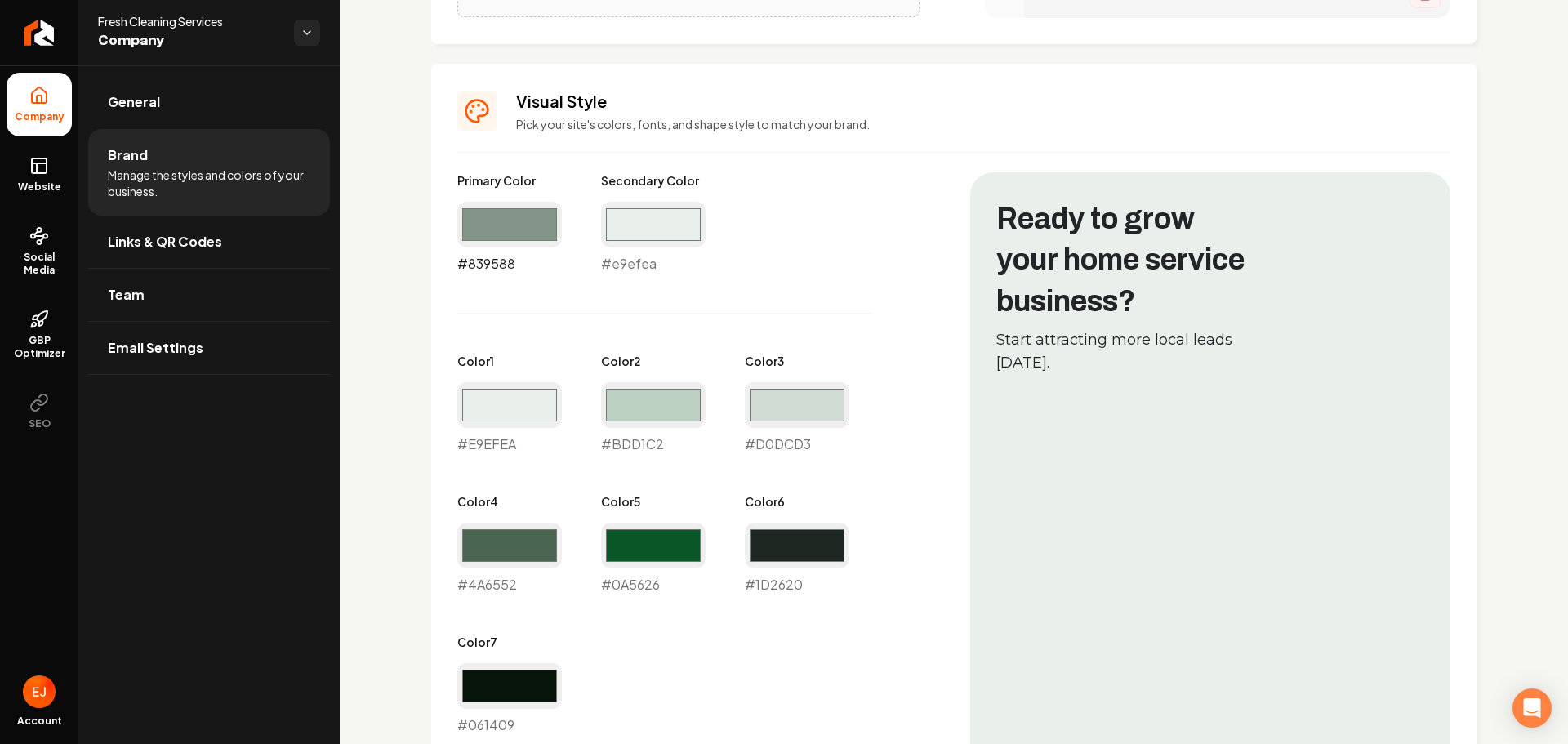
click at [518, 237] on input "#839588" at bounding box center [509, 225] width 105 height 45
click at [500, 222] on input "#839588" at bounding box center [509, 225] width 105 height 45
type input "#c52326"
click at [837, 308] on div "Primary Color #c52326 #c52326 Secondary Color #e9efea #e9efea Color 1 #e9efea #…" at bounding box center [697, 453] width 480 height 563
click at [672, 242] on input "#e9efea" at bounding box center [653, 225] width 105 height 45
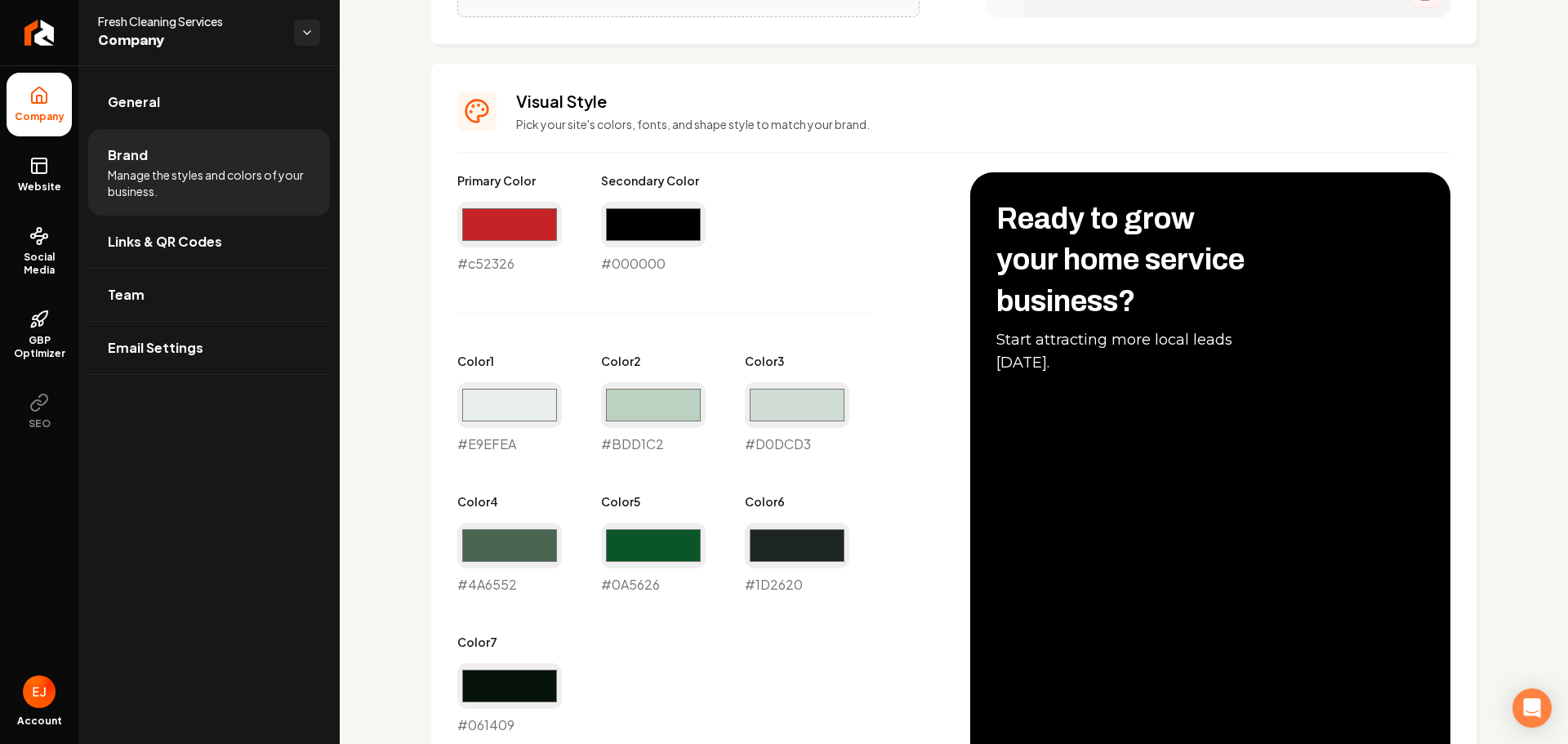
type input "#000000"
click at [901, 550] on div "Primary Color #c52326 #c52326 Secondary Color #000000 #000000 Color 1 #e9efea #…" at bounding box center [697, 453] width 480 height 563
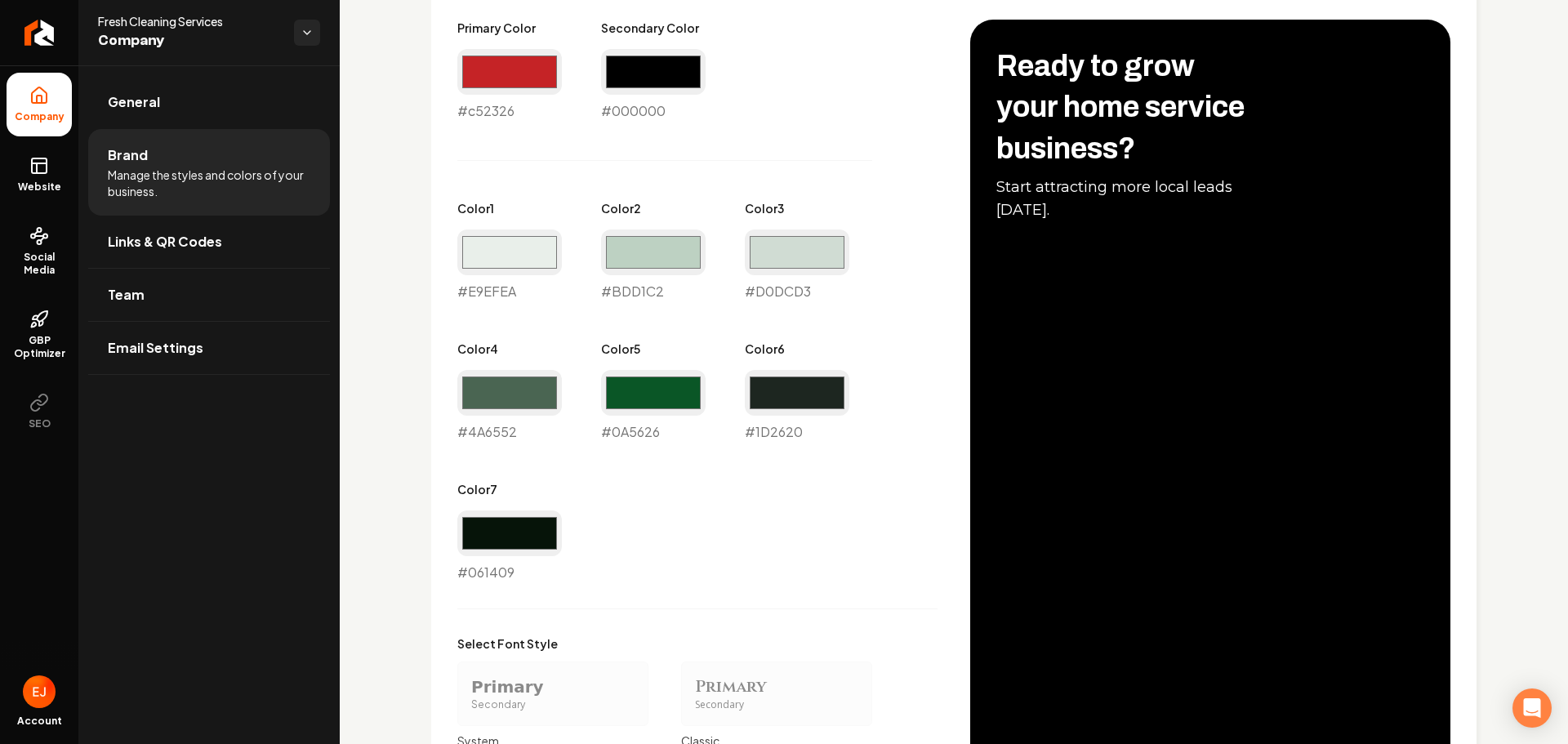
scroll to position [1142, 0]
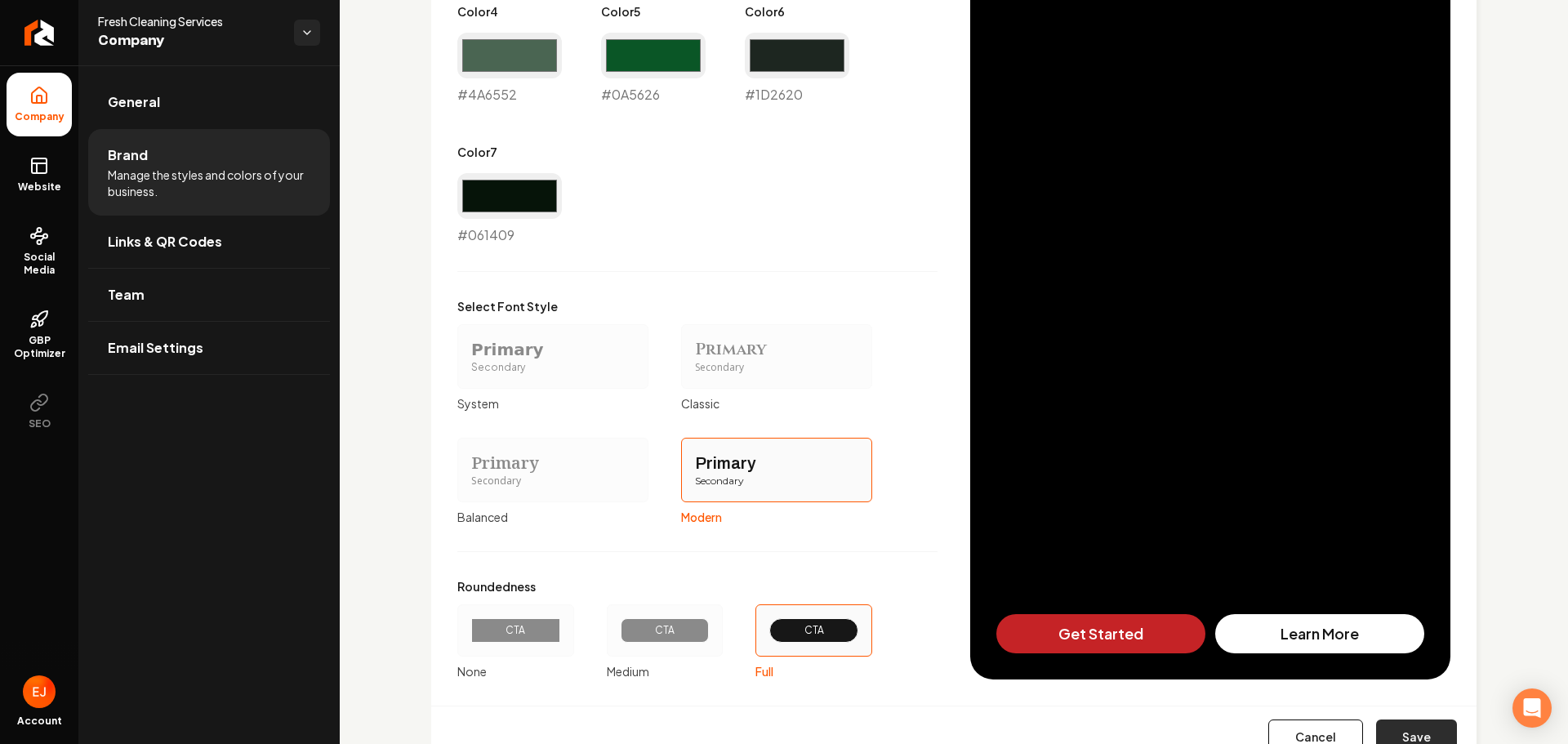
click at [1398, 735] on button "Save" at bounding box center [1417, 737] width 81 height 36
type input "#e9efea"
type input "#bdd1c2"
type input "#d0dcd3"
type input "#4a6552"
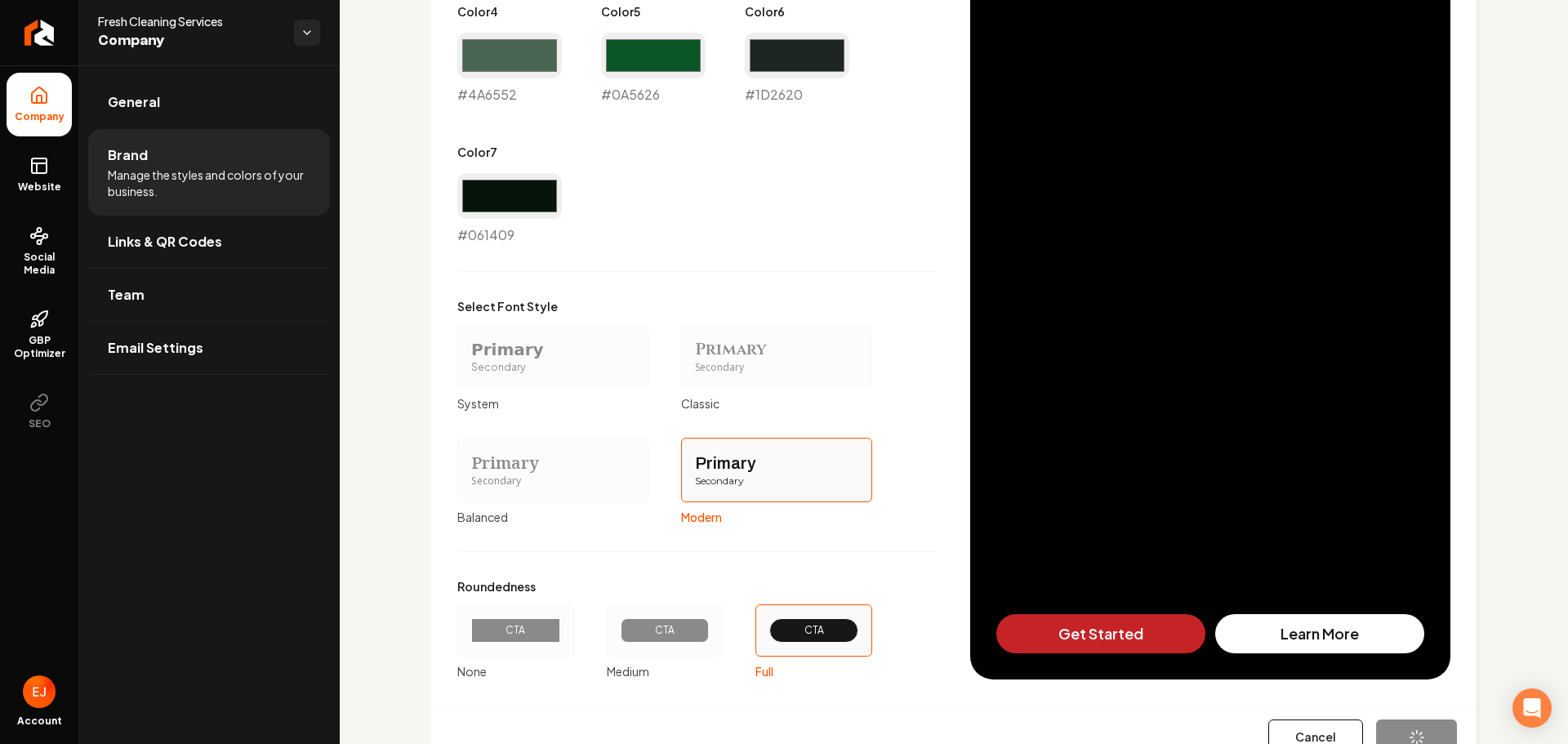
type input "#0a5626"
type input "#1d2620"
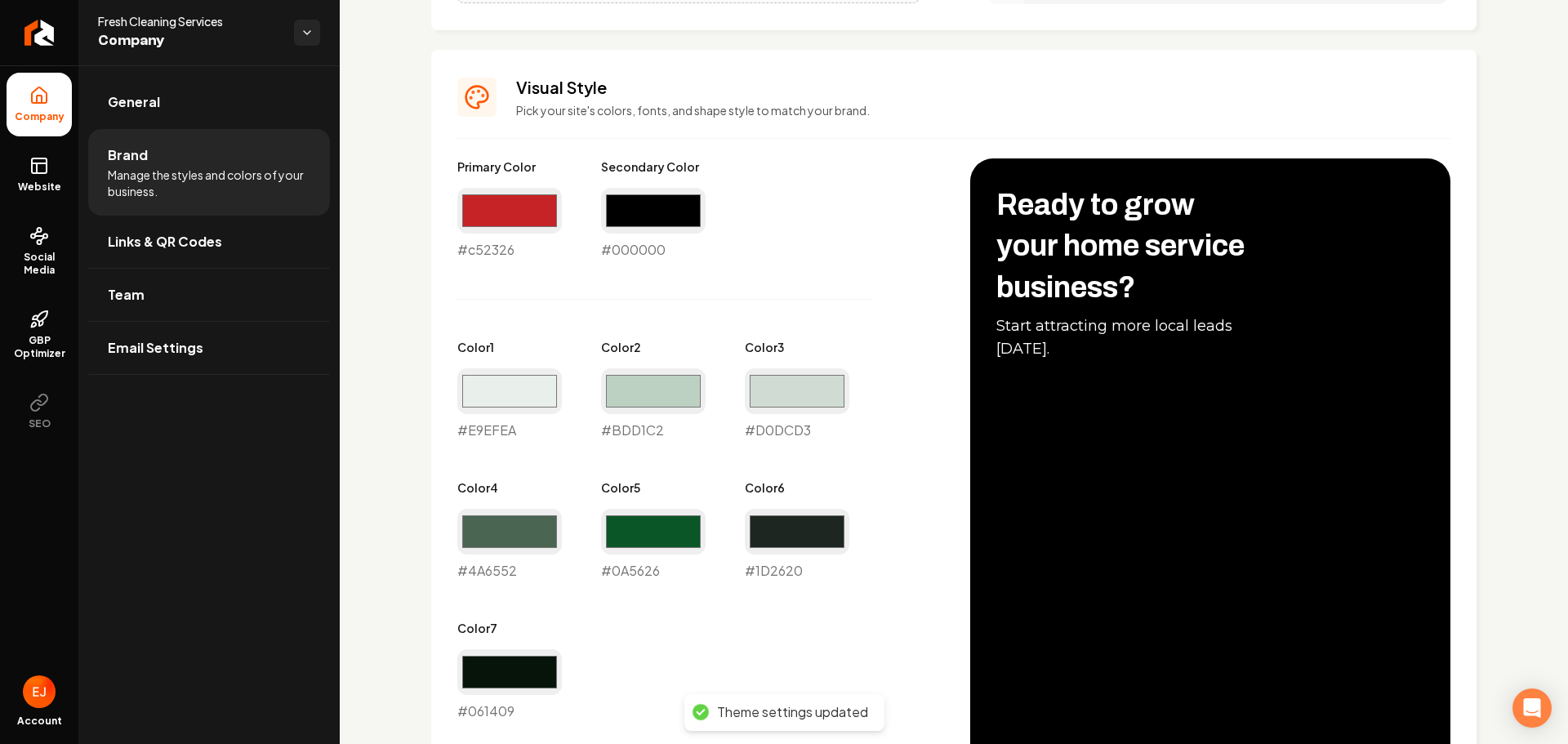
scroll to position [653, 0]
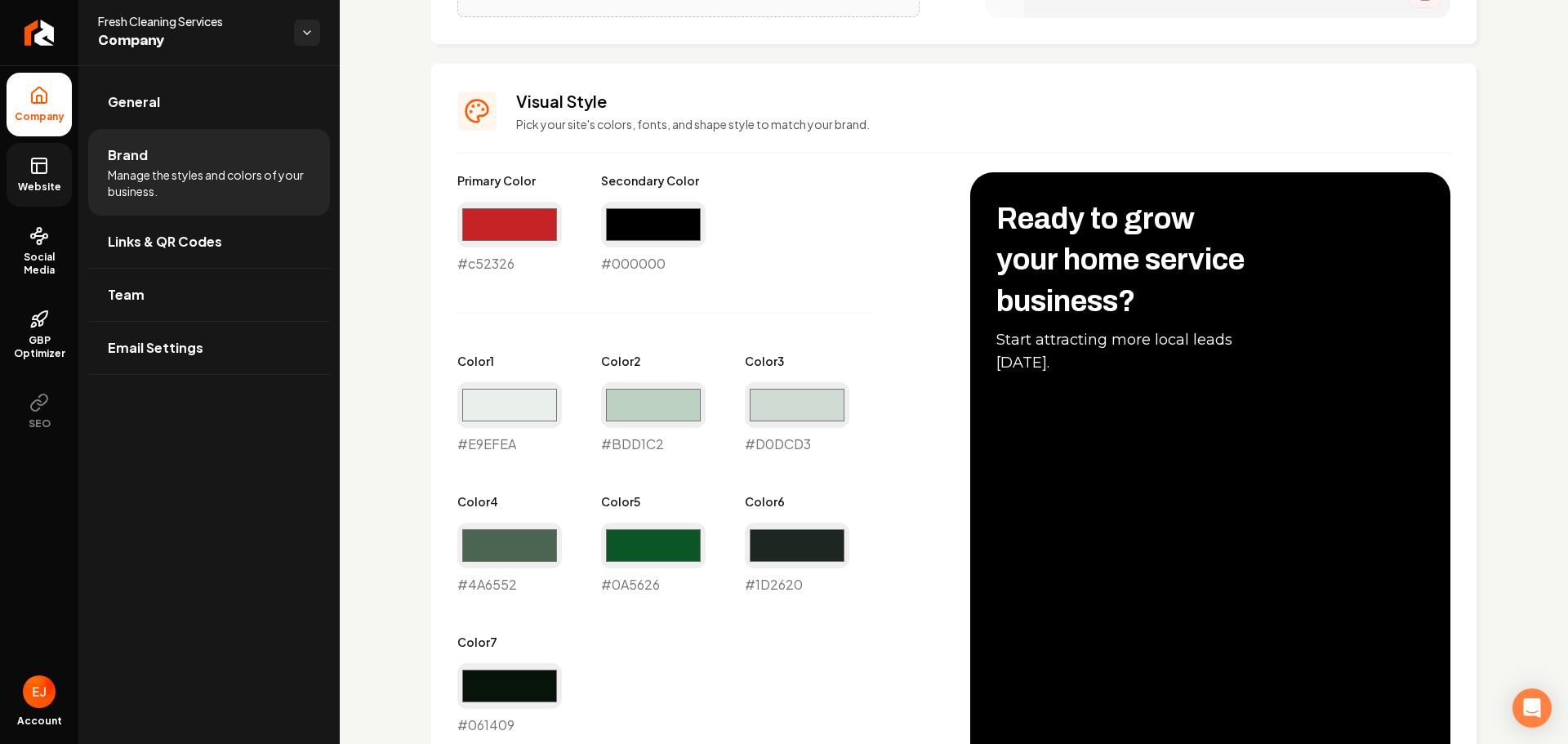
click at [43, 176] on link "Website" at bounding box center [39, 174] width 65 height 63
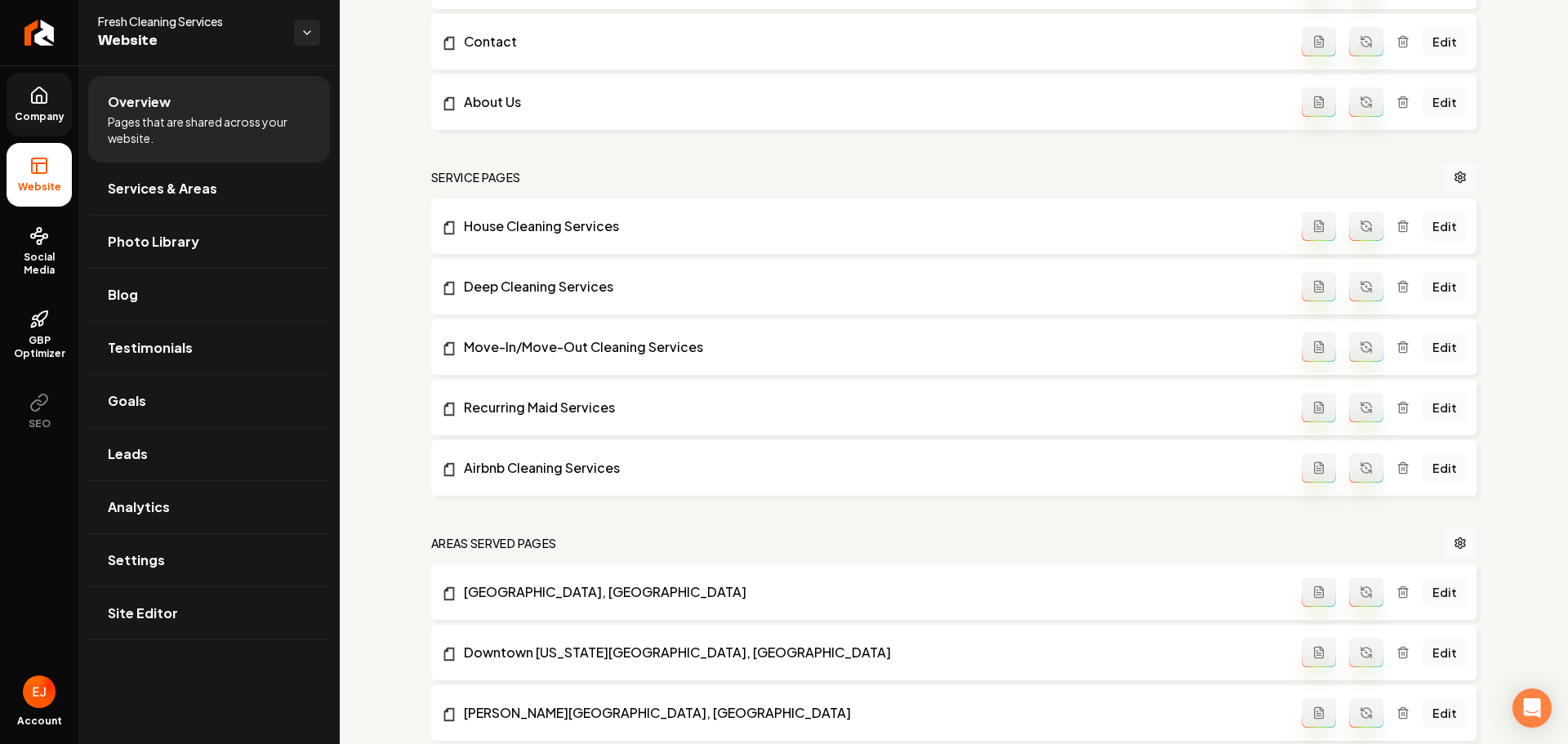
click at [43, 110] on link "Company" at bounding box center [39, 104] width 65 height 63
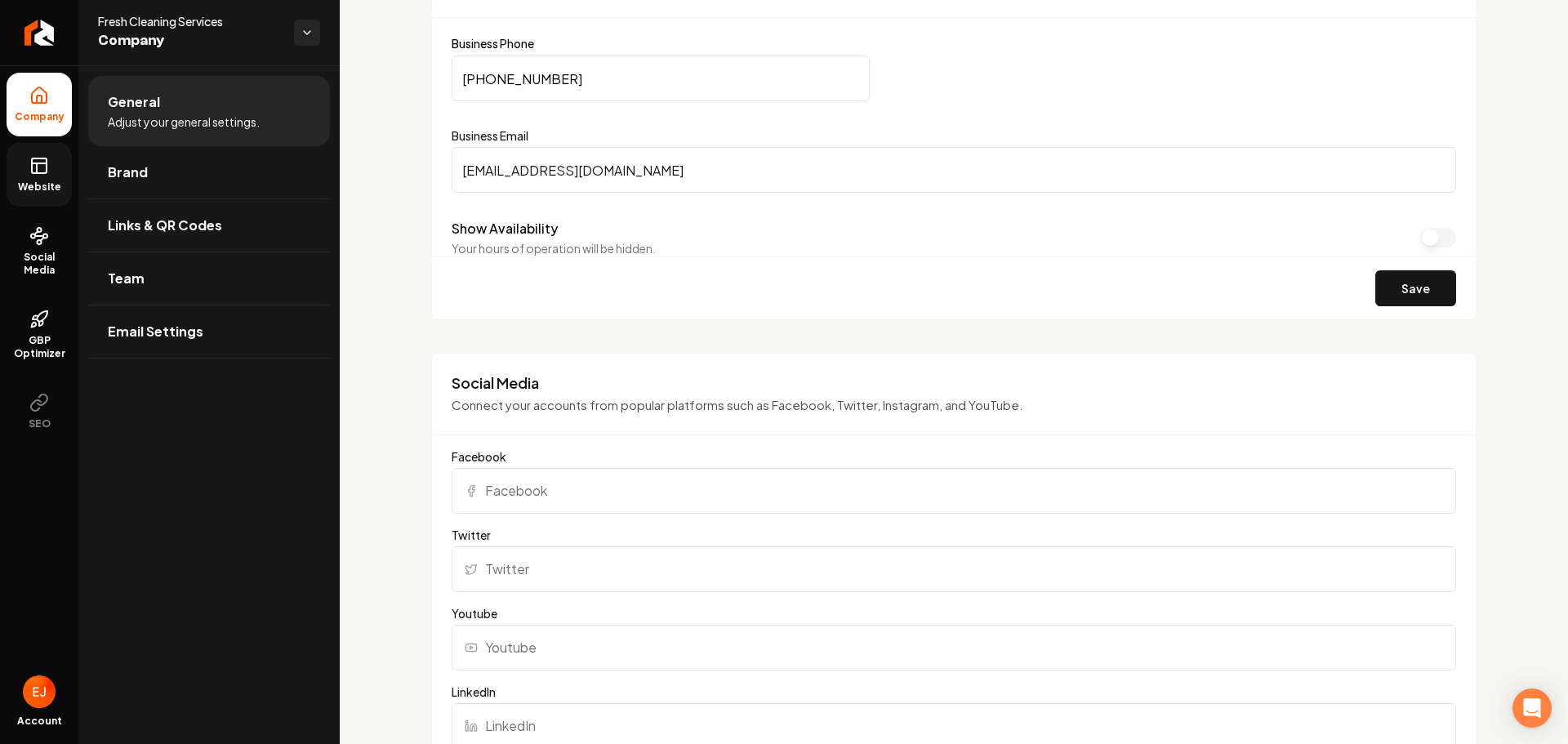
scroll to position [898, 0]
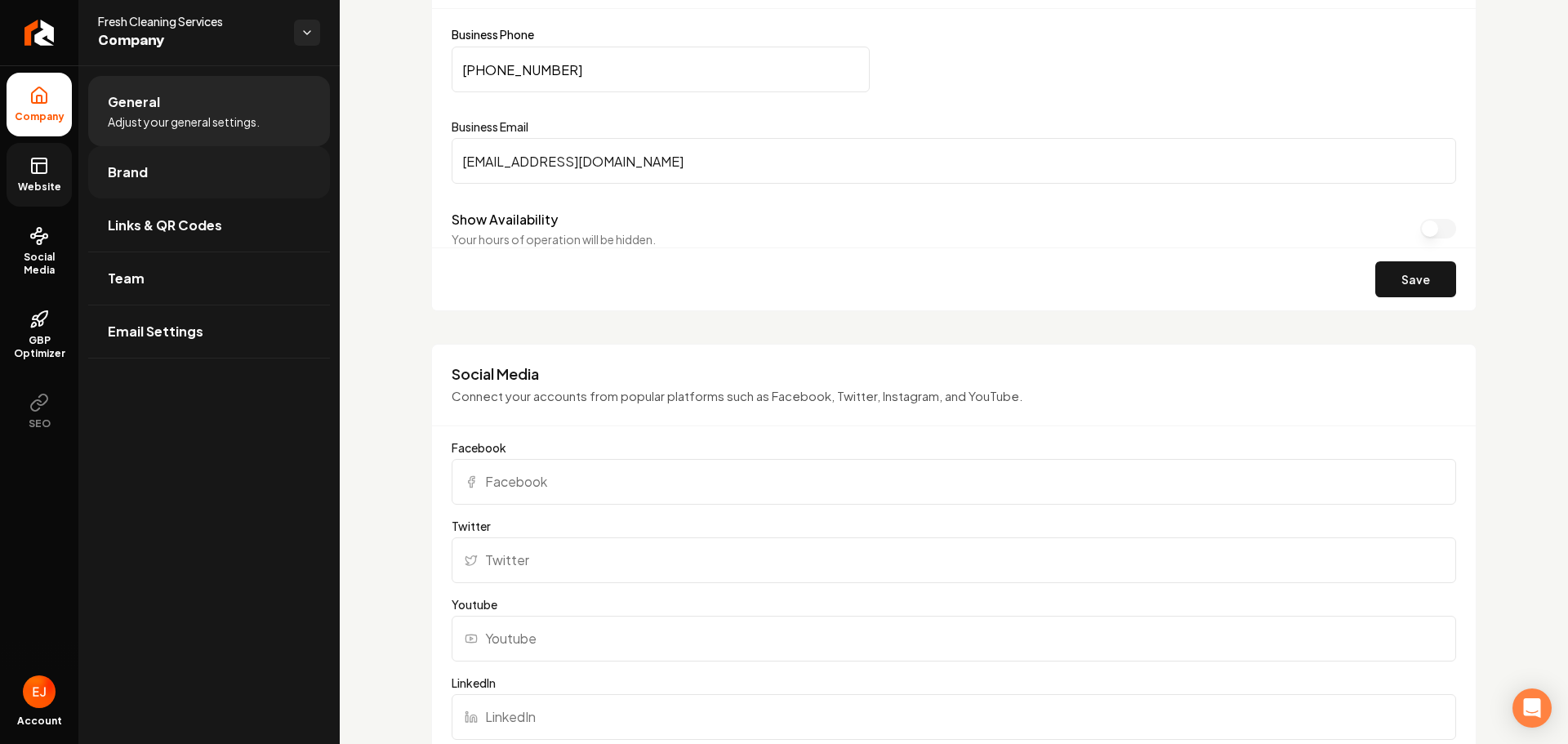
click at [162, 172] on link "Brand" at bounding box center [209, 172] width 242 height 52
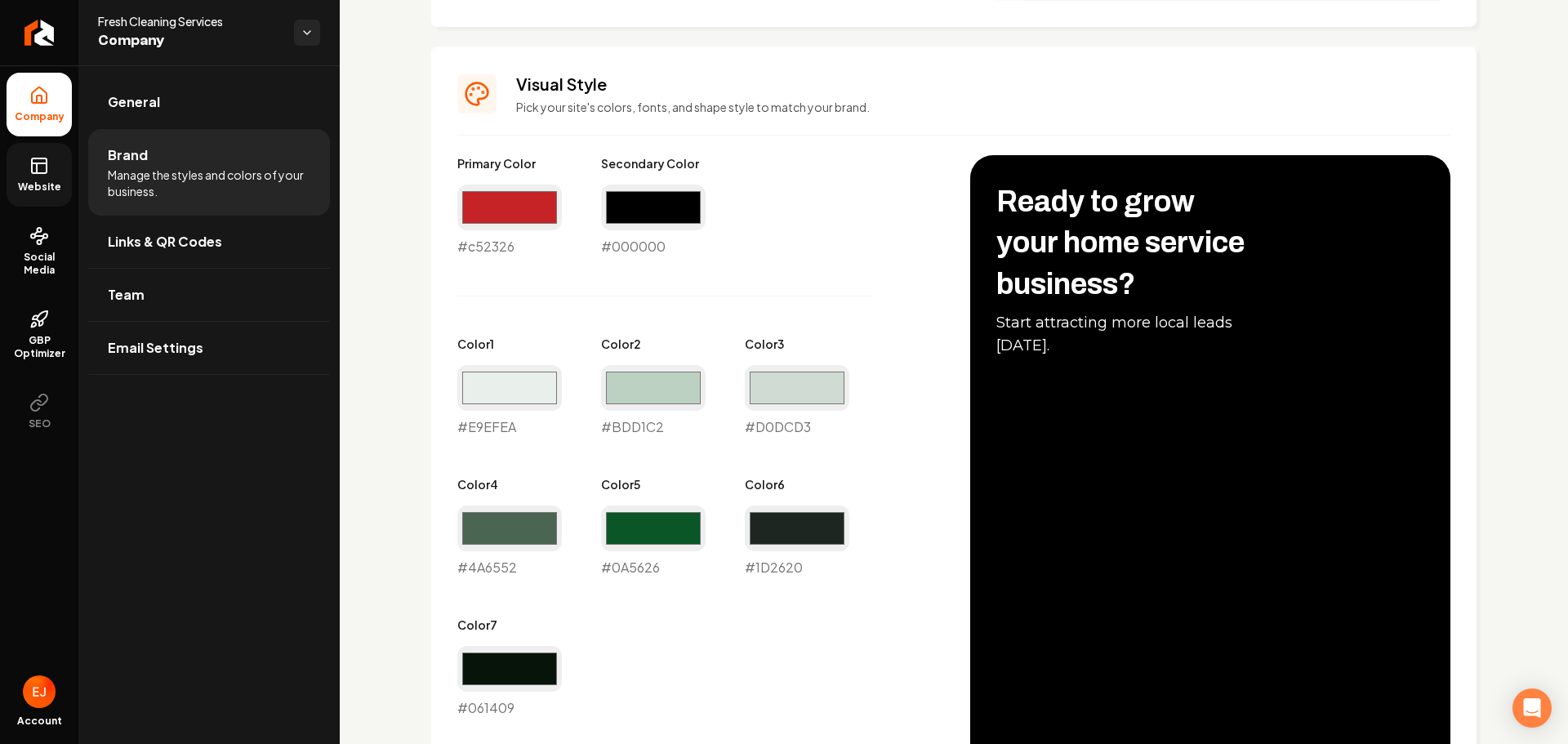
scroll to position [653, 0]
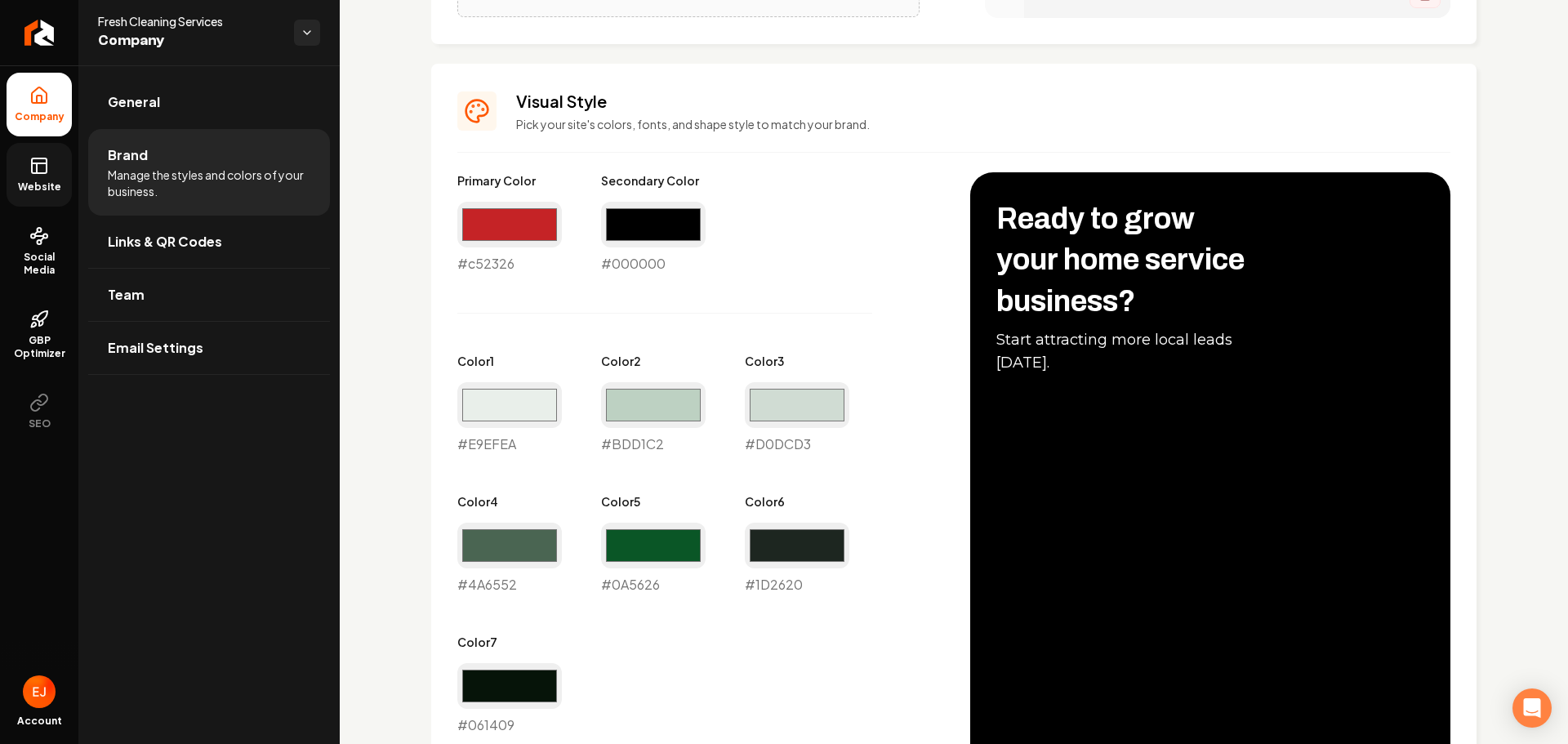
click at [52, 162] on link "Website" at bounding box center [39, 174] width 65 height 63
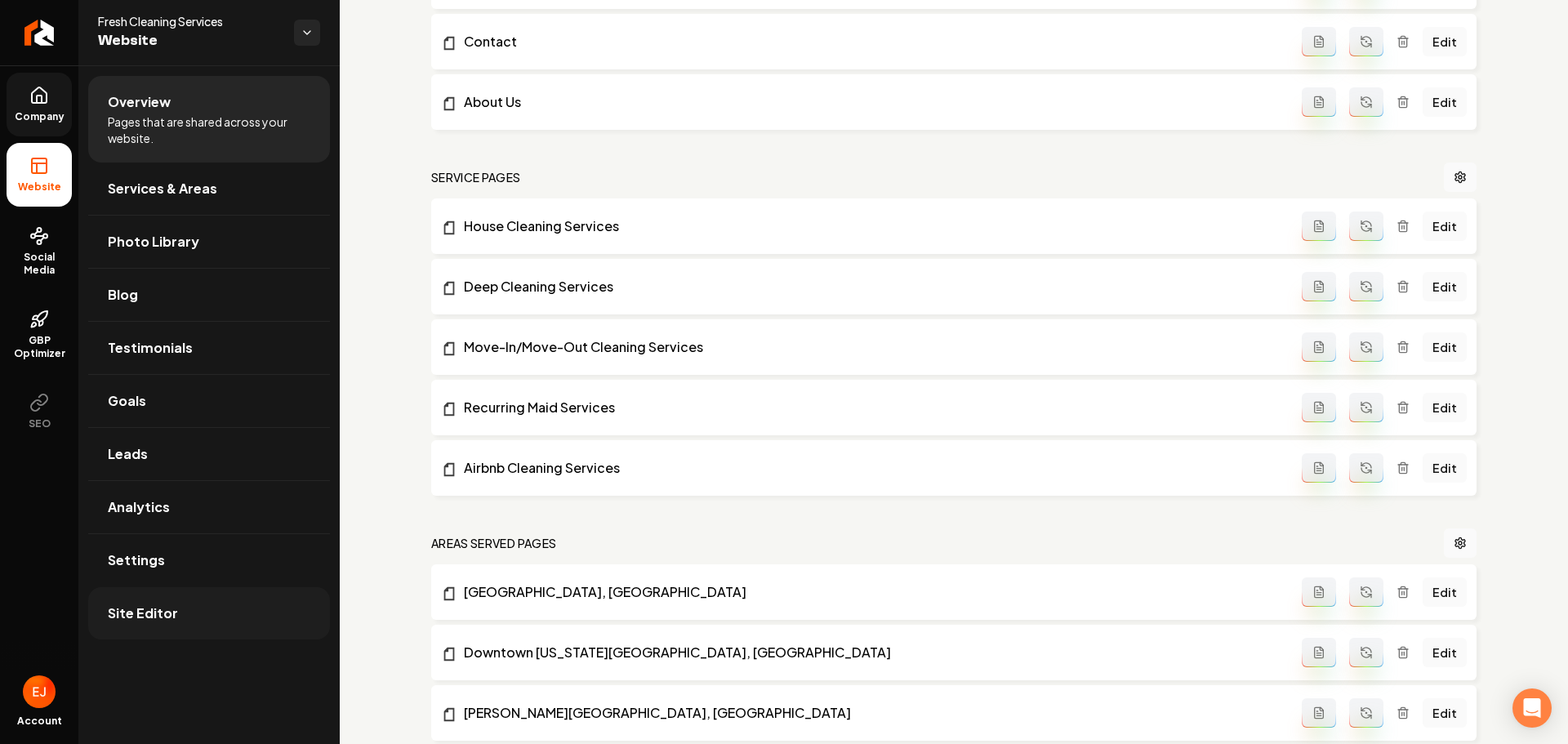
click at [183, 632] on link "Site Editor" at bounding box center [209, 613] width 242 height 52
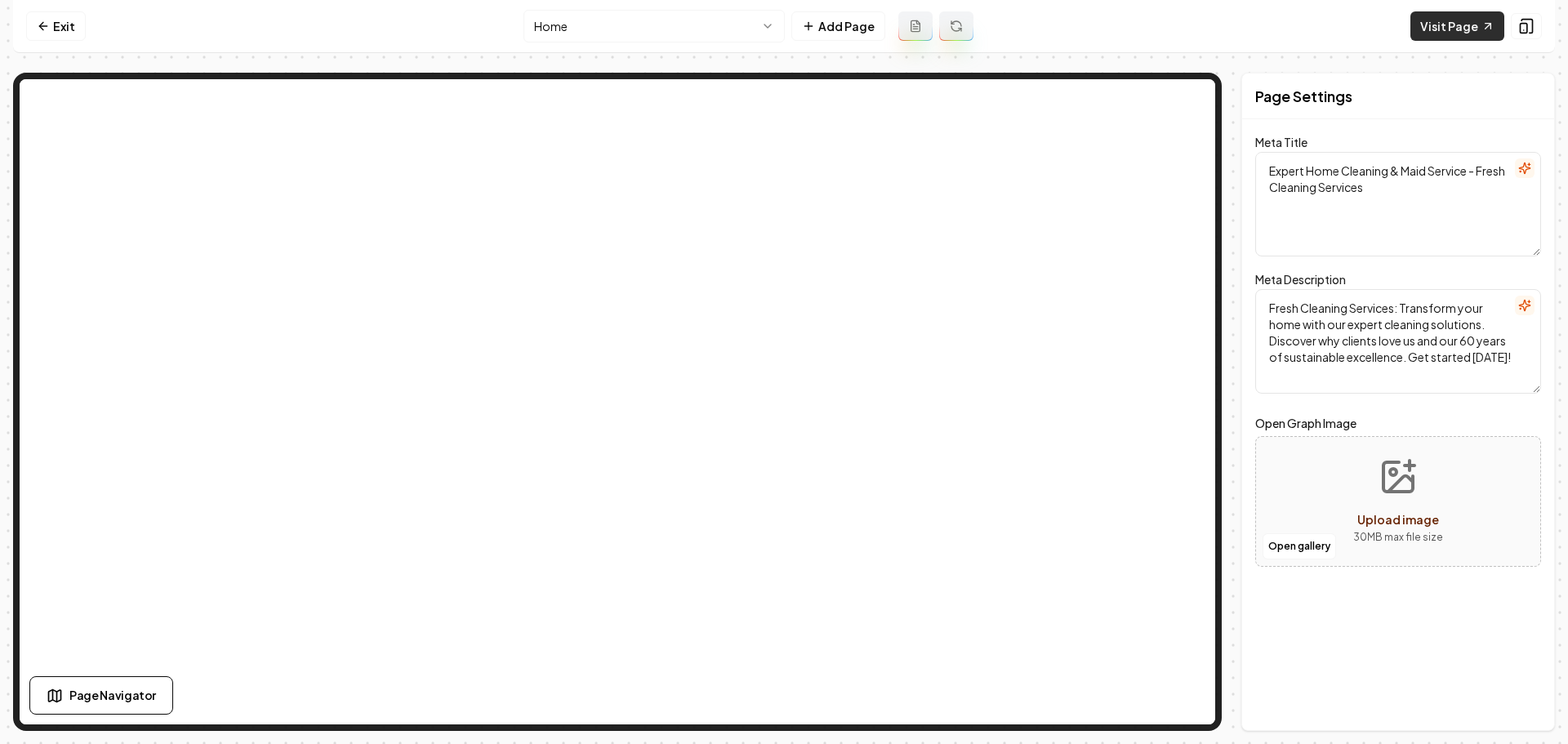
click at [1438, 30] on link "Visit Page" at bounding box center [1457, 25] width 94 height 29
